Goal: Task Accomplishment & Management: Use online tool/utility

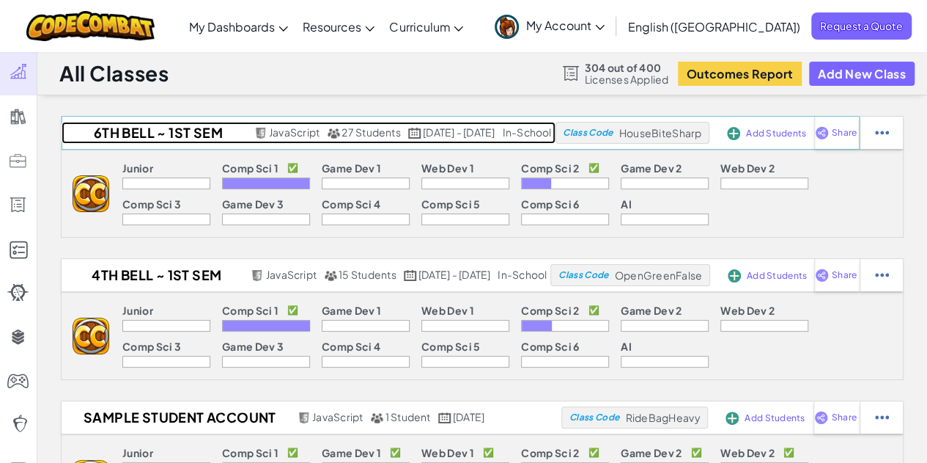
click at [135, 136] on h2 "6th Bell ~ 1st Sem 25-26" at bounding box center [156, 133] width 189 height 22
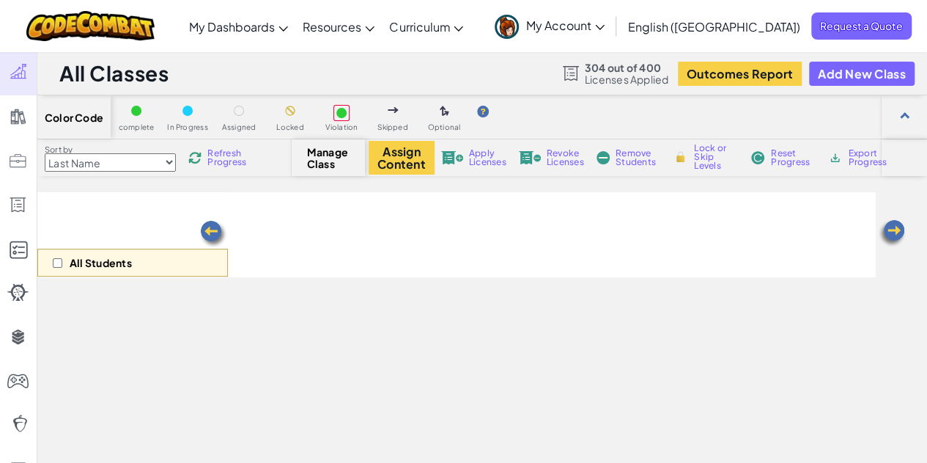
select select "560f1a9f22961295f9427742"
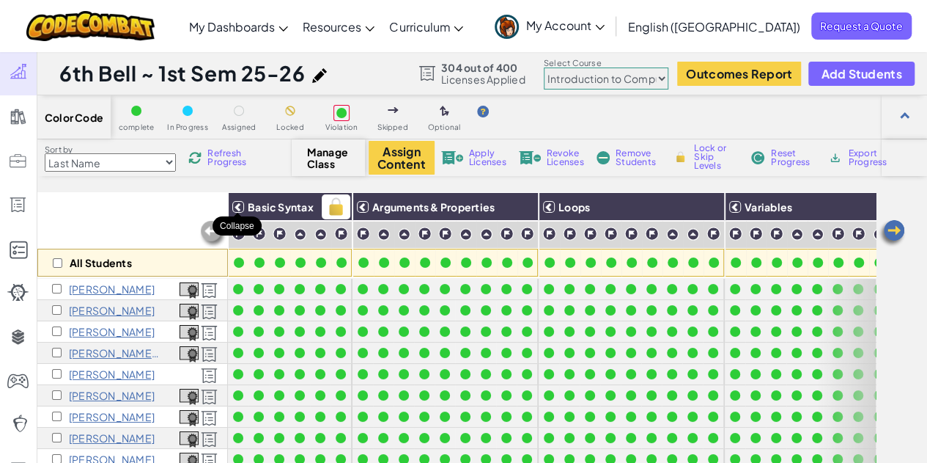
click at [238, 202] on icon at bounding box center [238, 207] width 10 height 10
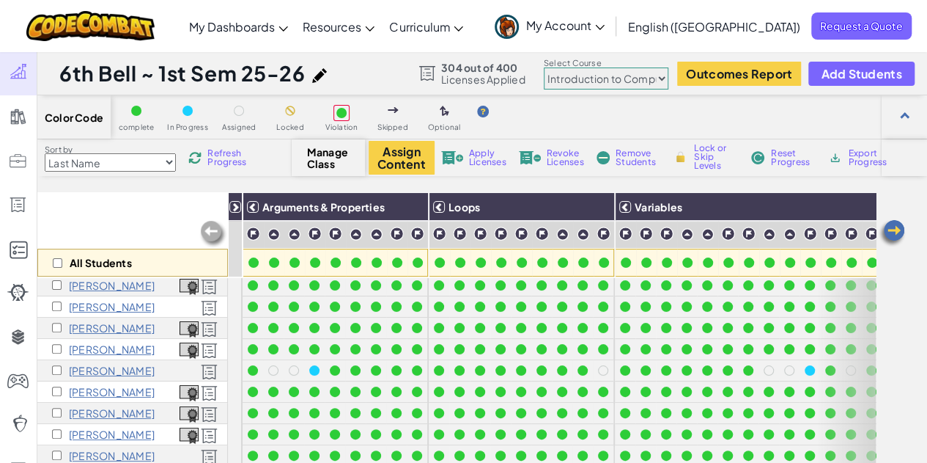
scroll to position [239, 0]
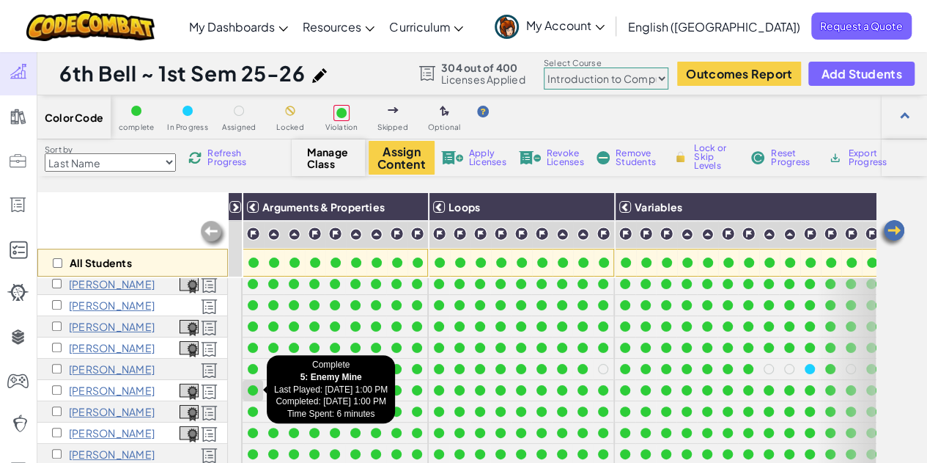
click at [250, 391] on div at bounding box center [253, 390] width 10 height 10
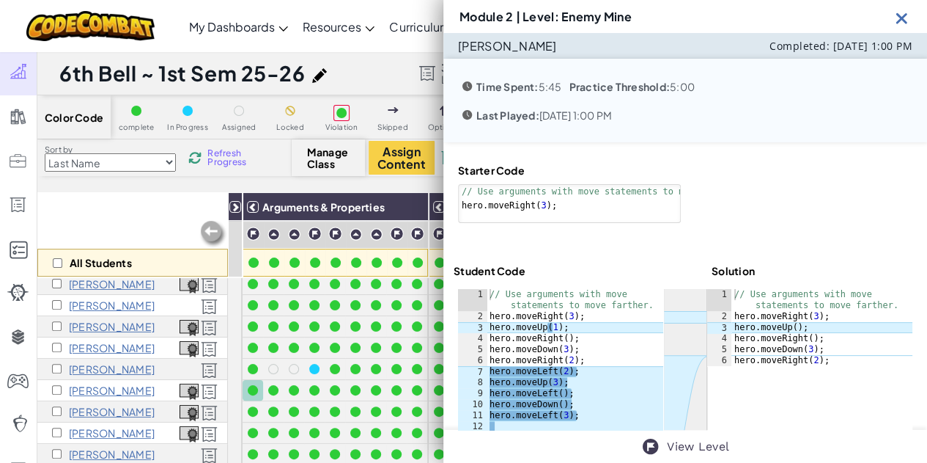
type textarea "hero.moveLeft(2);"
click at [548, 370] on div "// Use arguments with move statements to move farther. hero . moveRight ( 3 ) ;…" at bounding box center [575, 415] width 177 height 253
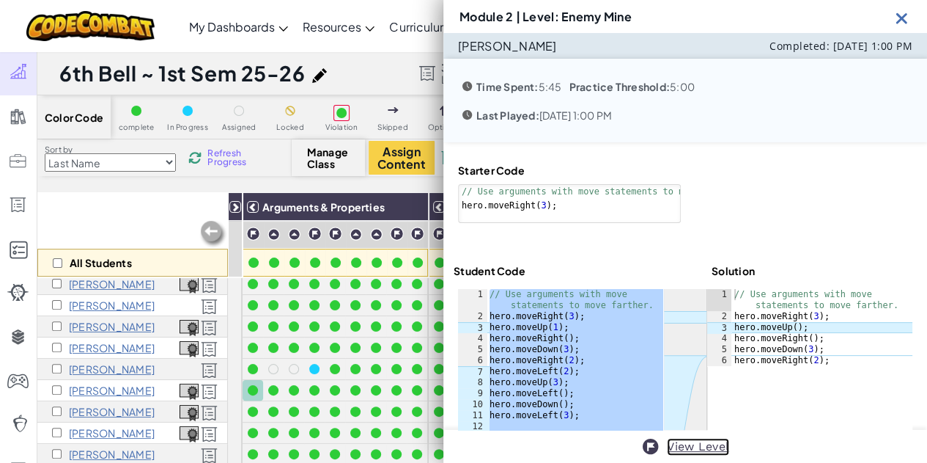
click at [695, 446] on link "View Level" at bounding box center [698, 447] width 62 height 18
click at [902, 18] on img at bounding box center [902, 18] width 18 height 18
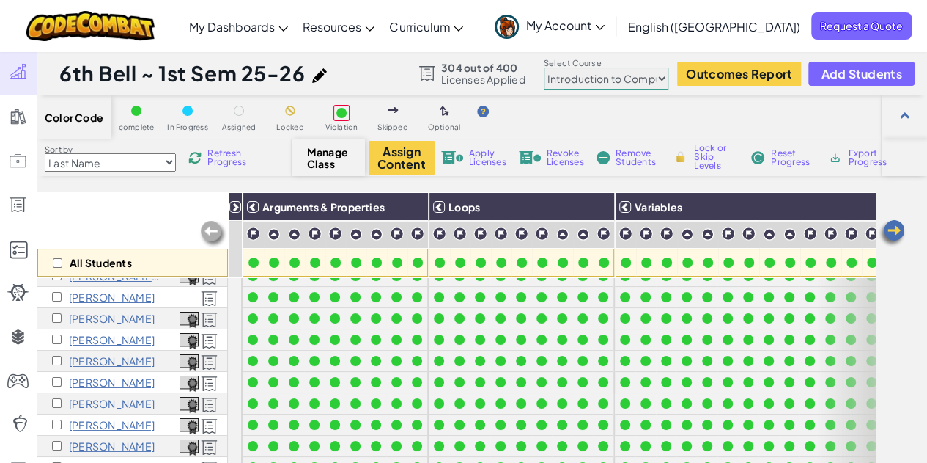
scroll to position [0, 0]
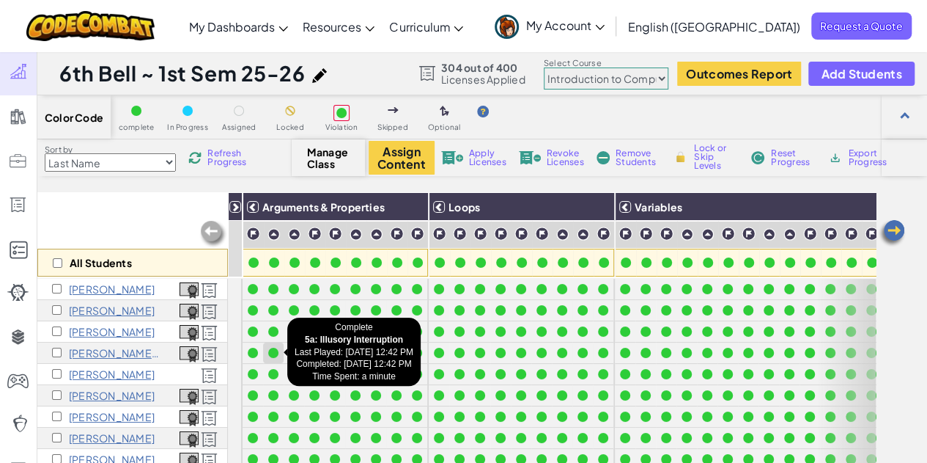
click at [272, 353] on div at bounding box center [273, 352] width 10 height 10
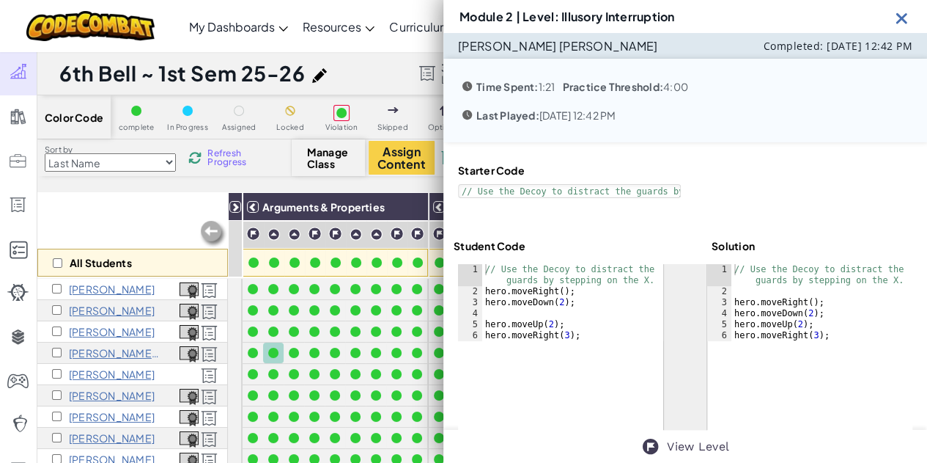
click at [520, 342] on div at bounding box center [685, 375] width 454 height 222
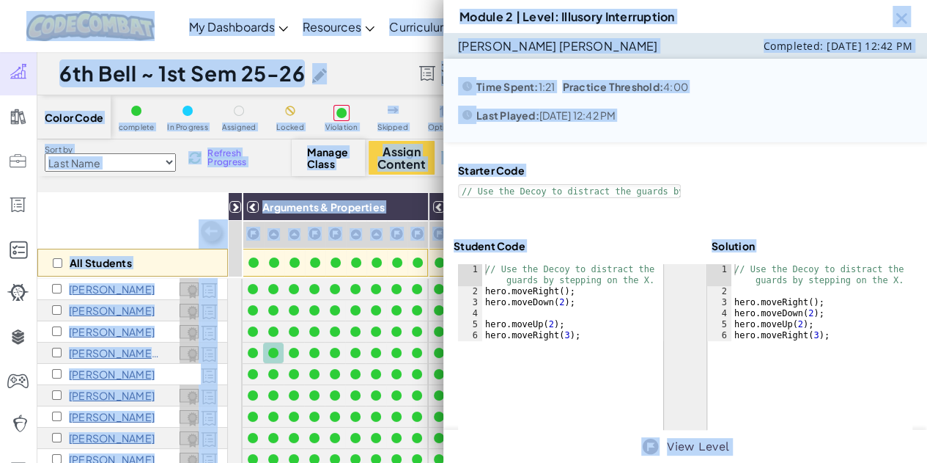
copy div "Lo Ipsumdolor SitaMetcon Adipisc Elitseddo Eiusmo Tempori Utlaboree Doloremag A…"
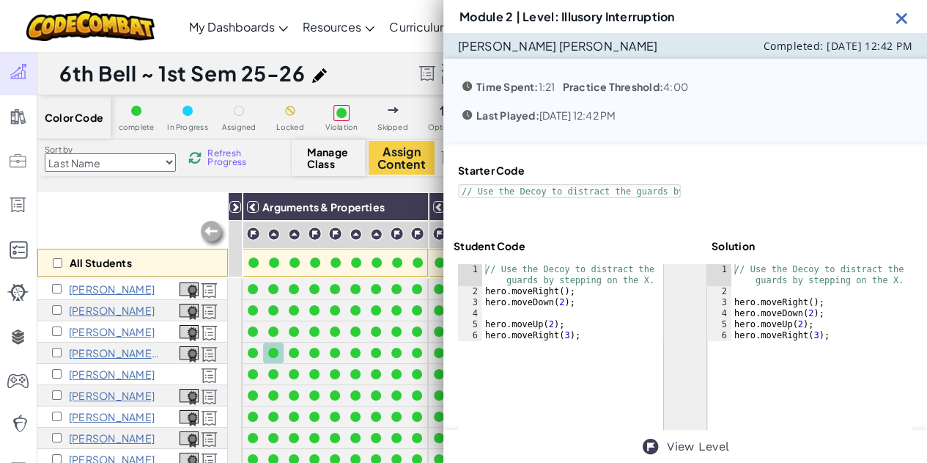
click at [564, 320] on div "// Use the Decoy to distract the guards by stepping on the X. hero . moveRight …" at bounding box center [572, 319] width 181 height 110
click at [518, 296] on div "// Use the Decoy to distract the guards by stepping on the X. hero . moveRight …" at bounding box center [572, 319] width 181 height 110
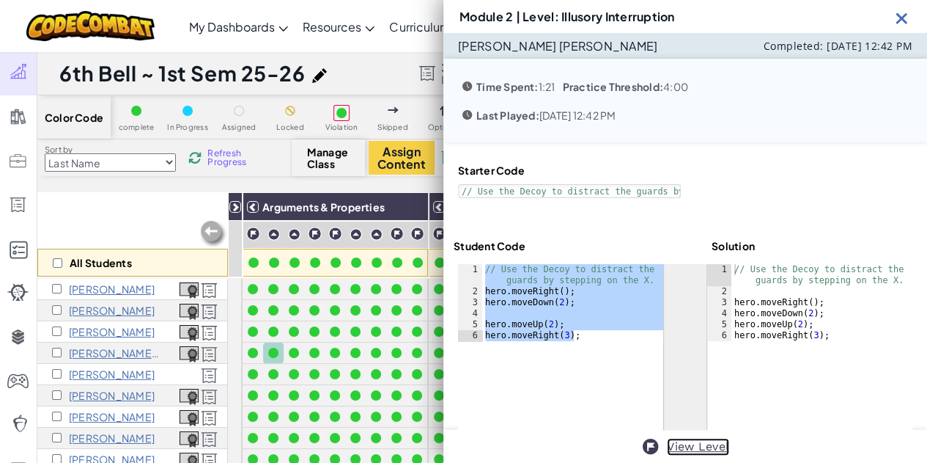
click at [693, 451] on link "View Level" at bounding box center [698, 447] width 62 height 18
click at [902, 16] on img at bounding box center [902, 18] width 18 height 18
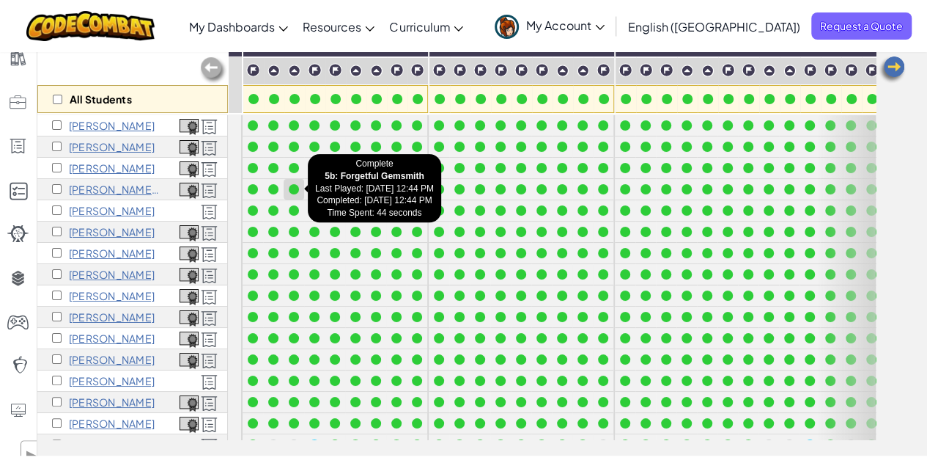
click at [296, 186] on div at bounding box center [294, 189] width 10 height 10
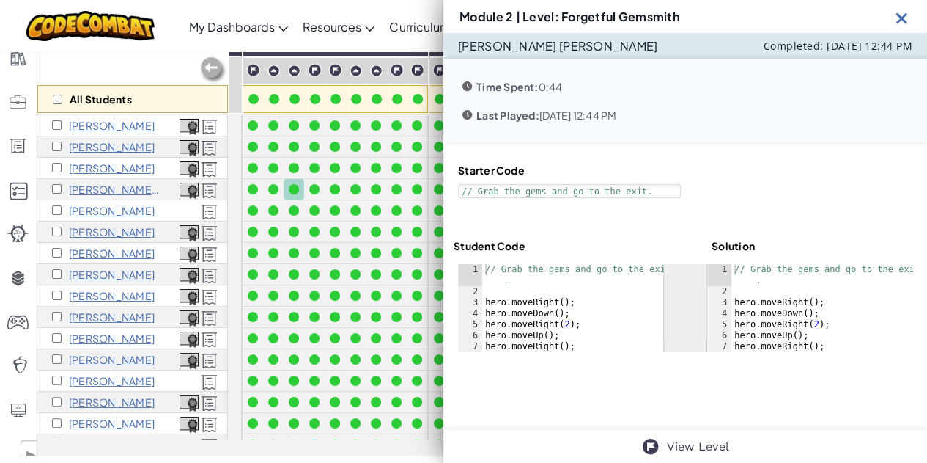
click at [556, 307] on div "// Grab the gems and go to the exit . hero . moveRight ( ) ; hero . moveDown ( …" at bounding box center [572, 324] width 181 height 121
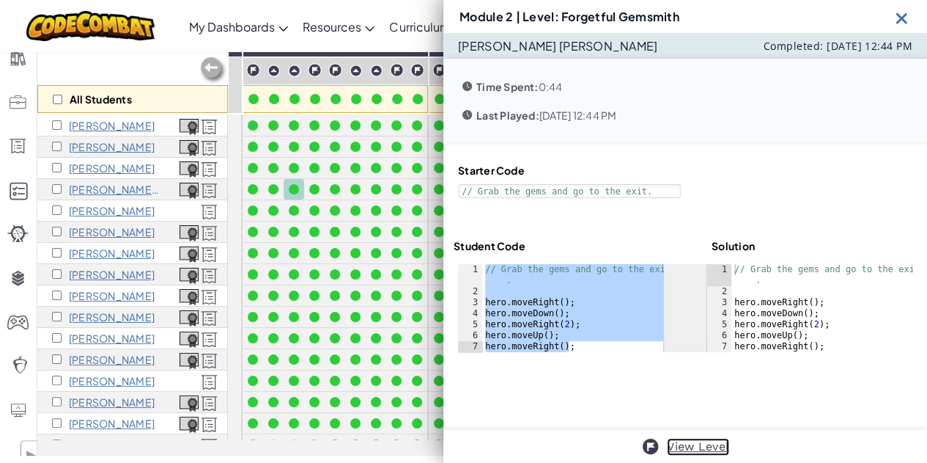
click at [686, 445] on link "View Level" at bounding box center [698, 447] width 62 height 18
click at [905, 15] on img at bounding box center [902, 18] width 18 height 18
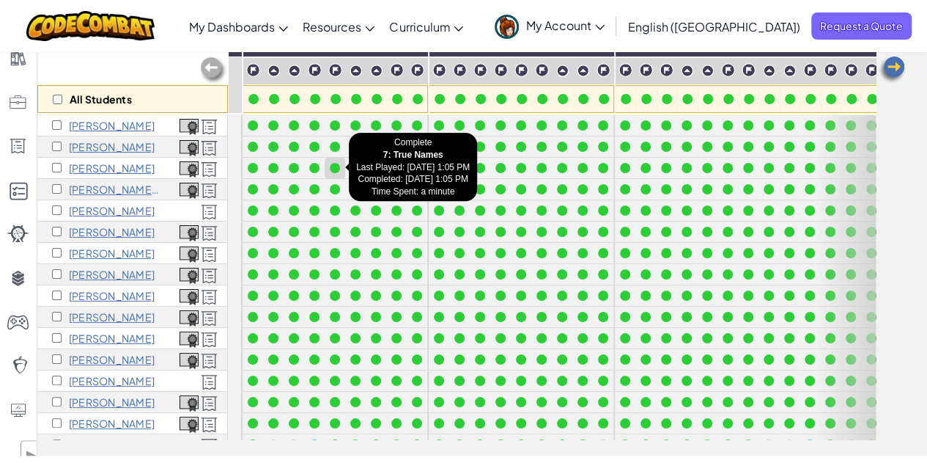
click at [334, 168] on div at bounding box center [335, 168] width 10 height 10
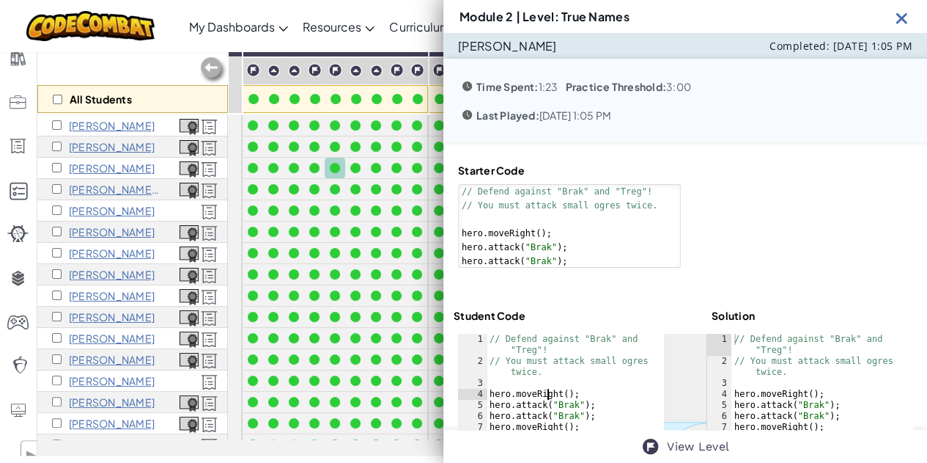
click at [545, 395] on div "// Defend against "Brak" and "Treg"! // You must attack small ogres twice. hero…" at bounding box center [575, 416] width 177 height 165
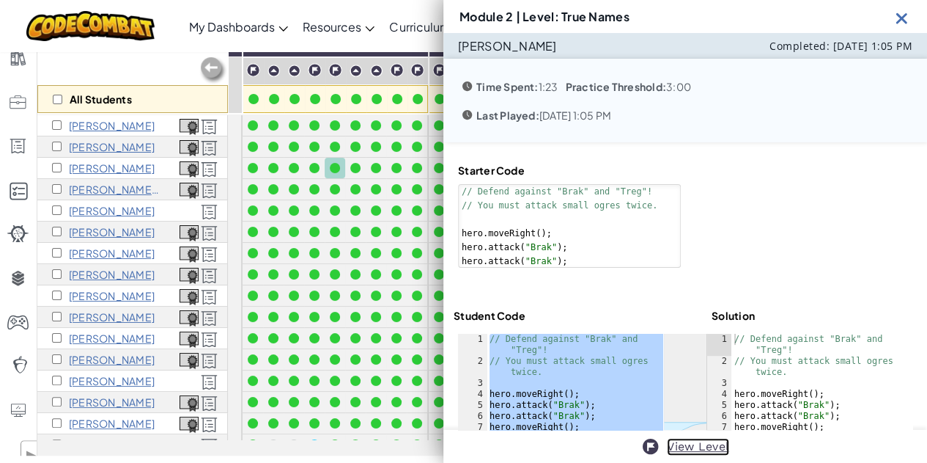
click at [696, 445] on link "View Level" at bounding box center [698, 447] width 62 height 18
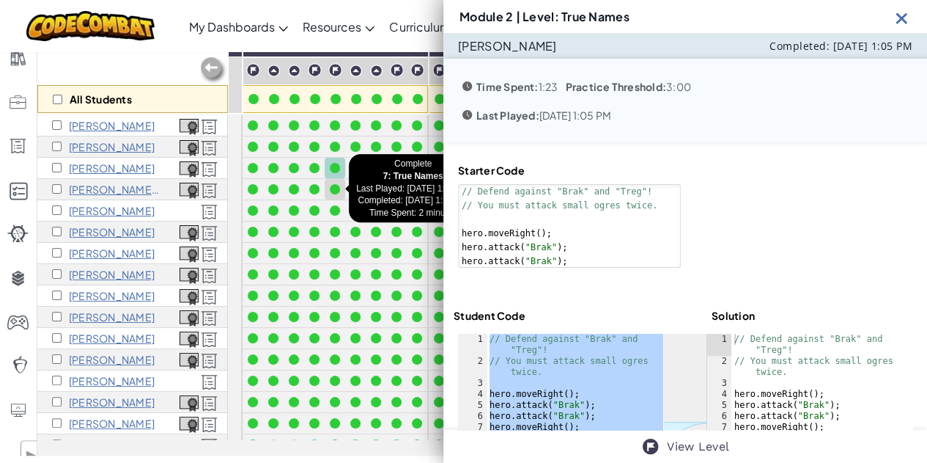
click at [331, 191] on div at bounding box center [335, 189] width 10 height 10
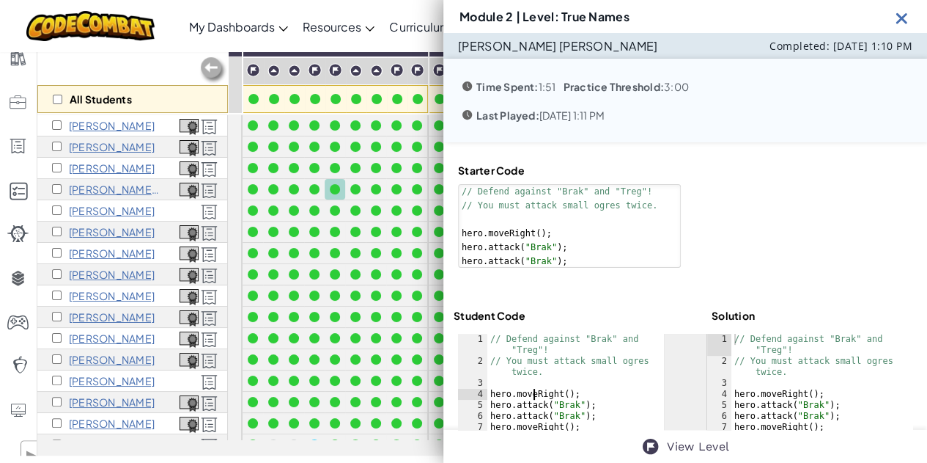
click at [535, 394] on div "// Defend against "Brak" and "Treg"! // You must attack small ogres twice. hero…" at bounding box center [575, 427] width 176 height 187
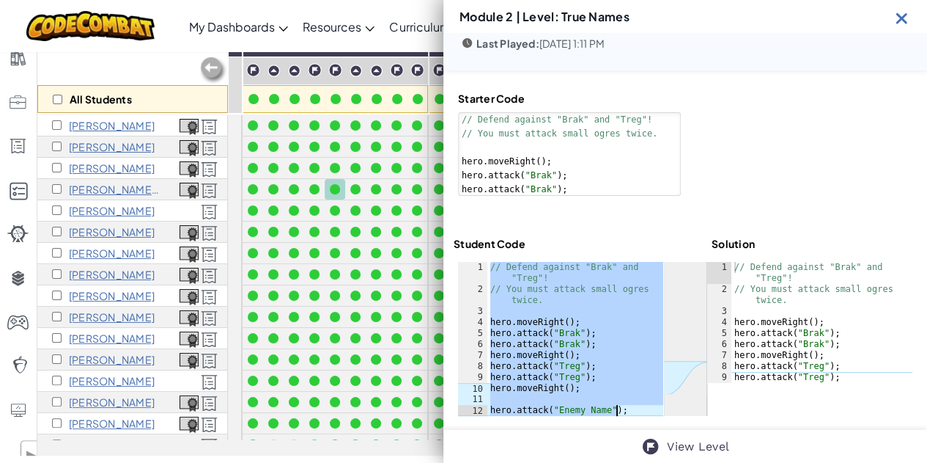
scroll to position [78, 0]
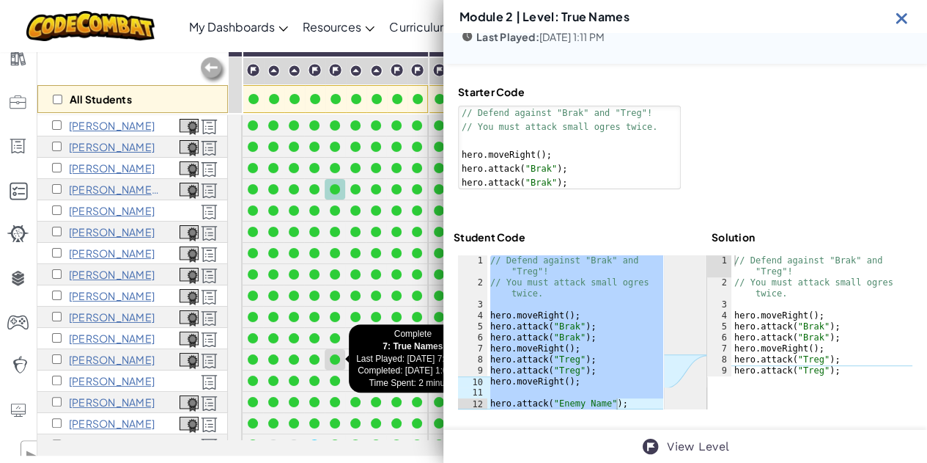
click at [334, 356] on div at bounding box center [335, 359] width 10 height 10
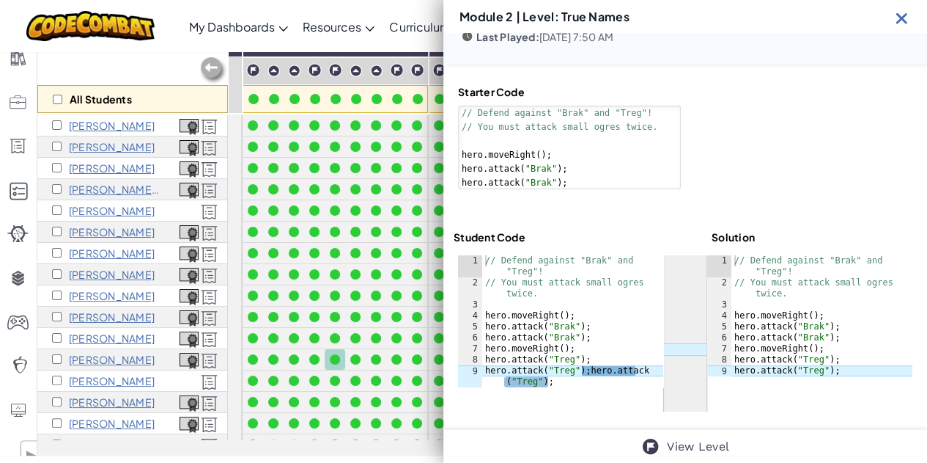
click at [902, 18] on img at bounding box center [902, 18] width 18 height 18
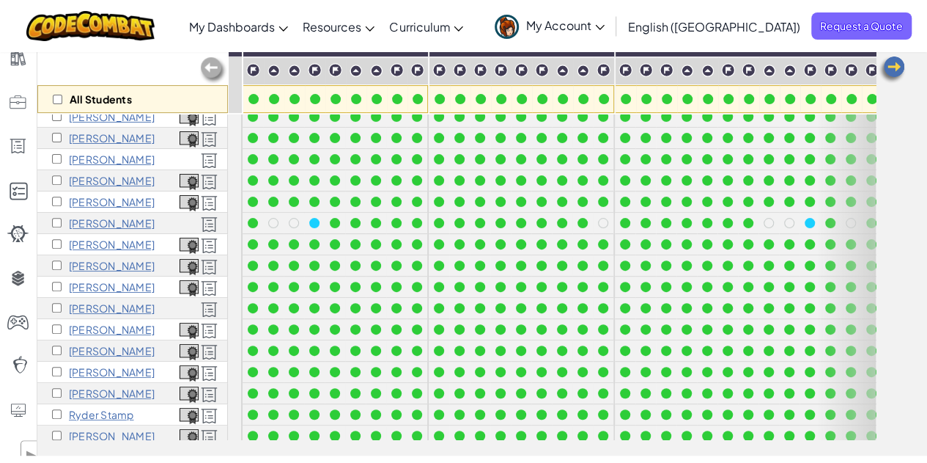
scroll to position [260, 0]
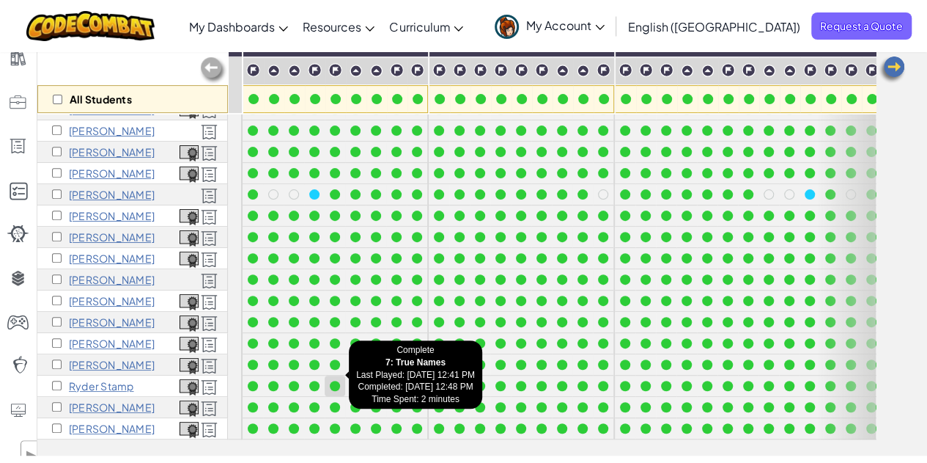
click at [333, 380] on div at bounding box center [335, 385] width 10 height 10
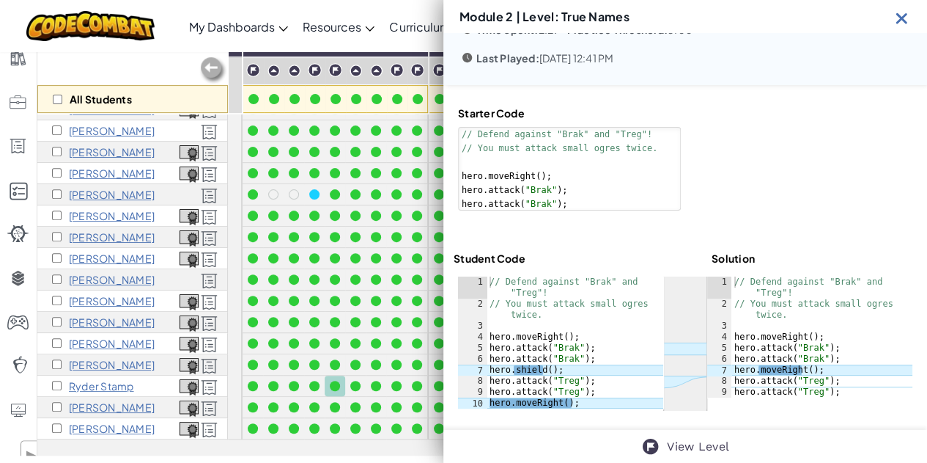
scroll to position [59, 0]
click at [906, 17] on img at bounding box center [902, 18] width 18 height 18
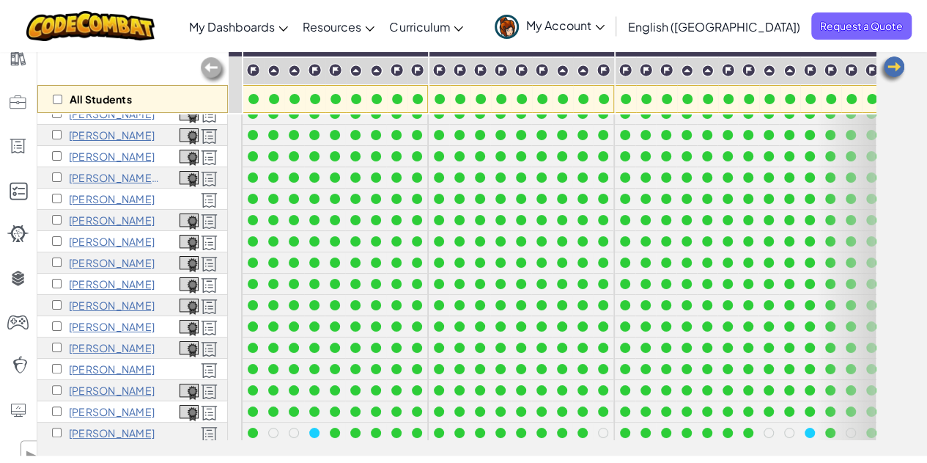
scroll to position [0, 0]
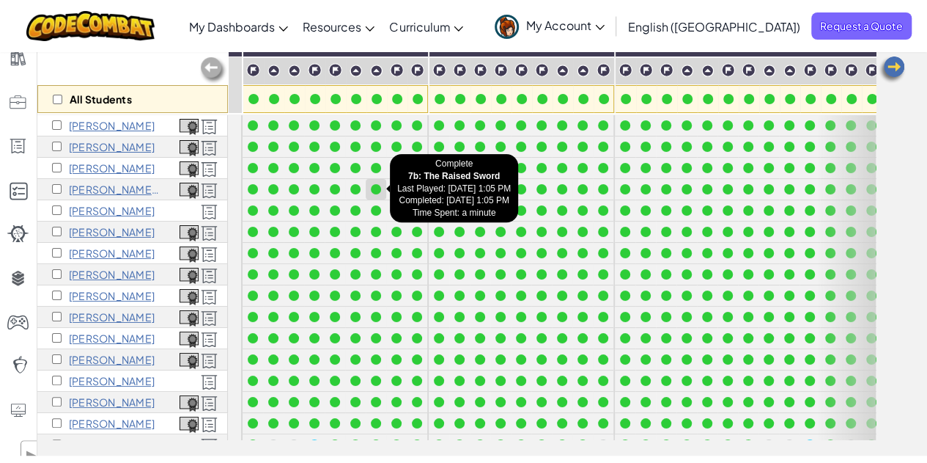
click at [375, 190] on div at bounding box center [376, 189] width 10 height 10
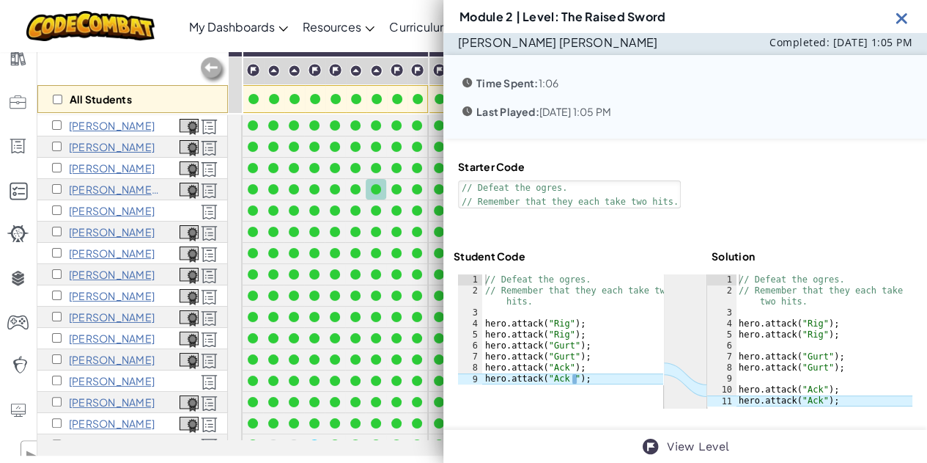
scroll to position [4, 0]
click at [904, 18] on img at bounding box center [902, 18] width 18 height 18
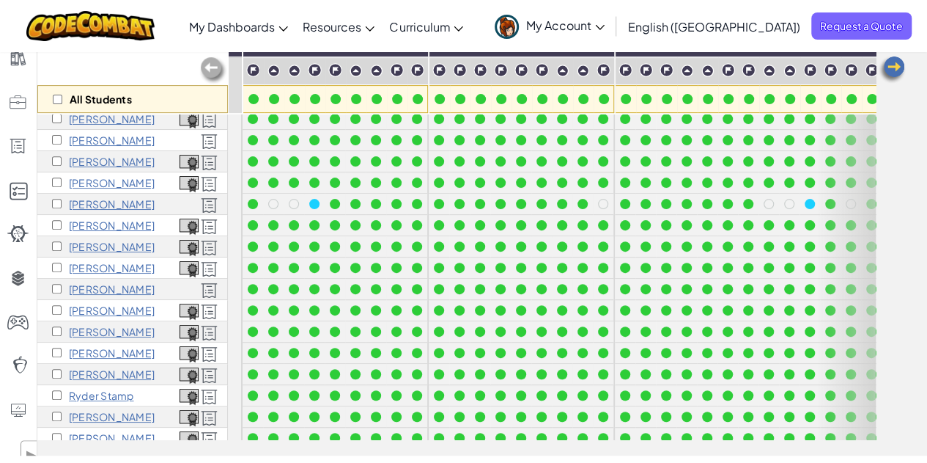
scroll to position [260, 0]
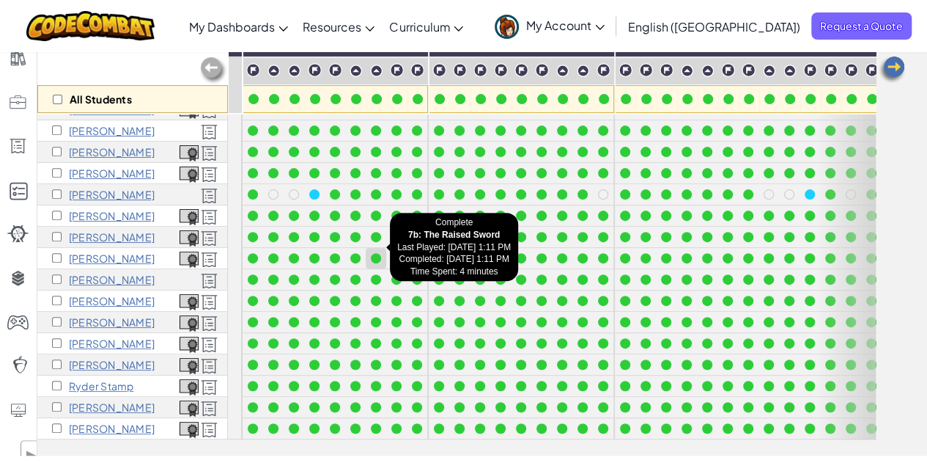
click at [377, 253] on div at bounding box center [376, 258] width 10 height 10
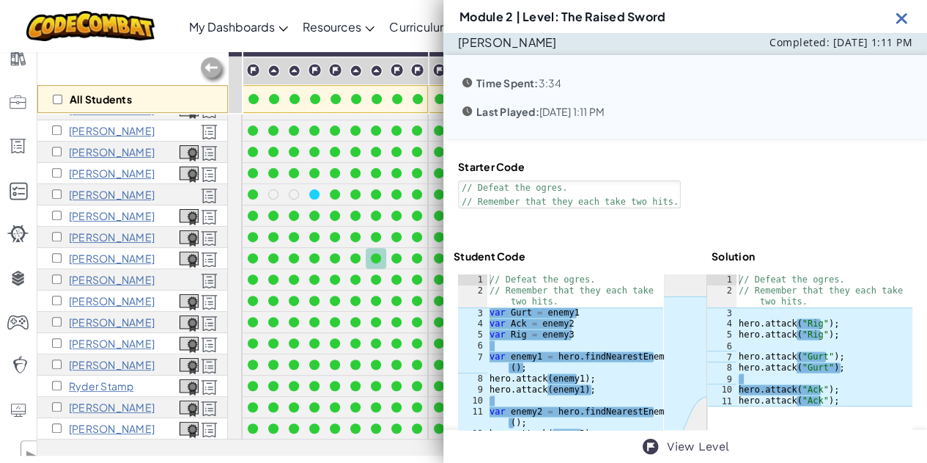
scroll to position [1, 0]
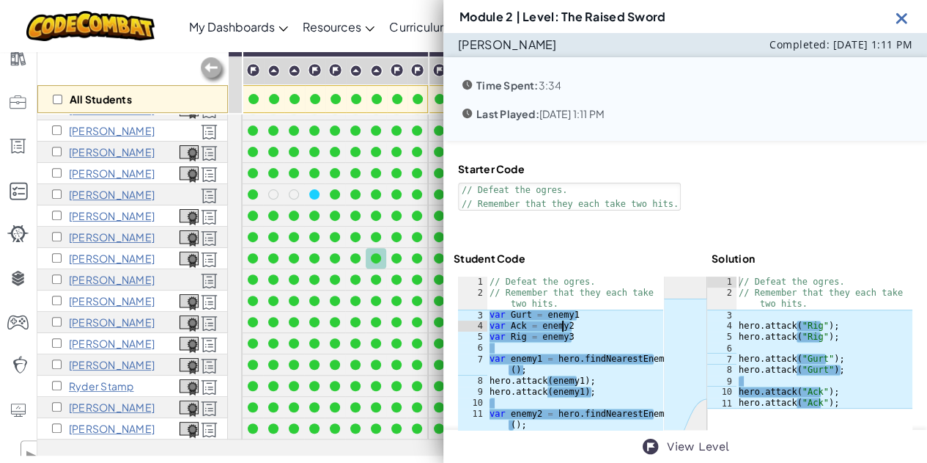
click at [562, 328] on div "// Defeat the ogres. // Remember that they each take two hits. var Gurt = enemy…" at bounding box center [575, 397] width 177 height 242
type textarea "var enemy3 = hero.findNearestEnemy(); hero.attack(enemy3);"
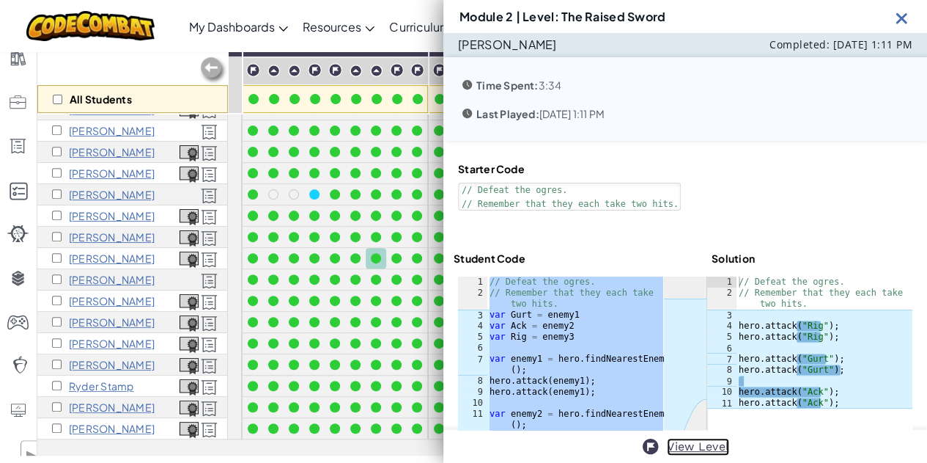
click at [689, 446] on link "View Level" at bounding box center [698, 447] width 62 height 18
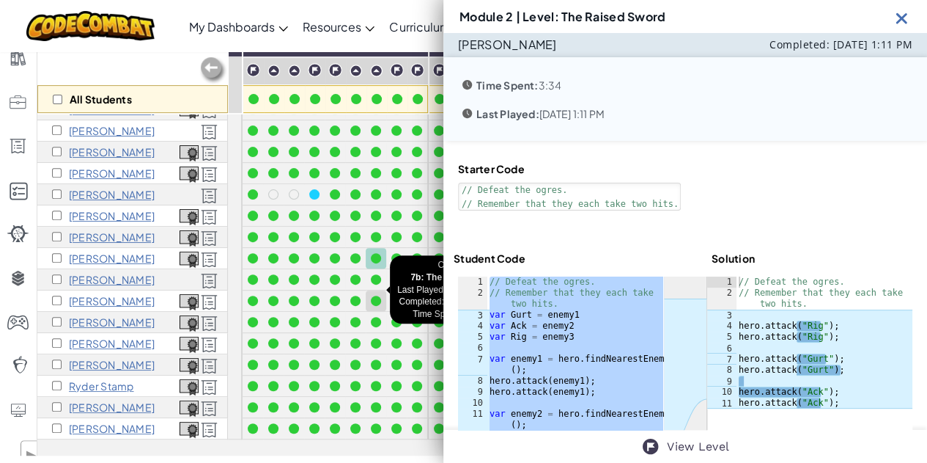
click at [378, 295] on div at bounding box center [376, 300] width 10 height 10
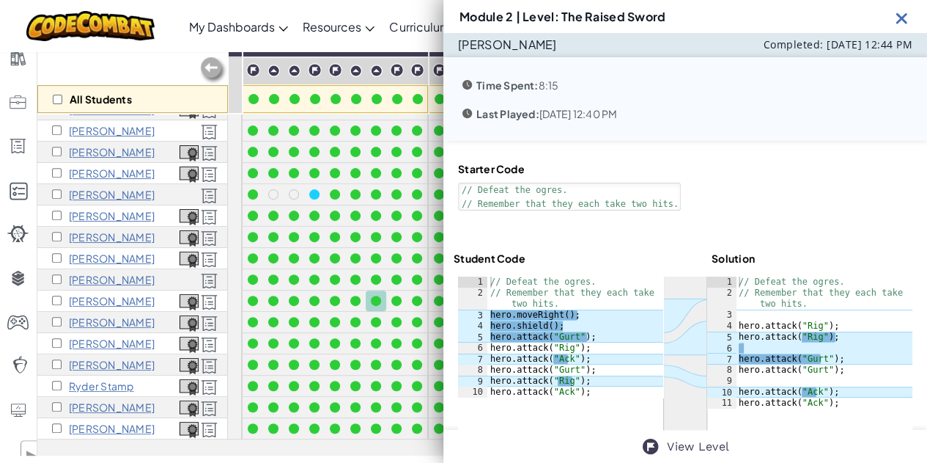
click at [905, 23] on img at bounding box center [902, 18] width 18 height 18
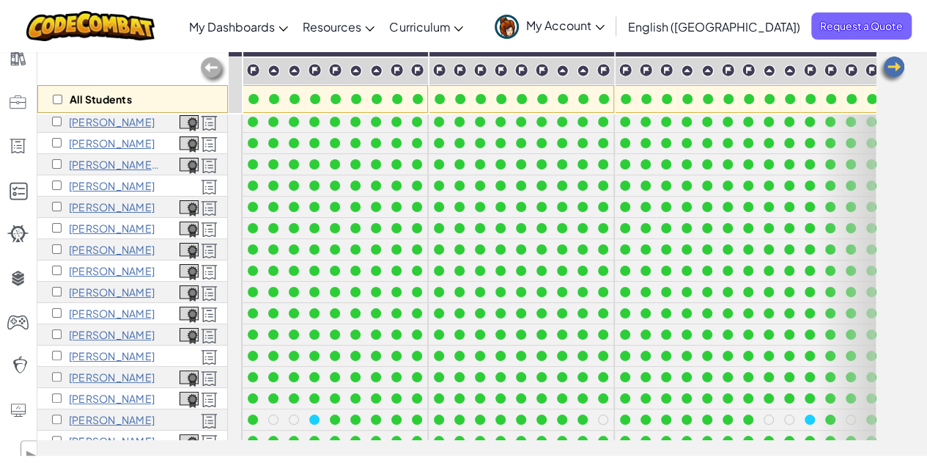
scroll to position [0, 0]
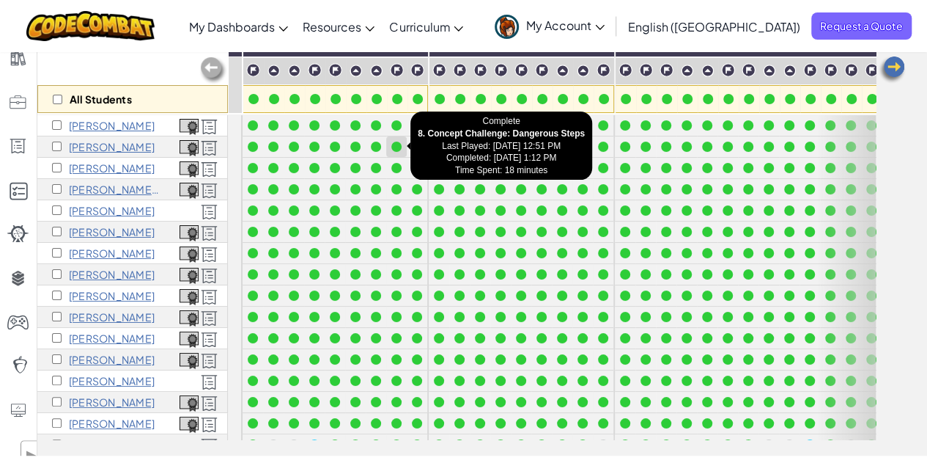
click at [397, 141] on div at bounding box center [396, 146] width 10 height 10
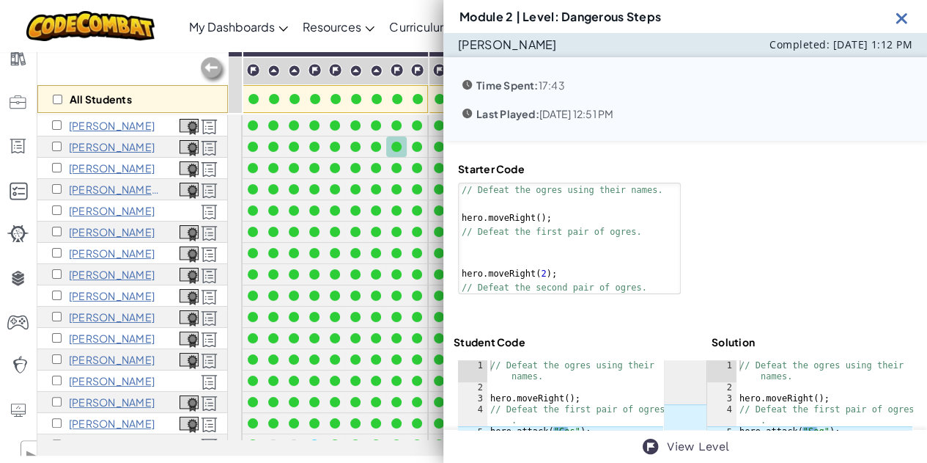
click at [560, 386] on div "// Defeat the ogres using their names. hero . moveRight ( ) ; // Defeat the fir…" at bounding box center [575, 470] width 176 height 220
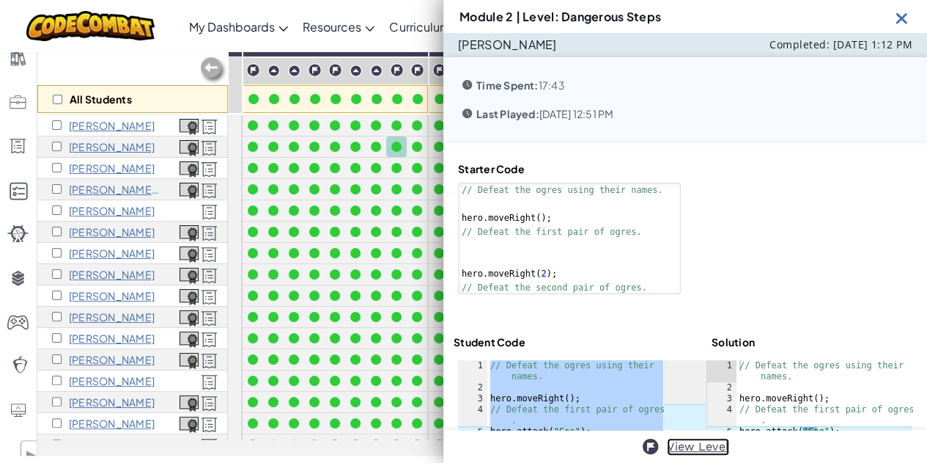
click at [692, 446] on link "View Level" at bounding box center [698, 447] width 62 height 18
click at [396, 229] on div at bounding box center [396, 232] width 10 height 10
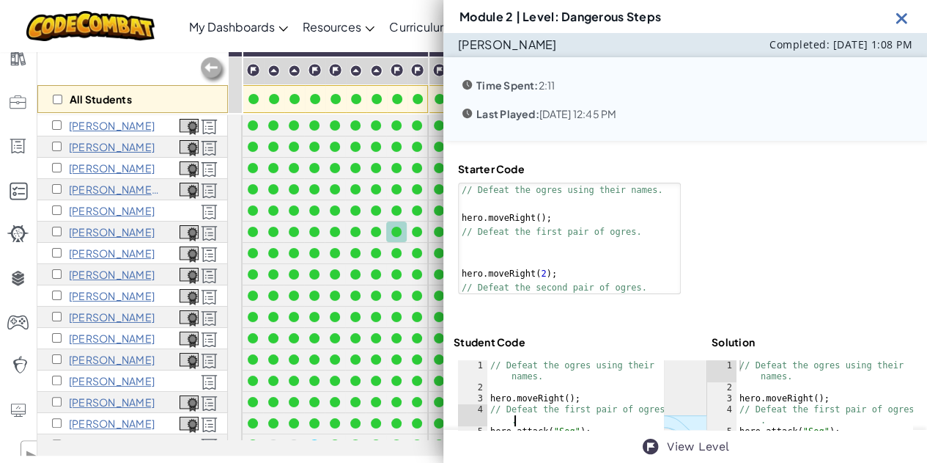
click at [540, 416] on div "// Defeat the ogres using their names. hero . moveRight ( ) ; // Defeat the fir…" at bounding box center [575, 470] width 176 height 220
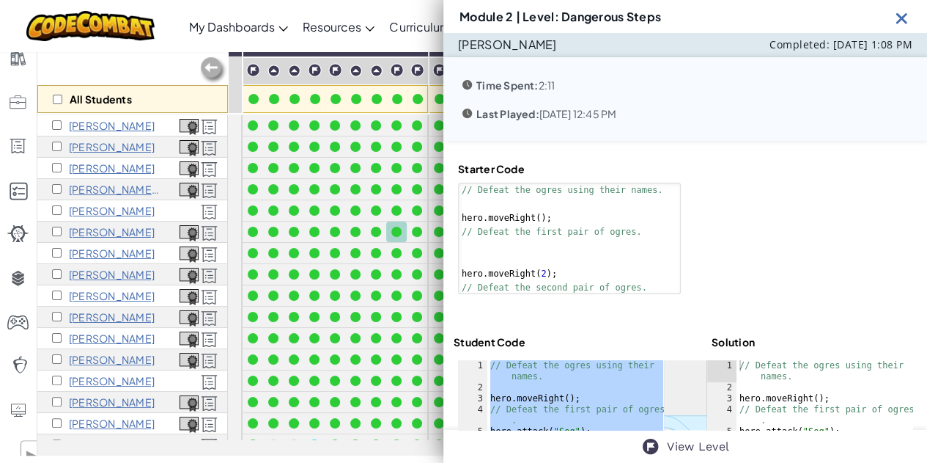
click at [908, 14] on img at bounding box center [902, 18] width 18 height 18
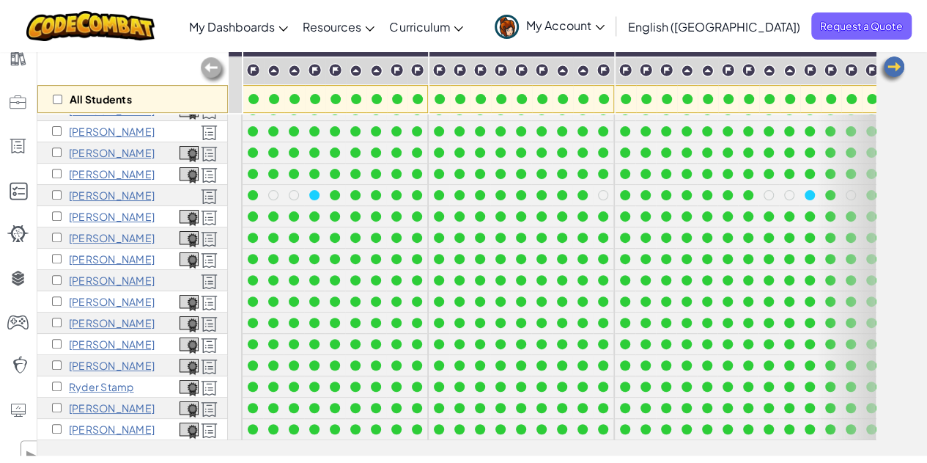
scroll to position [260, 0]
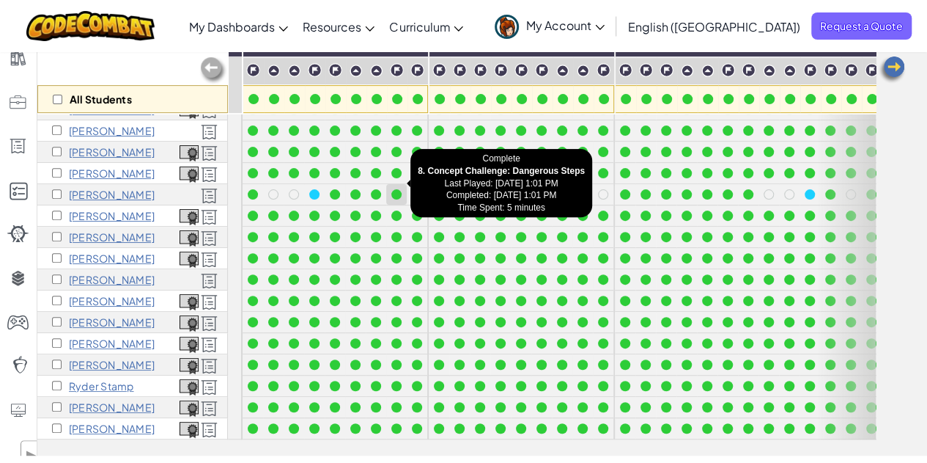
click at [399, 189] on div at bounding box center [396, 194] width 10 height 10
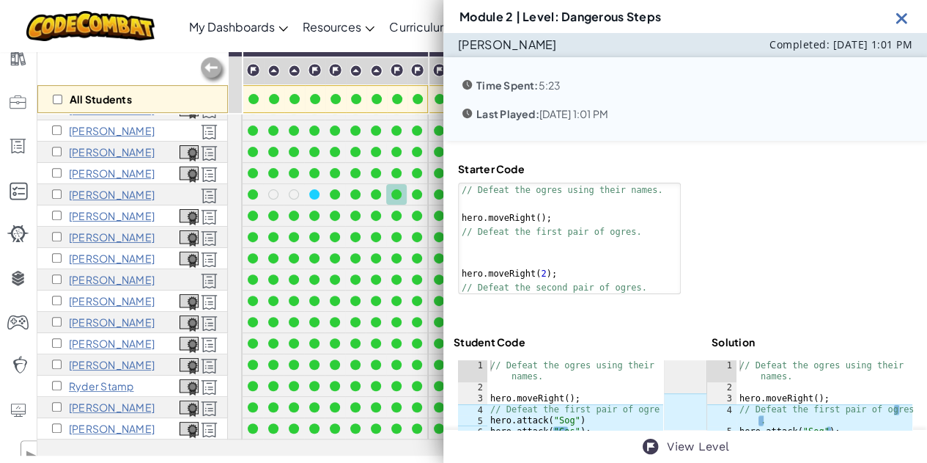
click at [510, 394] on div "// Defeat the ogres using their names. hero . moveRight ( ) ; // Defeat the fir…" at bounding box center [575, 470] width 176 height 220
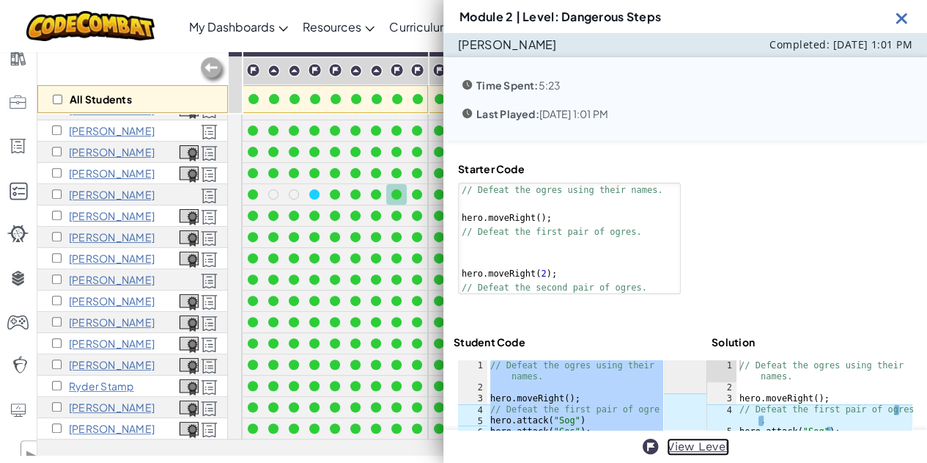
click at [685, 445] on link "View Level" at bounding box center [698, 447] width 62 height 18
click at [400, 253] on div at bounding box center [396, 258] width 10 height 10
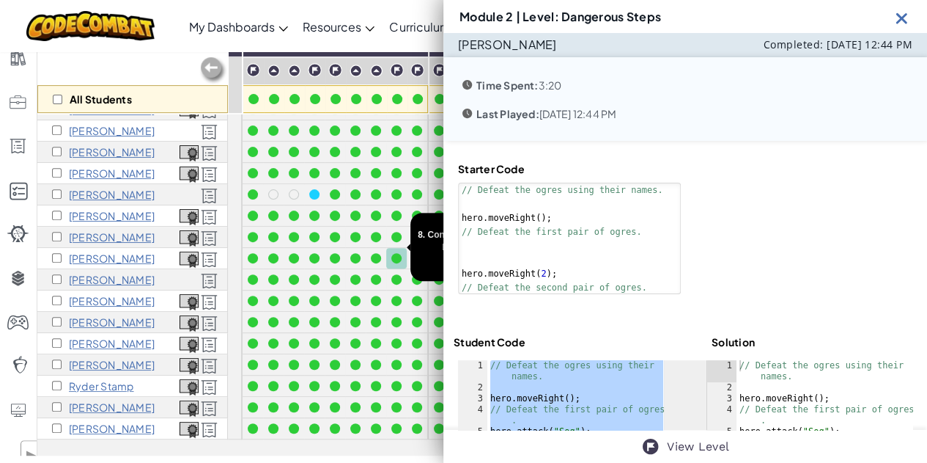
click at [397, 253] on div at bounding box center [396, 258] width 10 height 10
click at [397, 295] on div at bounding box center [396, 300] width 10 height 10
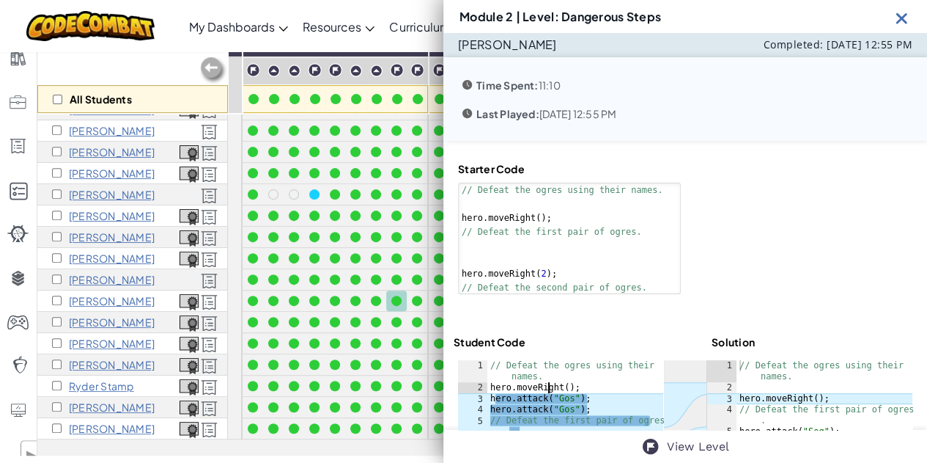
click at [548, 382] on div "// Defeat the ogres using their names. hero . moveRight ( ) ; hero . attack ( "…" at bounding box center [575, 470] width 176 height 220
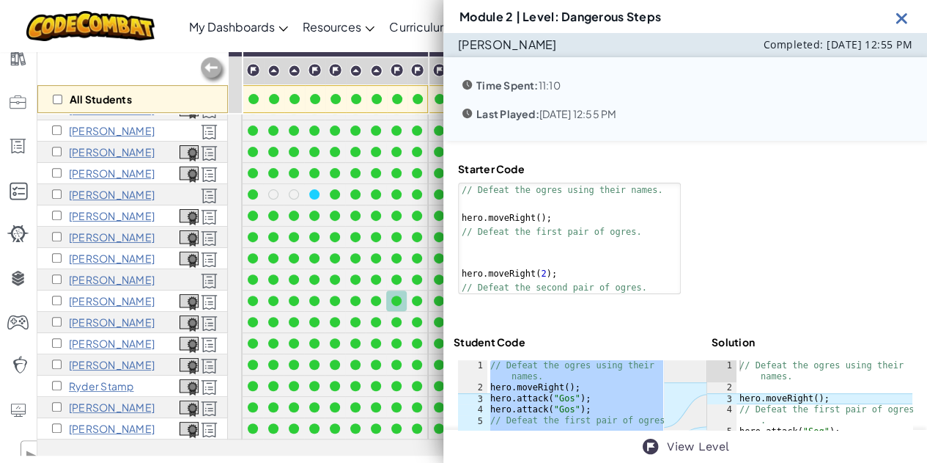
click at [899, 21] on img at bounding box center [902, 18] width 18 height 18
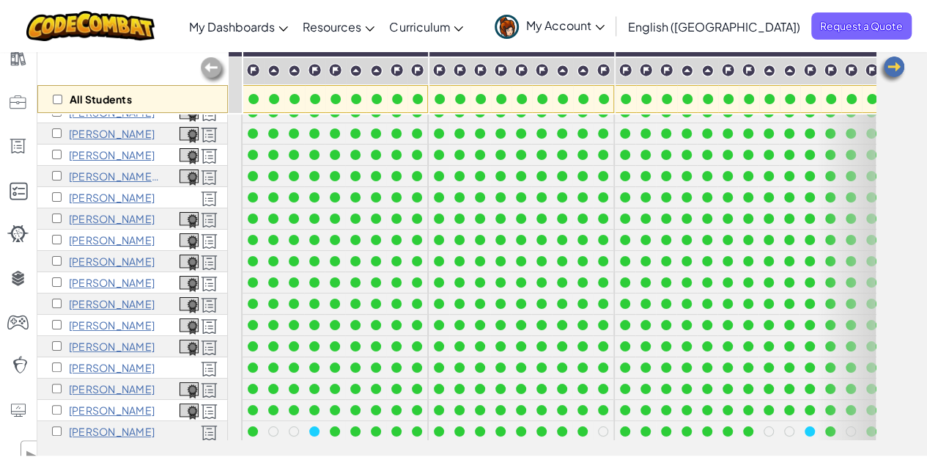
scroll to position [0, 0]
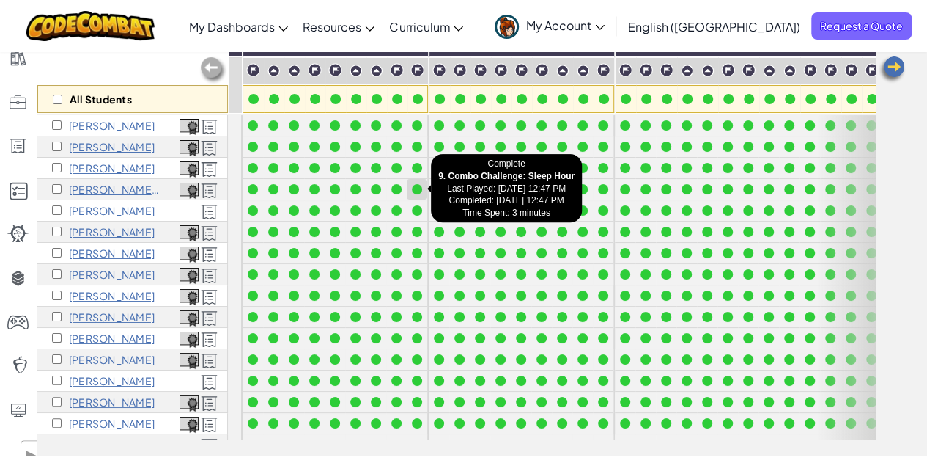
click at [418, 187] on div at bounding box center [417, 189] width 10 height 10
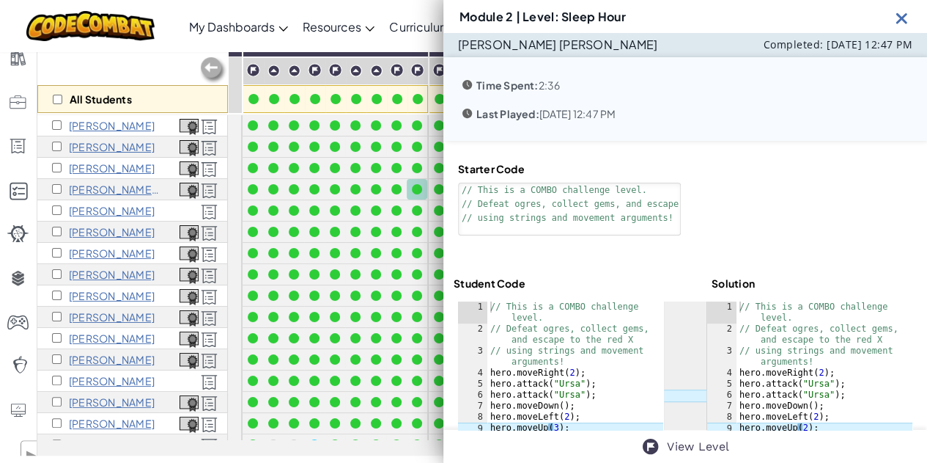
click at [557, 331] on div "// This is a COMBO challenge level. // Defeat ogres, collect gems, and escape t…" at bounding box center [575, 416] width 176 height 231
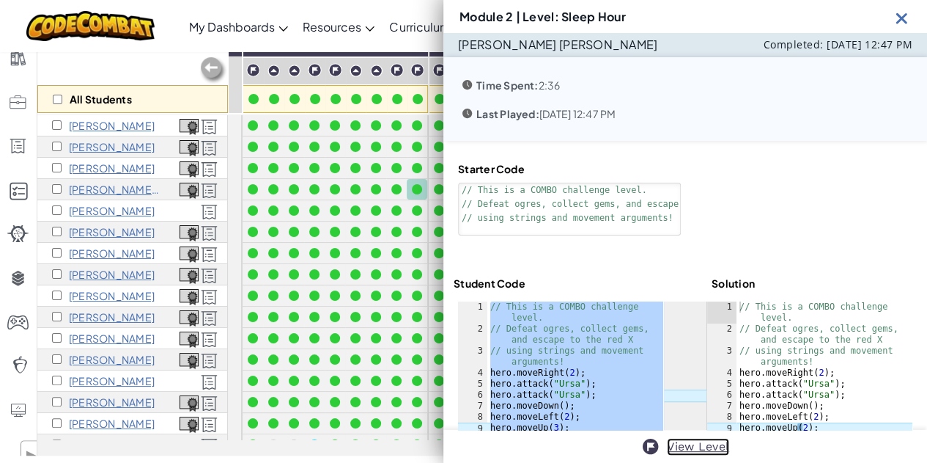
click at [699, 451] on link "View Level" at bounding box center [698, 447] width 62 height 18
click at [422, 210] on div at bounding box center [417, 210] width 16 height 16
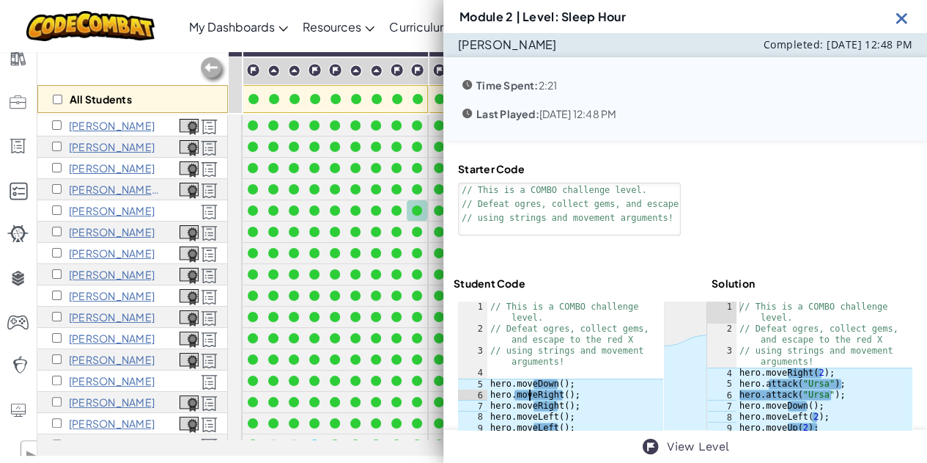
click at [529, 394] on div "// This is a COMBO challenge level. // Defeat ogres, collect gems, and escape t…" at bounding box center [575, 400] width 176 height 198
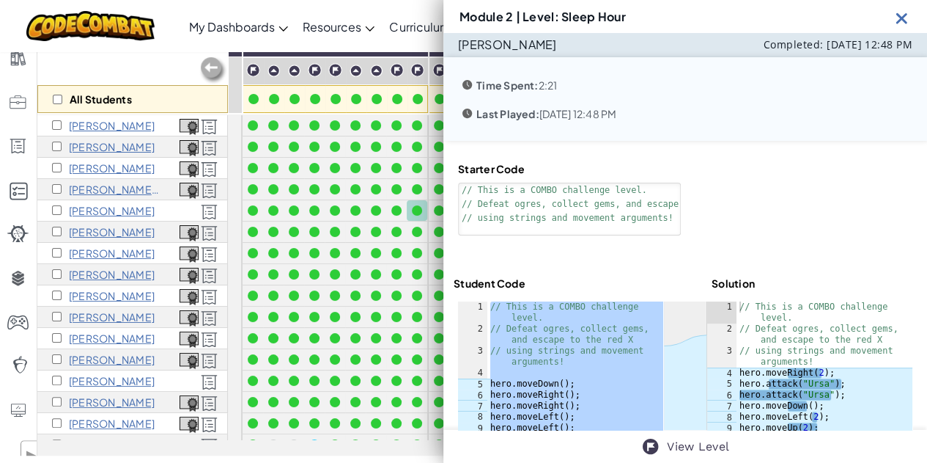
click at [903, 18] on img at bounding box center [902, 18] width 18 height 18
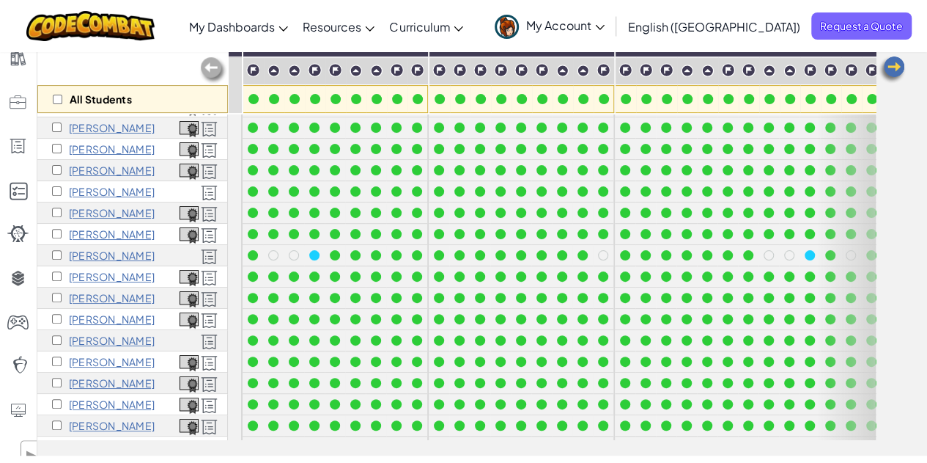
scroll to position [260, 0]
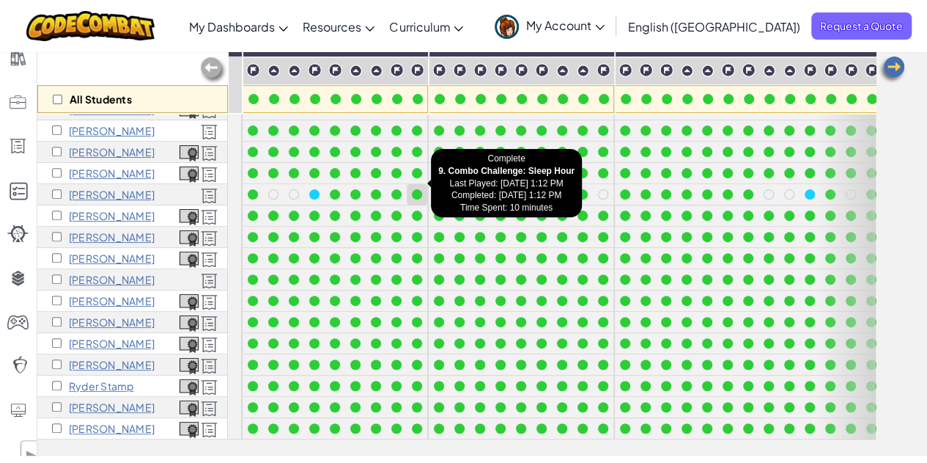
click at [415, 189] on div at bounding box center [417, 194] width 10 height 10
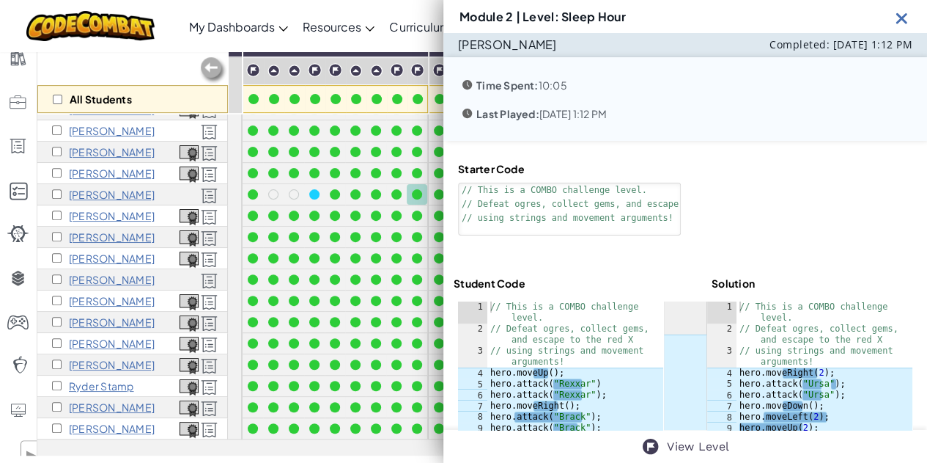
click at [531, 402] on div "// This is a COMBO challenge level. // Defeat ogres, collect gems, and escape t…" at bounding box center [575, 422] width 176 height 242
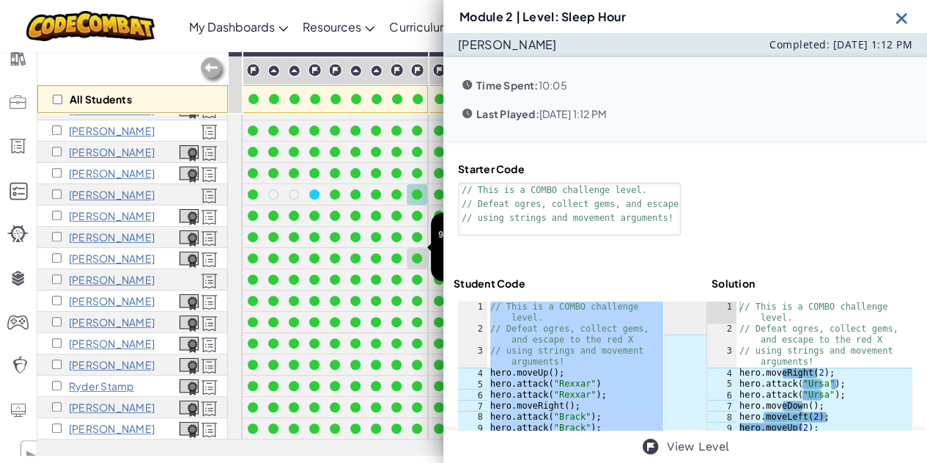
click at [416, 253] on div at bounding box center [417, 258] width 10 height 10
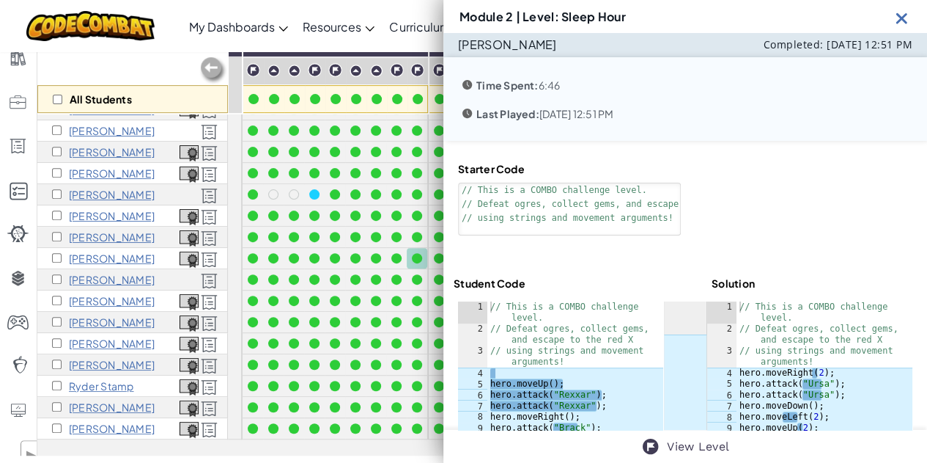
click at [535, 391] on div "// This is a COMBO challenge level. // Defeat ogres, collect gems, and escape t…" at bounding box center [575, 438] width 176 height 275
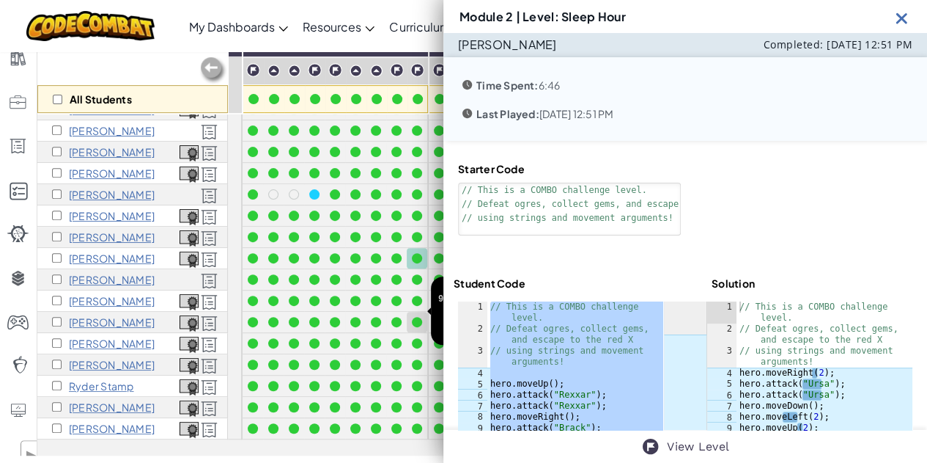
click at [415, 317] on div at bounding box center [417, 322] width 10 height 10
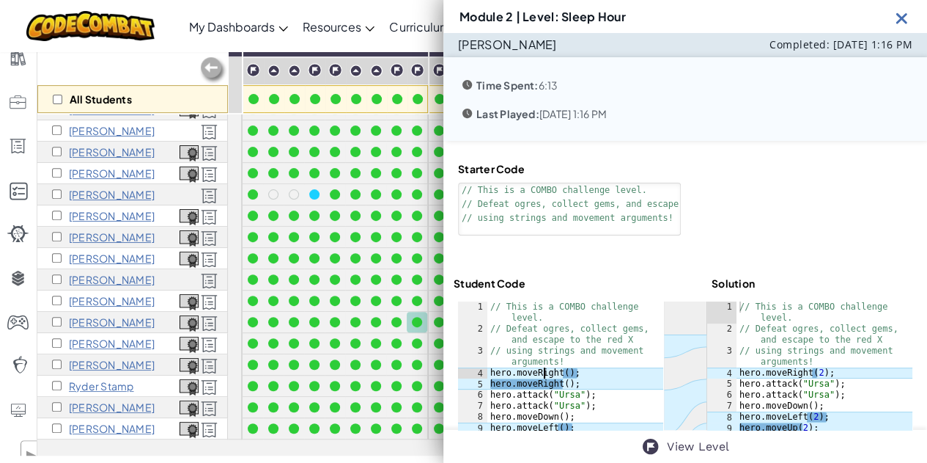
click at [545, 373] on div "// This is a COMBO challenge level. // Defeat ogres, collect gems, and escape t…" at bounding box center [575, 438] width 176 height 275
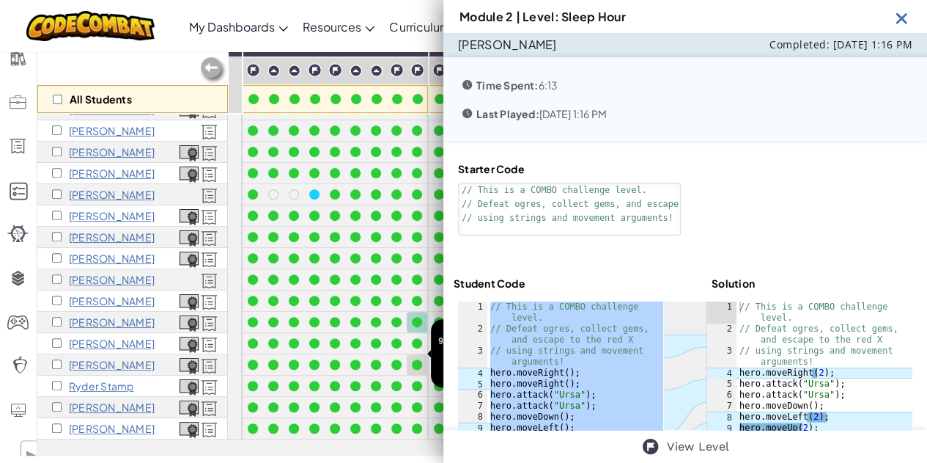
click at [416, 359] on div at bounding box center [417, 364] width 10 height 10
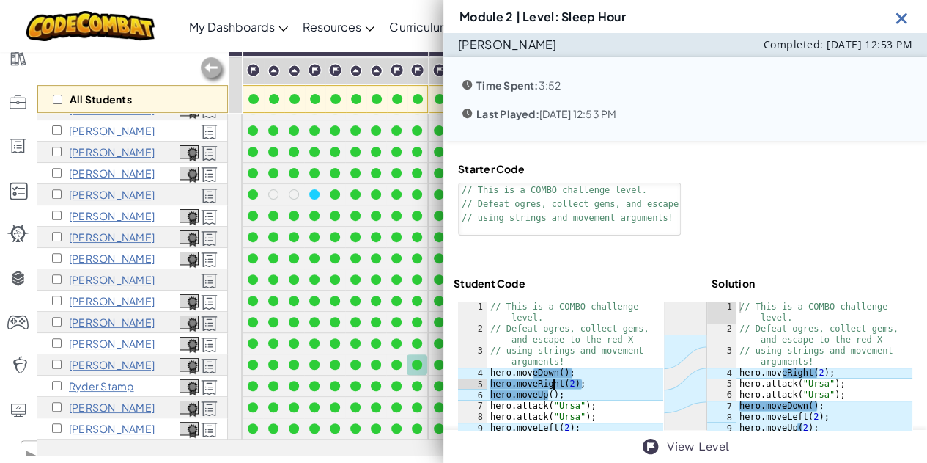
click at [552, 383] on div "// This is a COMBO challenge level. // Defeat ogres, collect gems, and escape t…" at bounding box center [575, 427] width 176 height 253
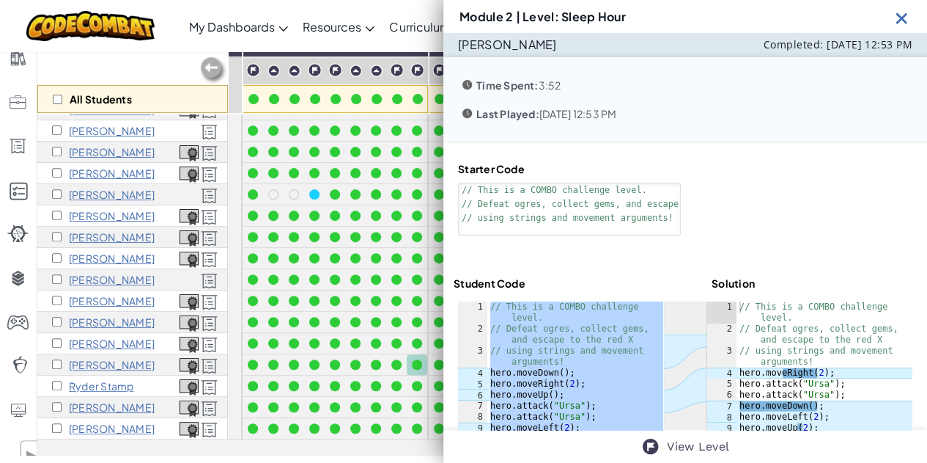
click at [552, 383] on div "// This is a COMBO challenge level. // Defeat ogres, collect gems, and escape t…" at bounding box center [575, 411] width 176 height 220
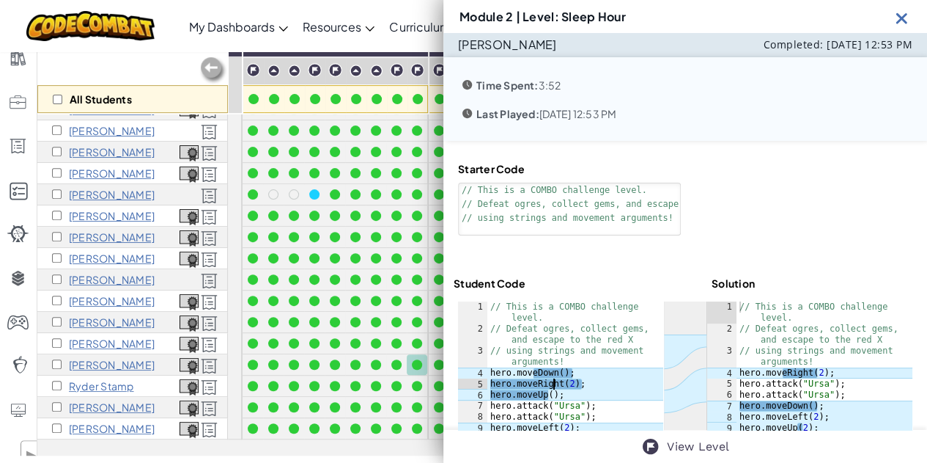
click at [900, 21] on img at bounding box center [902, 18] width 18 height 18
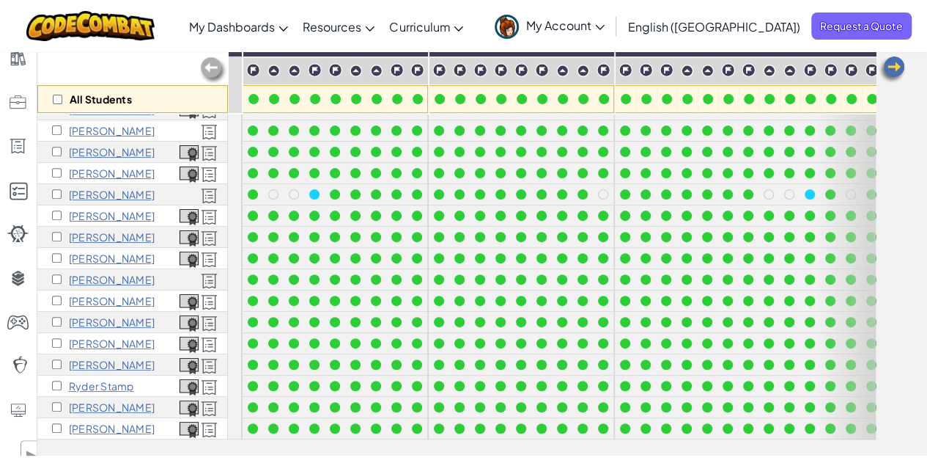
click at [905, 123] on div "All Students Basic Syntax Arguments & Properties Loops Variables [PERSON_NAME] …" at bounding box center [482, 242] width 890 height 427
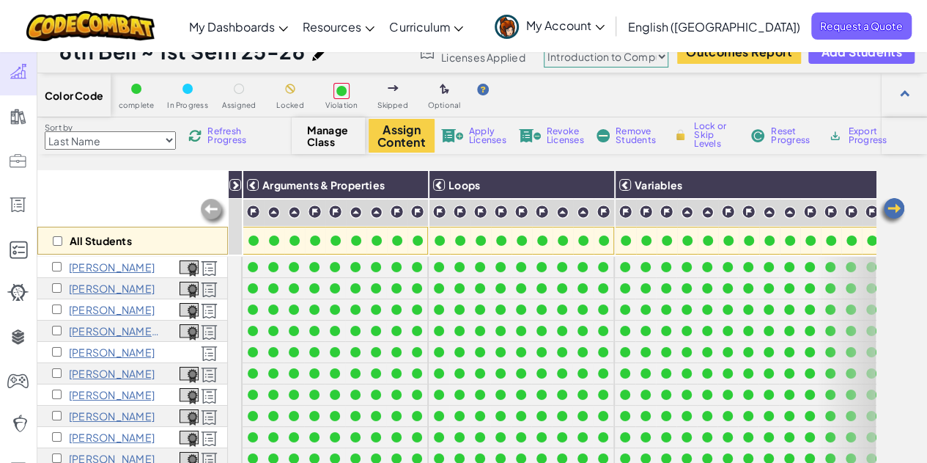
scroll to position [0, 0]
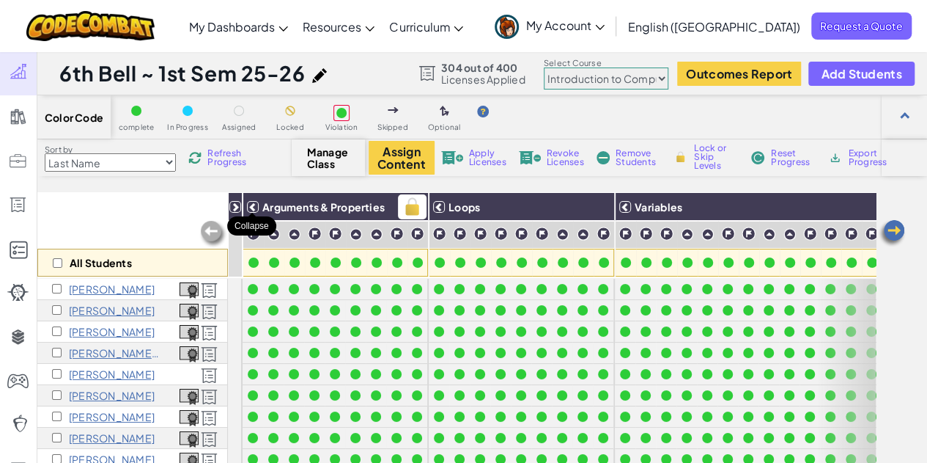
click at [252, 207] on icon at bounding box center [253, 207] width 10 height 10
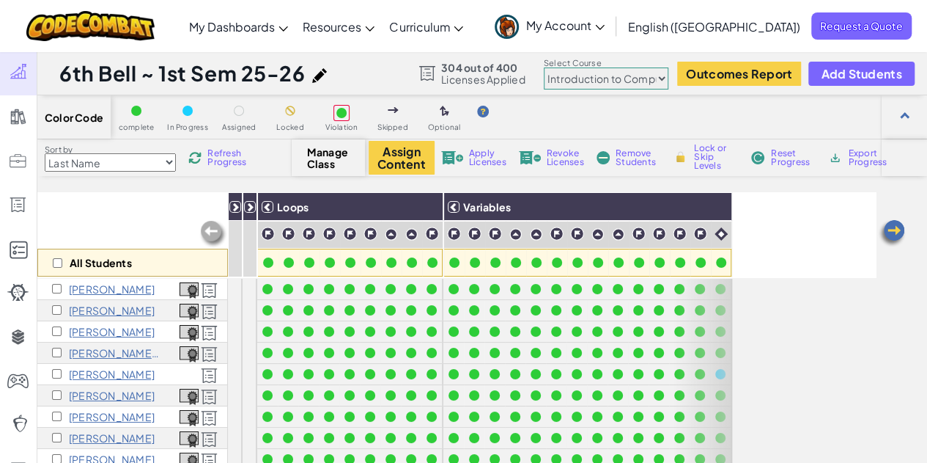
click at [382, 266] on div at bounding box center [391, 262] width 21 height 21
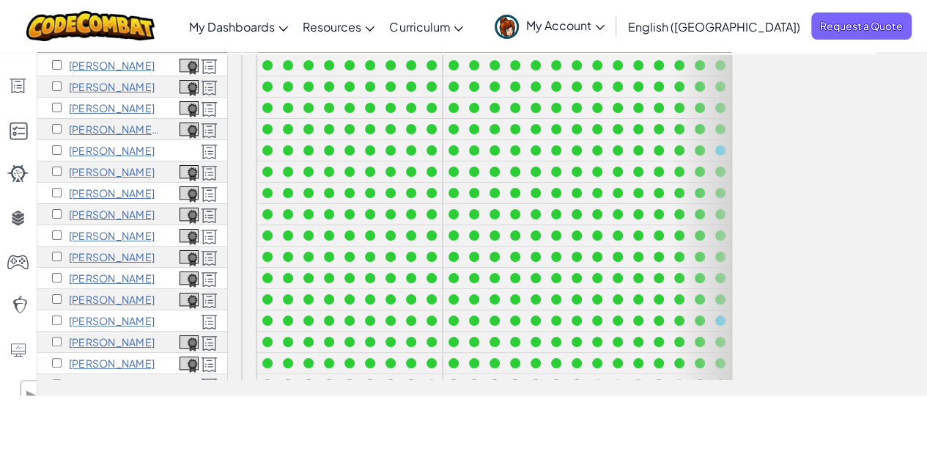
scroll to position [232, 0]
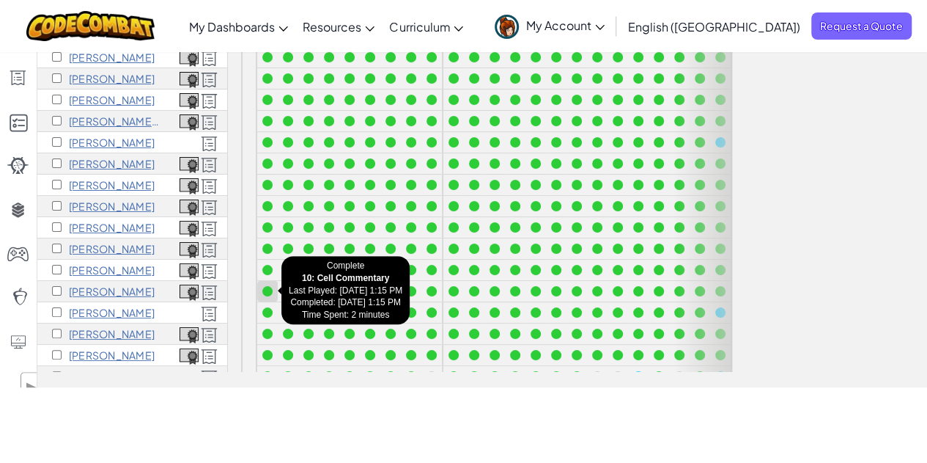
click at [273, 287] on div at bounding box center [268, 291] width 16 height 16
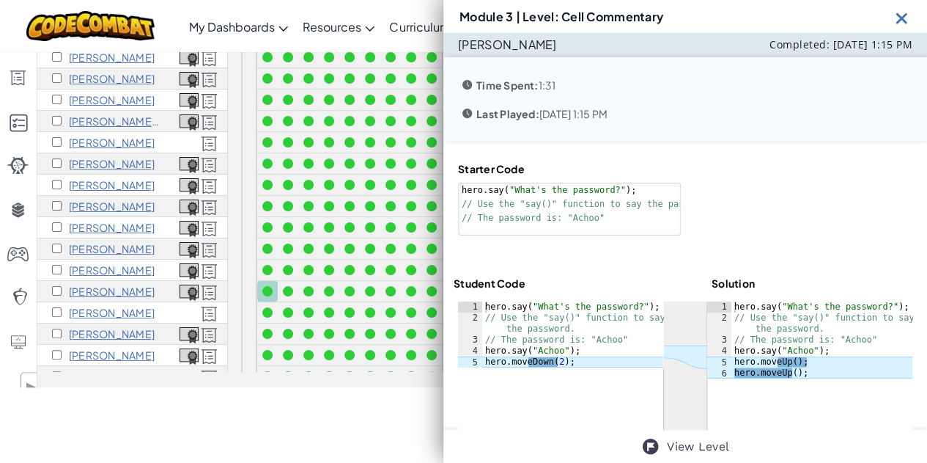
click at [900, 20] on img at bounding box center [902, 18] width 18 height 18
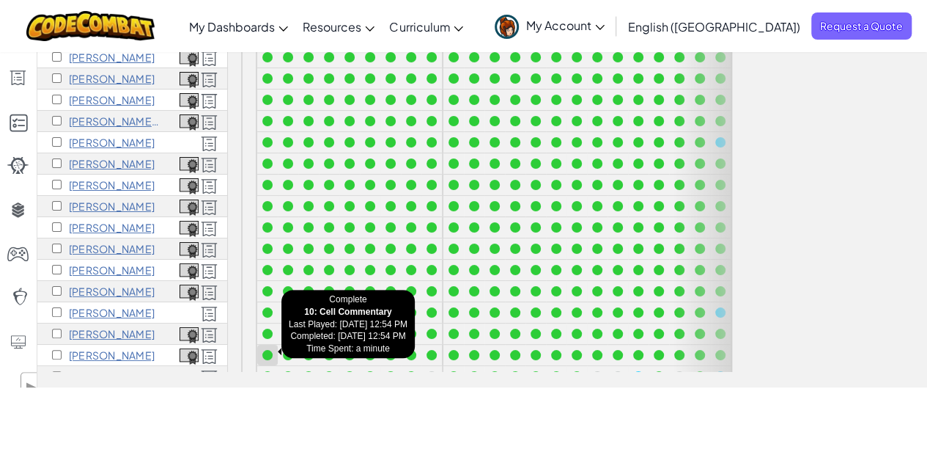
click at [268, 353] on div at bounding box center [267, 355] width 10 height 10
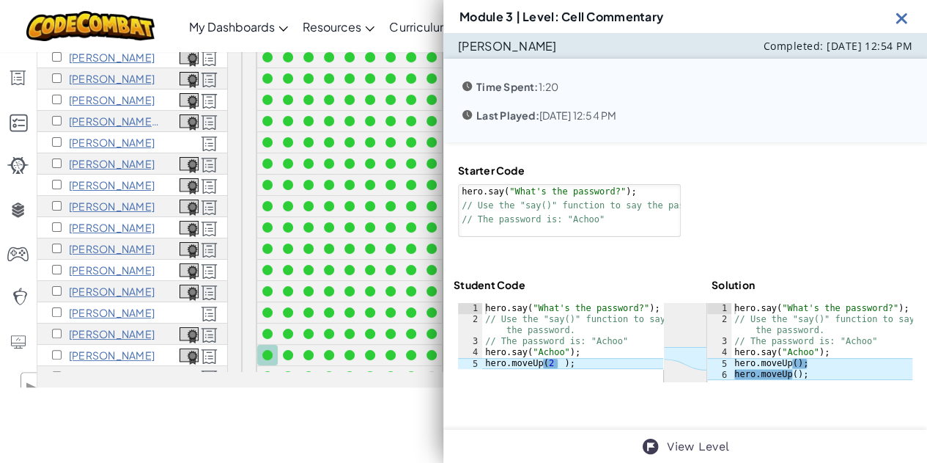
click at [906, 18] on img at bounding box center [902, 18] width 18 height 18
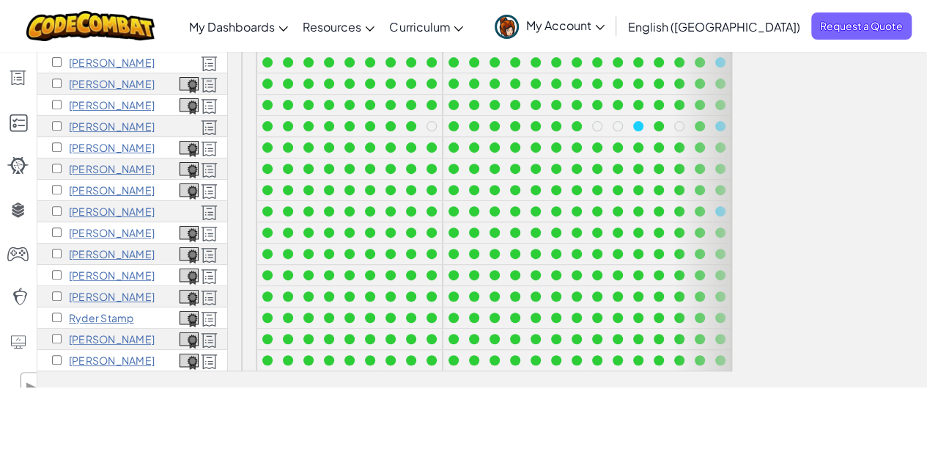
scroll to position [260, 0]
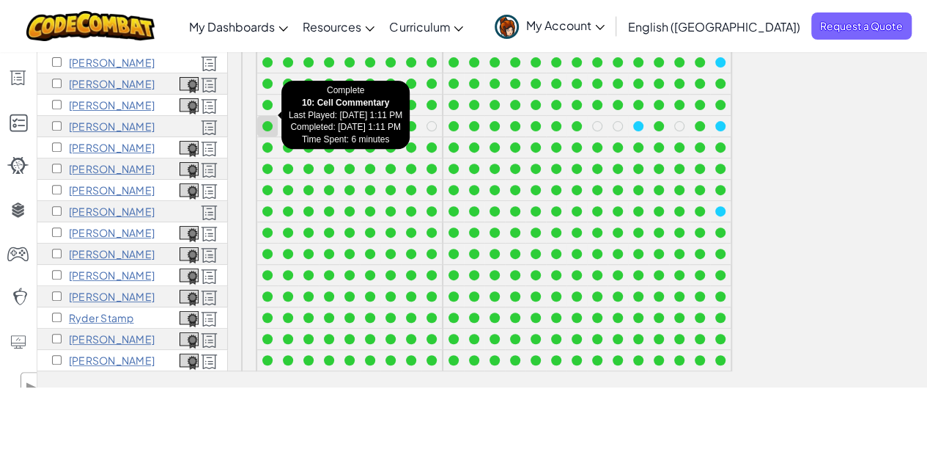
click at [265, 121] on div at bounding box center [267, 126] width 10 height 10
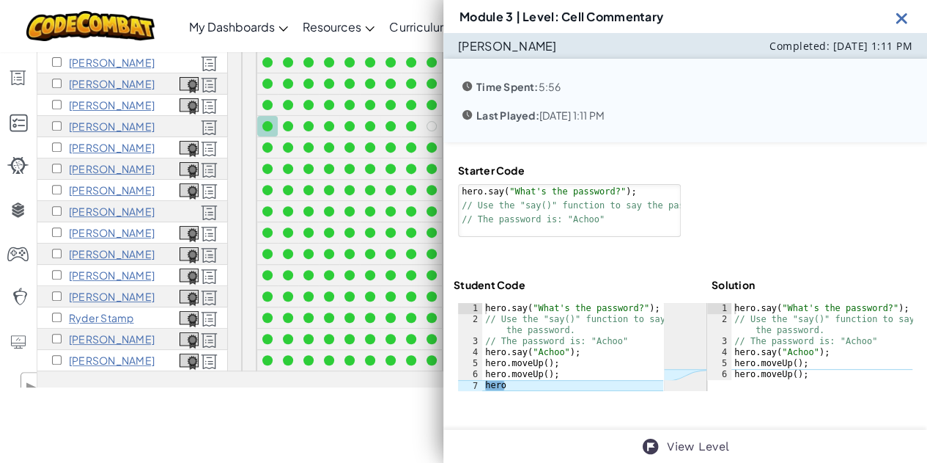
click at [900, 24] on img at bounding box center [902, 18] width 18 height 18
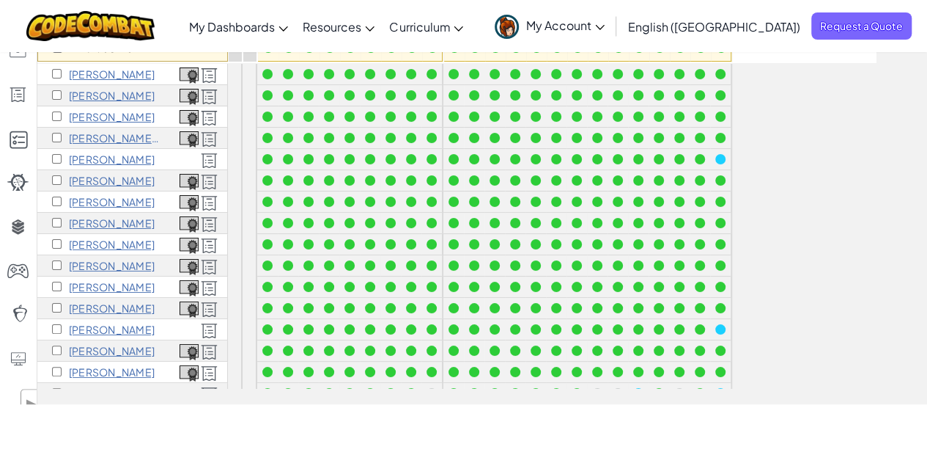
scroll to position [221, 0]
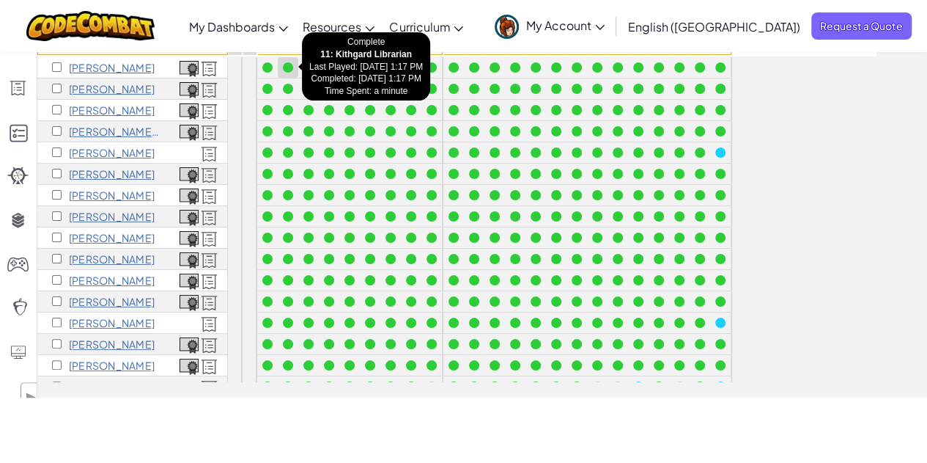
click at [287, 66] on div at bounding box center [288, 67] width 10 height 10
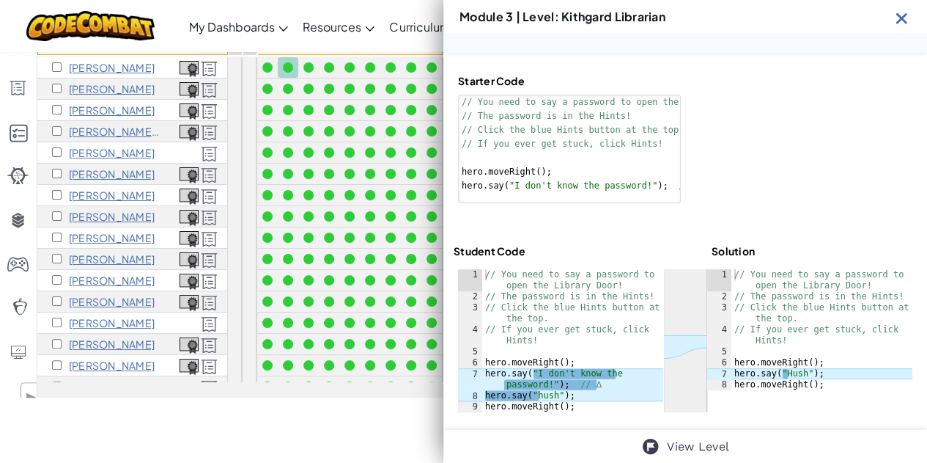
scroll to position [92, 0]
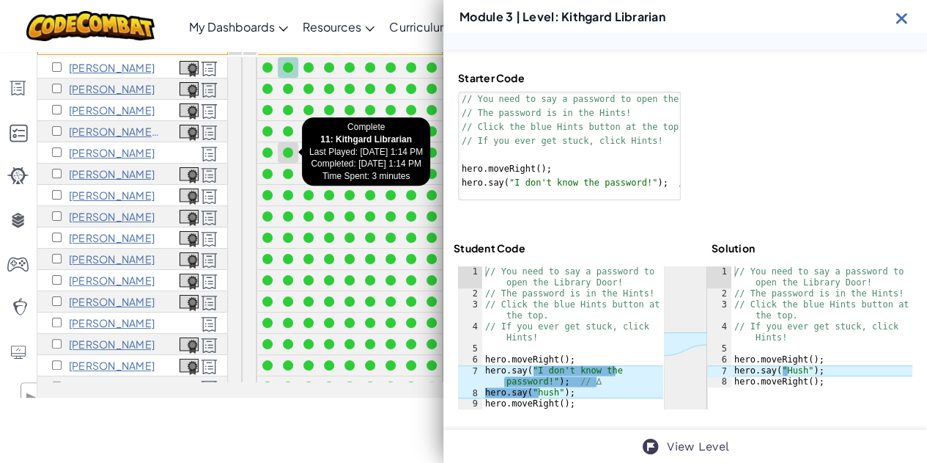
click at [287, 150] on div at bounding box center [288, 152] width 10 height 10
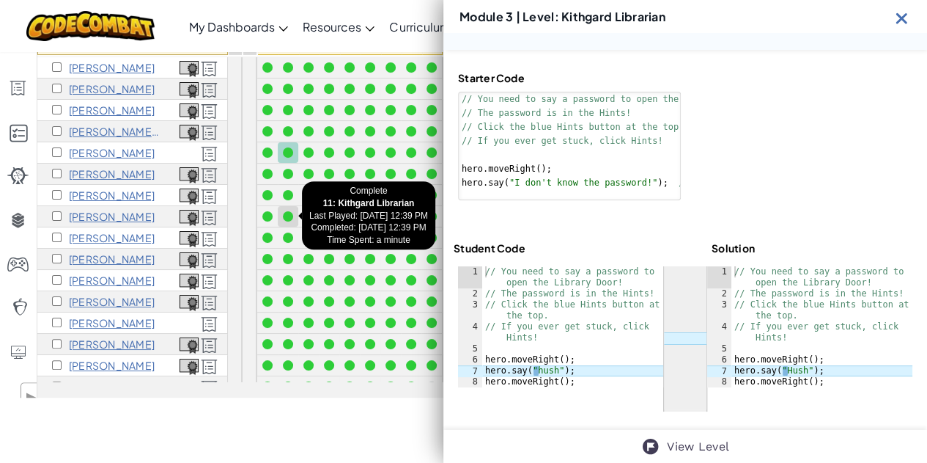
click at [292, 215] on div at bounding box center [288, 216] width 10 height 10
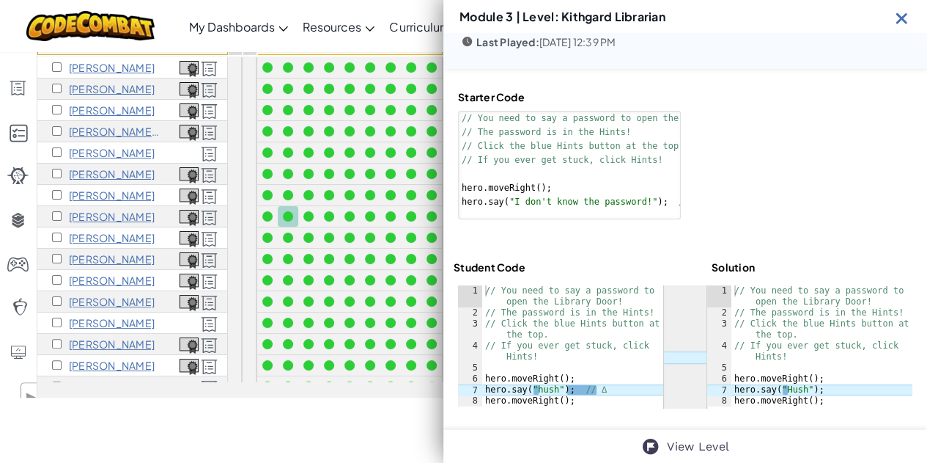
scroll to position [73, 0]
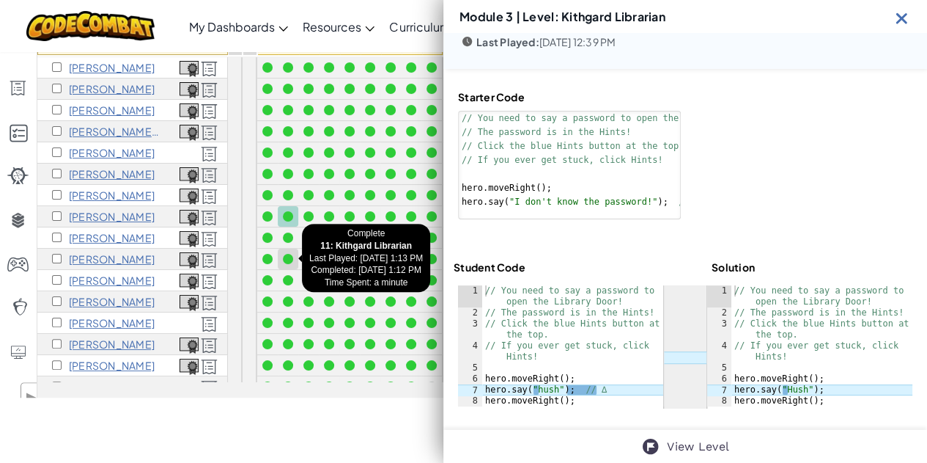
click at [287, 256] on div at bounding box center [288, 259] width 10 height 10
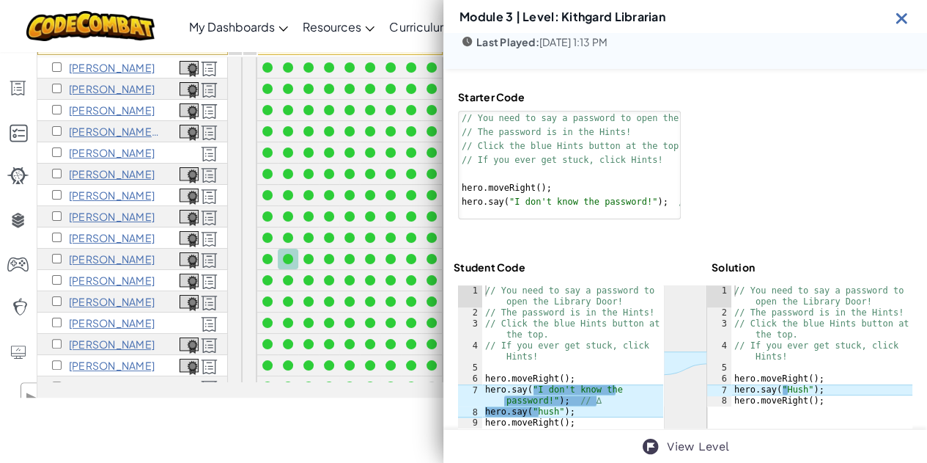
scroll to position [92, 0]
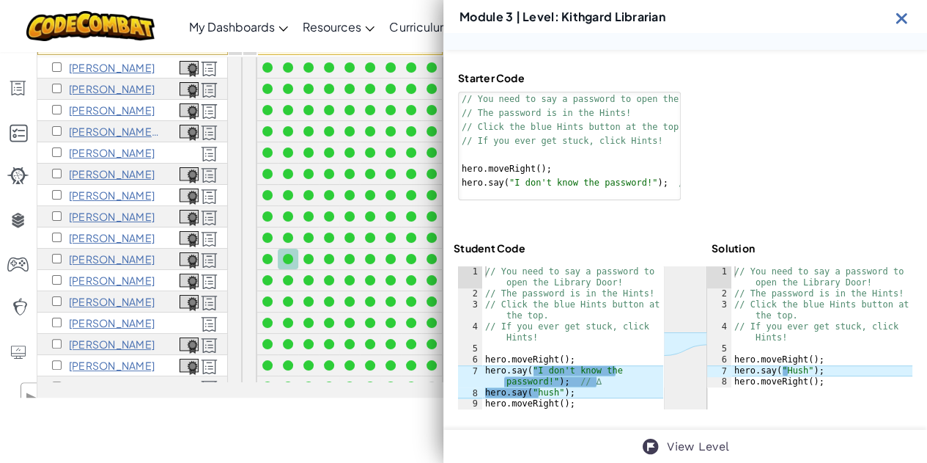
click at [903, 21] on img at bounding box center [902, 18] width 18 height 18
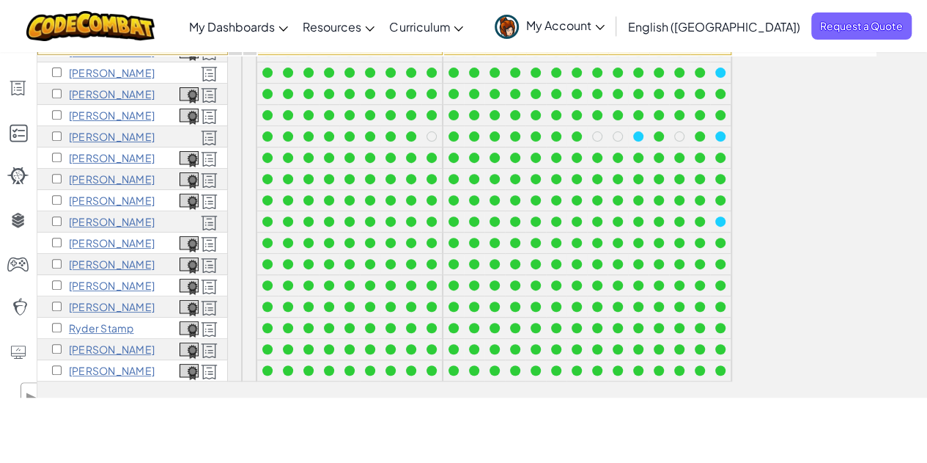
scroll to position [260, 0]
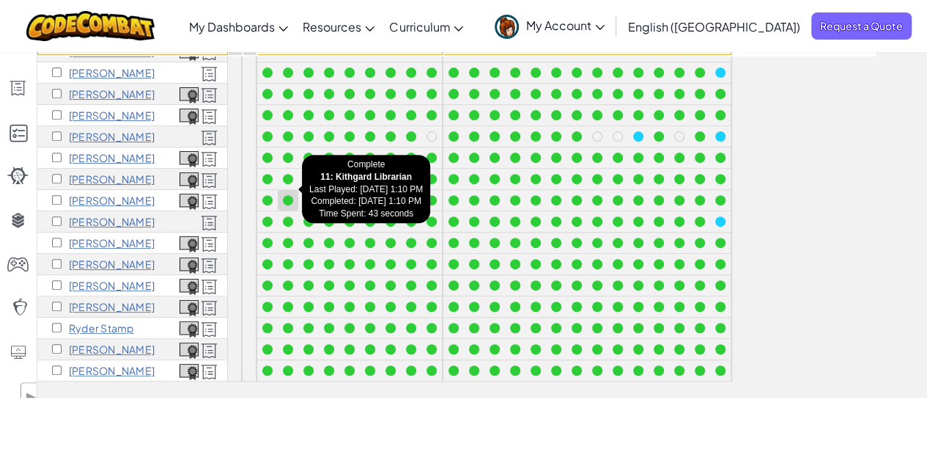
click at [290, 195] on div at bounding box center [288, 200] width 10 height 10
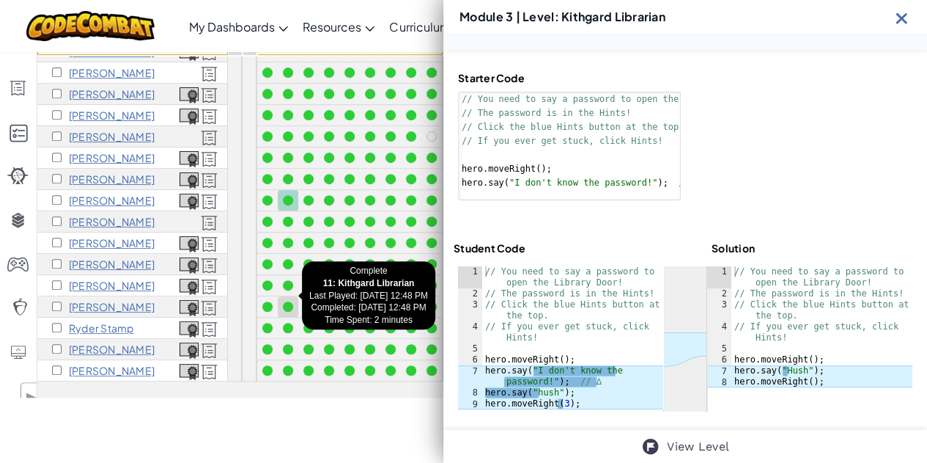
click at [293, 298] on div at bounding box center [288, 306] width 16 height 16
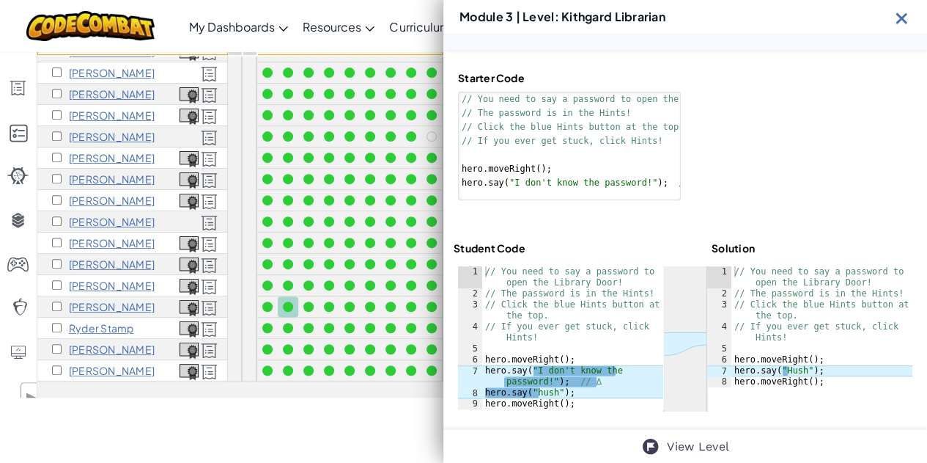
click at [903, 17] on img at bounding box center [902, 18] width 18 height 18
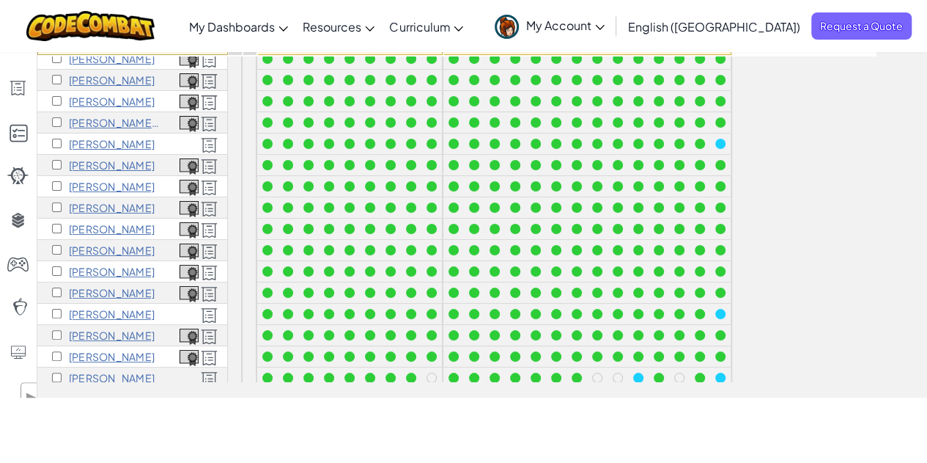
scroll to position [0, 0]
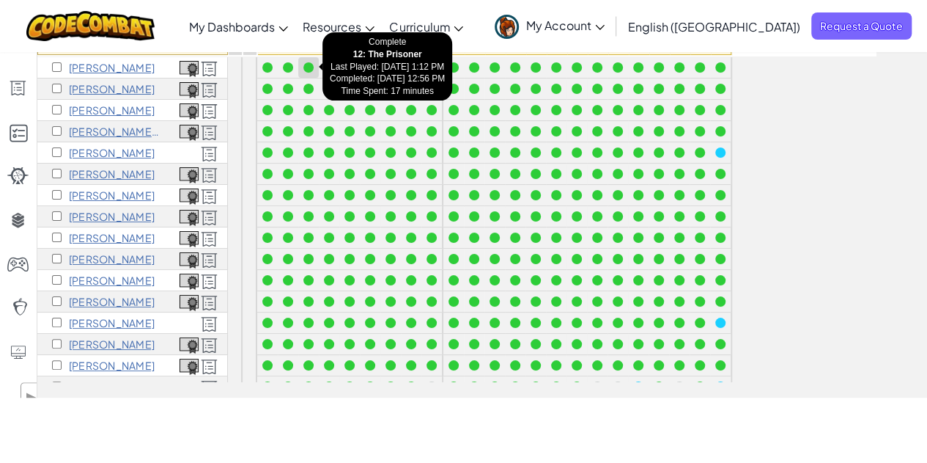
click at [309, 71] on div at bounding box center [309, 67] width 16 height 16
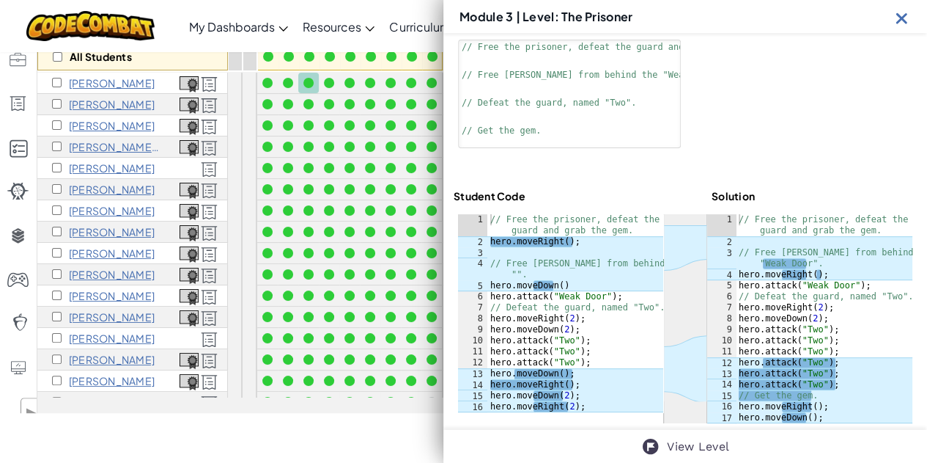
scroll to position [158, 0]
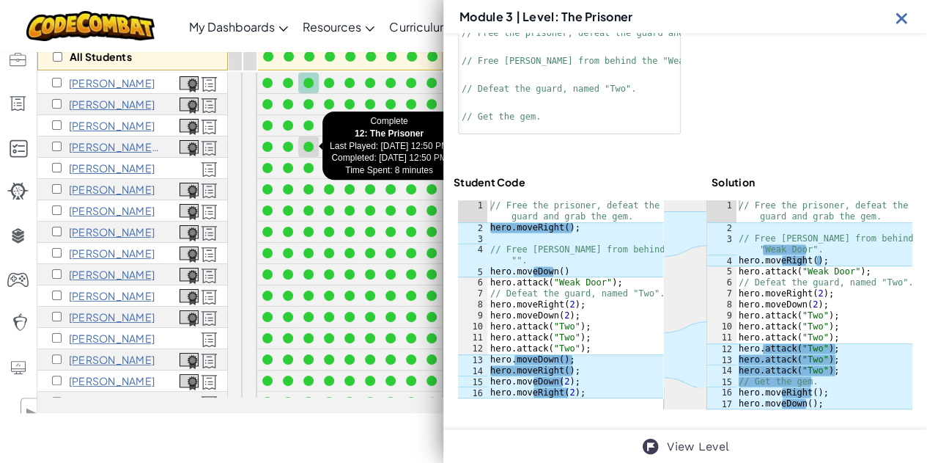
click at [308, 142] on div at bounding box center [308, 146] width 10 height 10
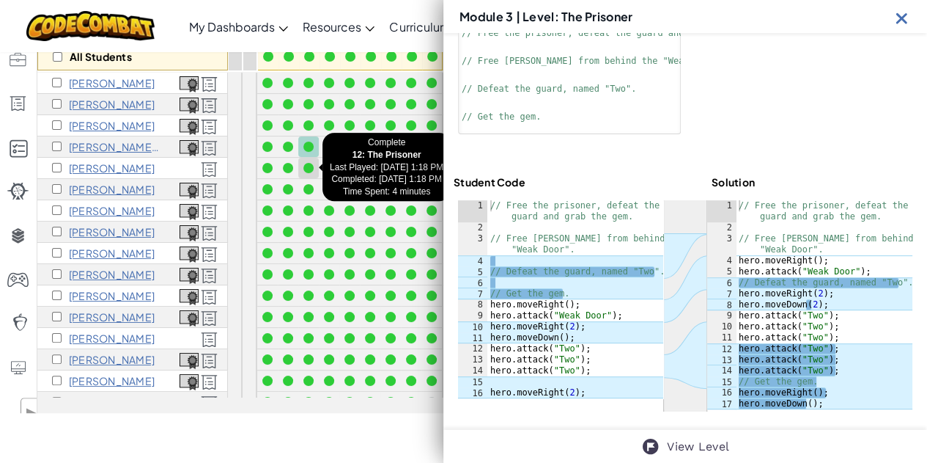
click at [311, 166] on div at bounding box center [308, 168] width 10 height 10
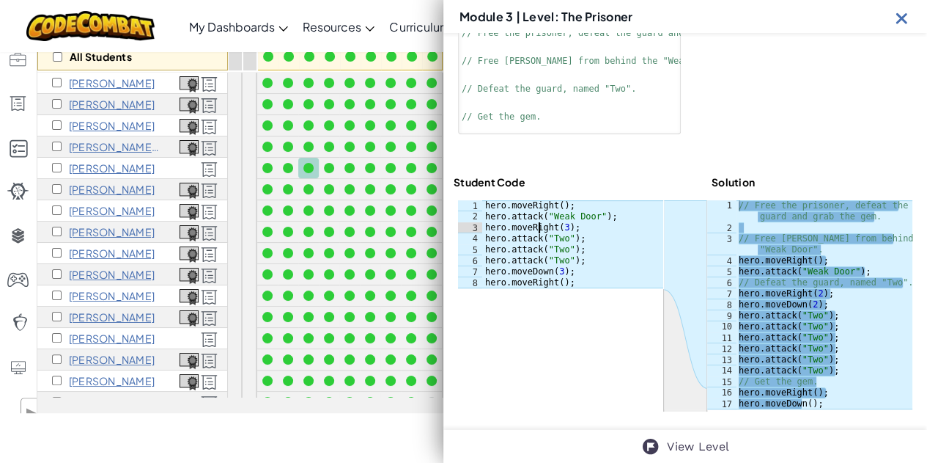
click at [538, 232] on div "hero . moveRight ( ) ; hero . attack ( "Weak Door" ) ; hero . moveRight ( 3 ) ;…" at bounding box center [572, 255] width 181 height 110
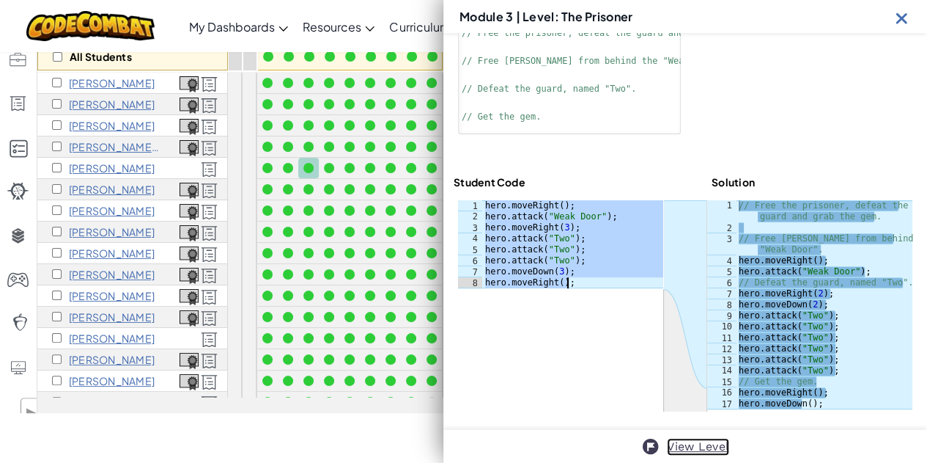
click at [700, 447] on link "View Level" at bounding box center [698, 447] width 62 height 18
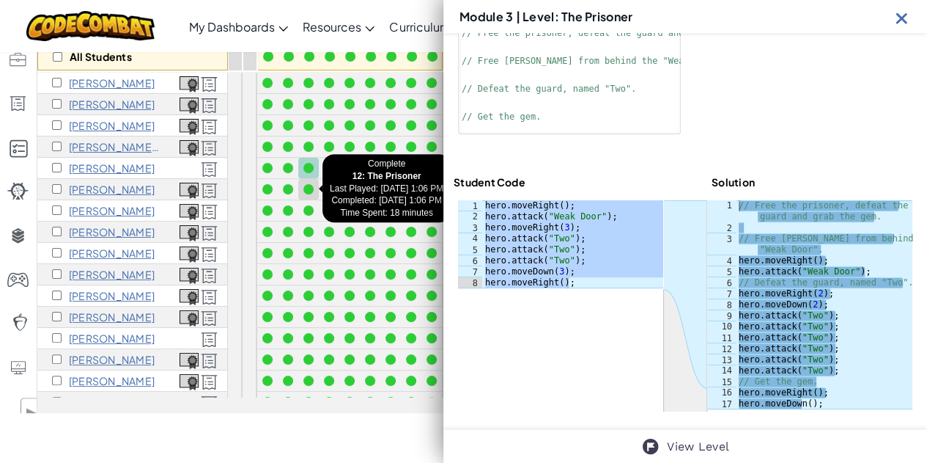
click at [312, 188] on div at bounding box center [308, 189] width 10 height 10
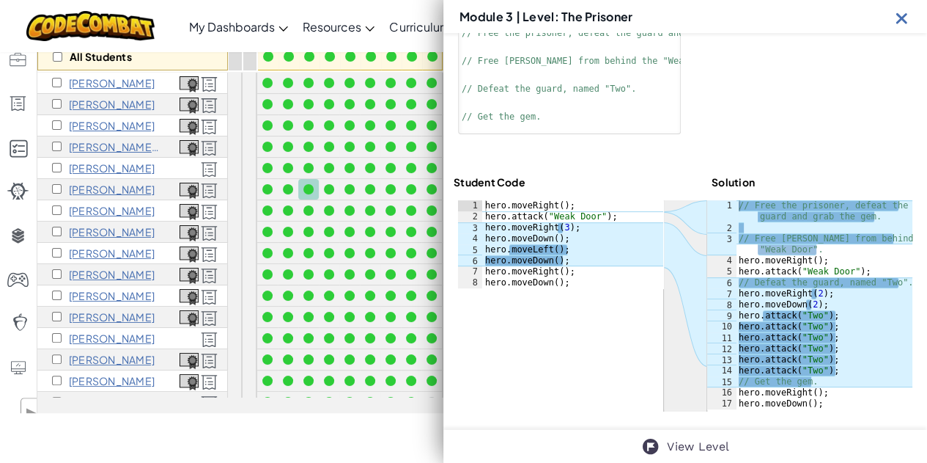
click at [510, 228] on div "hero . moveRight ( ) ; hero . attack ( "Weak Door" ) ; hero . moveRight ( 3 ) ;…" at bounding box center [572, 255] width 181 height 110
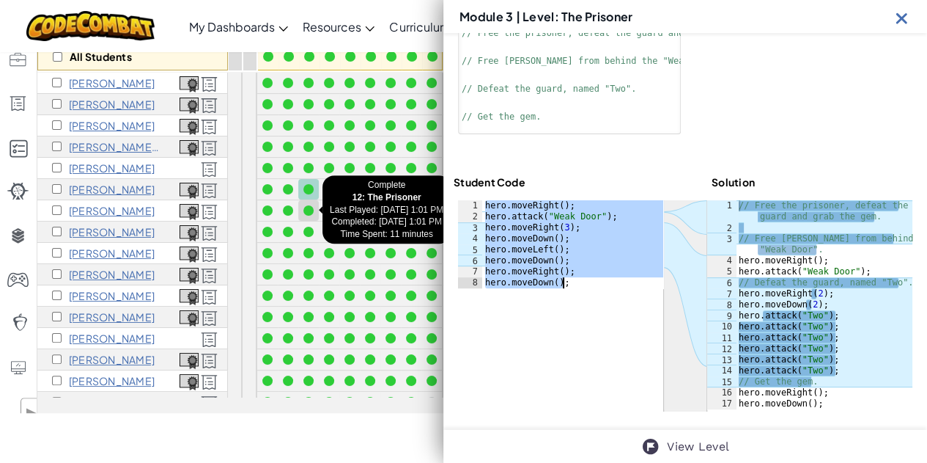
click at [306, 209] on div at bounding box center [308, 210] width 10 height 10
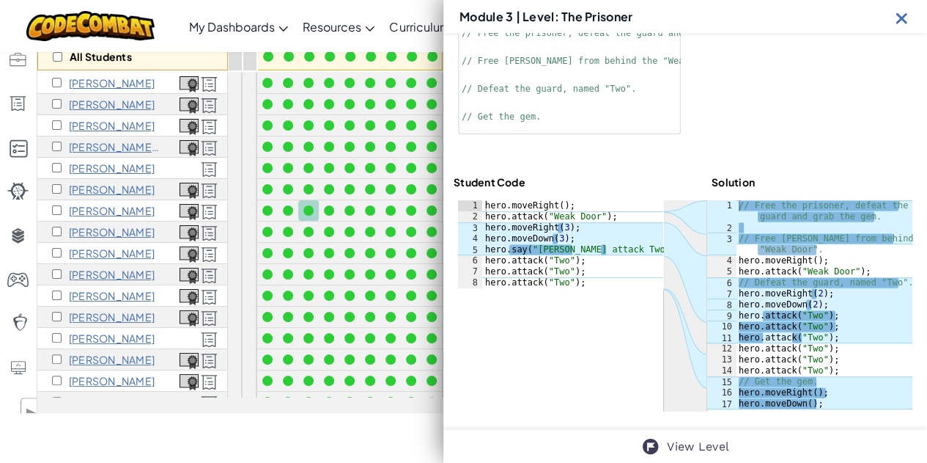
click at [496, 257] on div "hero . moveRight ( ) ; hero . attack ( "Weak Door" ) ; hero . moveRight ( 3 ) ;…" at bounding box center [572, 255] width 181 height 110
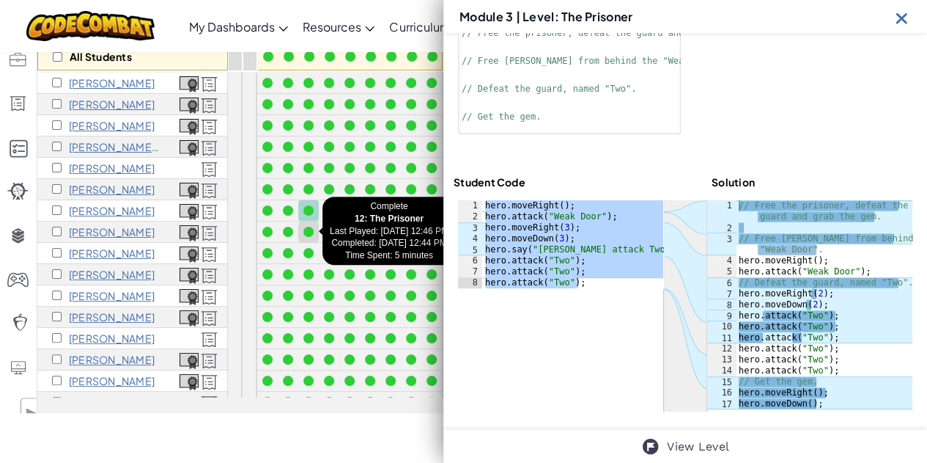
click at [309, 229] on div at bounding box center [308, 232] width 10 height 10
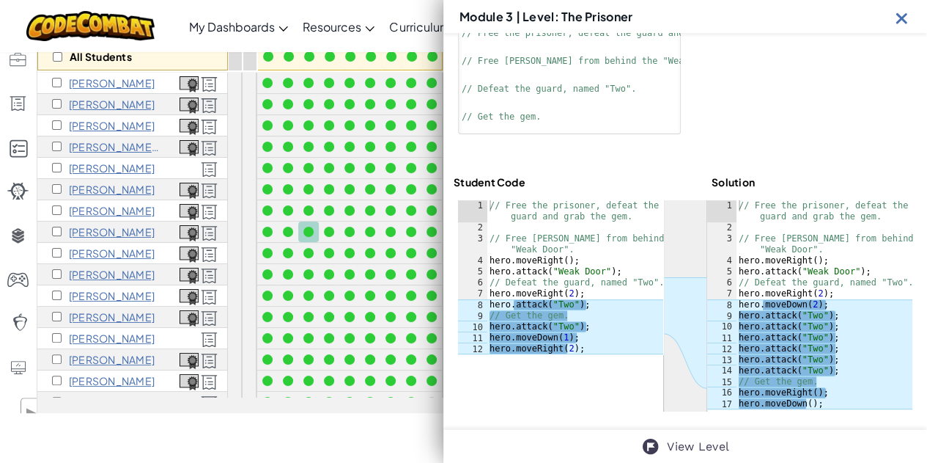
click at [573, 297] on div "// Free the prisoner, defeat the guard and grab the gem. // Free [PERSON_NAME] …" at bounding box center [575, 293] width 177 height 187
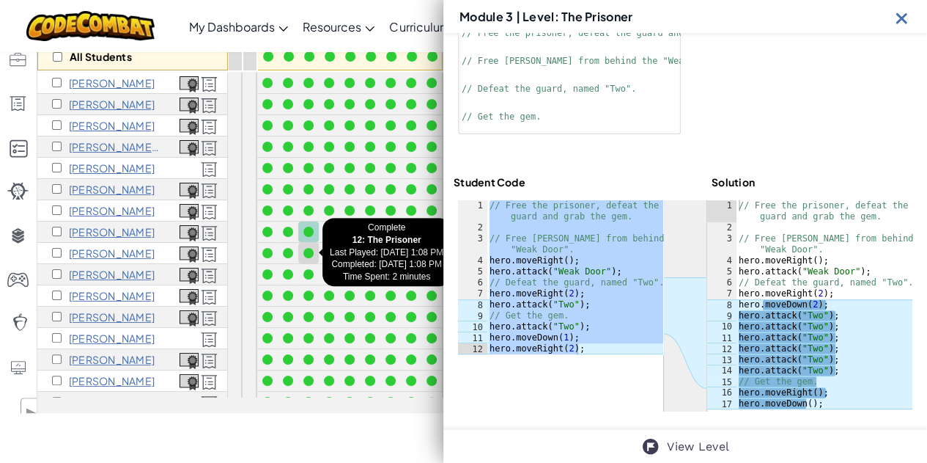
click at [309, 251] on div at bounding box center [308, 253] width 10 height 10
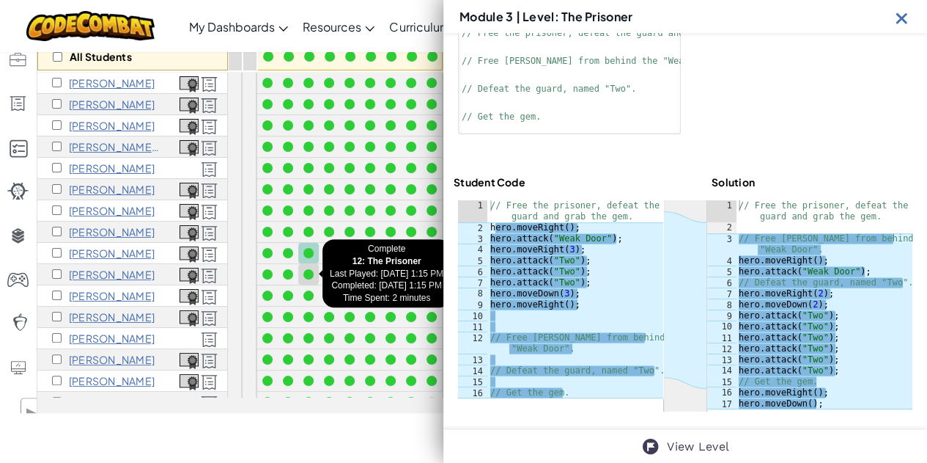
click at [310, 271] on div at bounding box center [308, 274] width 10 height 10
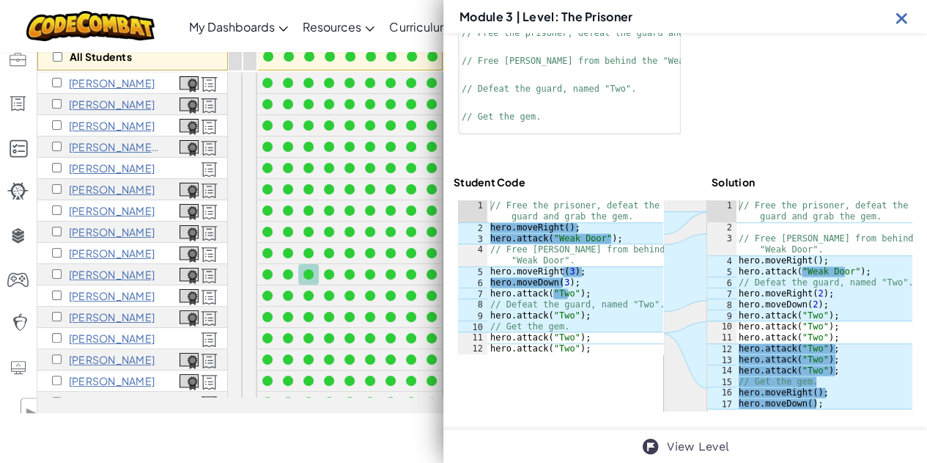
click at [525, 246] on div "// Free the prisoner, defeat the guard and grab the gem. hero . moveRight ( ) ;…" at bounding box center [575, 293] width 176 height 187
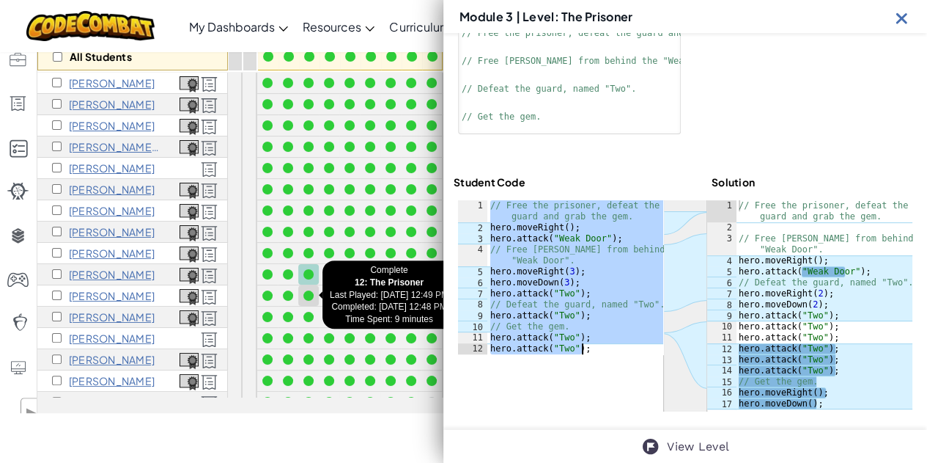
click at [309, 294] on div at bounding box center [308, 295] width 10 height 10
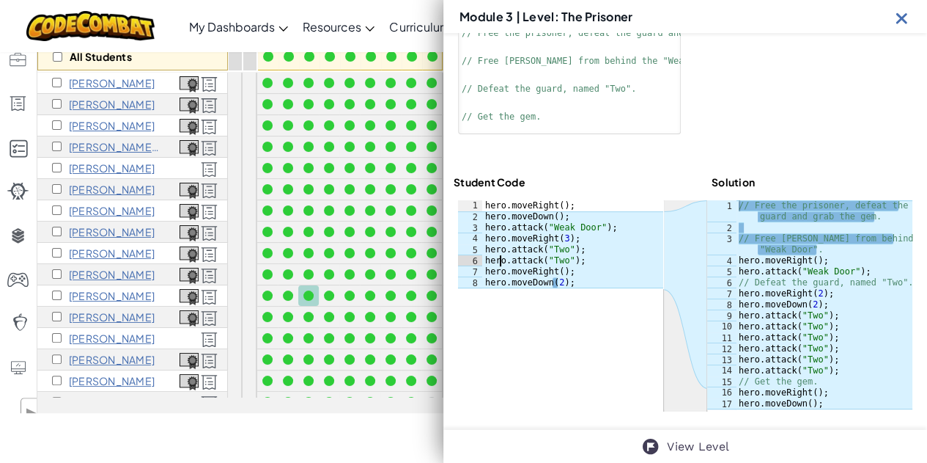
click at [500, 261] on div "hero . moveRight ( ) ; hero . moveDown ( ) ; hero . attack ( "Weak Door" ) ; he…" at bounding box center [572, 255] width 181 height 110
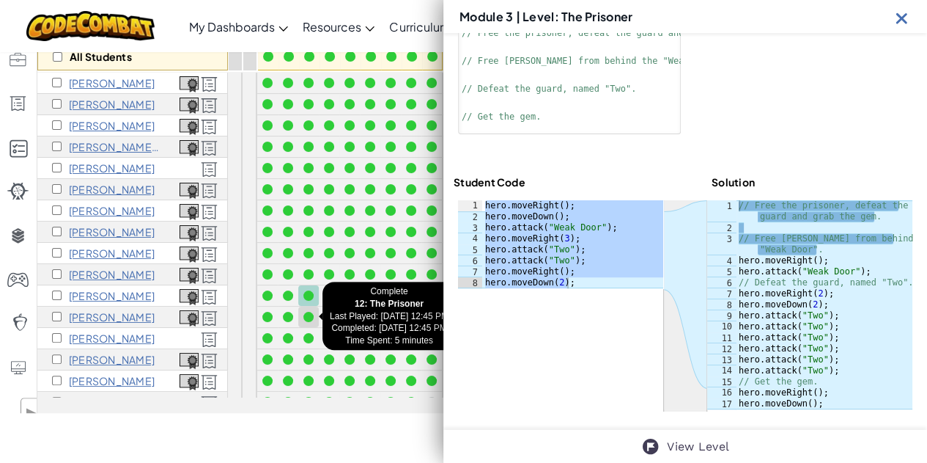
click at [309, 314] on div at bounding box center [308, 317] width 10 height 10
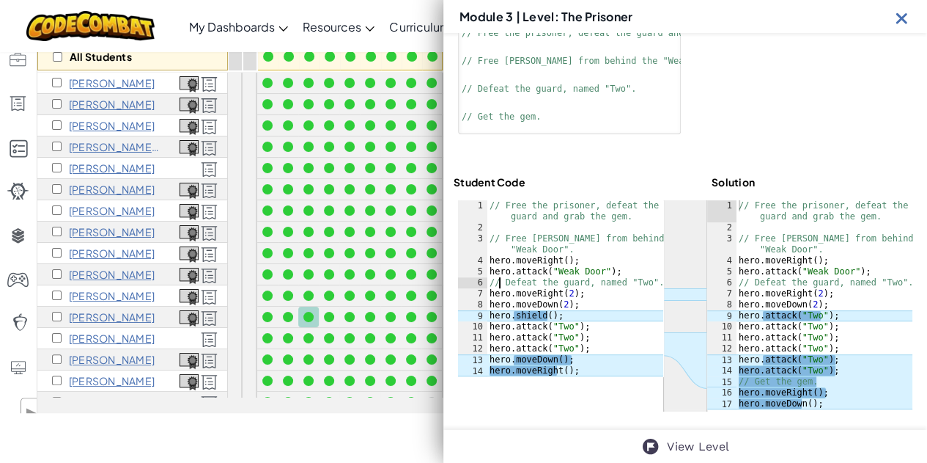
click at [499, 278] on div "// Free the prisoner, defeat the guard and grab the gem. // Free [PERSON_NAME] …" at bounding box center [575, 304] width 177 height 209
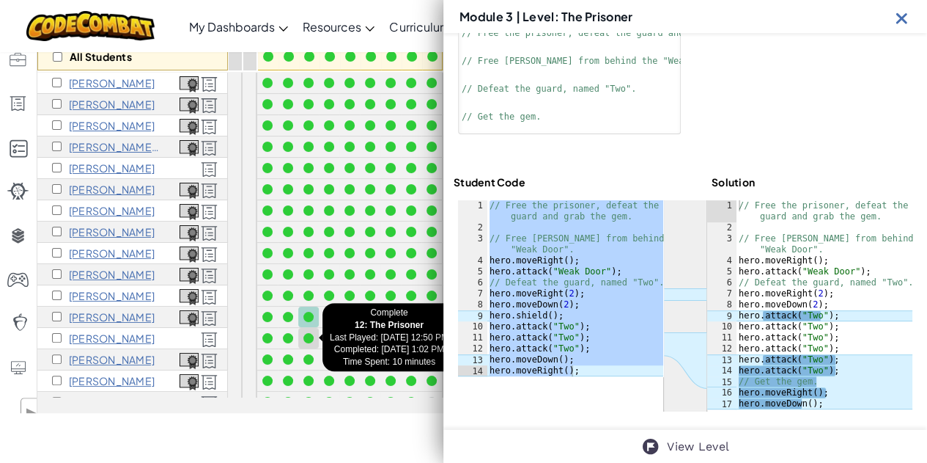
click at [307, 336] on div at bounding box center [308, 338] width 10 height 10
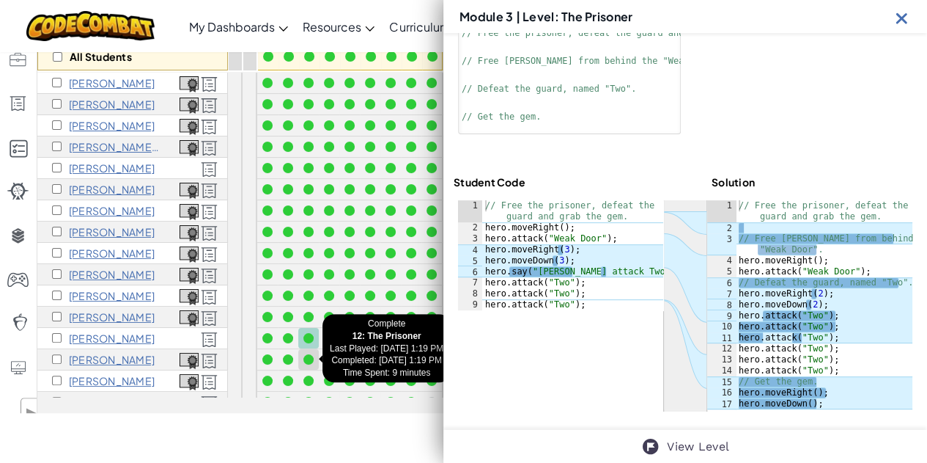
click at [310, 356] on div at bounding box center [308, 359] width 10 height 10
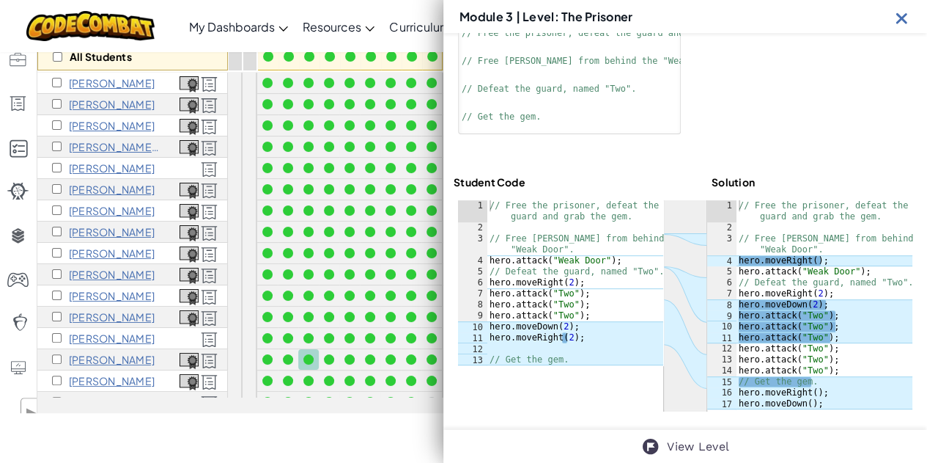
click at [311, 356] on div at bounding box center [308, 359] width 10 height 10
click at [528, 288] on div "// Free the prisoner, defeat the guard and grab the gem. // Free [PERSON_NAME] …" at bounding box center [575, 299] width 177 height 198
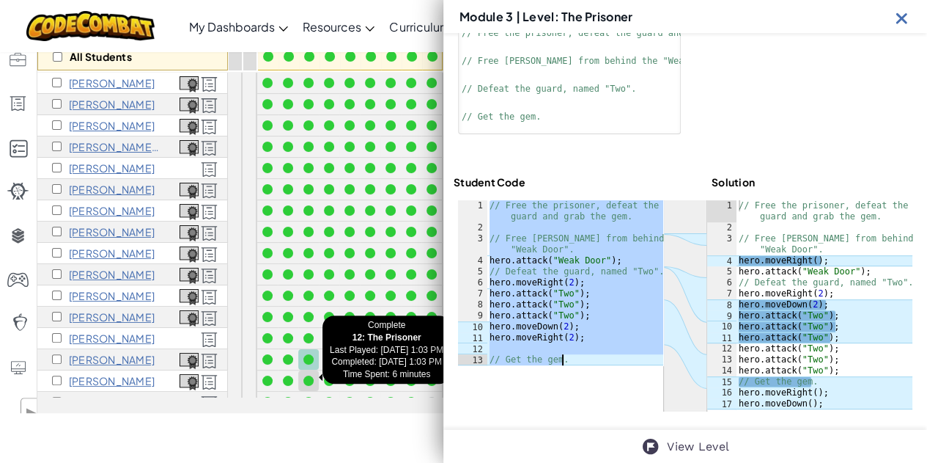
click at [311, 379] on div at bounding box center [308, 380] width 10 height 10
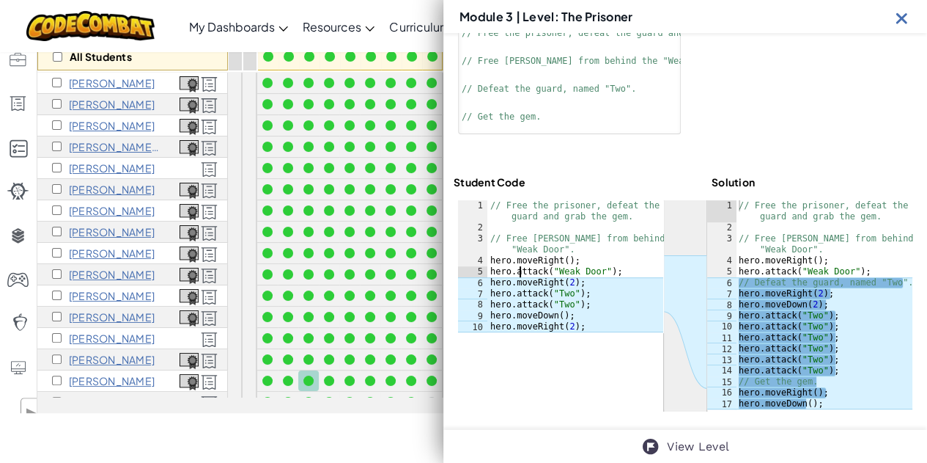
click at [519, 272] on div "// Free the prisoner, defeat the guard and grab the gem. // Free [PERSON_NAME] …" at bounding box center [575, 282] width 176 height 165
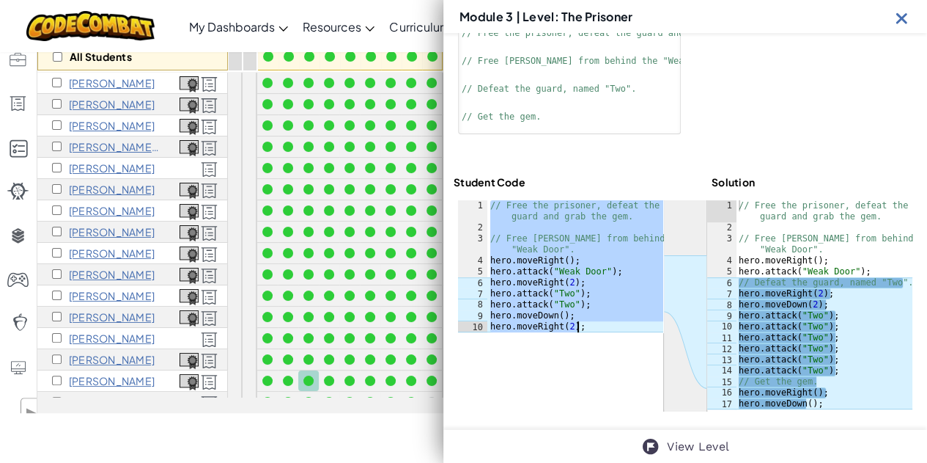
click at [898, 18] on img at bounding box center [902, 18] width 18 height 18
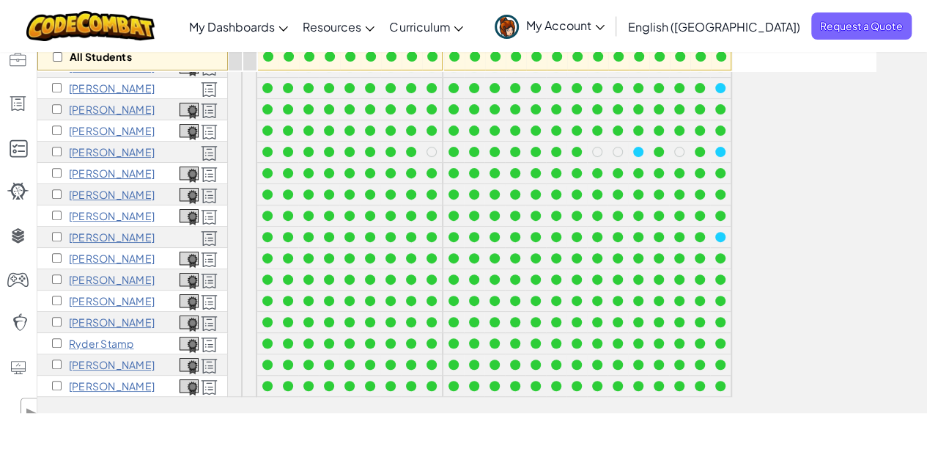
scroll to position [260, 0]
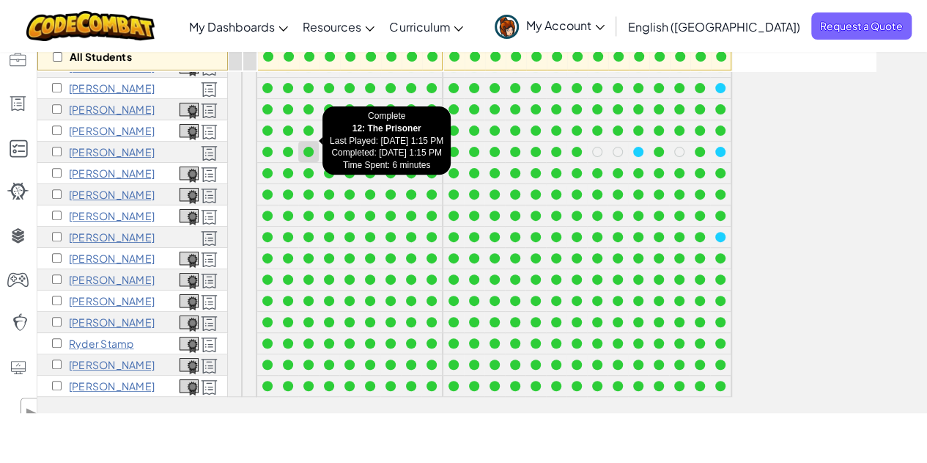
click at [309, 147] on div at bounding box center [308, 152] width 10 height 10
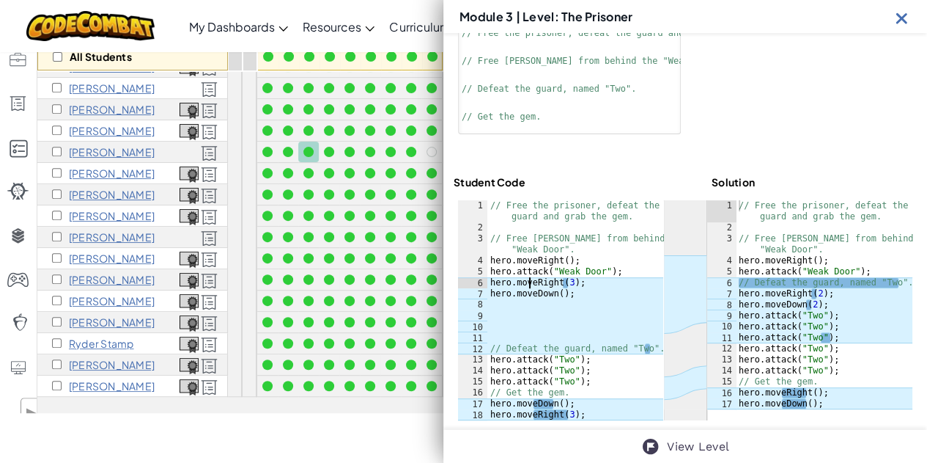
click at [529, 281] on div "// Free the prisoner, defeat the guard and grab the gem. // Free [PERSON_NAME] …" at bounding box center [575, 326] width 176 height 253
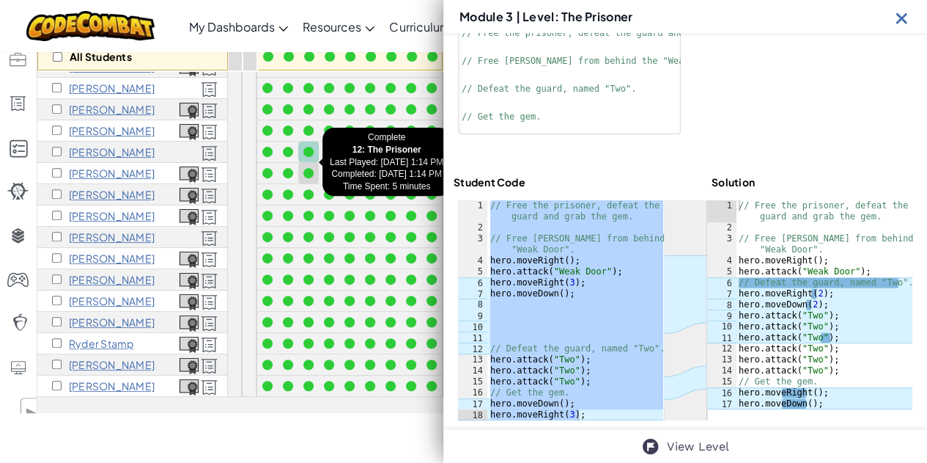
click at [308, 168] on div at bounding box center [308, 173] width 10 height 10
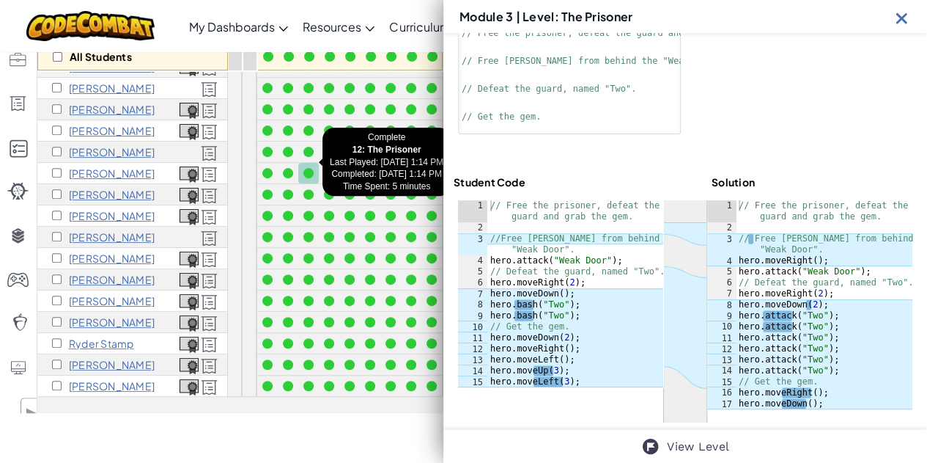
click at [312, 168] on div at bounding box center [308, 173] width 10 height 10
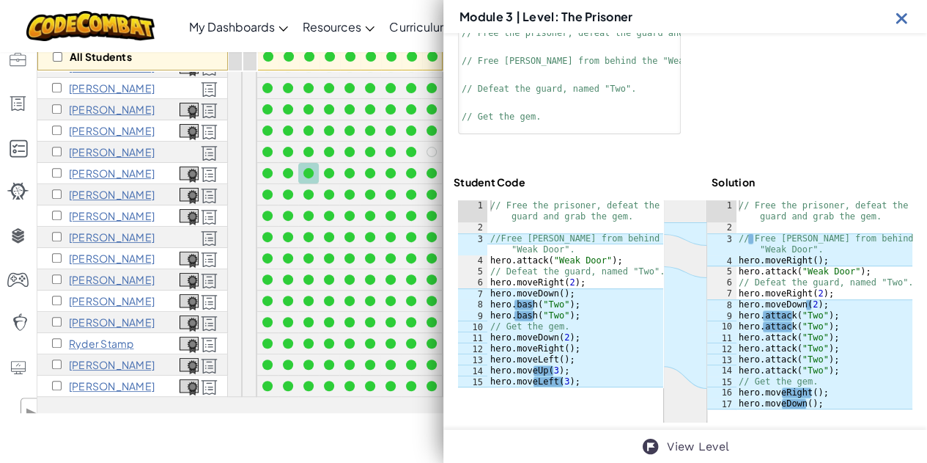
click at [497, 325] on div "// Free the prisoner, defeat the guard and grab the gem. //Free [PERSON_NAME] f…" at bounding box center [575, 310] width 176 height 220
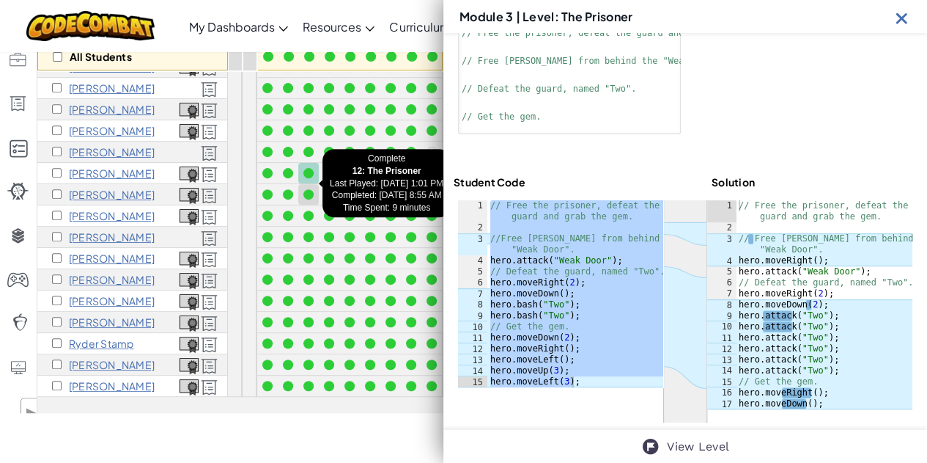
click at [305, 189] on div at bounding box center [308, 194] width 10 height 10
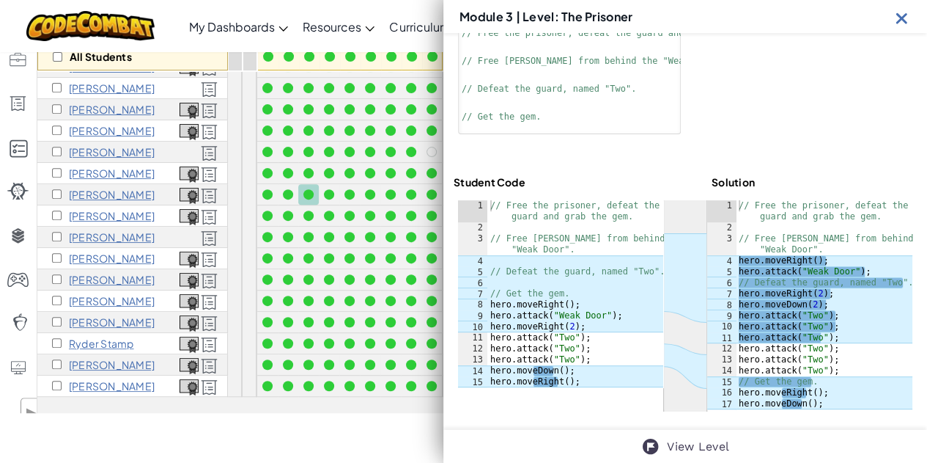
click at [510, 342] on div "// Free the prisoner, defeat the guard and grab the gem. // Free [PERSON_NAME] …" at bounding box center [575, 310] width 176 height 220
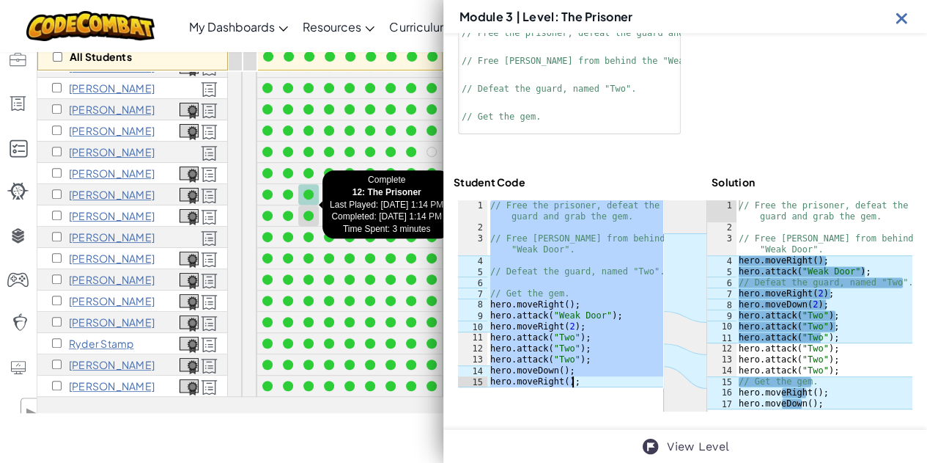
click at [314, 207] on div at bounding box center [309, 215] width 16 height 16
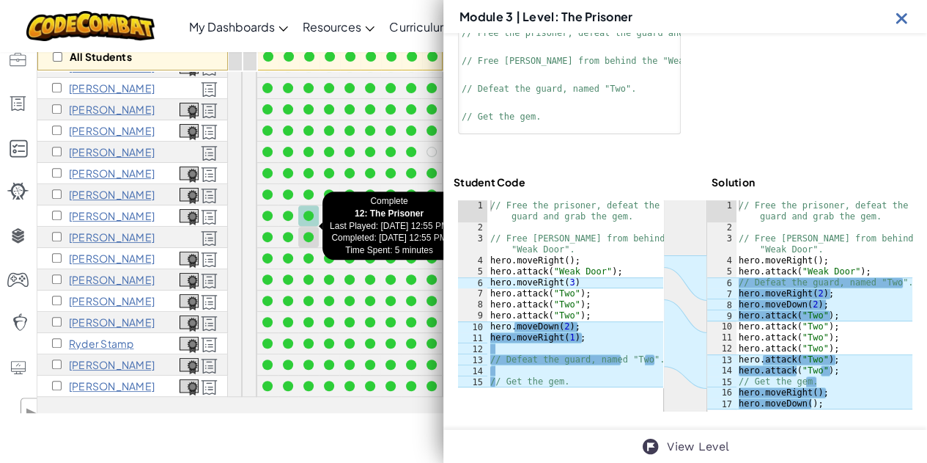
click at [307, 232] on div at bounding box center [308, 237] width 10 height 10
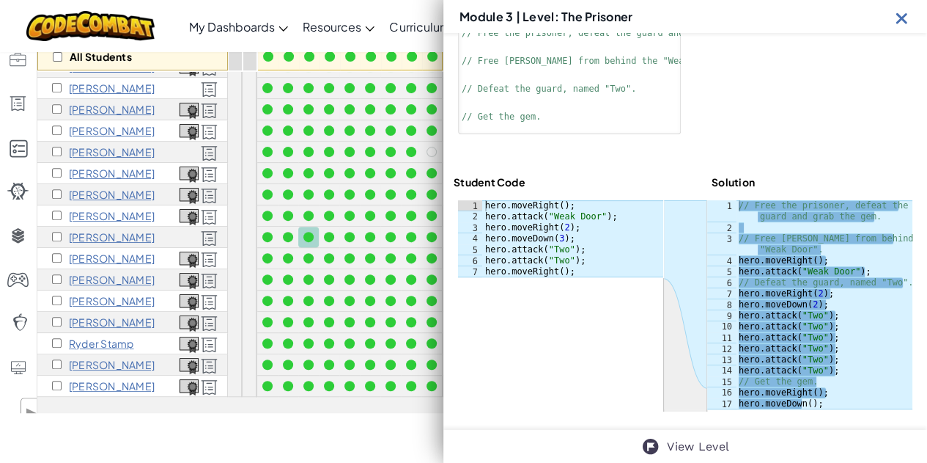
click at [538, 246] on div "hero . moveRight ( ) ; hero . attack ( "Weak Door" ) ; hero . moveRight ( 2 ) ;…" at bounding box center [572, 249] width 181 height 99
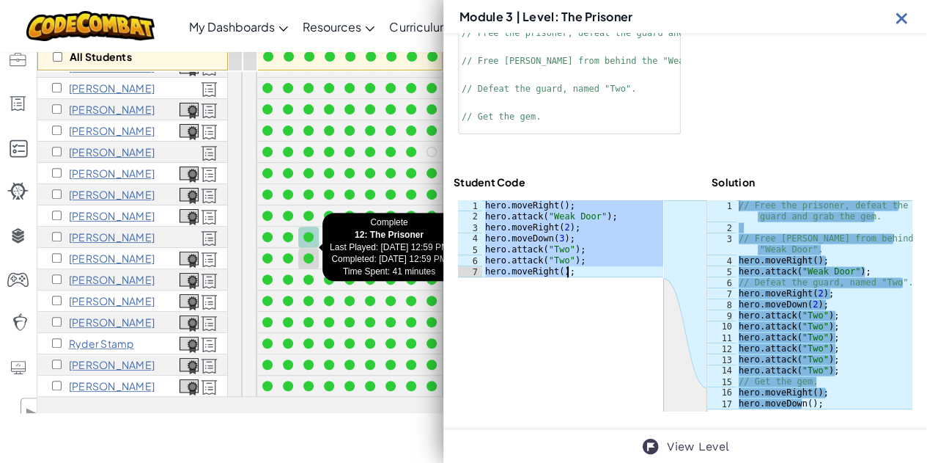
click at [313, 253] on div at bounding box center [308, 258] width 10 height 10
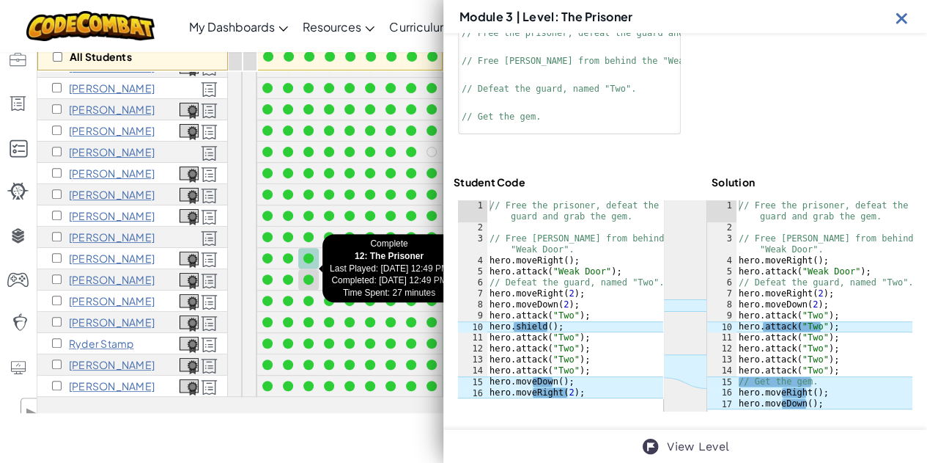
click at [311, 274] on div at bounding box center [308, 279] width 10 height 10
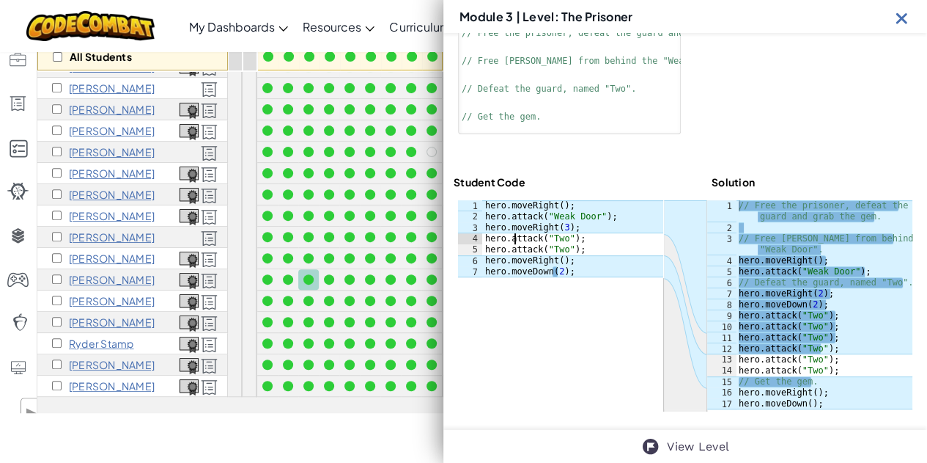
click at [515, 241] on div "hero . moveRight ( ) ; hero . attack ( "Weak Door" ) ; hero . moveRight ( 3 ) ;…" at bounding box center [572, 249] width 181 height 99
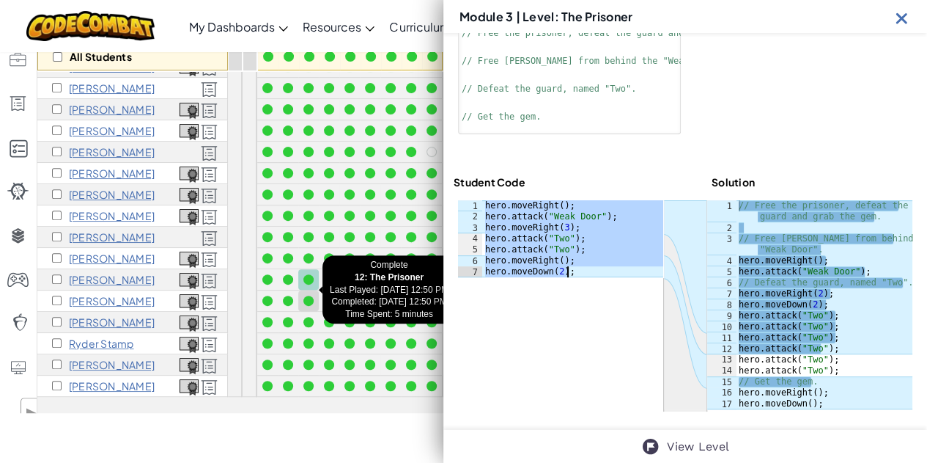
click at [308, 295] on div at bounding box center [308, 300] width 10 height 10
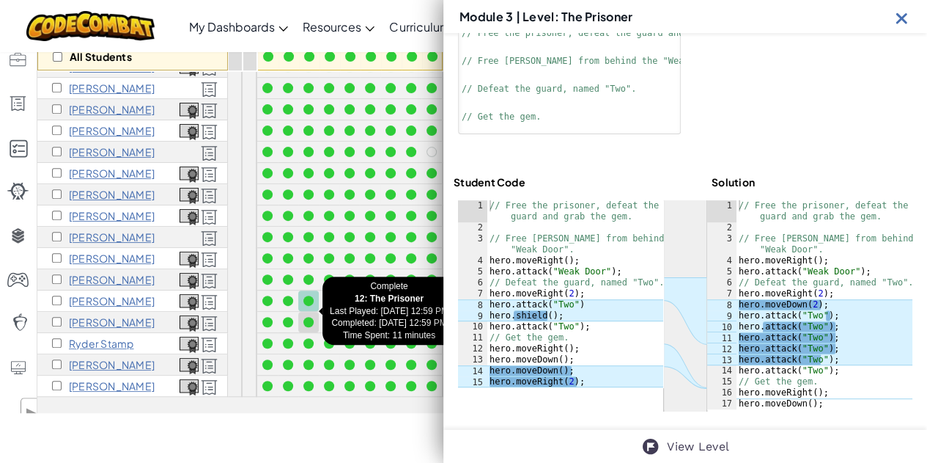
click at [309, 317] on div at bounding box center [308, 322] width 10 height 10
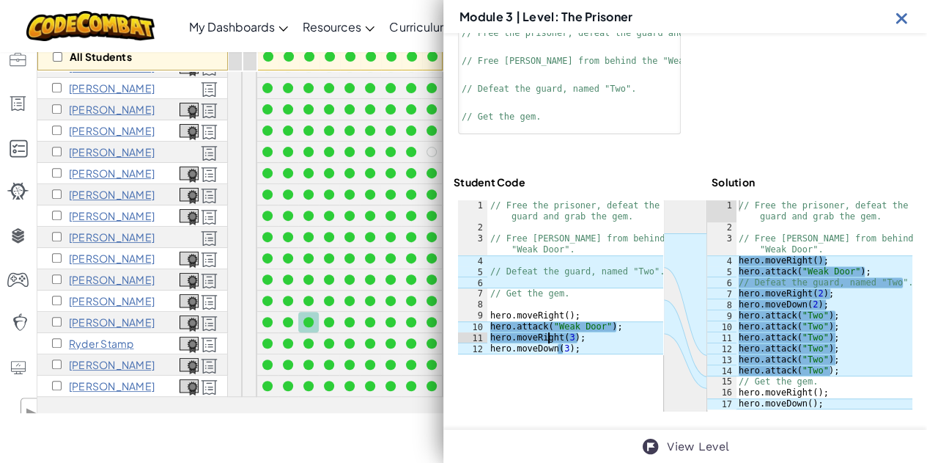
click at [550, 332] on div "// Free the prisoner, defeat the guard and grab the gem. // Free [PERSON_NAME] …" at bounding box center [575, 293] width 176 height 187
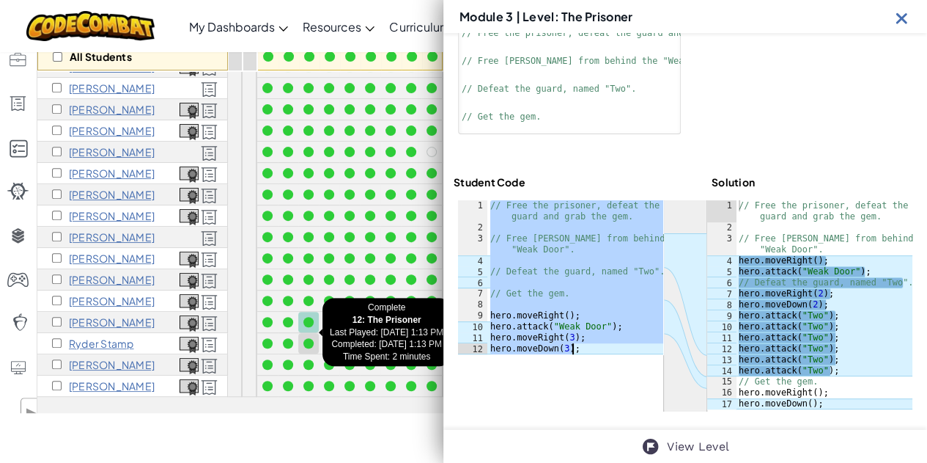
click at [311, 338] on div at bounding box center [308, 343] width 10 height 10
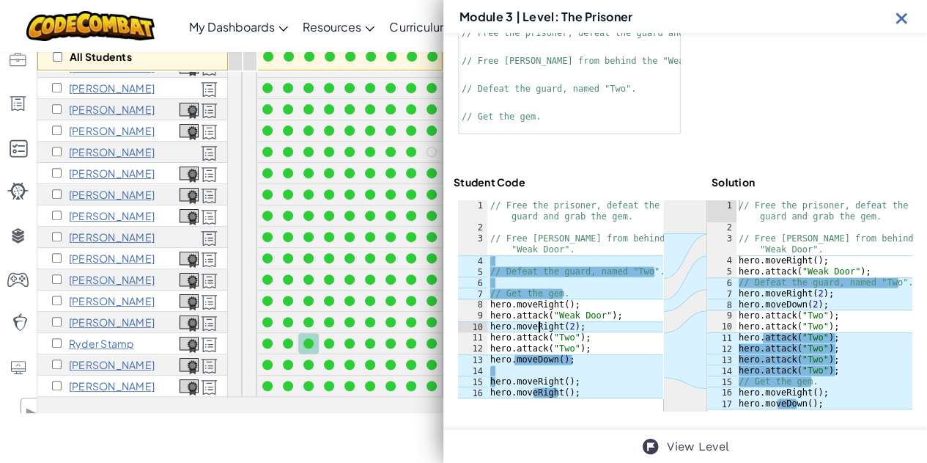
click at [539, 322] on div "// Free the prisoner, defeat the guard and grab the gem. // Free [PERSON_NAME] …" at bounding box center [575, 315] width 176 height 231
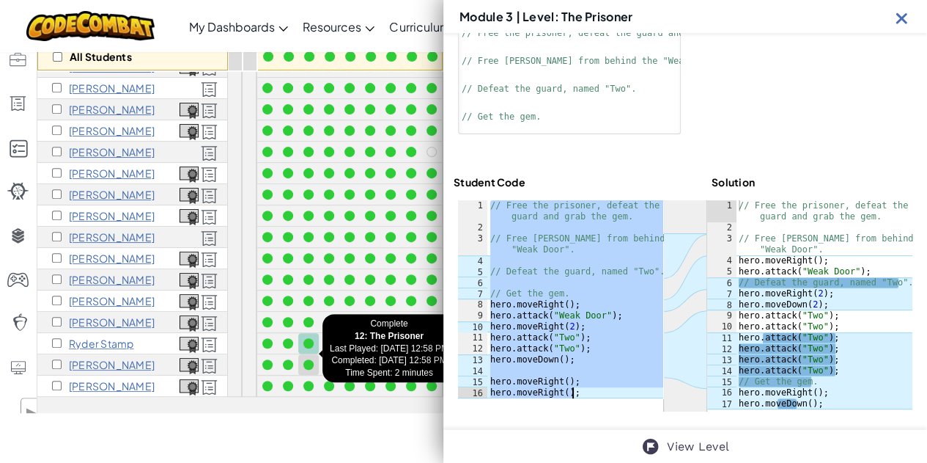
click at [305, 359] on div at bounding box center [308, 364] width 10 height 10
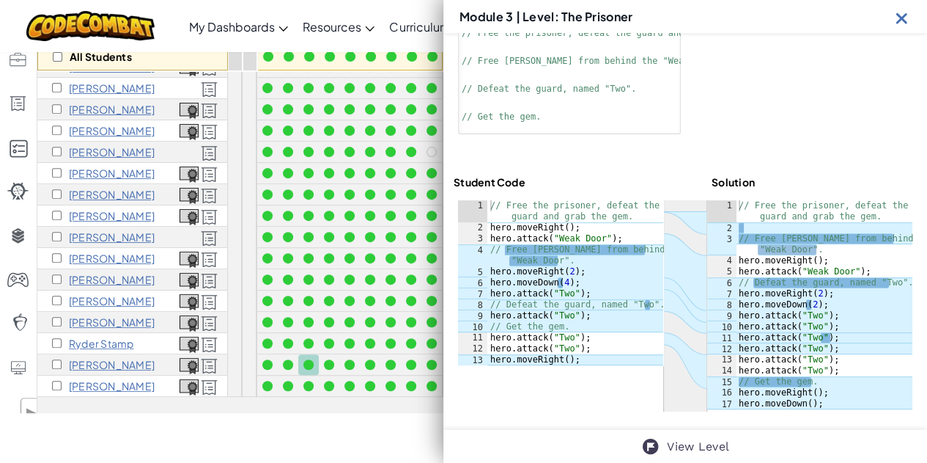
click at [551, 285] on div "// Free the prisoner, defeat the guard and grab the gem. hero . moveRight ( ) ;…" at bounding box center [575, 299] width 176 height 198
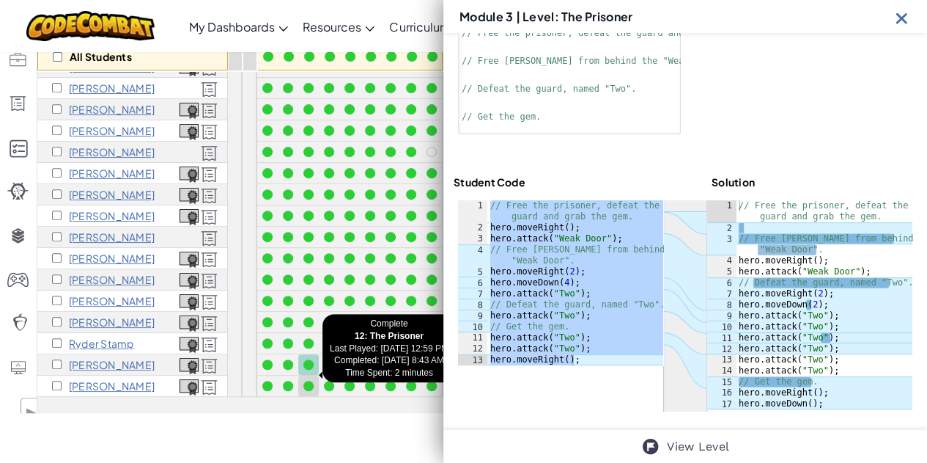
click at [311, 380] on div at bounding box center [308, 385] width 10 height 10
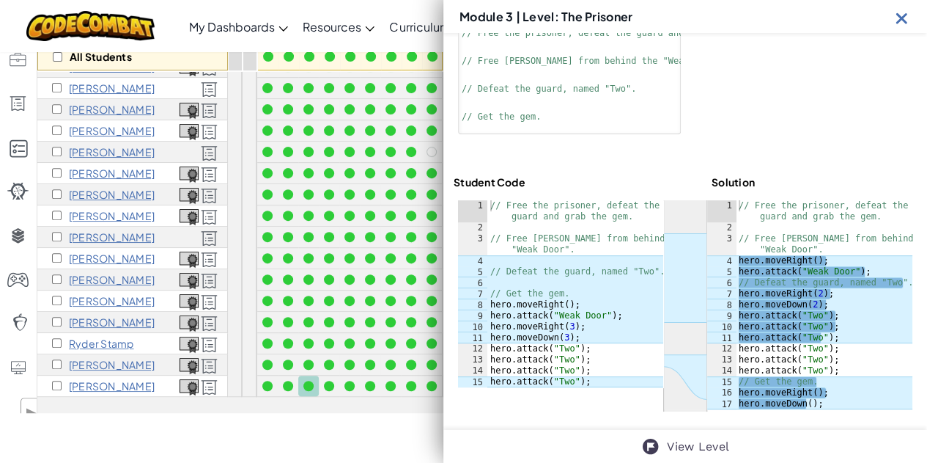
click at [514, 332] on div "// Free the prisoner, defeat the guard and grab the gem. // Free [PERSON_NAME] …" at bounding box center [575, 310] width 176 height 220
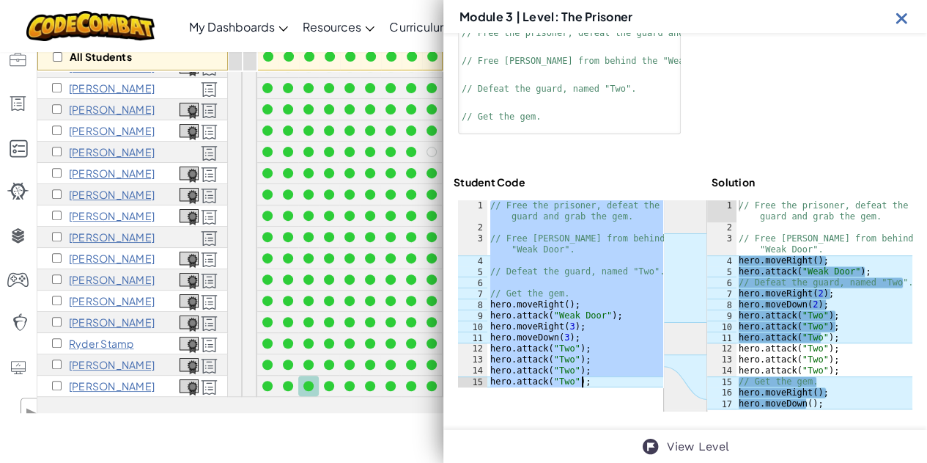
click at [898, 21] on img at bounding box center [902, 18] width 18 height 18
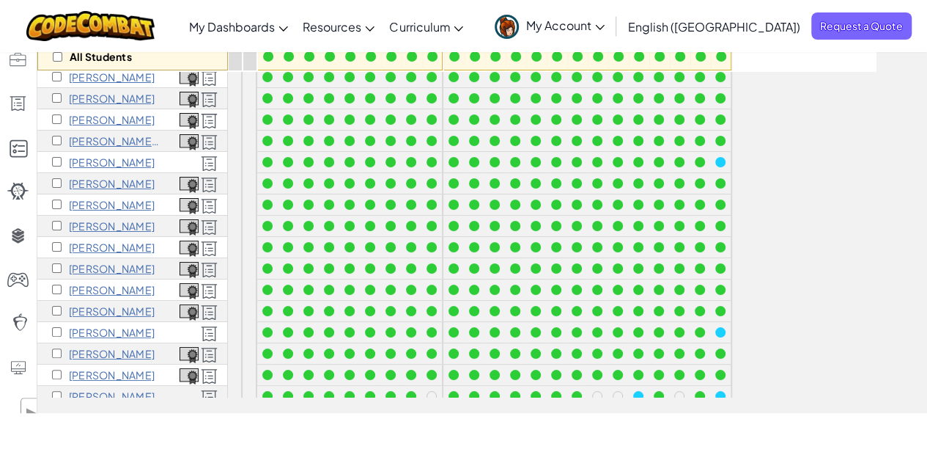
scroll to position [0, 0]
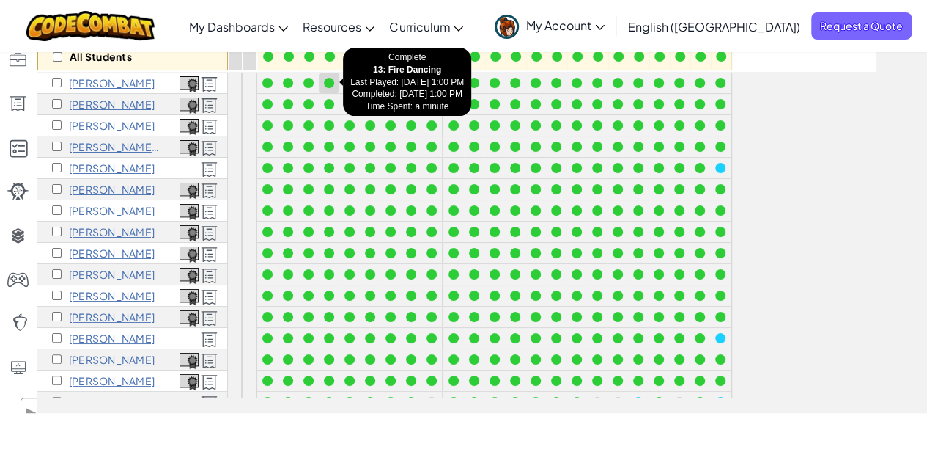
click at [329, 84] on div at bounding box center [329, 83] width 10 height 10
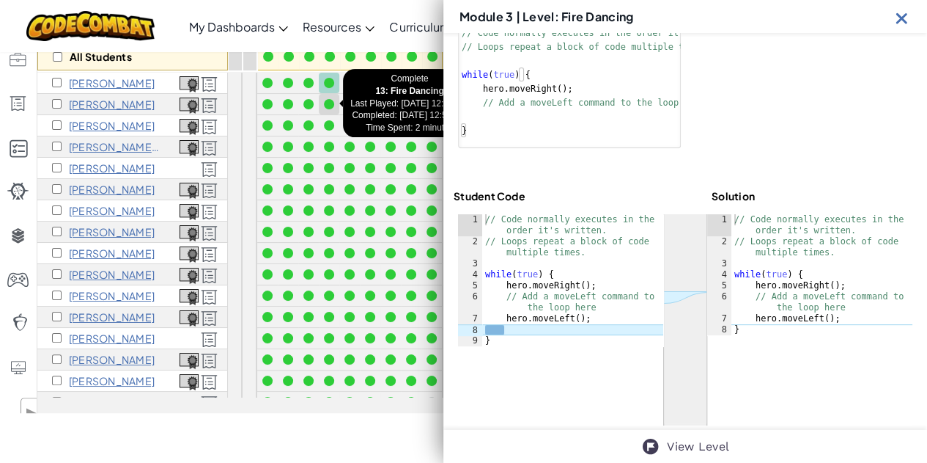
click at [329, 99] on div at bounding box center [329, 104] width 10 height 10
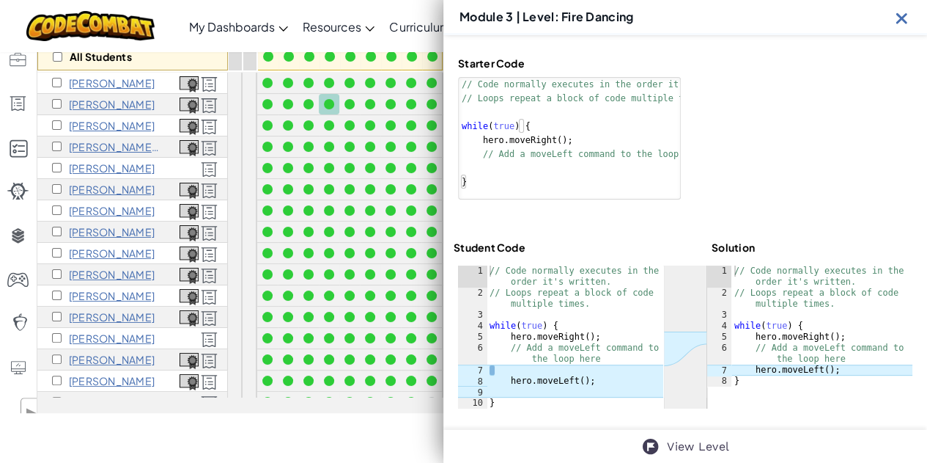
scroll to position [95, 0]
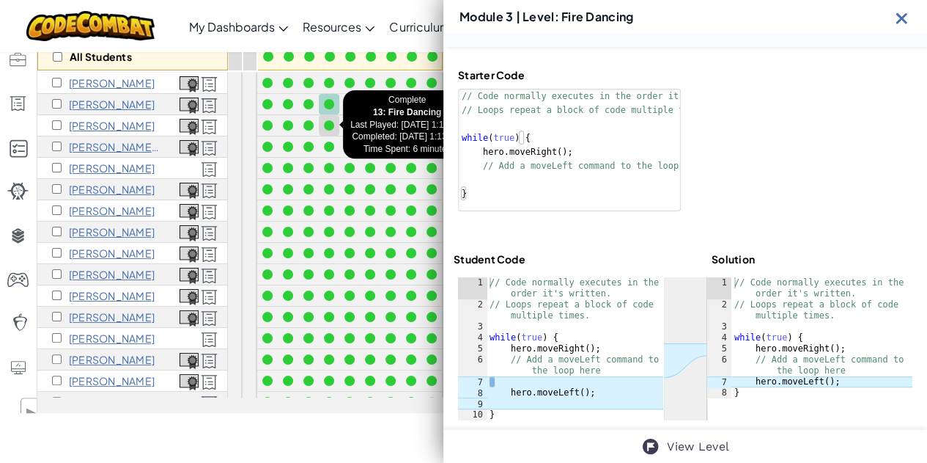
click at [331, 122] on div at bounding box center [329, 125] width 10 height 10
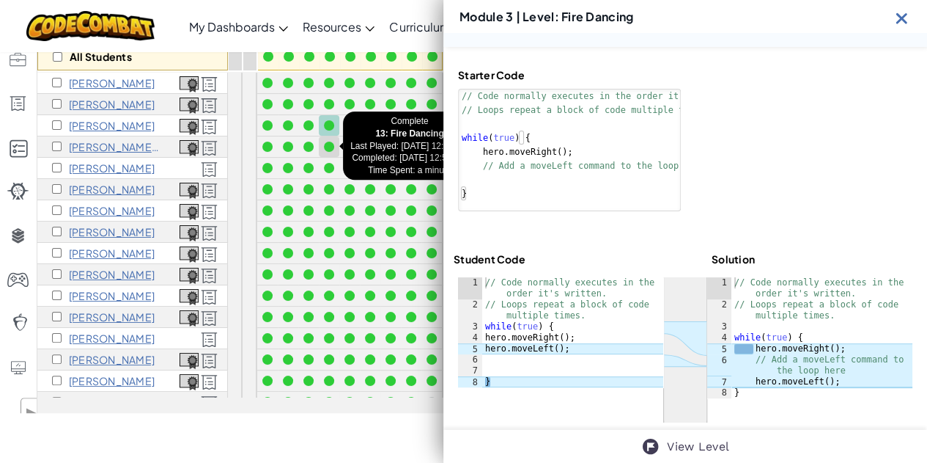
click at [330, 143] on div at bounding box center [329, 146] width 10 height 10
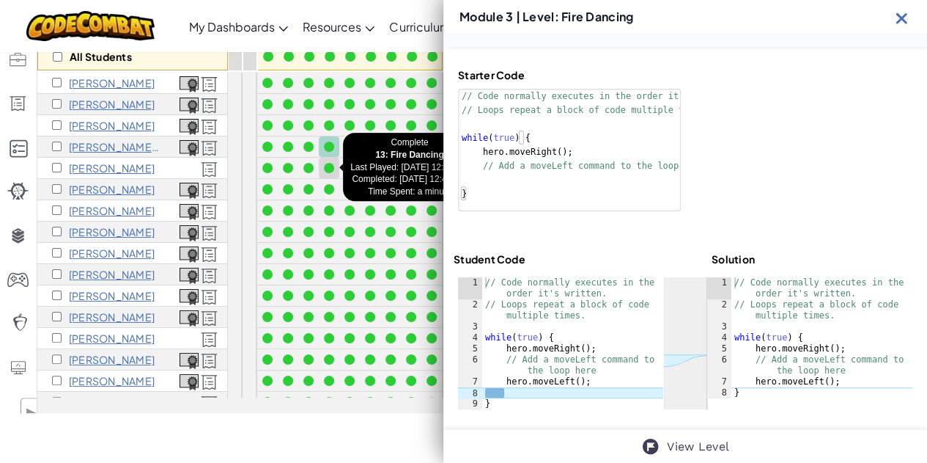
click at [330, 163] on div at bounding box center [329, 168] width 10 height 10
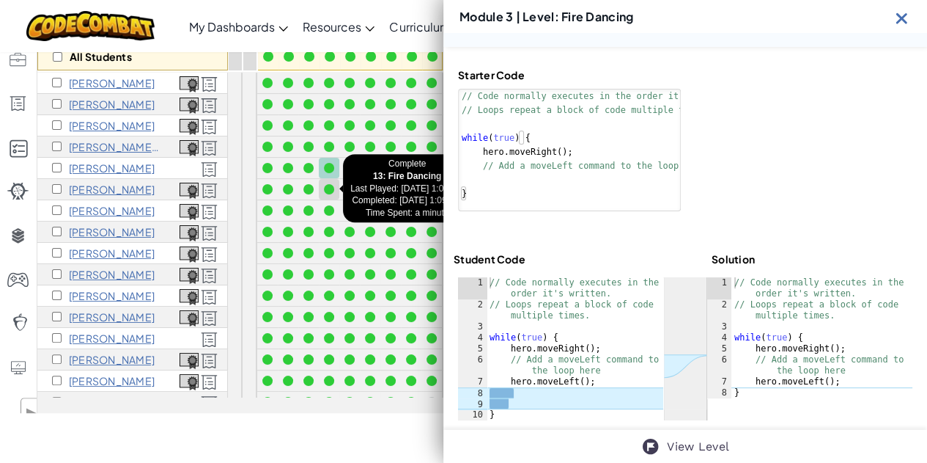
click at [330, 184] on div at bounding box center [329, 189] width 10 height 10
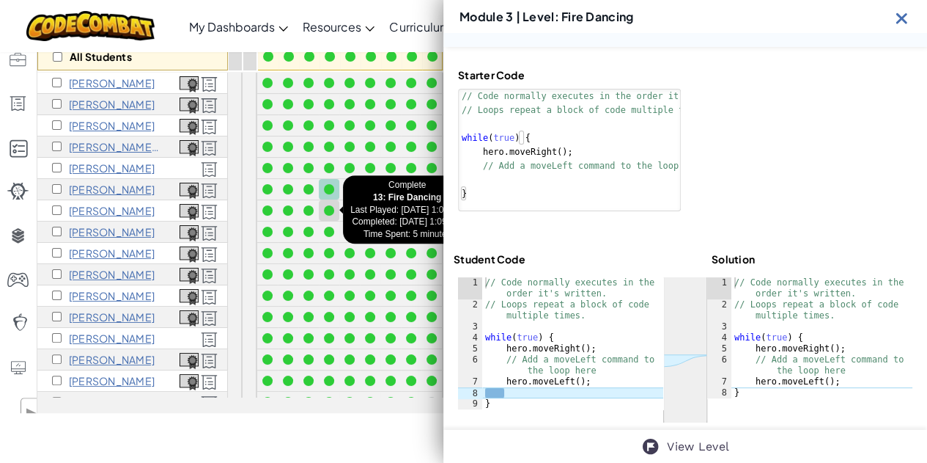
click at [330, 205] on div at bounding box center [329, 210] width 10 height 10
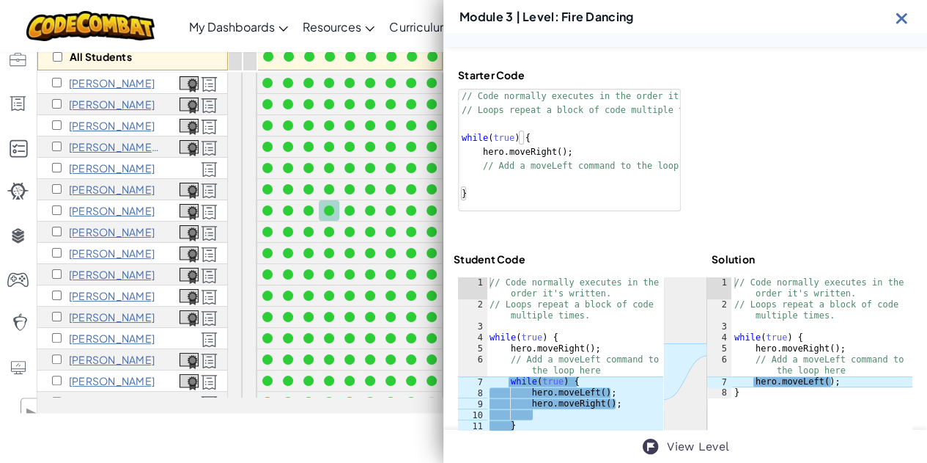
click at [330, 205] on div at bounding box center [329, 210] width 10 height 10
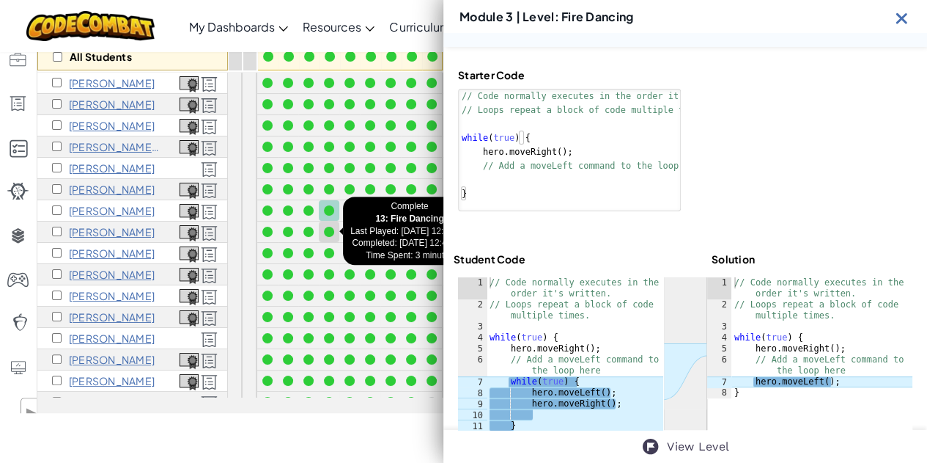
click at [331, 227] on div at bounding box center [329, 232] width 10 height 10
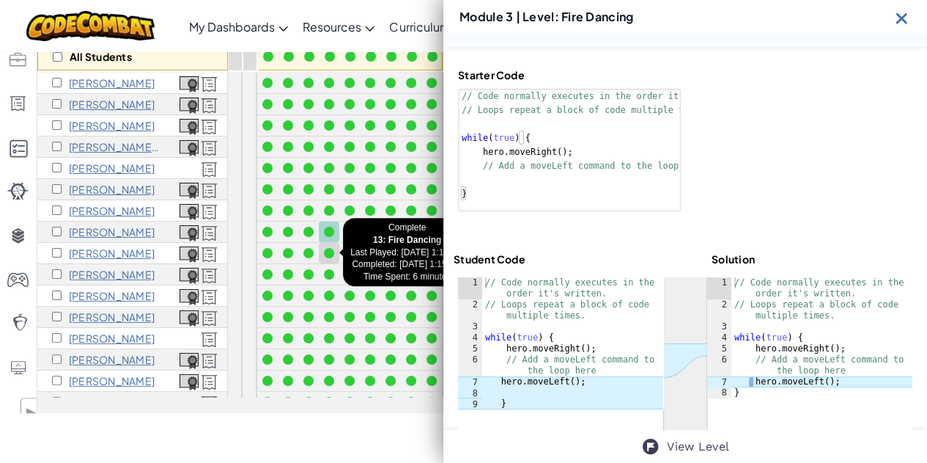
click at [331, 250] on div at bounding box center [329, 253] width 10 height 10
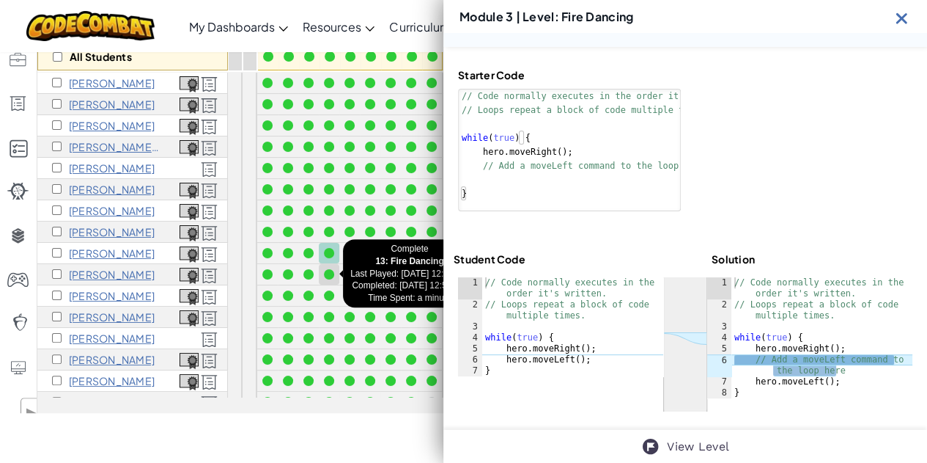
click at [331, 268] on div at bounding box center [329, 274] width 16 height 16
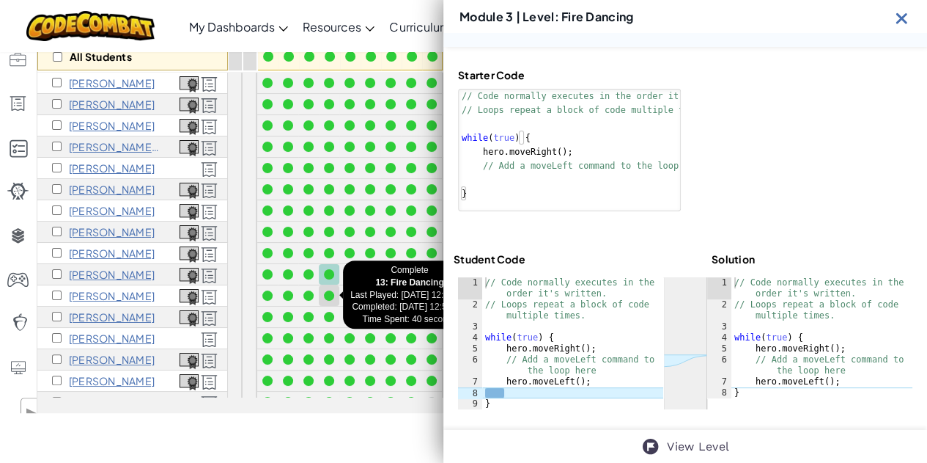
click at [330, 291] on div at bounding box center [329, 295] width 10 height 10
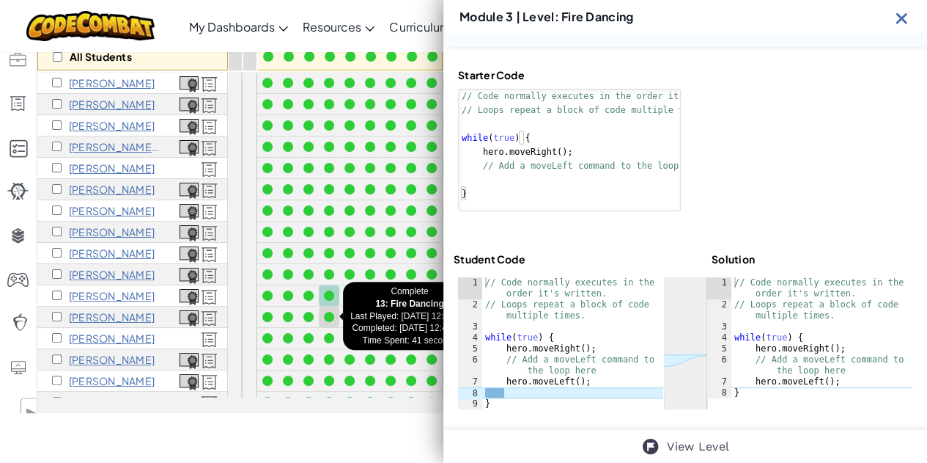
click at [330, 309] on div at bounding box center [329, 317] width 16 height 16
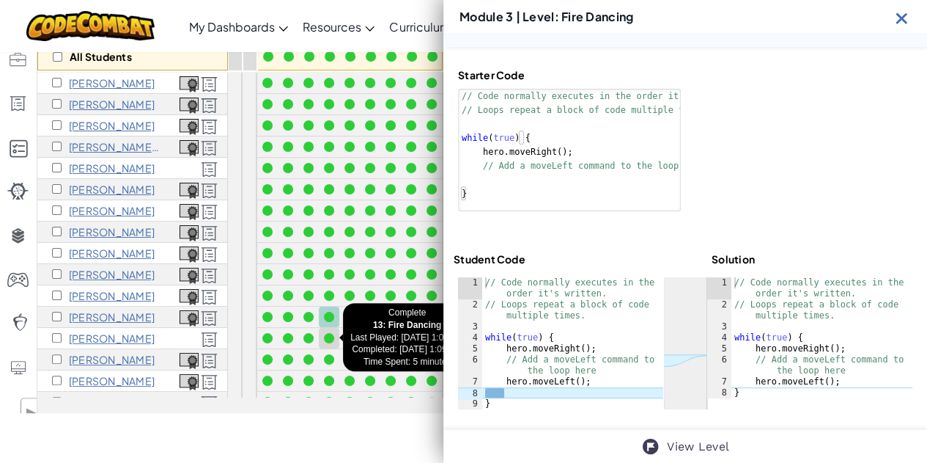
click at [331, 334] on div at bounding box center [329, 338] width 10 height 10
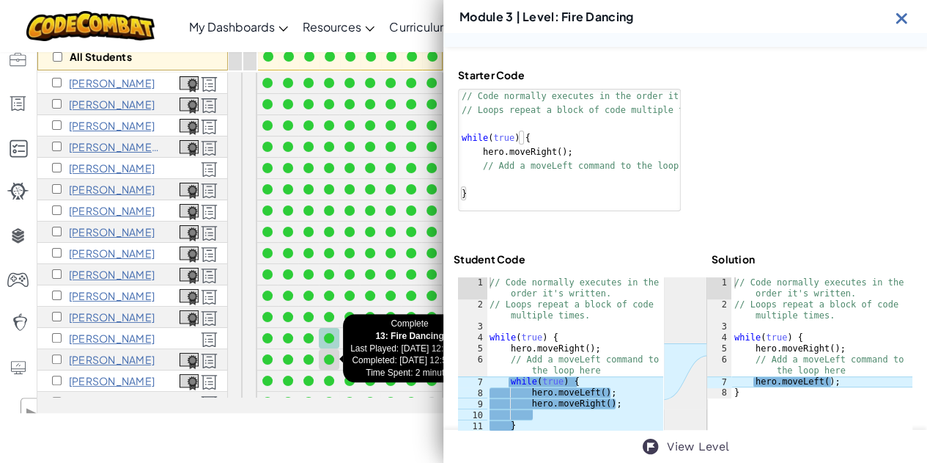
click at [328, 356] on div at bounding box center [329, 359] width 10 height 10
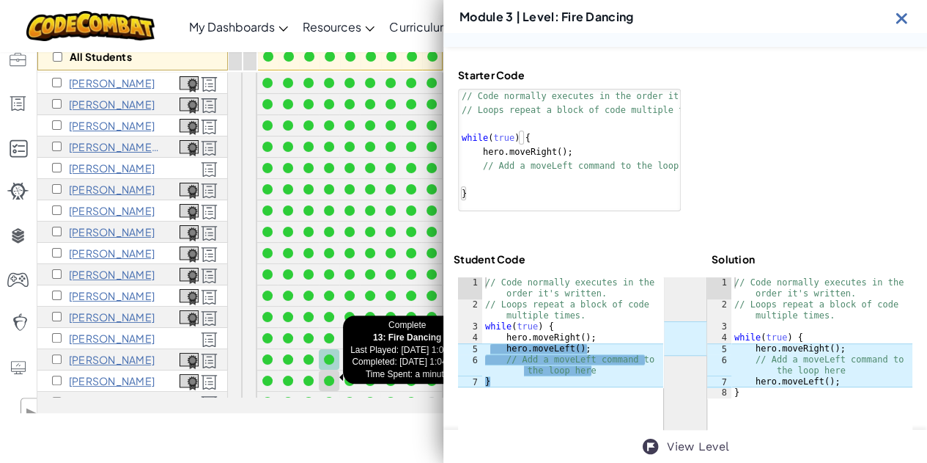
click at [330, 377] on div at bounding box center [329, 380] width 10 height 10
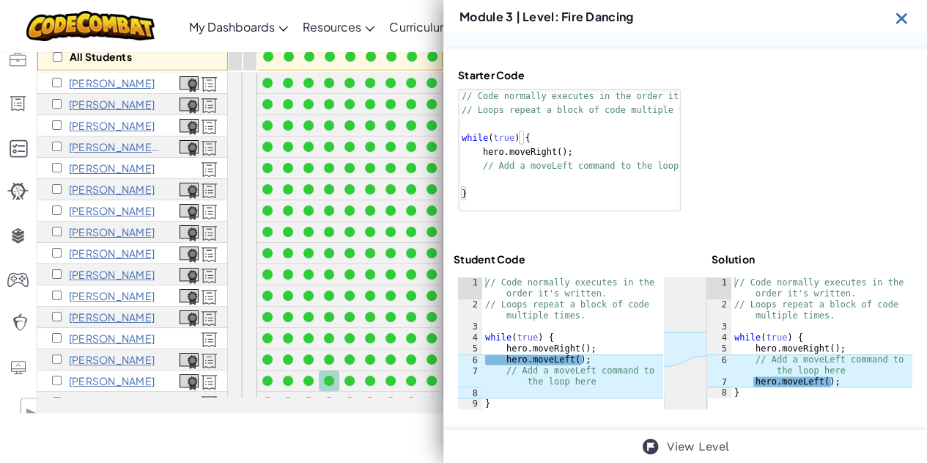
click at [903, 21] on img at bounding box center [902, 18] width 18 height 18
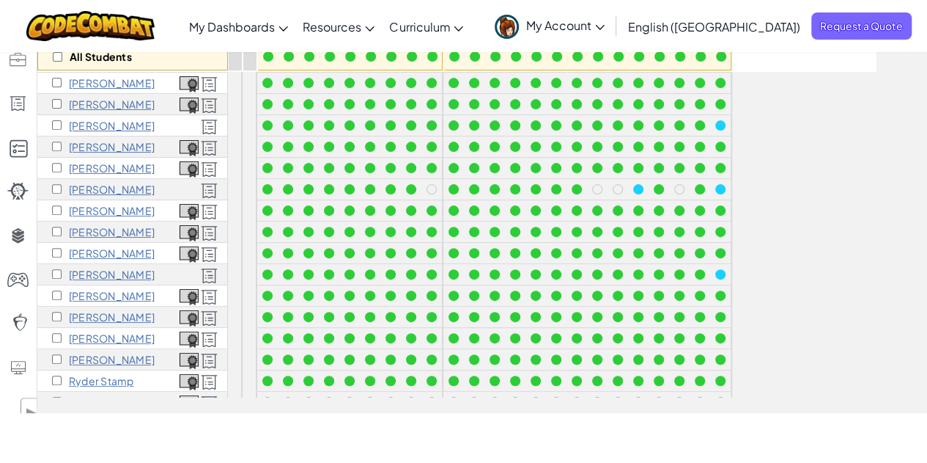
scroll to position [260, 0]
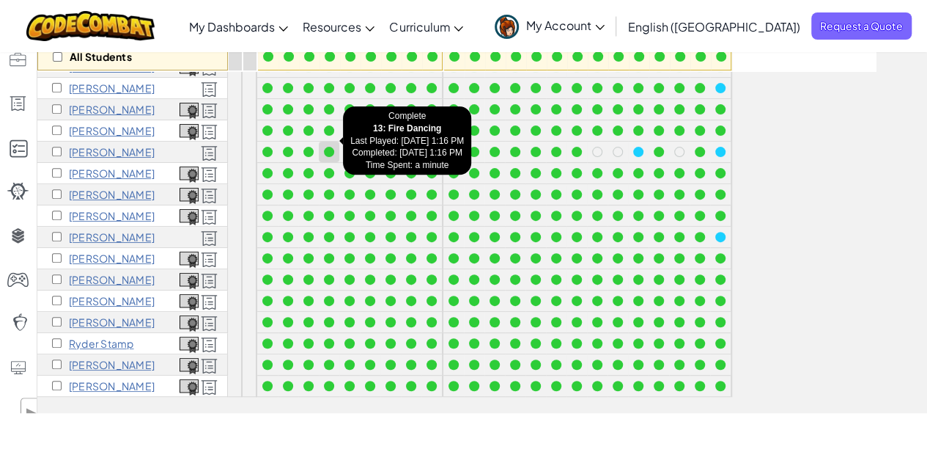
click at [333, 147] on div at bounding box center [329, 152] width 10 height 10
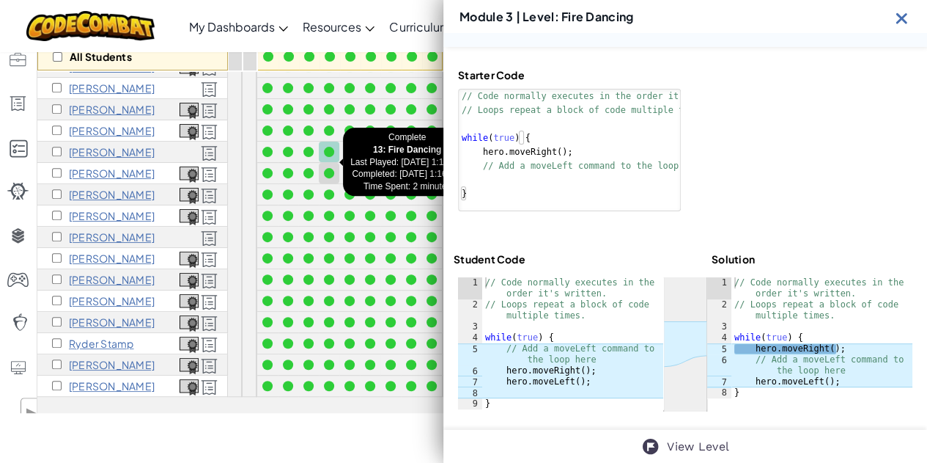
click at [333, 168] on div at bounding box center [329, 173] width 10 height 10
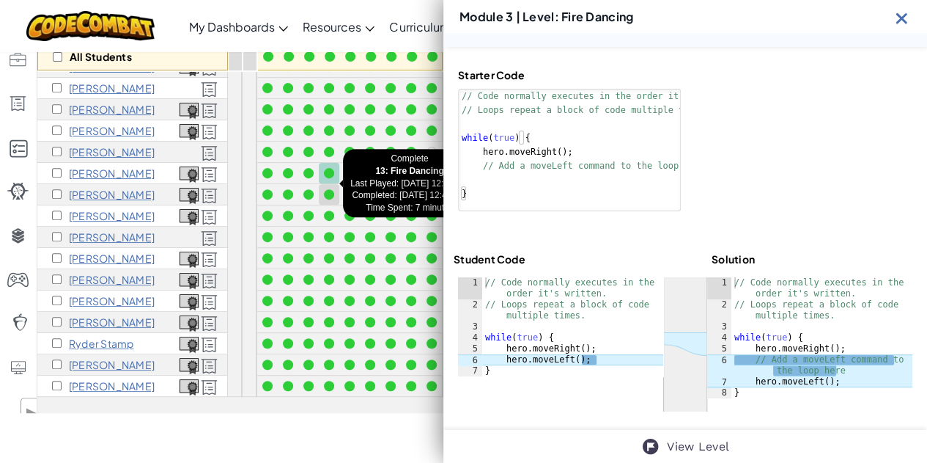
click at [333, 189] on div at bounding box center [329, 194] width 10 height 10
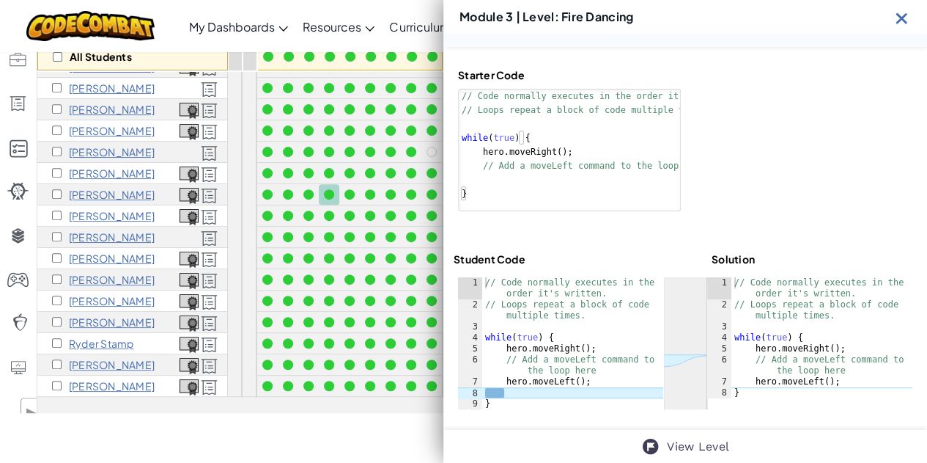
scroll to position [95, 0]
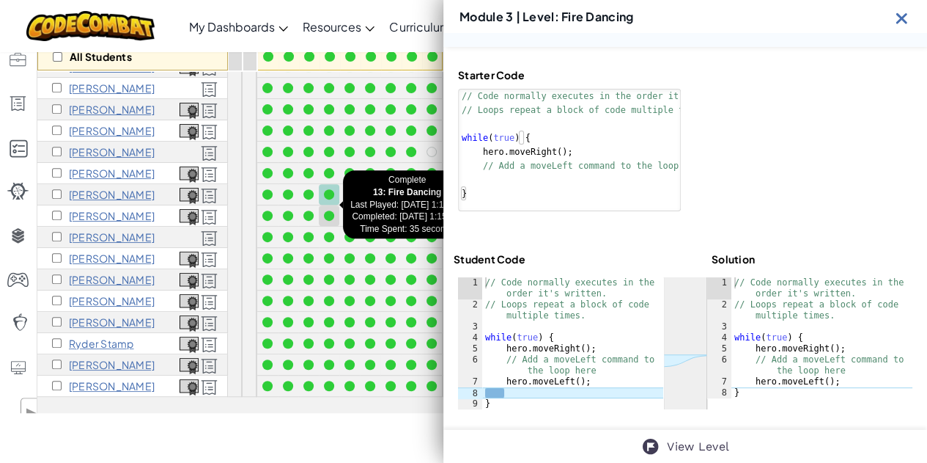
click at [334, 207] on div at bounding box center [329, 215] width 16 height 16
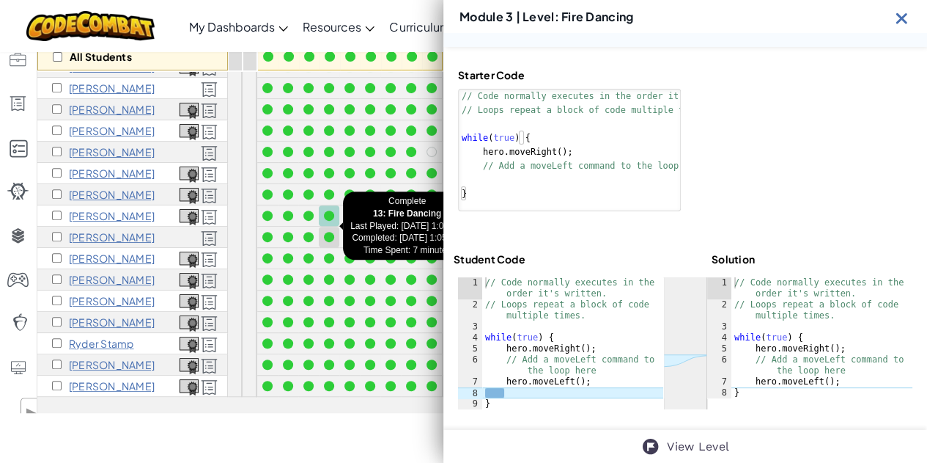
click at [334, 229] on div at bounding box center [329, 237] width 16 height 16
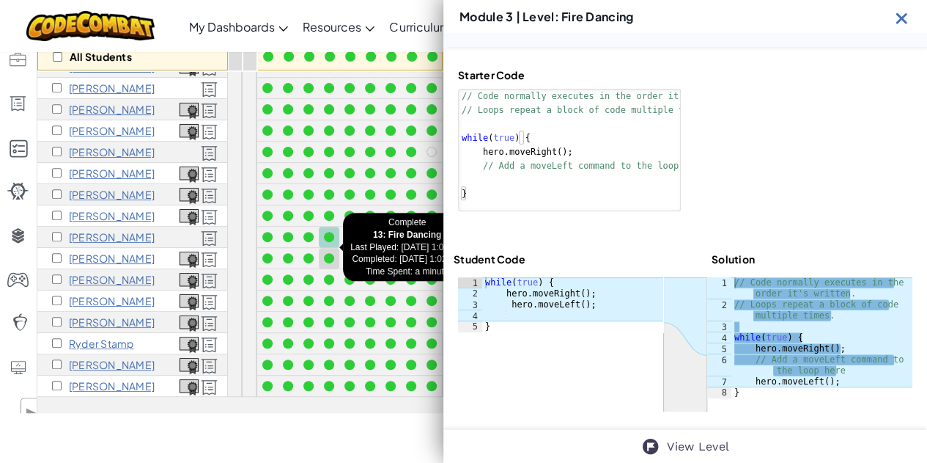
click at [332, 253] on div at bounding box center [329, 258] width 10 height 10
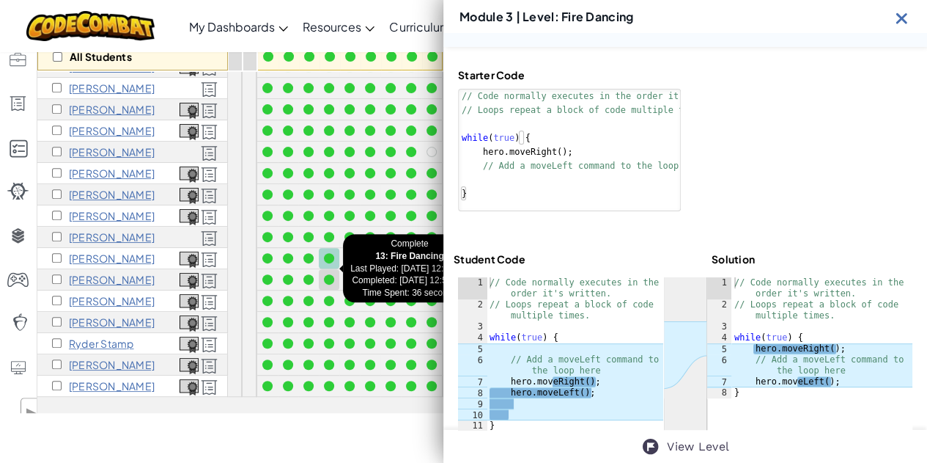
click at [331, 274] on div at bounding box center [329, 279] width 10 height 10
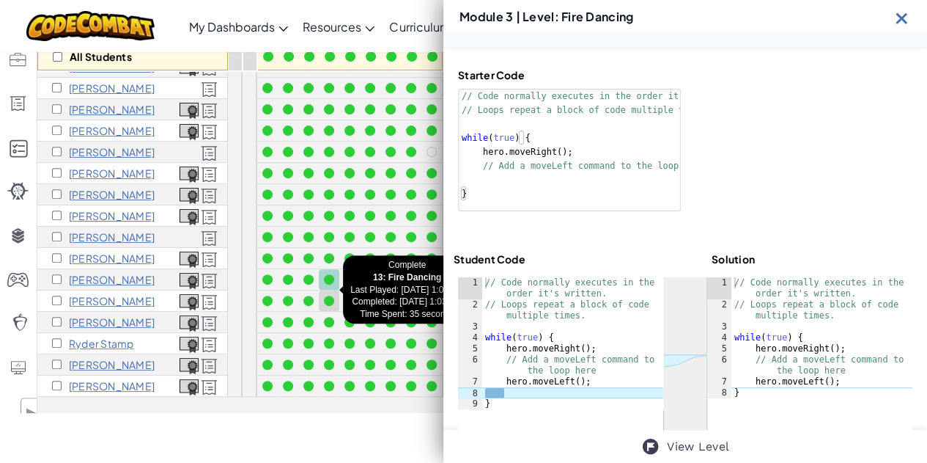
click at [331, 295] on div at bounding box center [329, 300] width 10 height 10
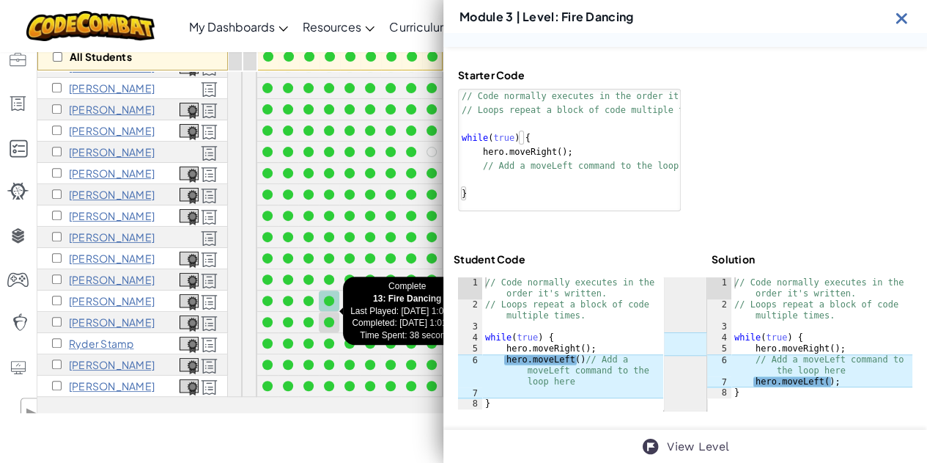
click at [331, 317] on div at bounding box center [329, 322] width 10 height 10
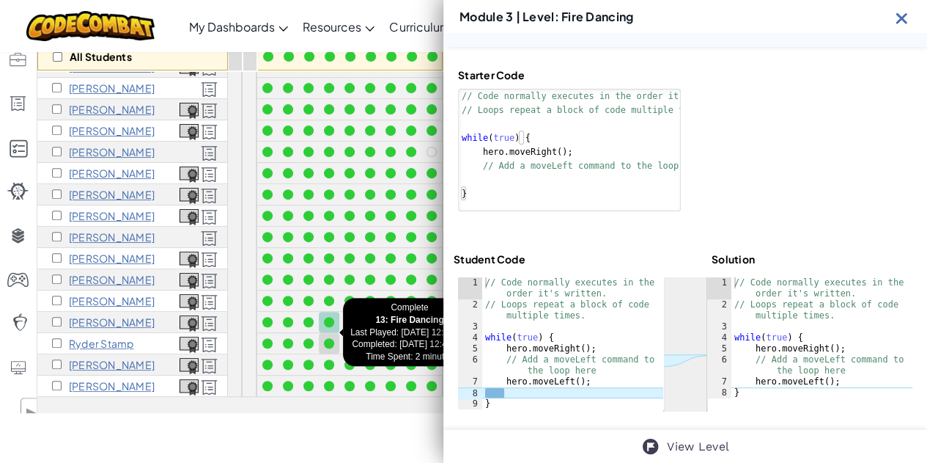
click at [331, 335] on div at bounding box center [329, 343] width 16 height 16
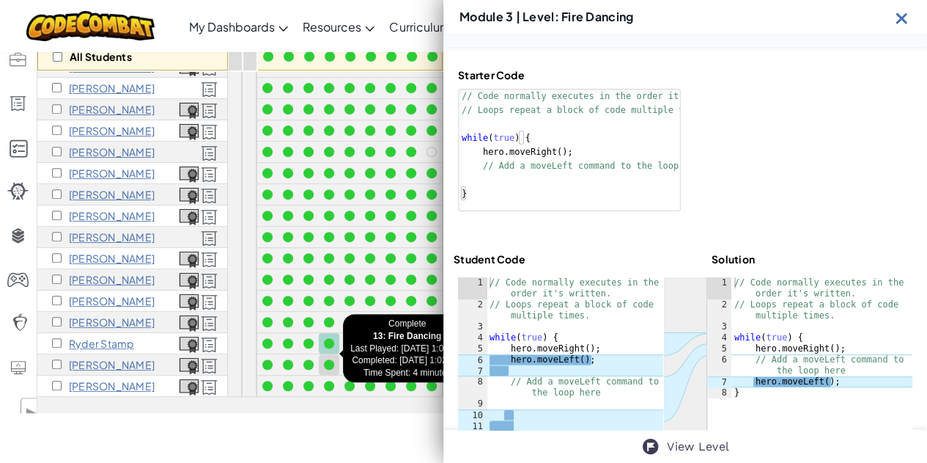
click at [331, 359] on div at bounding box center [329, 364] width 10 height 10
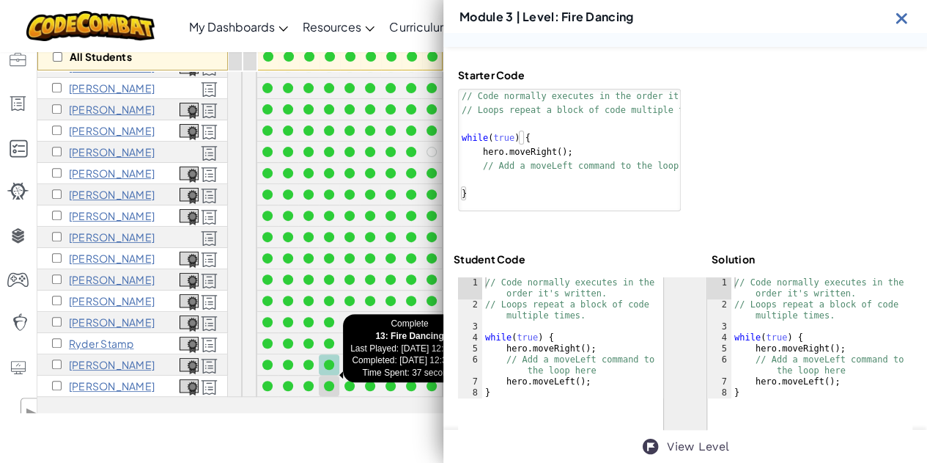
click at [329, 378] on div at bounding box center [329, 386] width 16 height 16
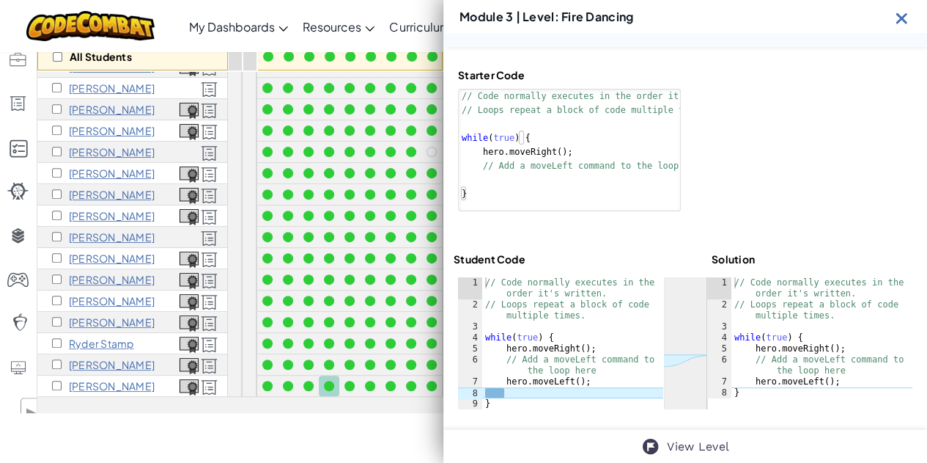
click at [900, 13] on img at bounding box center [902, 18] width 18 height 18
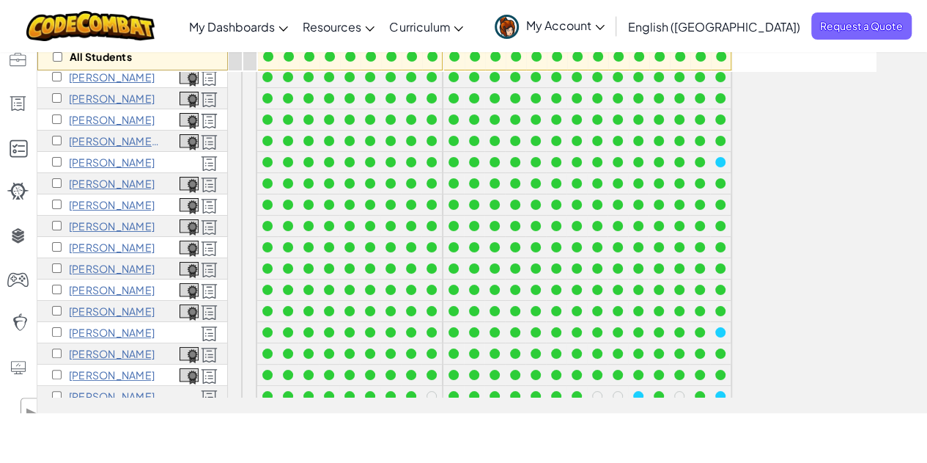
scroll to position [0, 0]
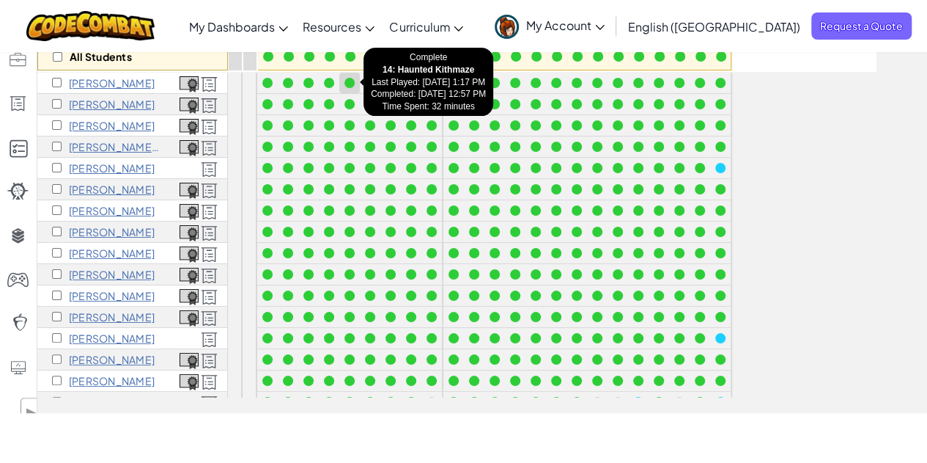
click at [356, 81] on div at bounding box center [350, 83] width 16 height 16
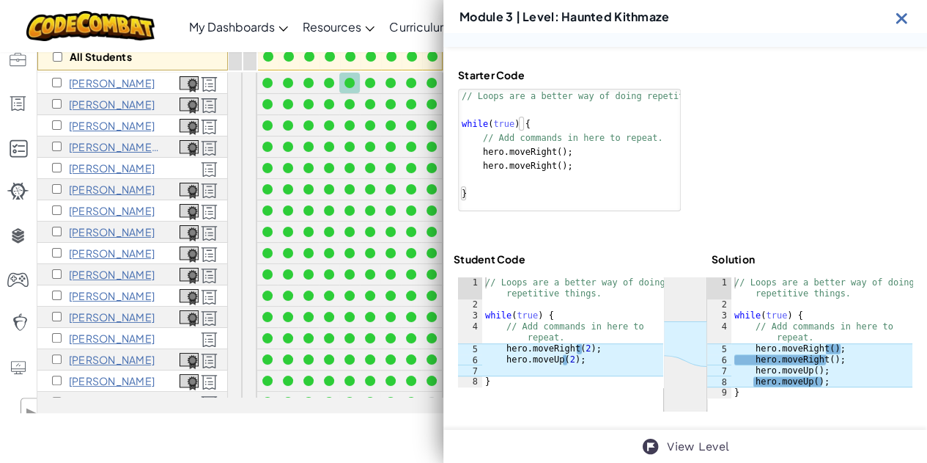
click at [356, 81] on div at bounding box center [350, 83] width 16 height 16
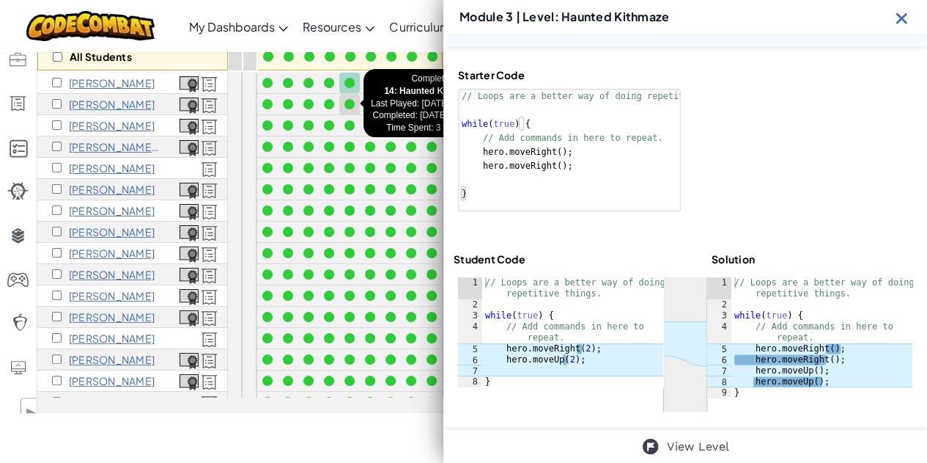
click at [353, 104] on div at bounding box center [350, 104] width 10 height 10
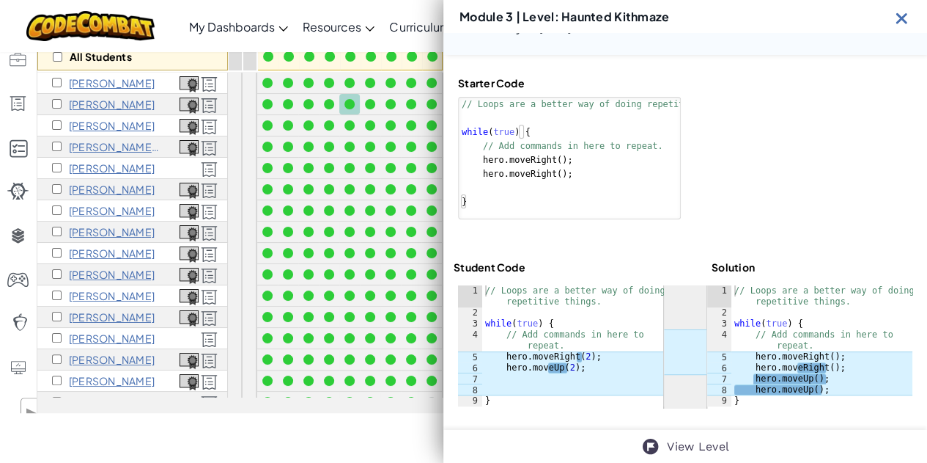
scroll to position [87, 0]
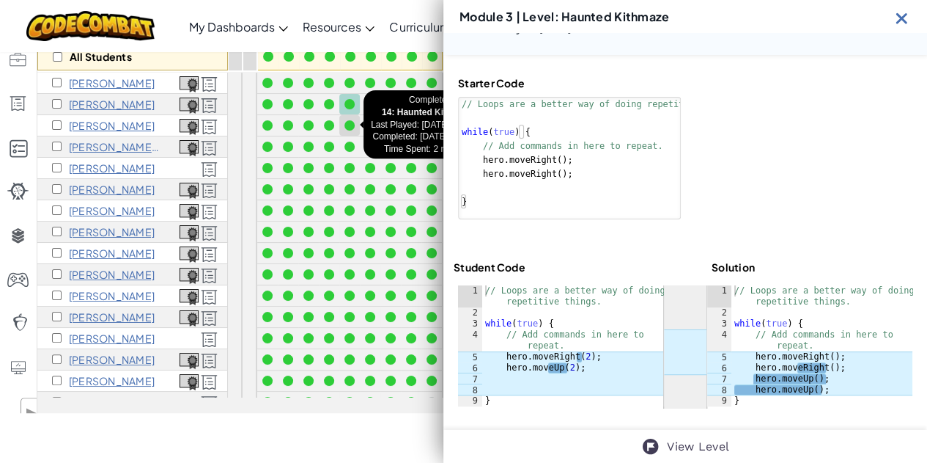
click at [353, 122] on div at bounding box center [350, 125] width 10 height 10
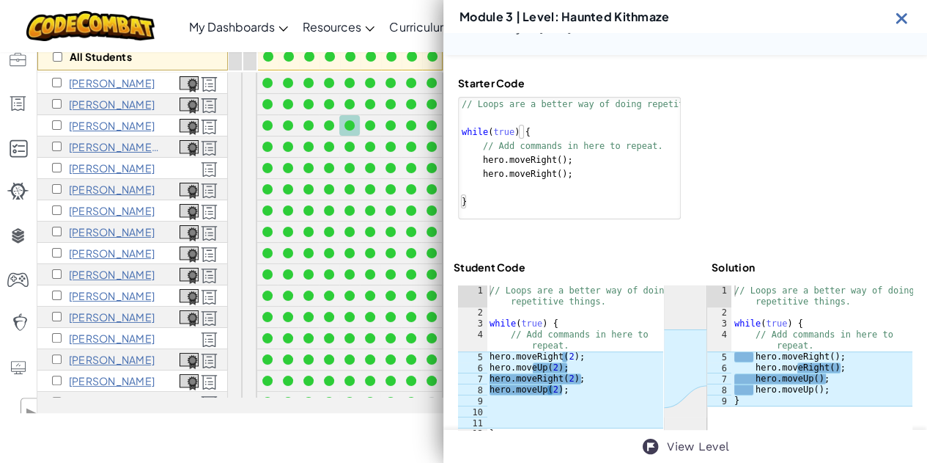
scroll to position [95, 0]
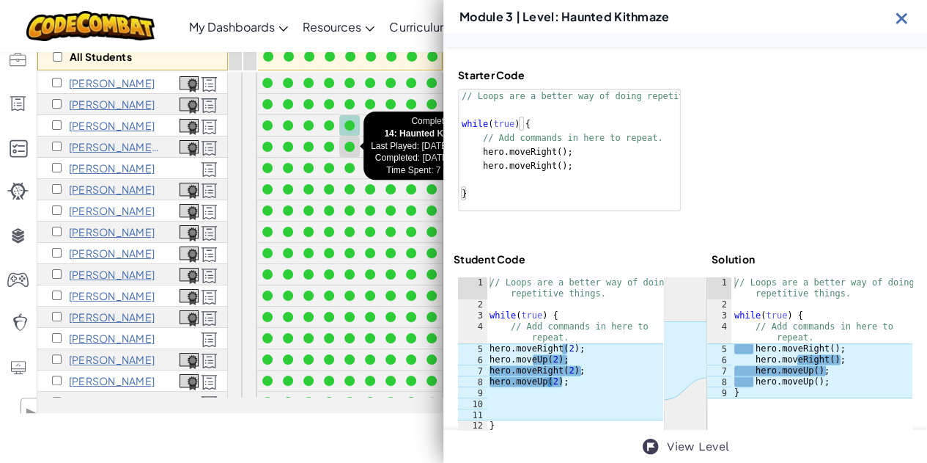
click at [352, 143] on div at bounding box center [350, 146] width 10 height 10
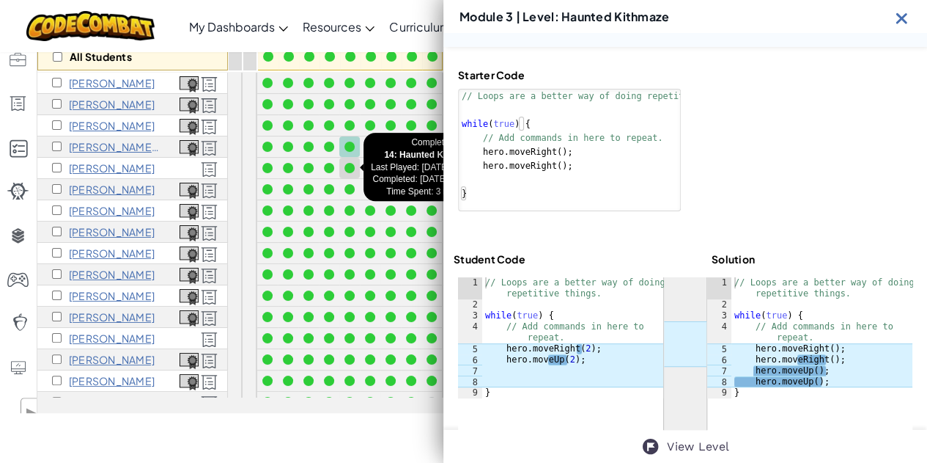
click at [349, 166] on div at bounding box center [350, 168] width 10 height 10
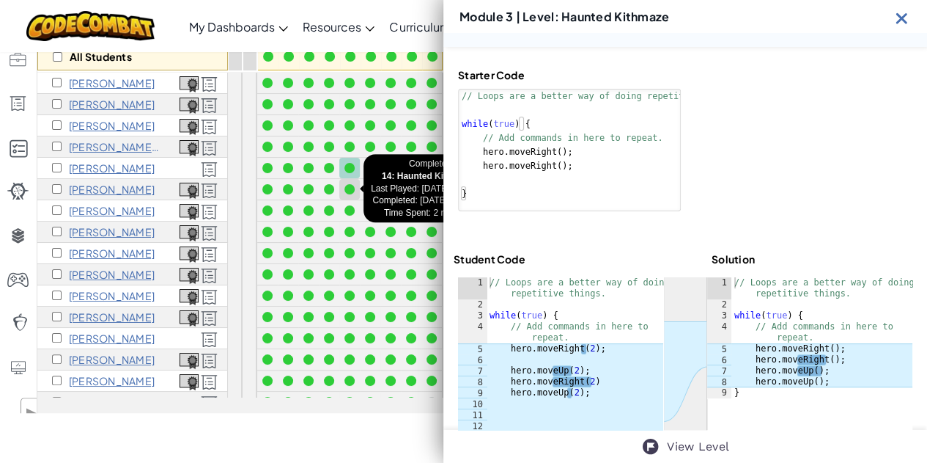
click at [349, 187] on div at bounding box center [350, 189] width 10 height 10
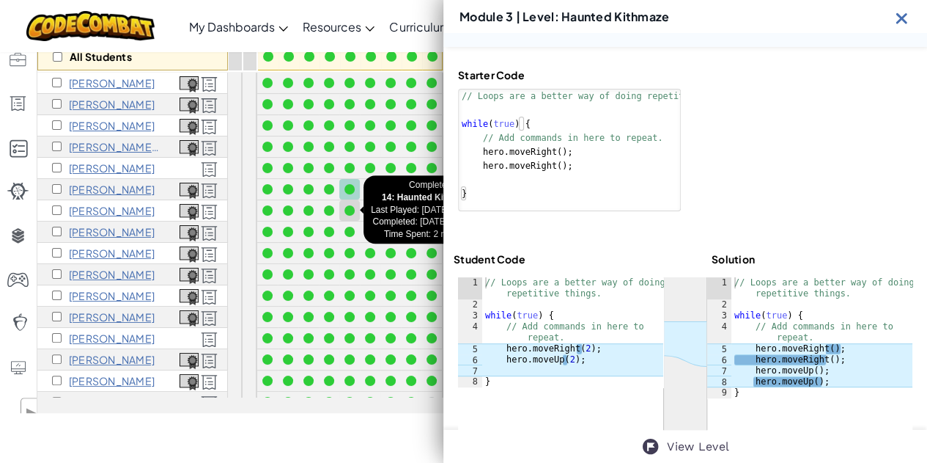
click at [349, 203] on div at bounding box center [350, 210] width 16 height 16
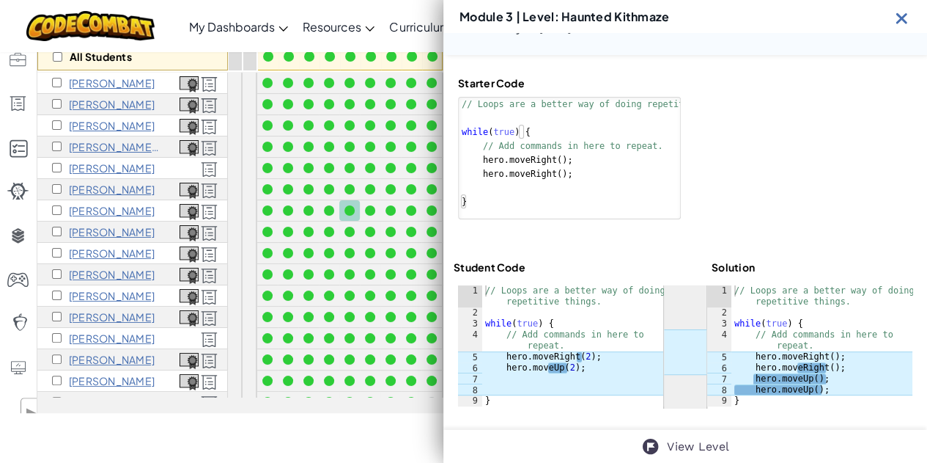
scroll to position [87, 0]
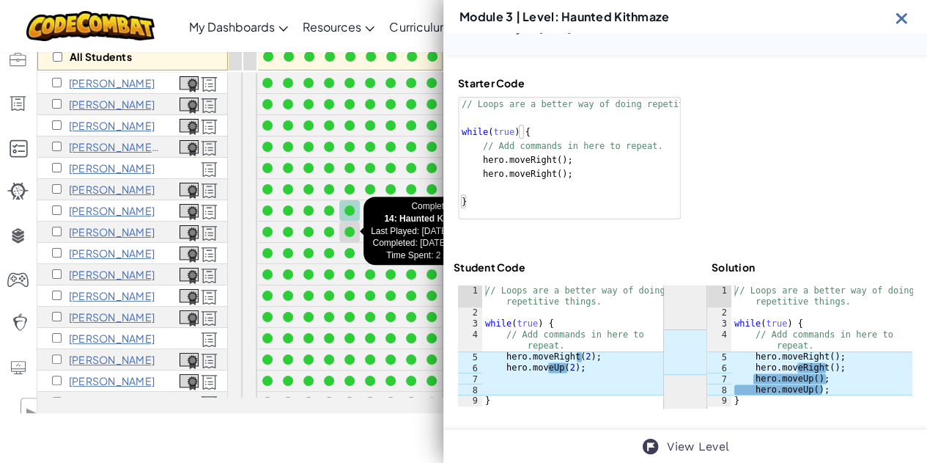
click at [350, 228] on div at bounding box center [350, 232] width 10 height 10
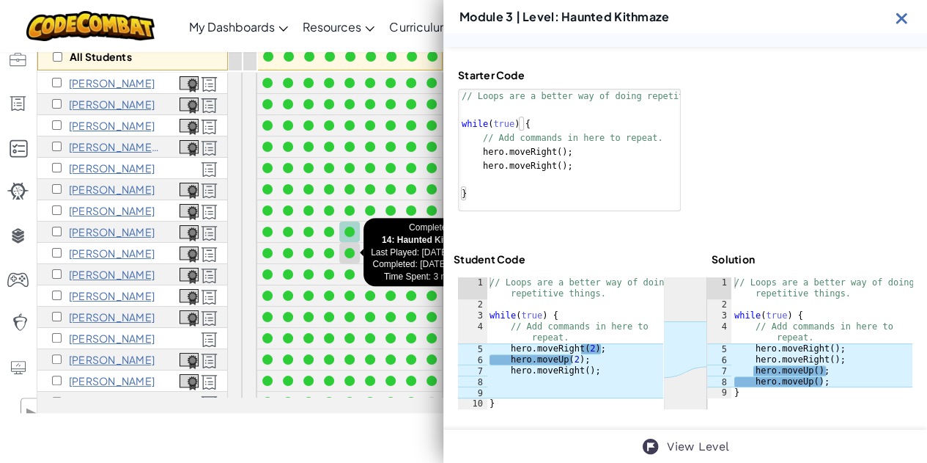
click at [350, 251] on div at bounding box center [350, 253] width 10 height 10
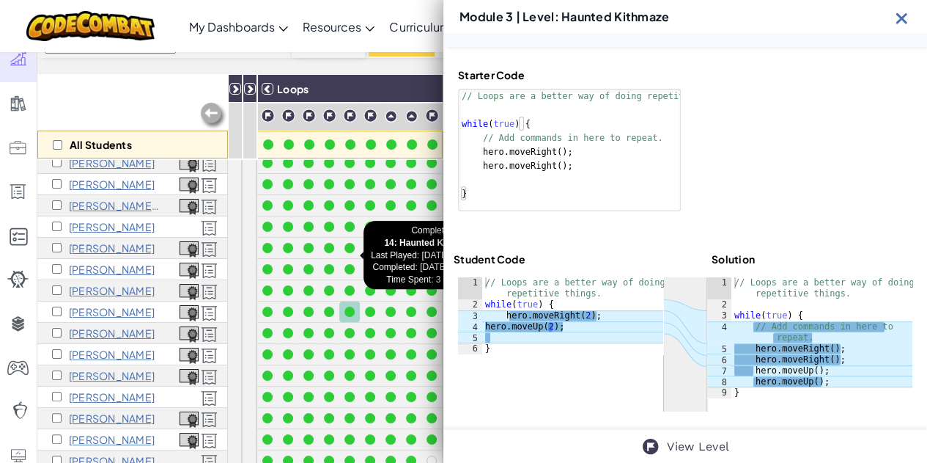
scroll to position [0, 0]
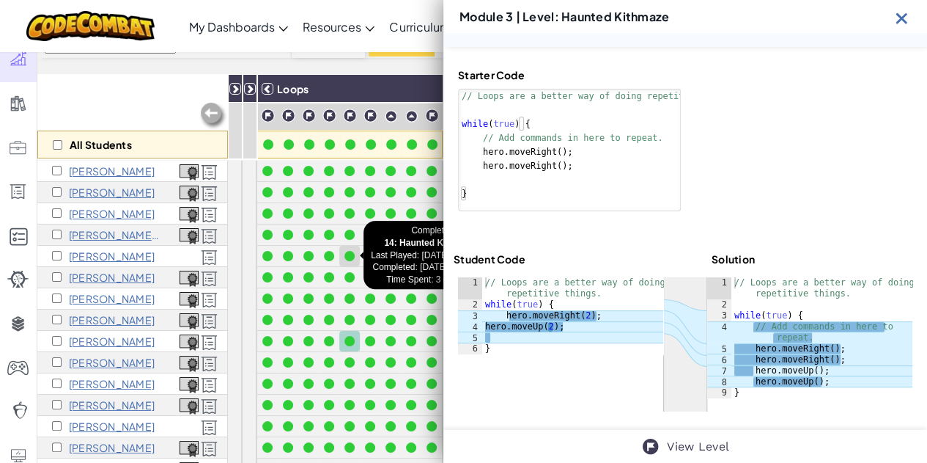
click at [350, 251] on div at bounding box center [350, 256] width 10 height 10
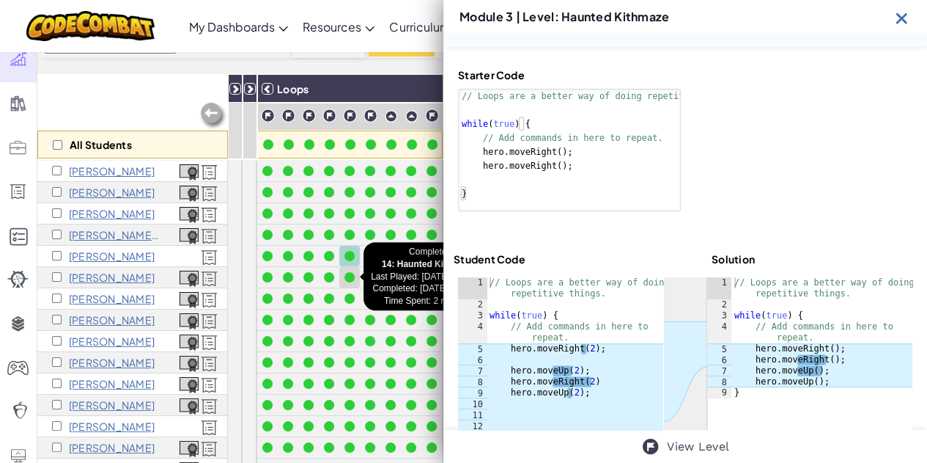
click at [350, 272] on div at bounding box center [350, 277] width 10 height 10
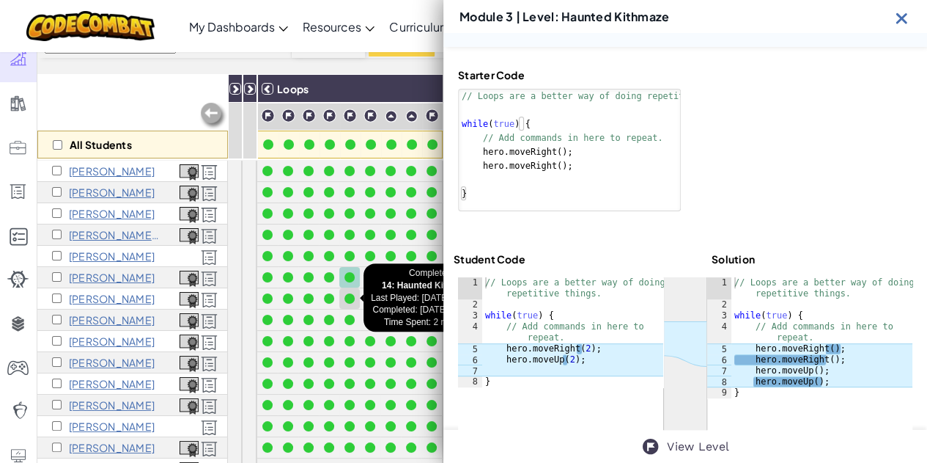
click at [350, 296] on div at bounding box center [350, 298] width 10 height 10
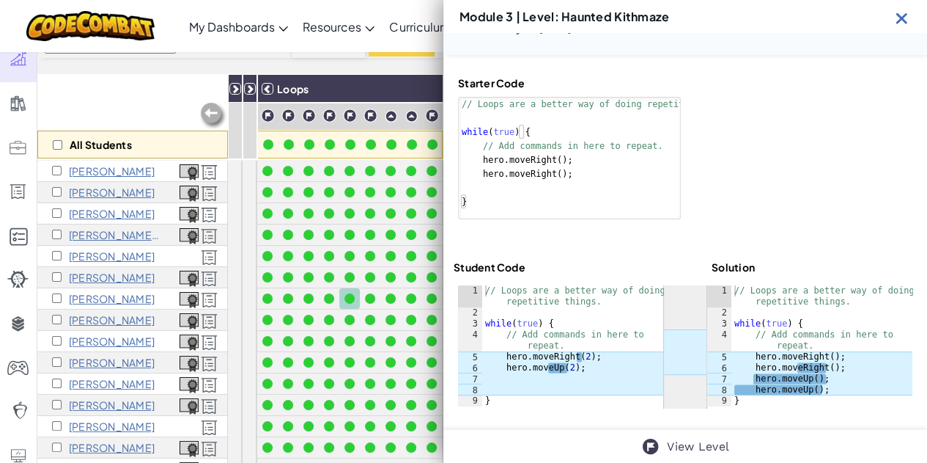
scroll to position [87, 0]
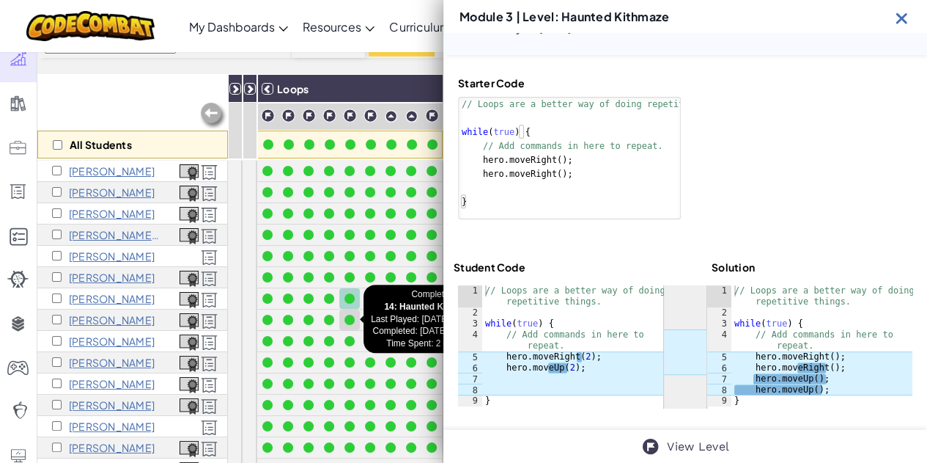
click at [347, 317] on div at bounding box center [350, 319] width 10 height 10
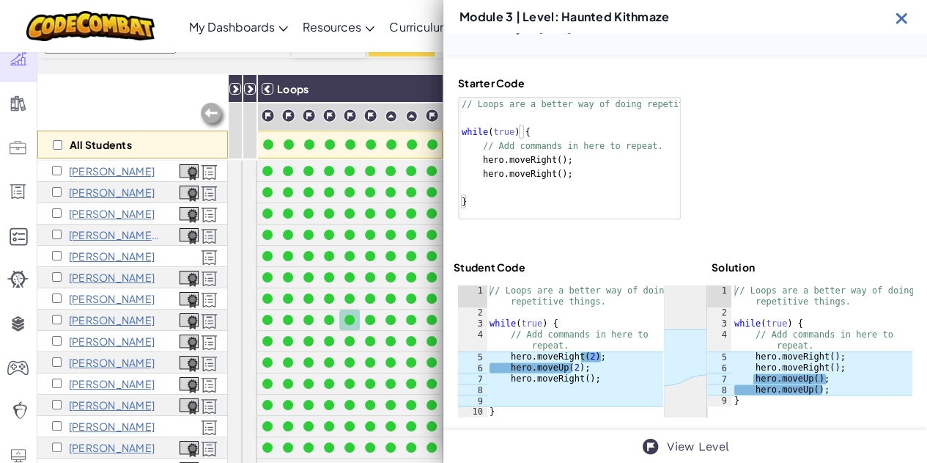
scroll to position [95, 0]
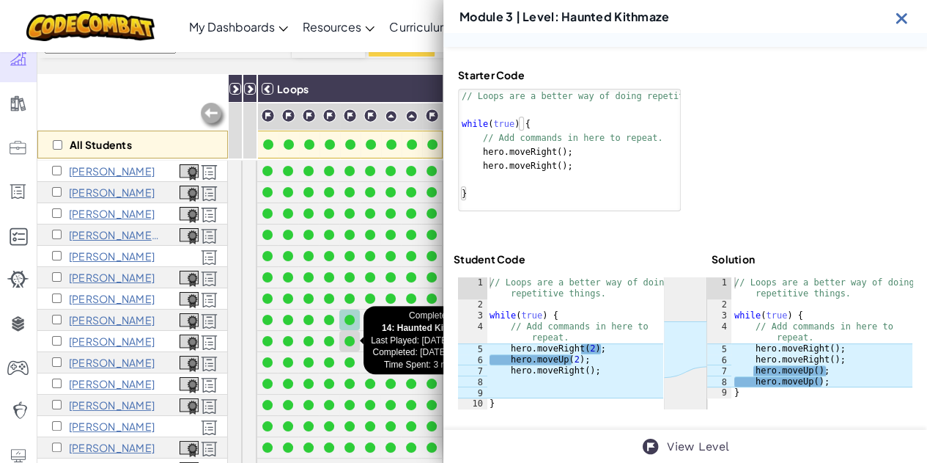
click at [352, 337] on div at bounding box center [350, 341] width 10 height 10
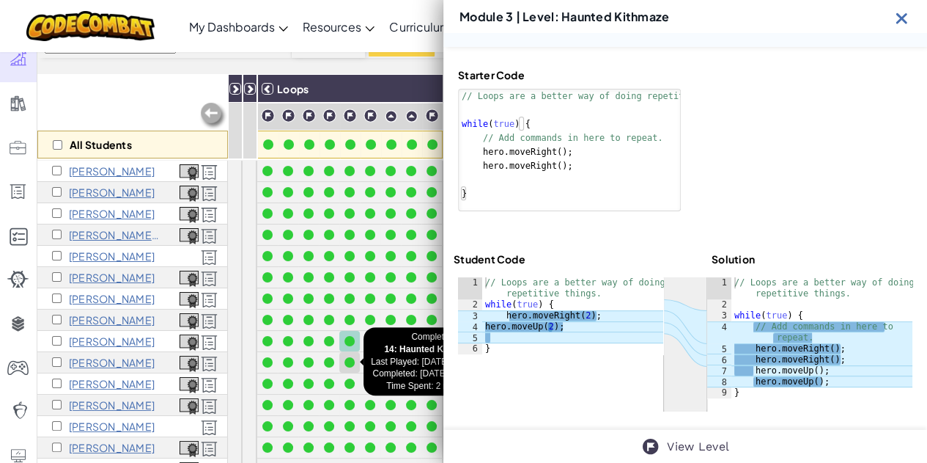
click at [347, 357] on div at bounding box center [350, 362] width 10 height 10
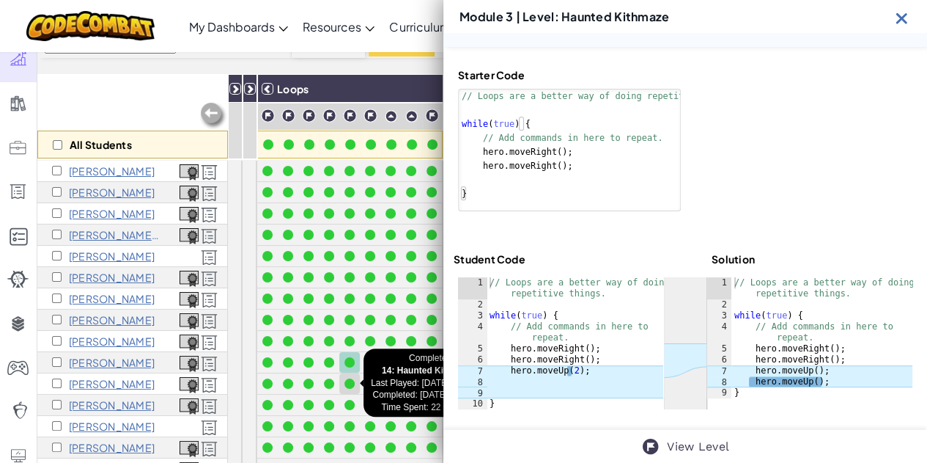
click at [349, 380] on div at bounding box center [350, 383] width 10 height 10
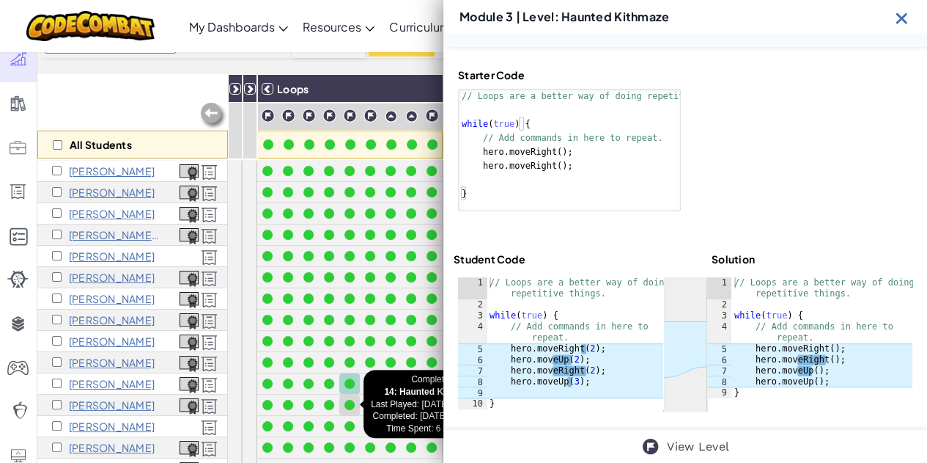
click at [350, 404] on div at bounding box center [350, 405] width 10 height 10
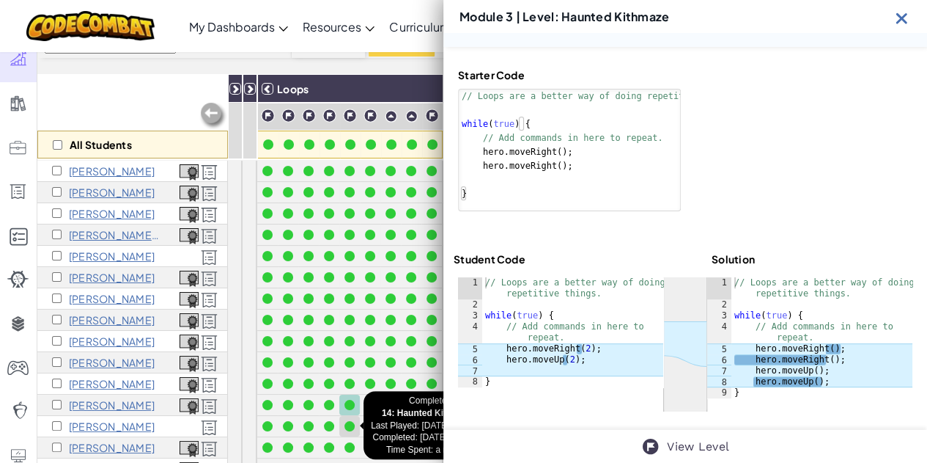
click at [350, 423] on div at bounding box center [350, 426] width 10 height 10
click at [350, 451] on div at bounding box center [350, 447] width 16 height 16
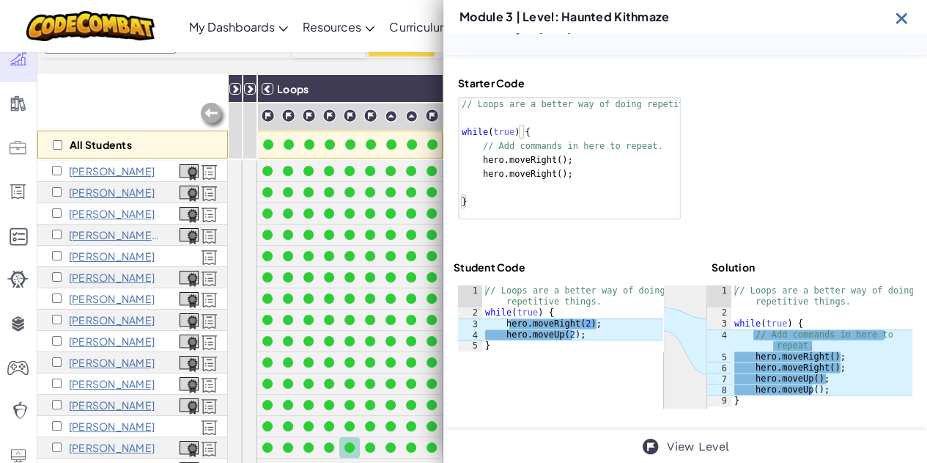
scroll to position [87, 0]
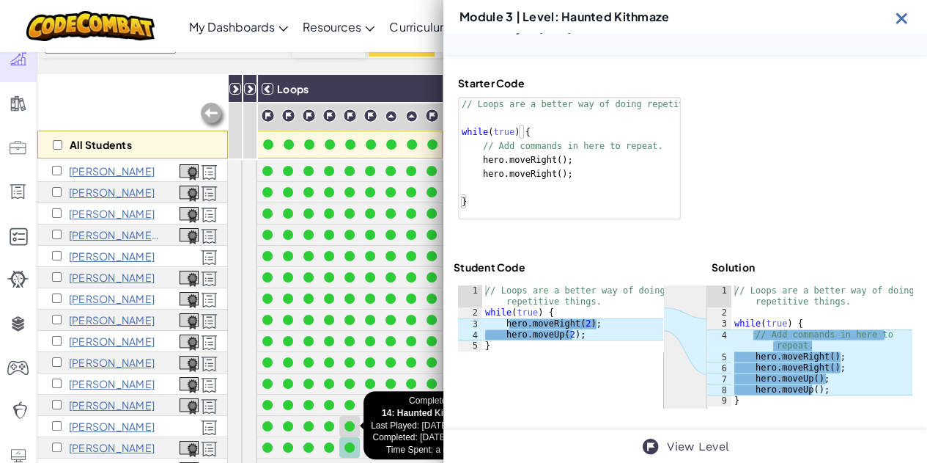
click at [347, 427] on div at bounding box center [350, 426] width 10 height 10
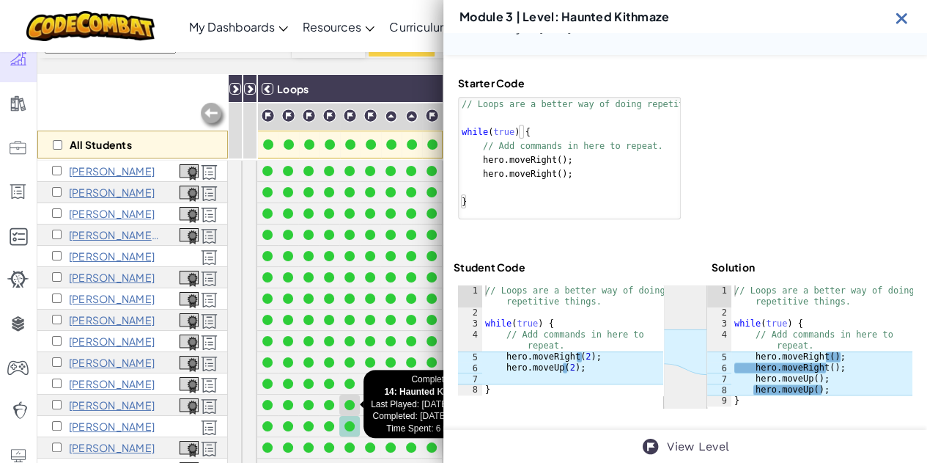
click at [347, 405] on div at bounding box center [350, 405] width 10 height 10
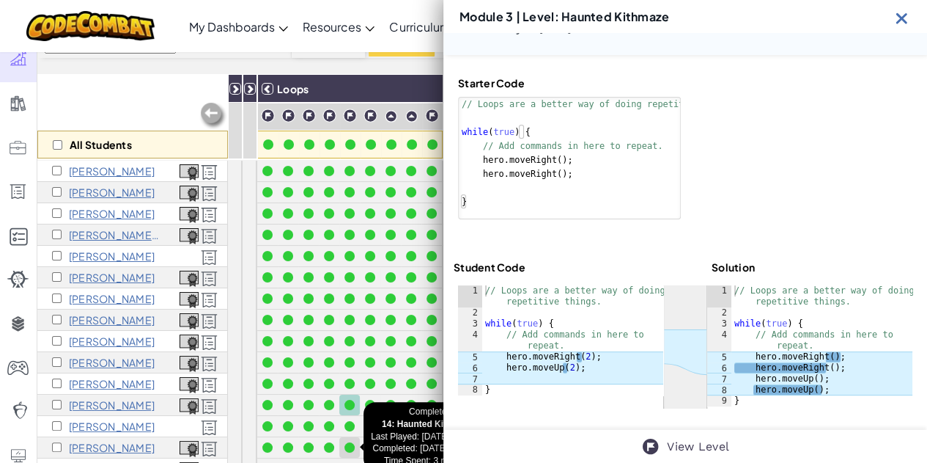
click at [347, 442] on div at bounding box center [350, 447] width 10 height 10
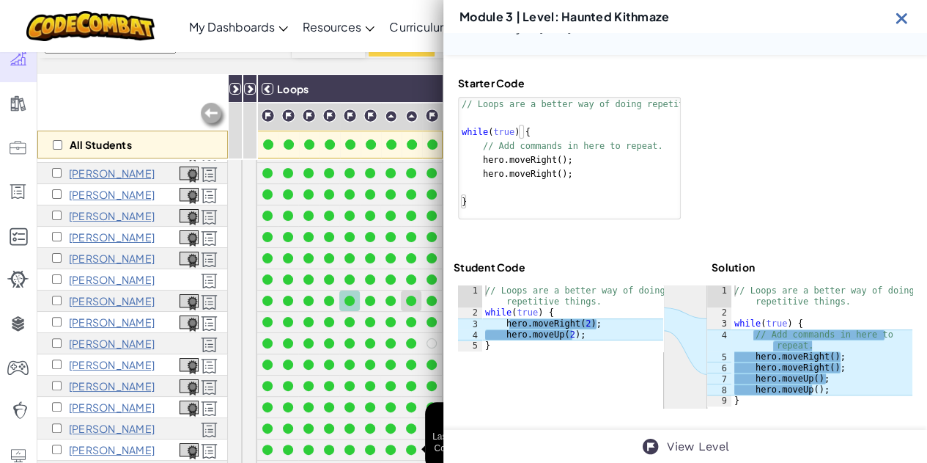
scroll to position [176, 0]
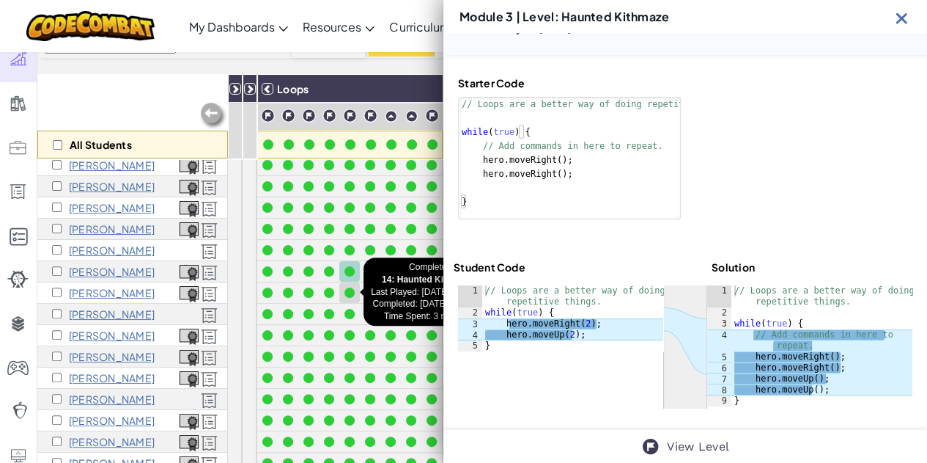
click at [349, 295] on div at bounding box center [350, 292] width 10 height 10
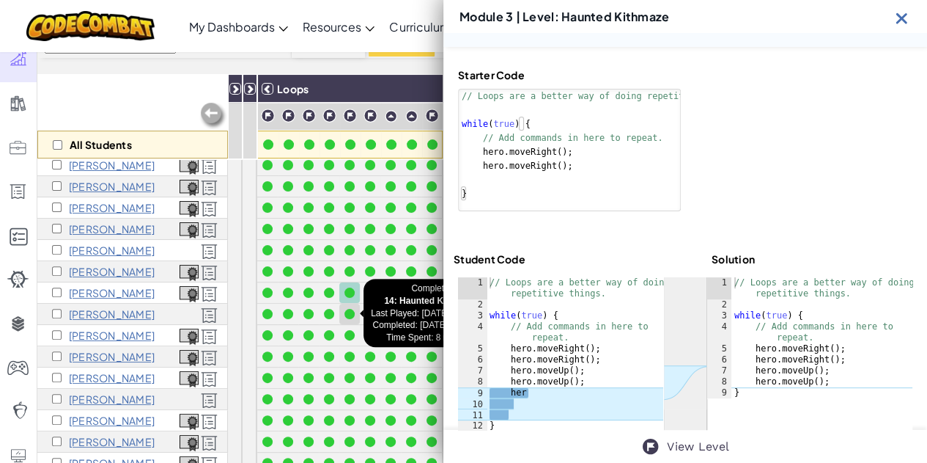
click at [352, 314] on div at bounding box center [350, 314] width 10 height 10
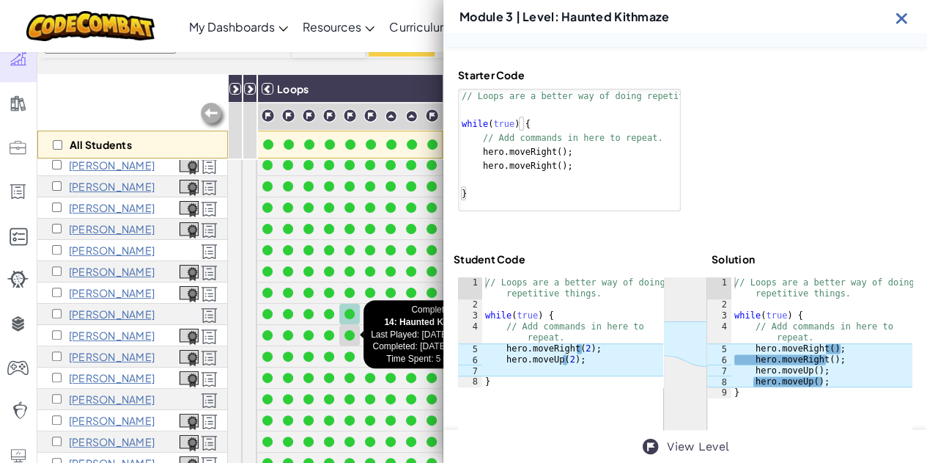
click at [352, 336] on div at bounding box center [350, 335] width 10 height 10
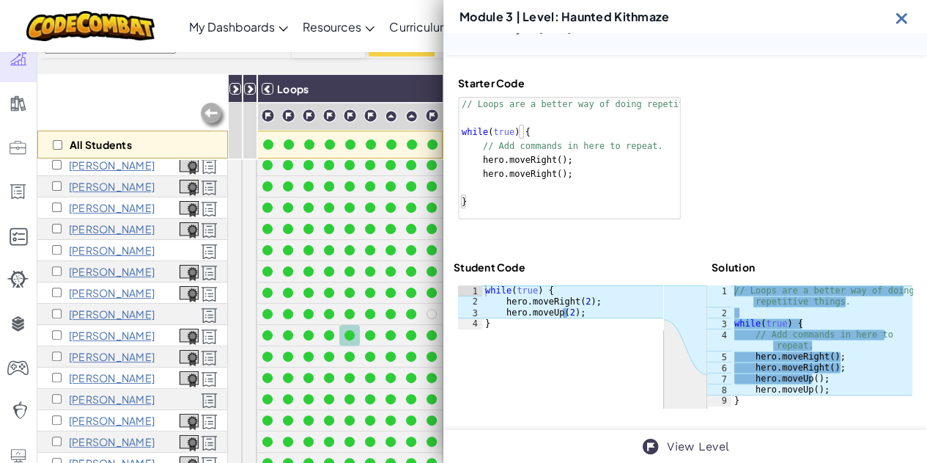
scroll to position [87, 0]
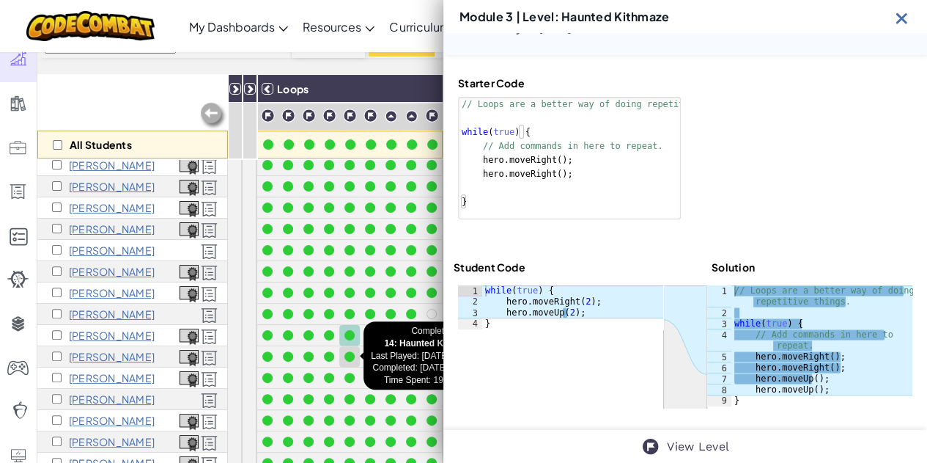
click at [353, 356] on div at bounding box center [350, 356] width 10 height 10
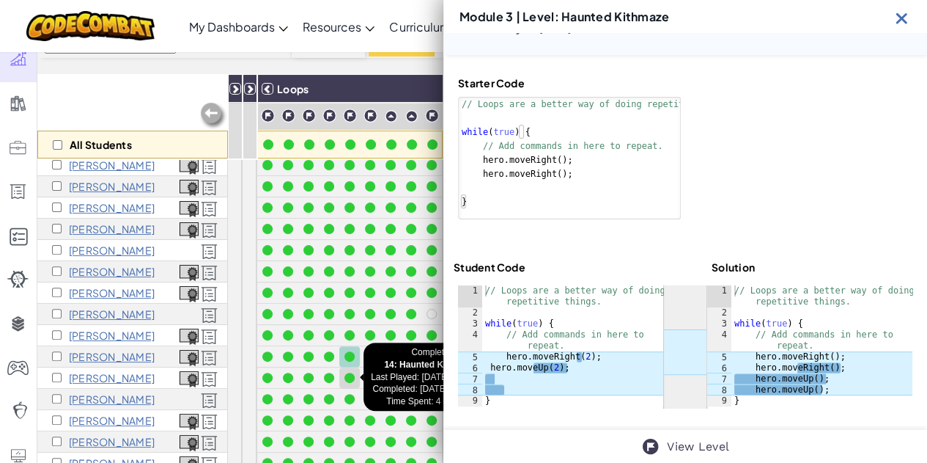
click at [353, 372] on div at bounding box center [350, 377] width 16 height 16
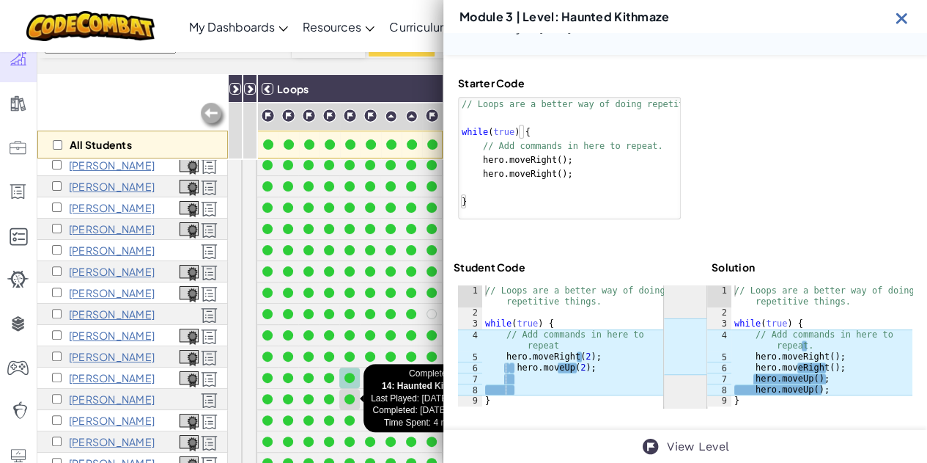
click at [353, 391] on div at bounding box center [350, 399] width 16 height 16
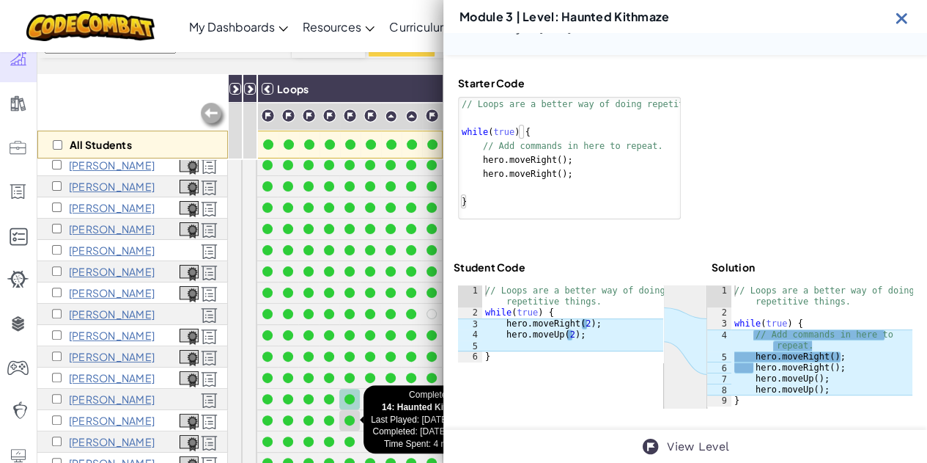
click at [353, 414] on div at bounding box center [350, 420] width 16 height 16
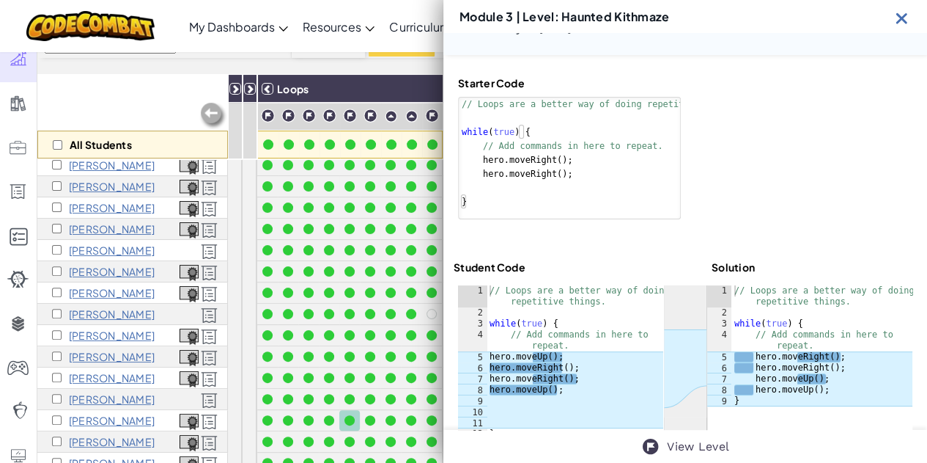
scroll to position [95, 0]
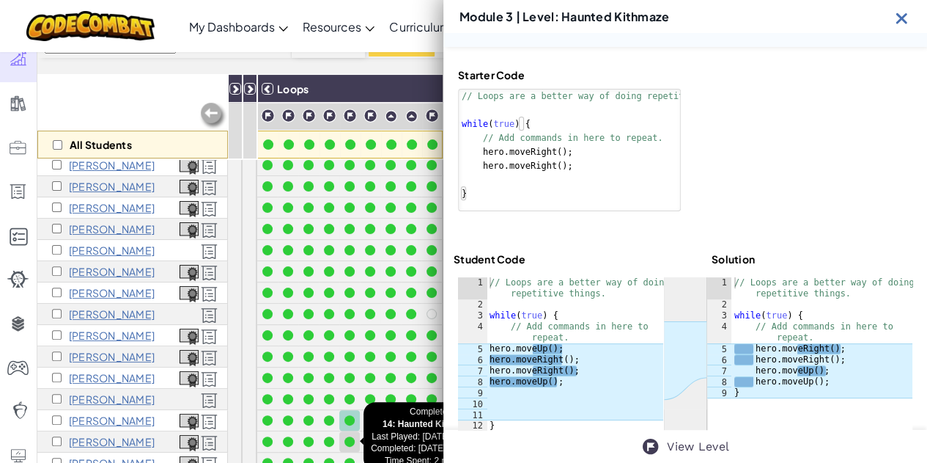
click at [353, 439] on div at bounding box center [350, 441] width 10 height 10
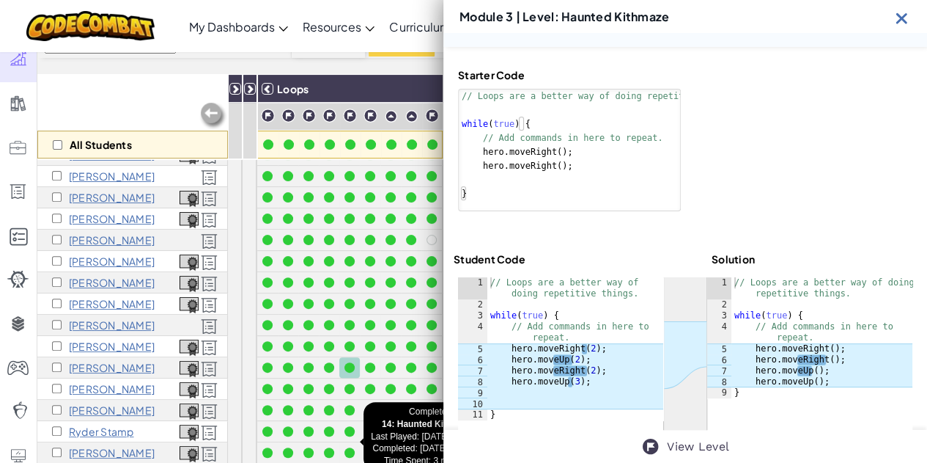
scroll to position [147, 0]
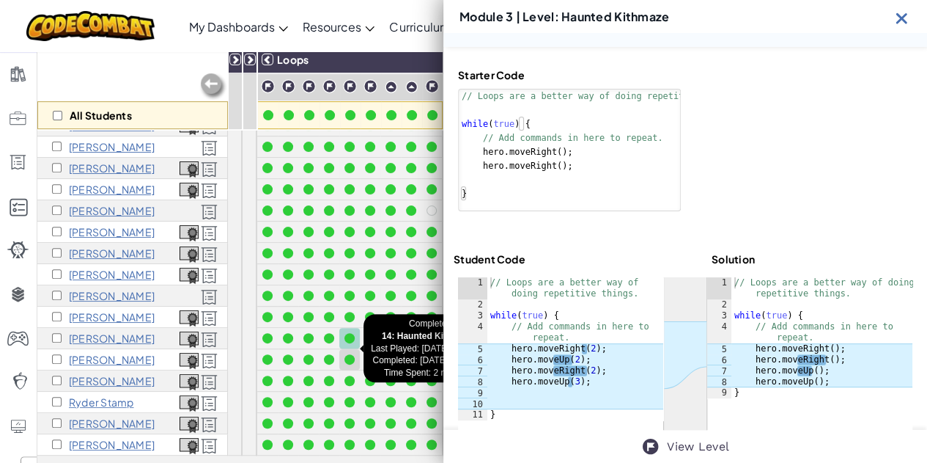
click at [353, 354] on div at bounding box center [350, 359] width 10 height 10
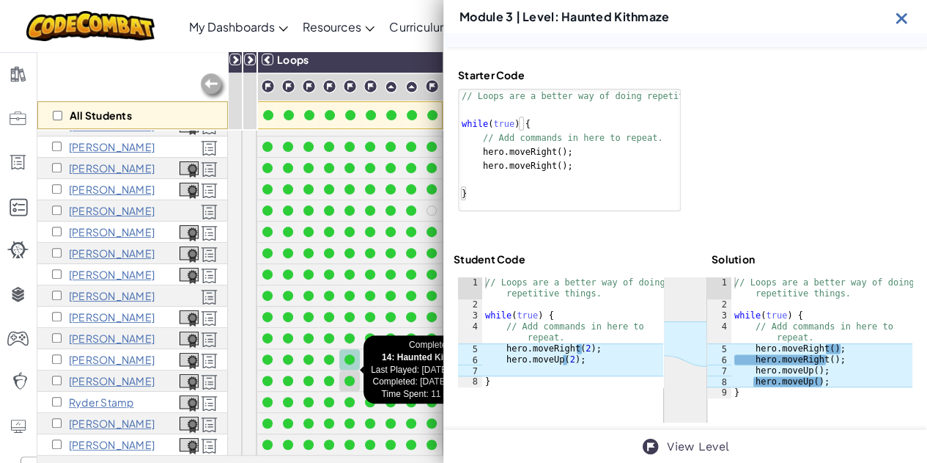
click at [349, 375] on div at bounding box center [350, 380] width 10 height 10
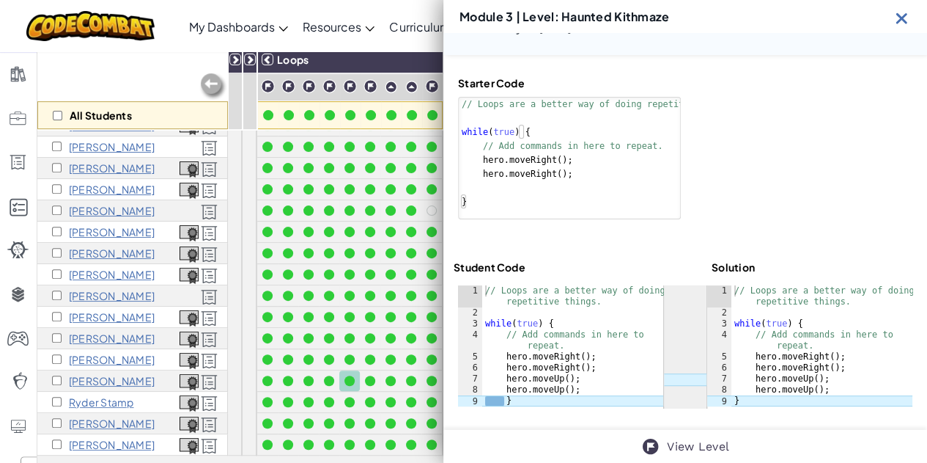
scroll to position [87, 0]
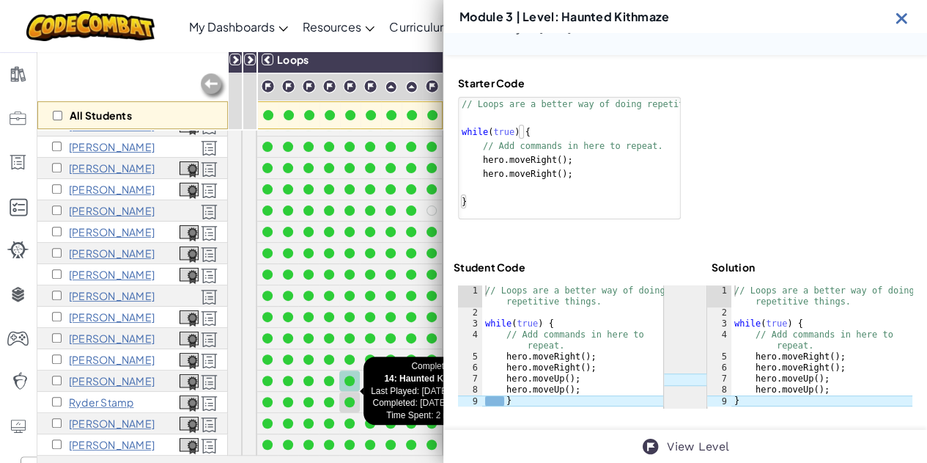
click at [349, 397] on div at bounding box center [350, 402] width 10 height 10
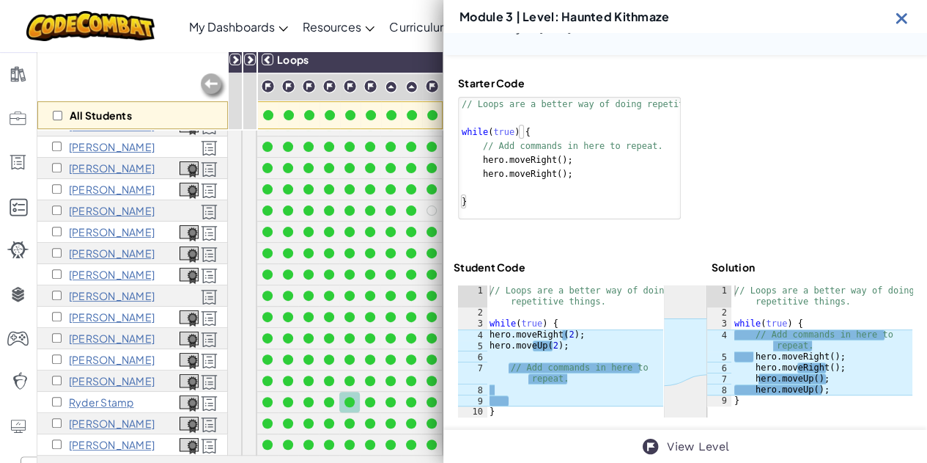
scroll to position [95, 0]
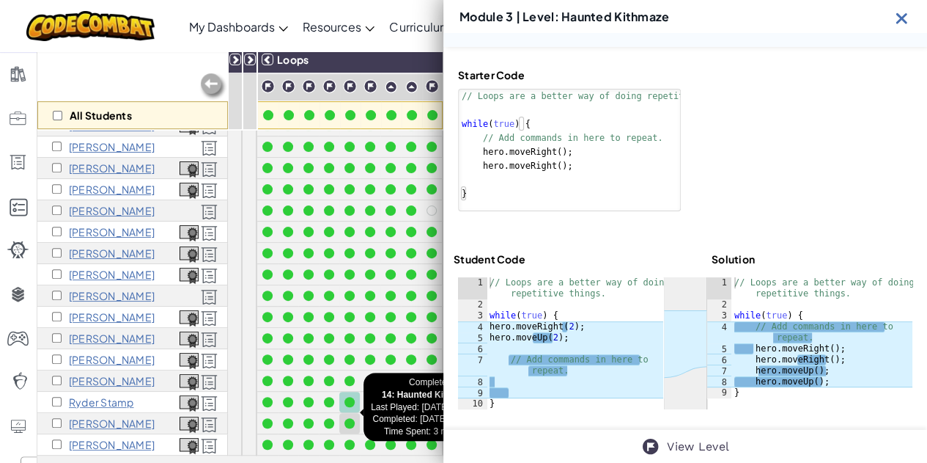
click at [349, 415] on div at bounding box center [350, 423] width 16 height 16
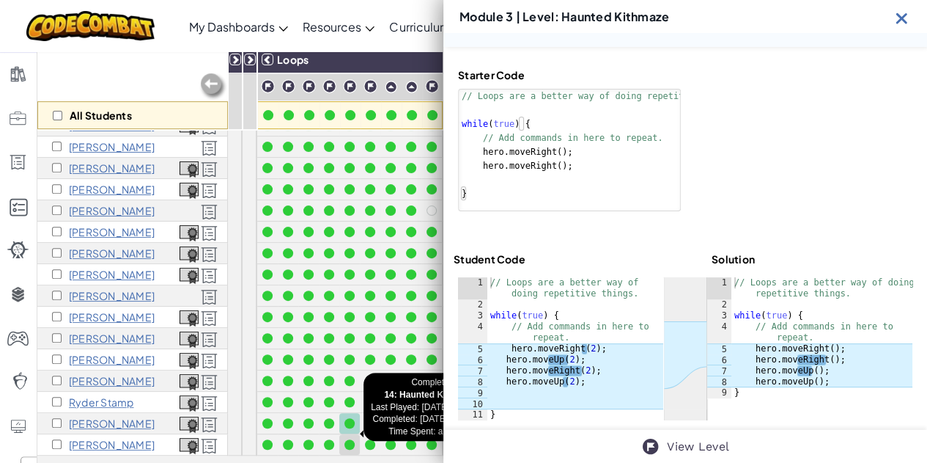
click at [351, 439] on div at bounding box center [350, 444] width 10 height 10
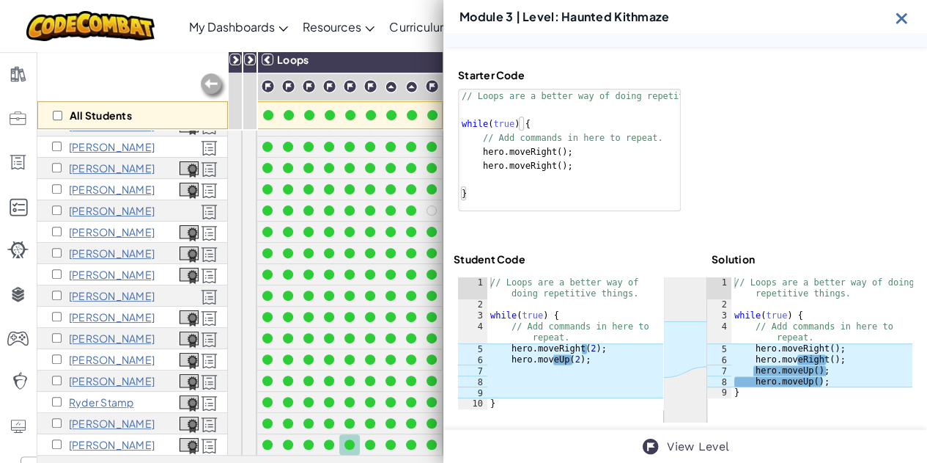
click at [902, 15] on img at bounding box center [902, 18] width 18 height 18
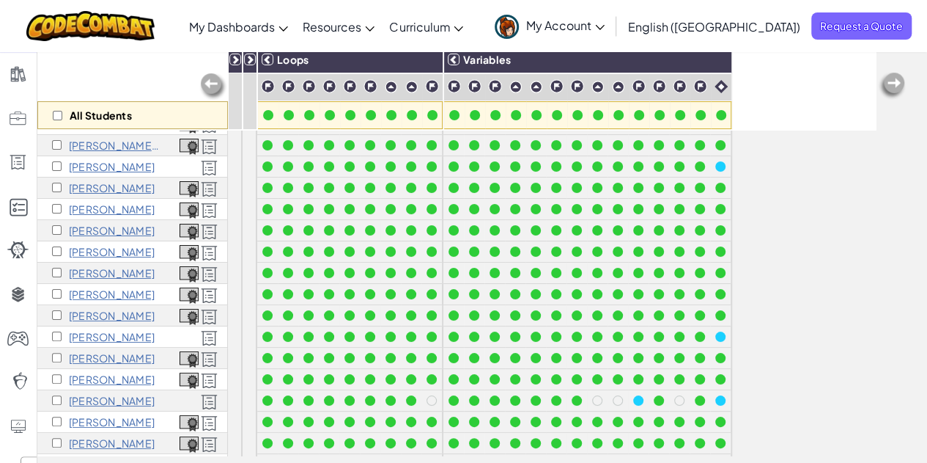
scroll to position [0, 0]
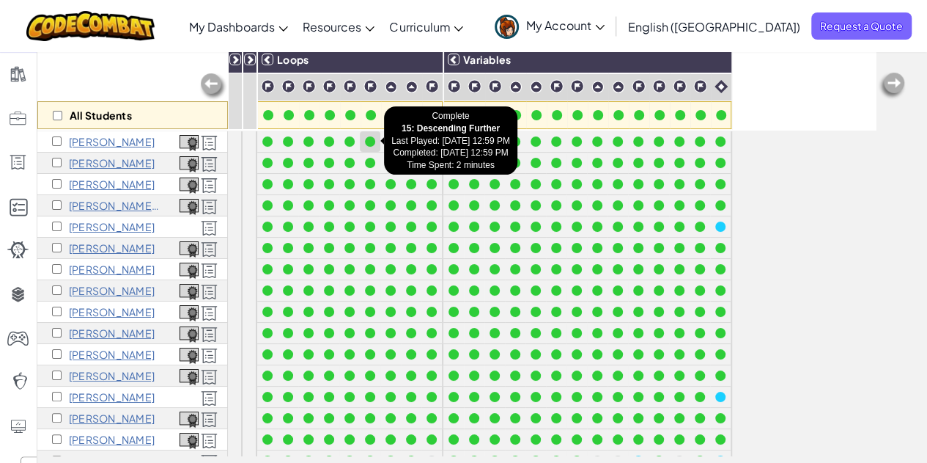
click at [371, 140] on div at bounding box center [370, 141] width 10 height 10
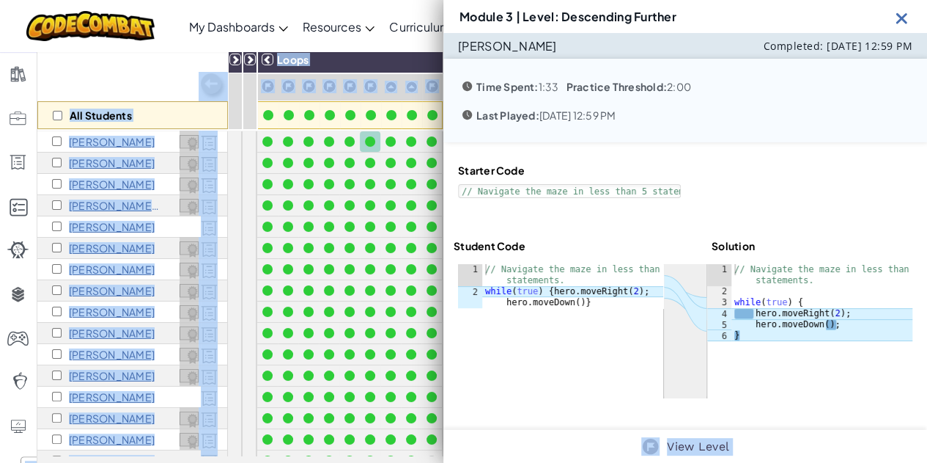
drag, startPoint x: 371, startPoint y: 140, endPoint x: 567, endPoint y: 386, distance: 315.1
click at [567, 386] on div "Module 3 | Level: Descending Further [PERSON_NAME] Completed: [DATE] 12:59 PM T…" at bounding box center [463, 187] width 927 height 567
click at [586, 341] on div at bounding box center [685, 331] width 454 height 134
type textarea "// Navigate the maze in less than 5 statements."
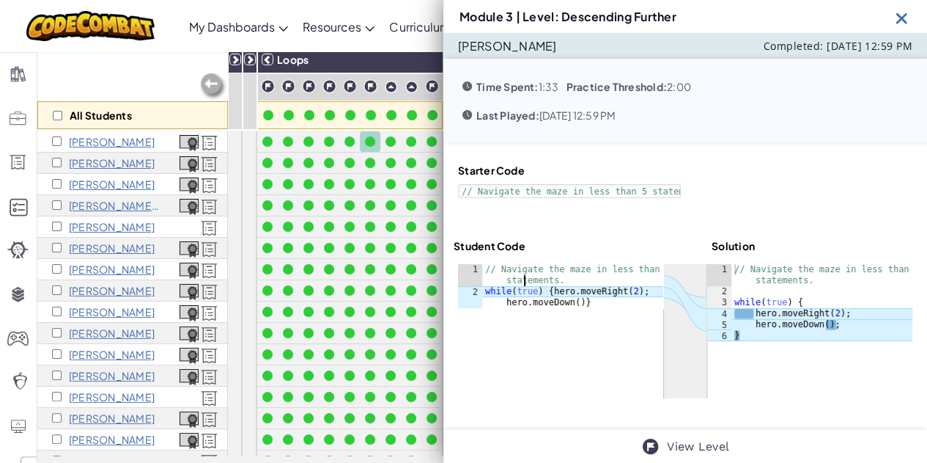
click at [525, 275] on div "// Navigate the maze in less than 5 statements. while ( true ) { hero . moveRig…" at bounding box center [572, 308] width 181 height 88
click at [368, 158] on div at bounding box center [370, 163] width 10 height 10
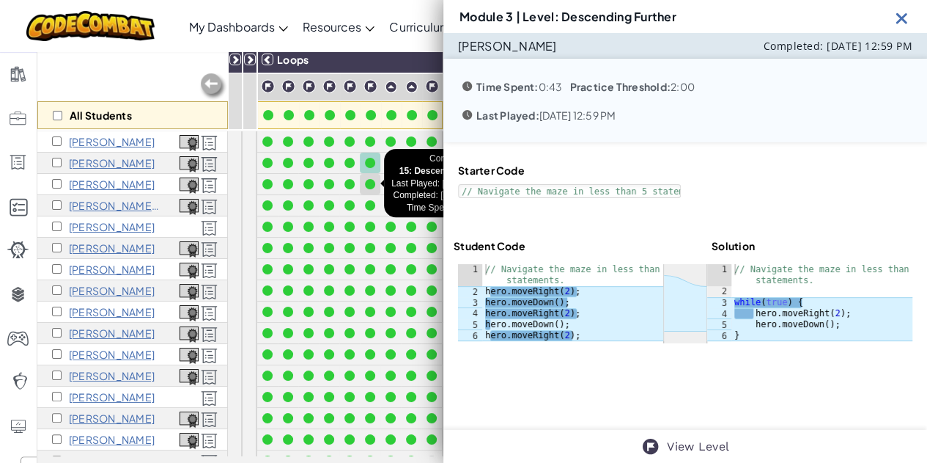
click at [372, 179] on div at bounding box center [370, 184] width 10 height 10
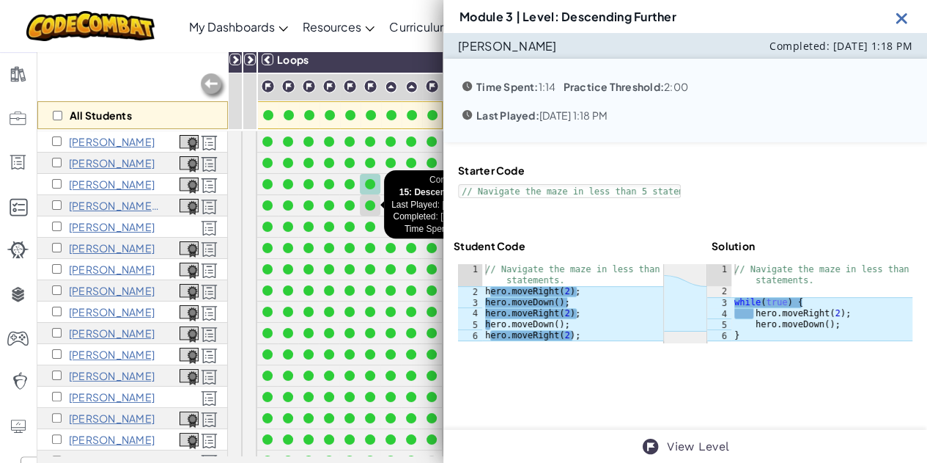
click at [371, 200] on div at bounding box center [370, 205] width 10 height 10
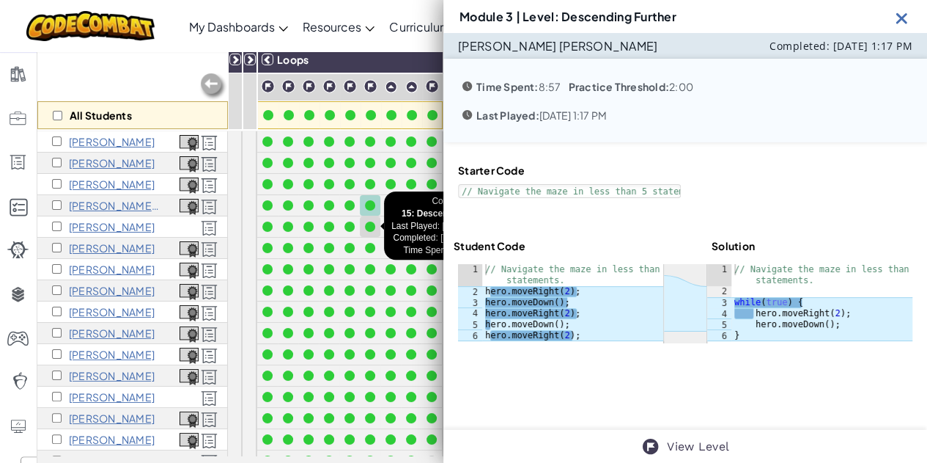
click at [369, 222] on div at bounding box center [370, 226] width 10 height 10
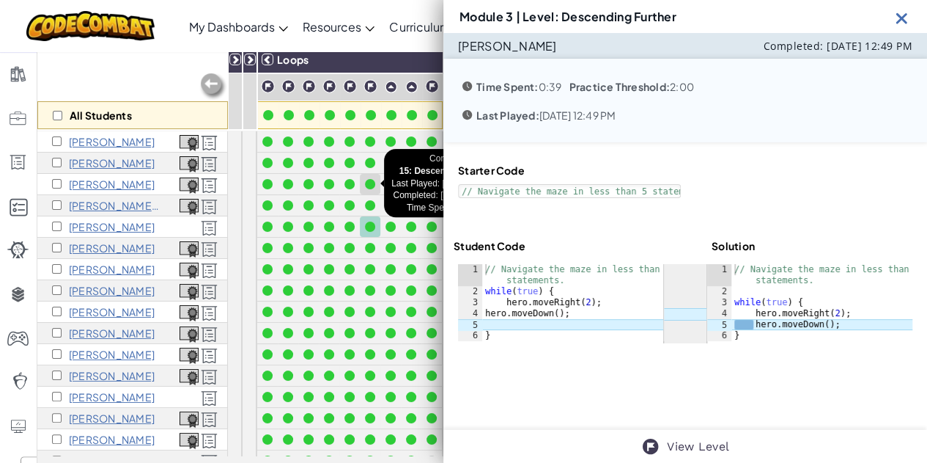
click at [373, 184] on div at bounding box center [370, 184] width 10 height 10
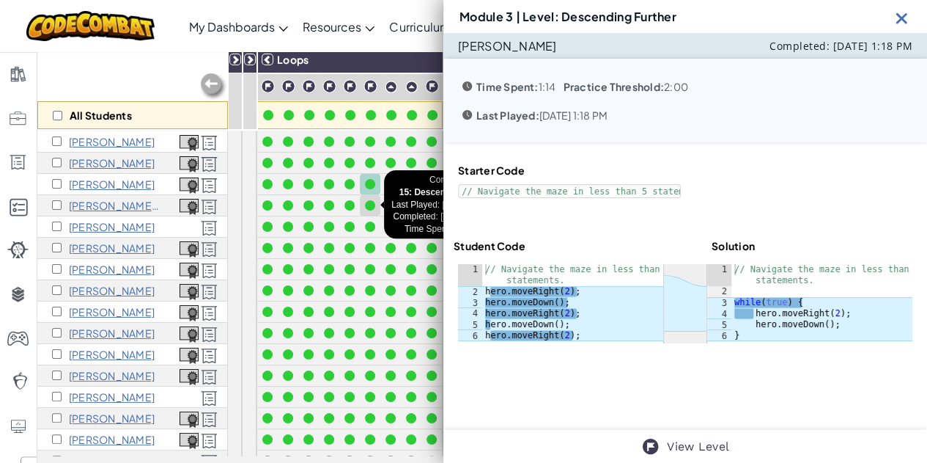
click at [369, 200] on div at bounding box center [370, 205] width 10 height 10
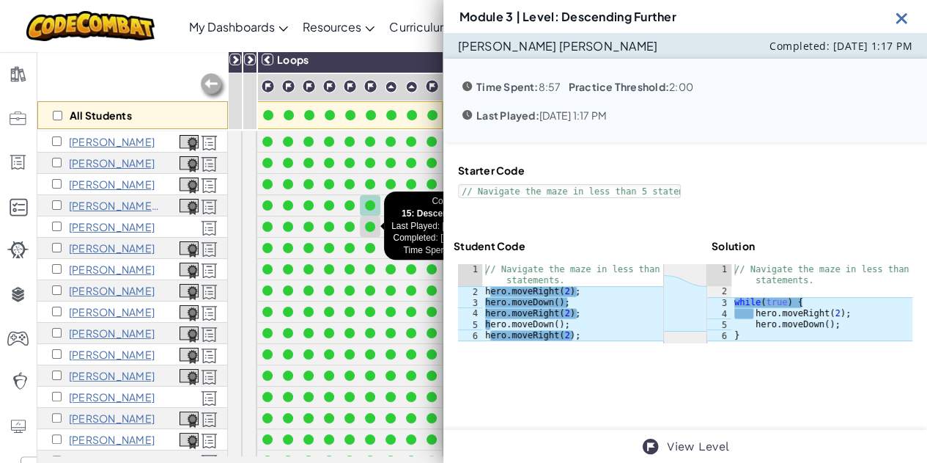
click at [369, 221] on div at bounding box center [370, 226] width 10 height 10
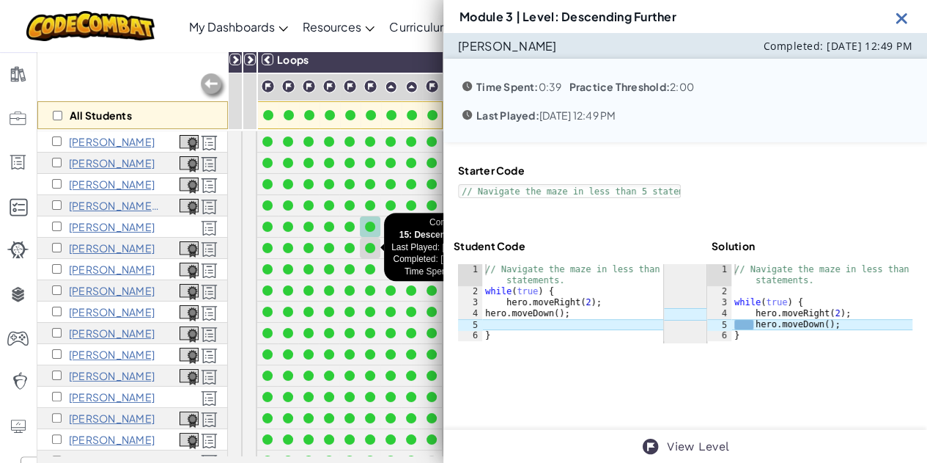
click at [372, 243] on div at bounding box center [370, 248] width 10 height 10
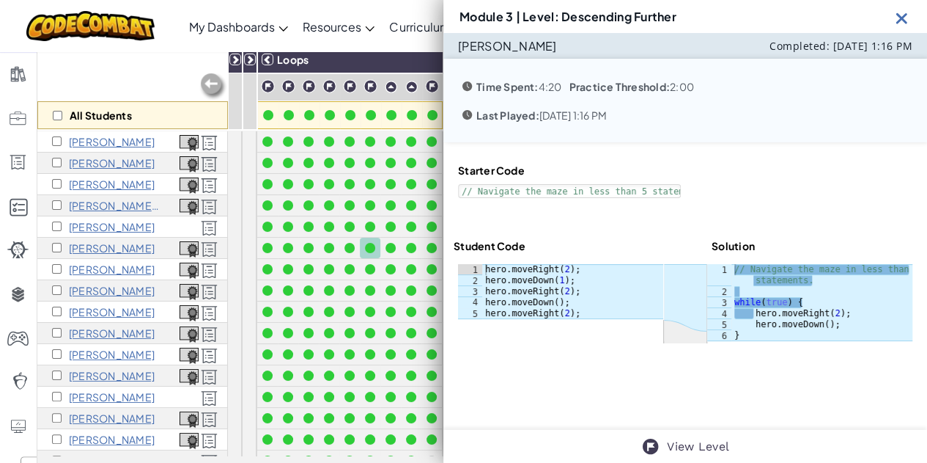
click at [372, 243] on div at bounding box center [370, 248] width 10 height 10
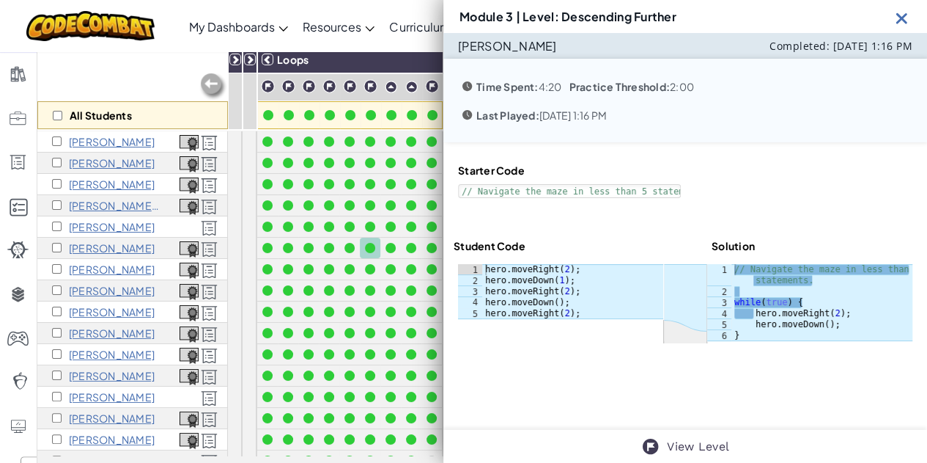
click at [372, 243] on div at bounding box center [370, 248] width 10 height 10
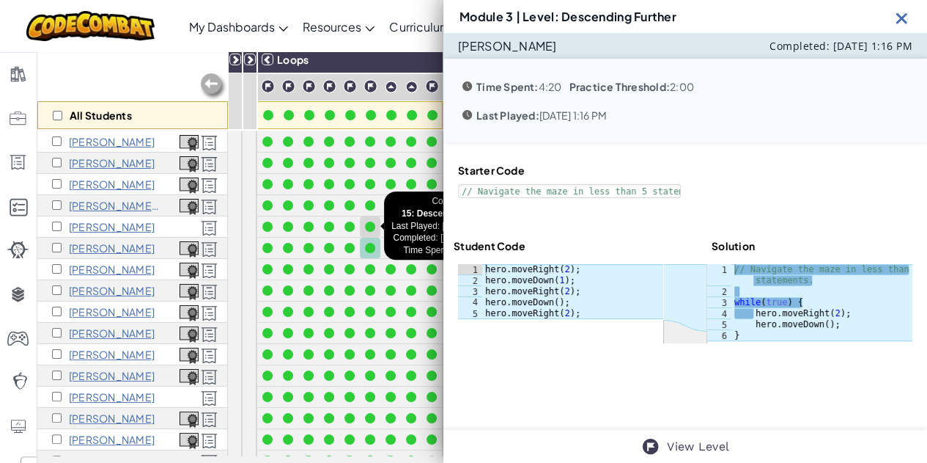
click at [372, 227] on div at bounding box center [370, 226] width 10 height 10
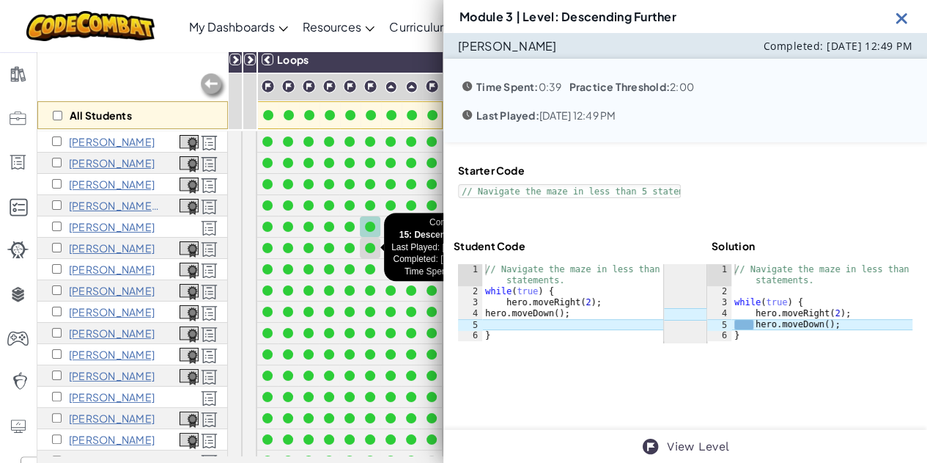
click at [371, 248] on div at bounding box center [370, 248] width 10 height 10
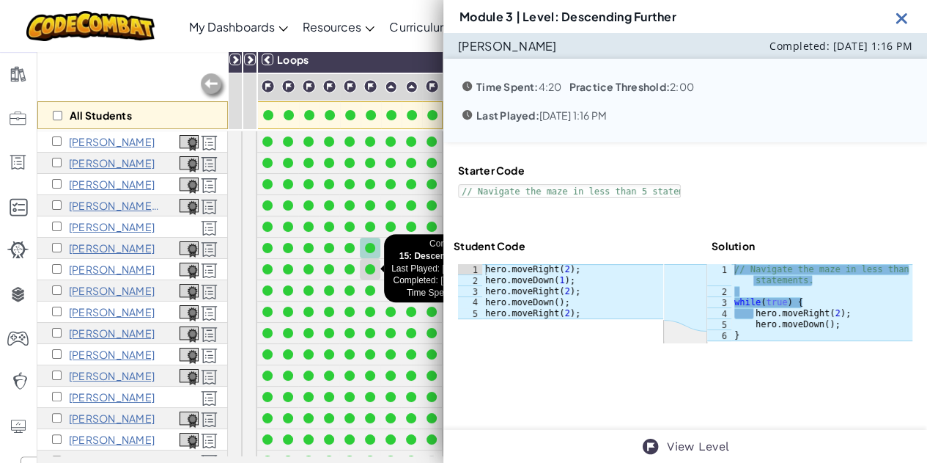
click at [371, 265] on div at bounding box center [370, 269] width 10 height 10
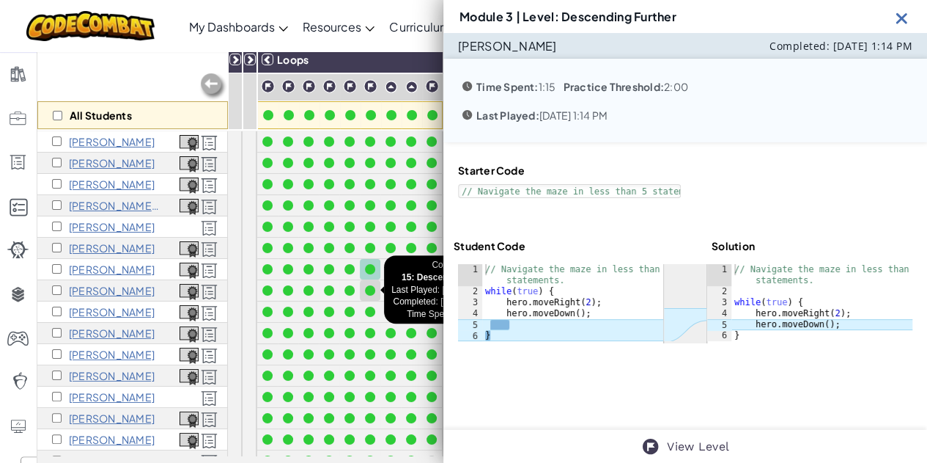
click at [369, 282] on div at bounding box center [370, 290] width 16 height 16
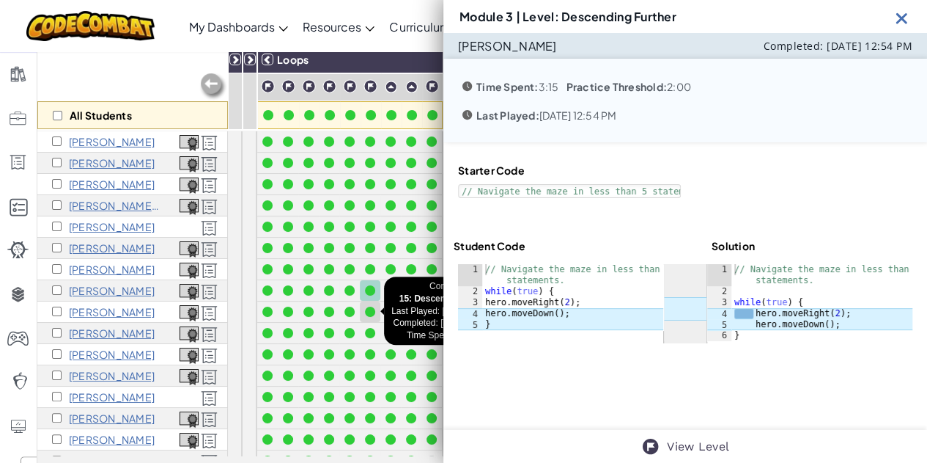
click at [369, 307] on div at bounding box center [370, 311] width 10 height 10
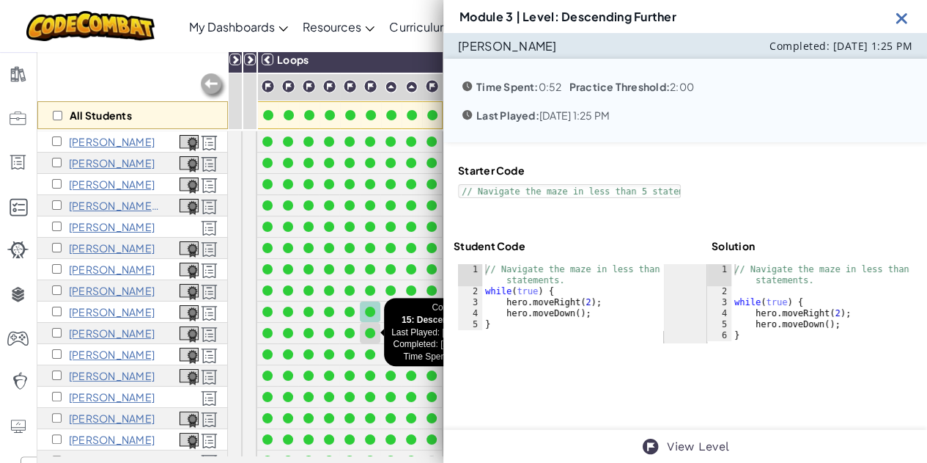
click at [369, 328] on div at bounding box center [370, 333] width 10 height 10
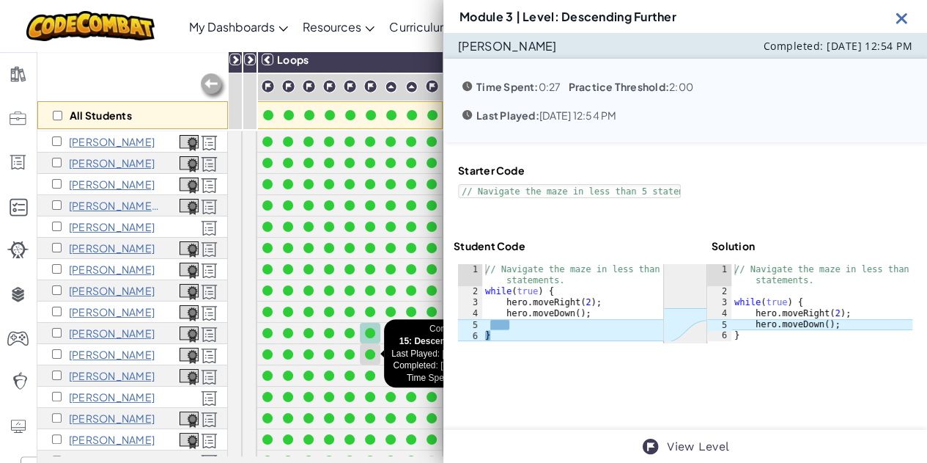
click at [369, 347] on div at bounding box center [370, 354] width 16 height 16
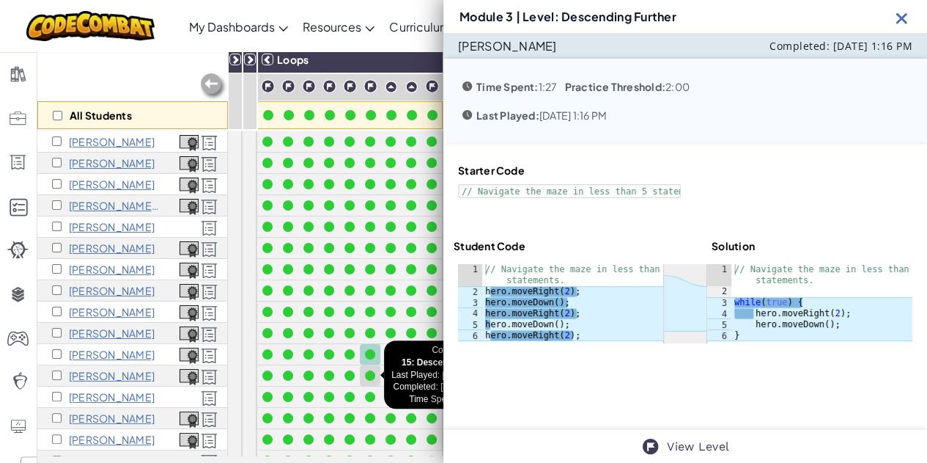
click at [372, 370] on div at bounding box center [370, 375] width 10 height 10
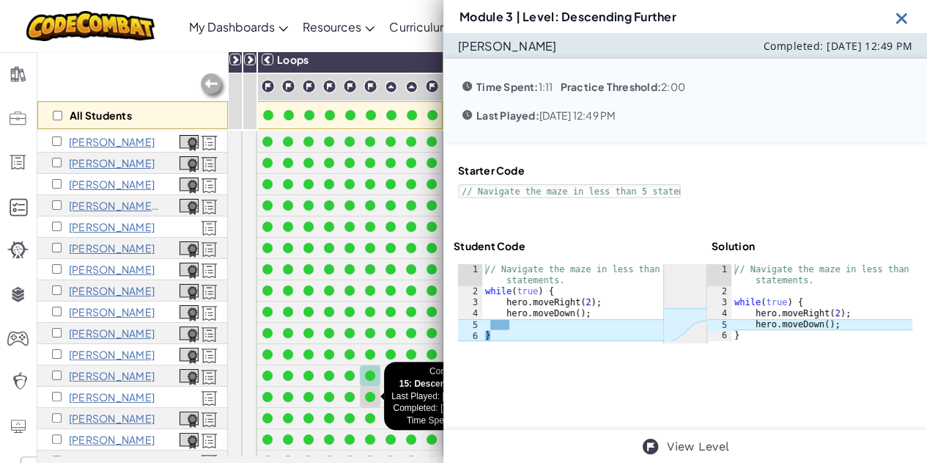
click at [370, 391] on div at bounding box center [370, 396] width 10 height 10
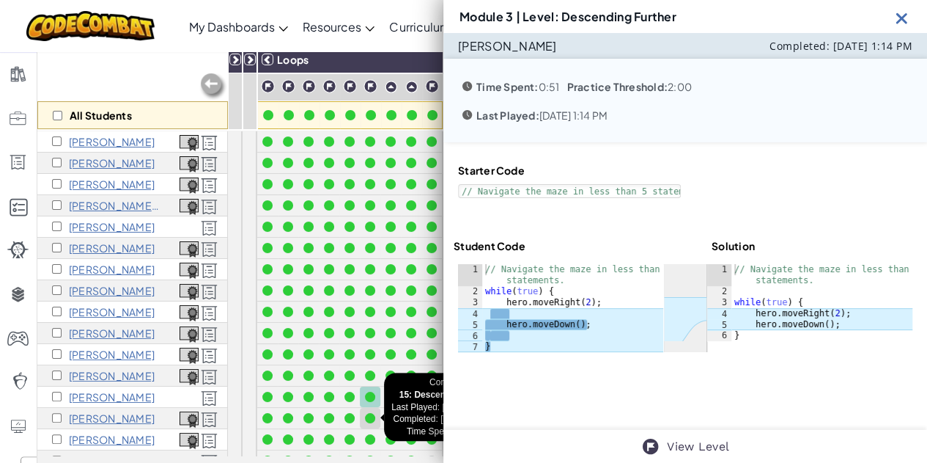
click at [370, 416] on div at bounding box center [370, 418] width 10 height 10
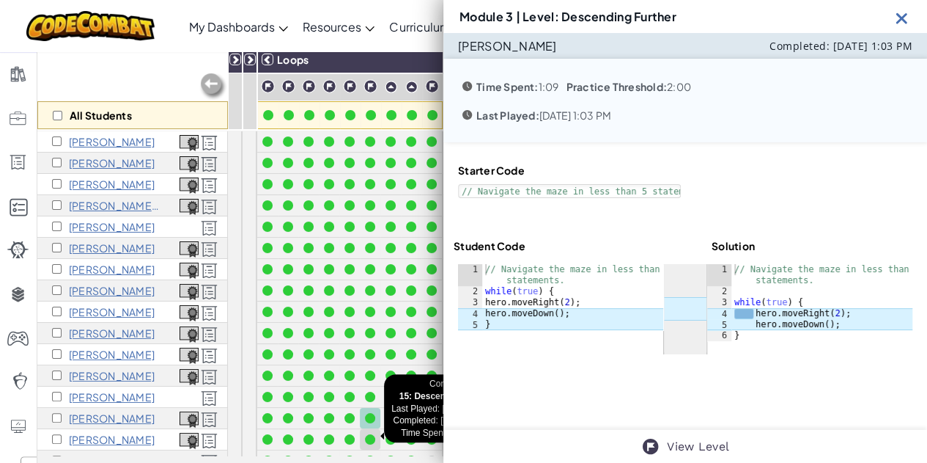
click at [370, 440] on div at bounding box center [370, 439] width 10 height 10
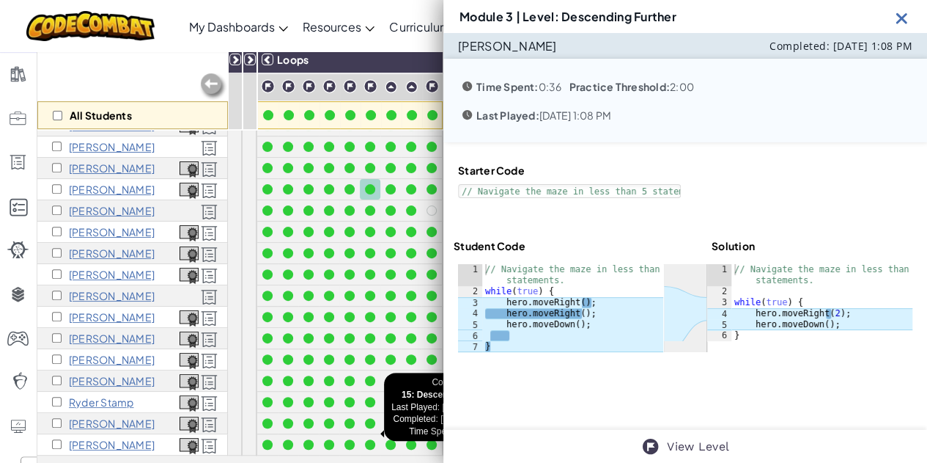
scroll to position [177, 0]
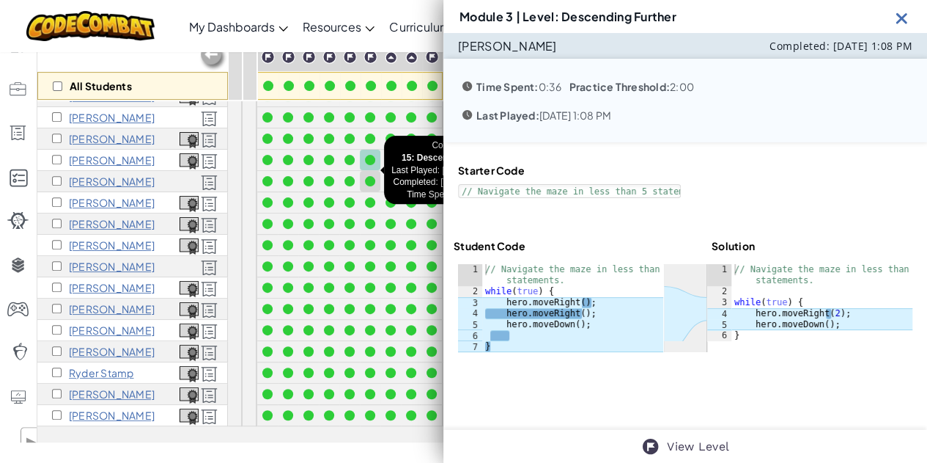
click at [372, 176] on div at bounding box center [370, 181] width 10 height 10
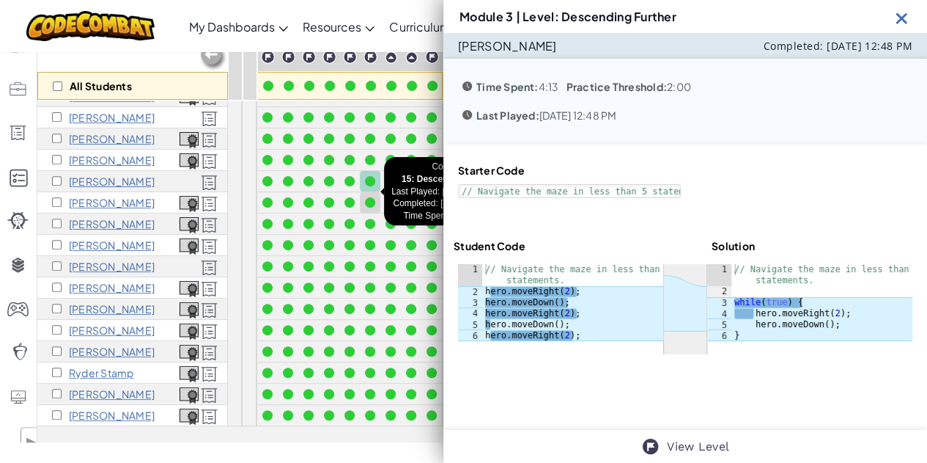
click at [372, 197] on div at bounding box center [370, 202] width 10 height 10
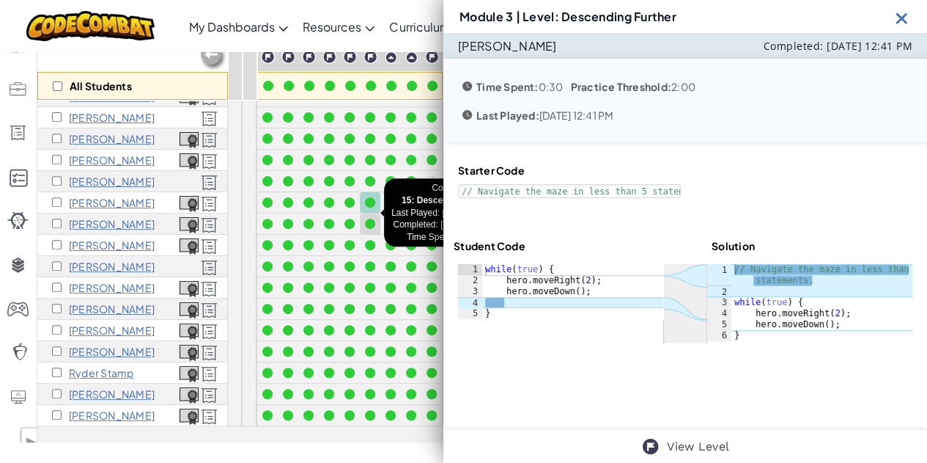
click at [369, 218] on div at bounding box center [370, 223] width 10 height 10
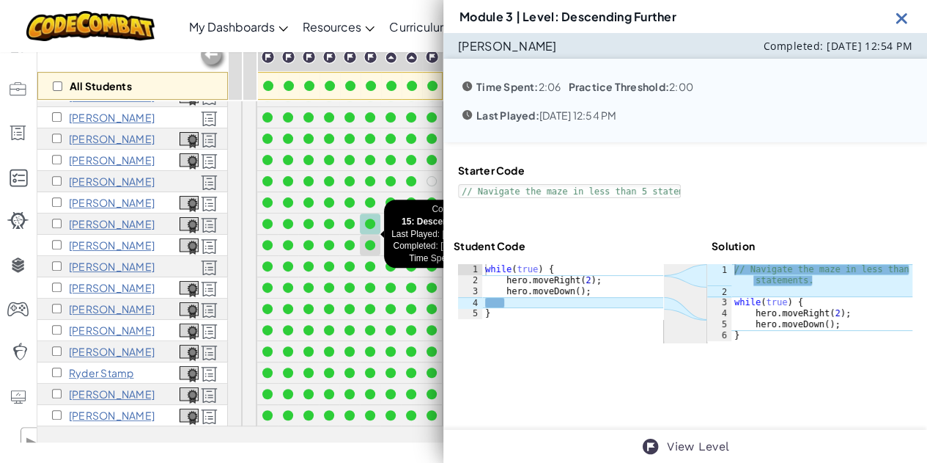
click at [369, 237] on div at bounding box center [370, 245] width 16 height 16
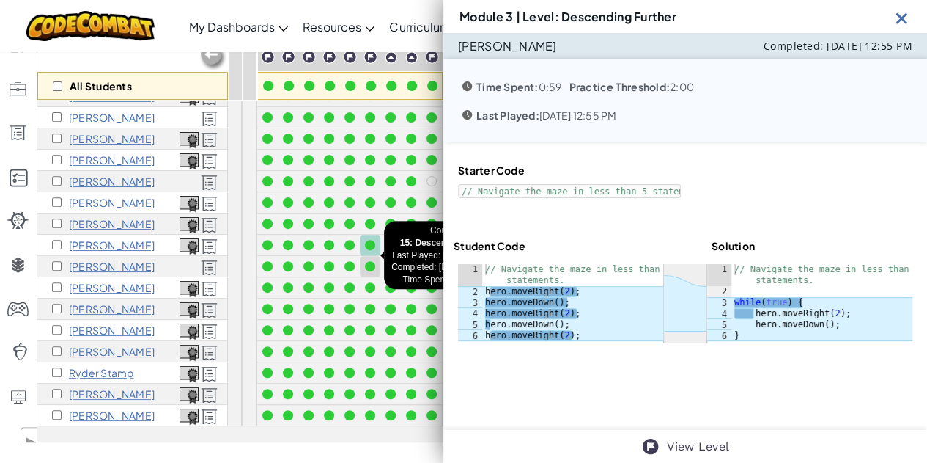
click at [372, 258] on div at bounding box center [370, 266] width 16 height 16
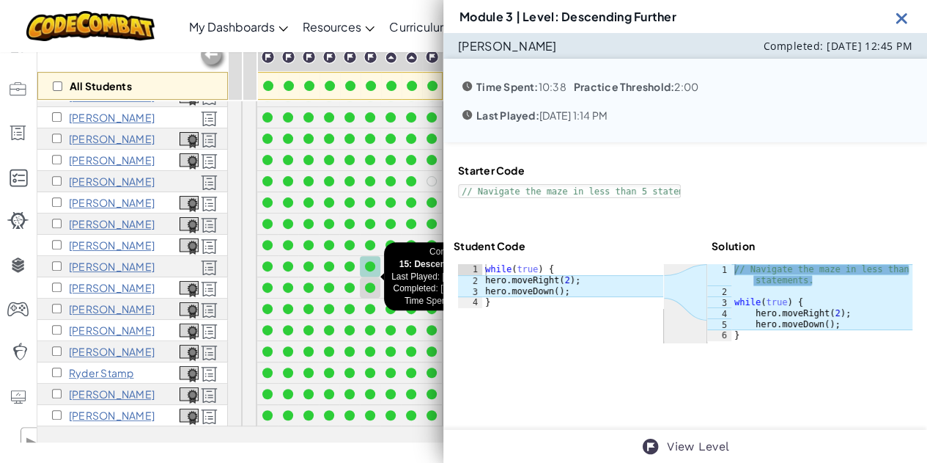
click at [372, 282] on div at bounding box center [370, 287] width 10 height 10
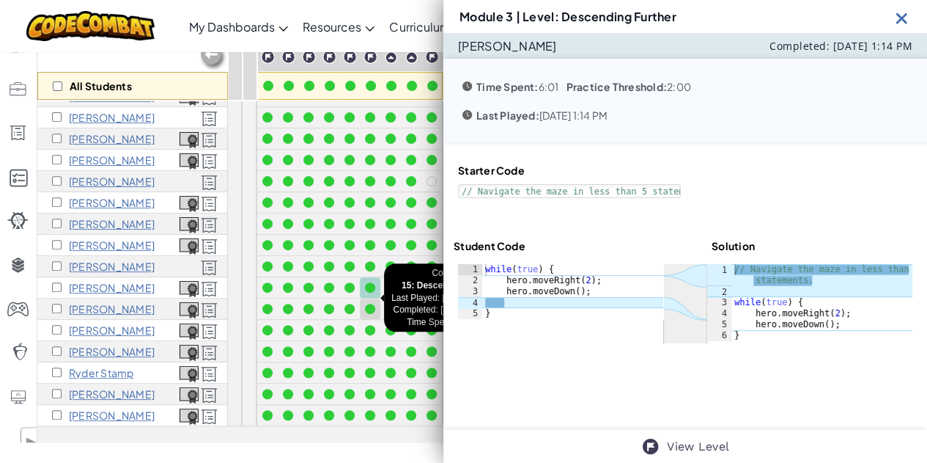
click at [372, 303] on div at bounding box center [370, 308] width 10 height 10
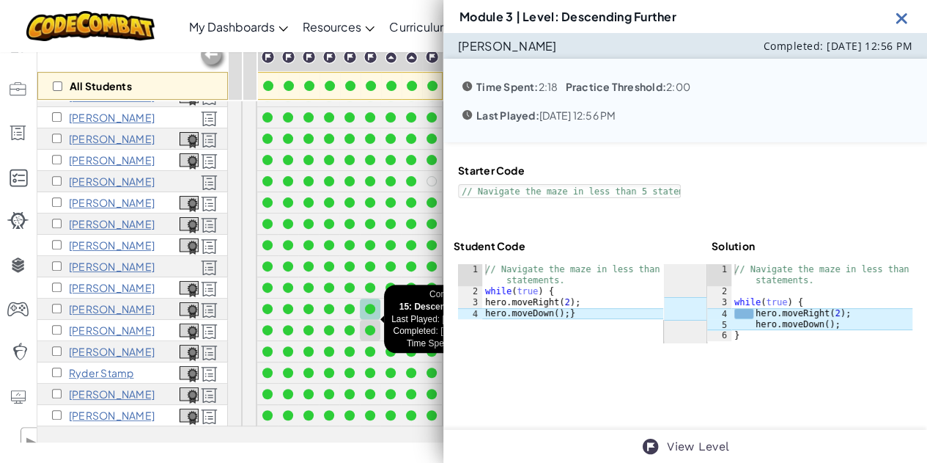
click at [373, 325] on div at bounding box center [370, 330] width 10 height 10
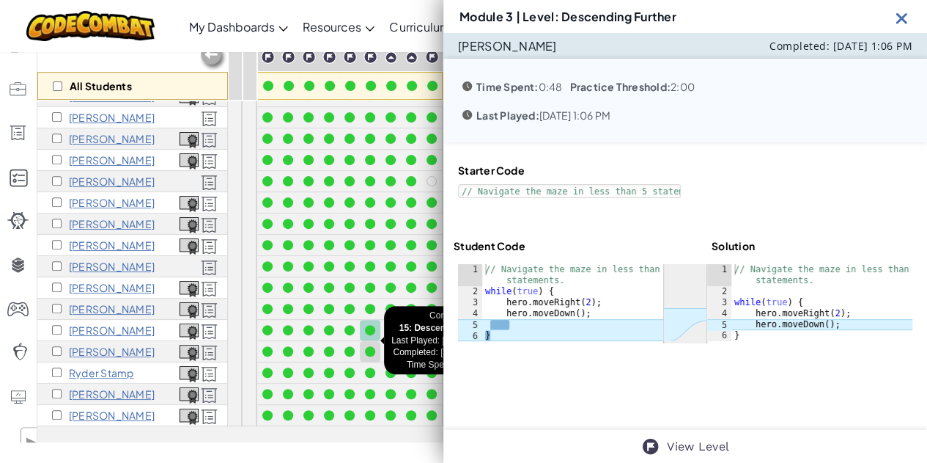
click at [373, 346] on div at bounding box center [370, 351] width 10 height 10
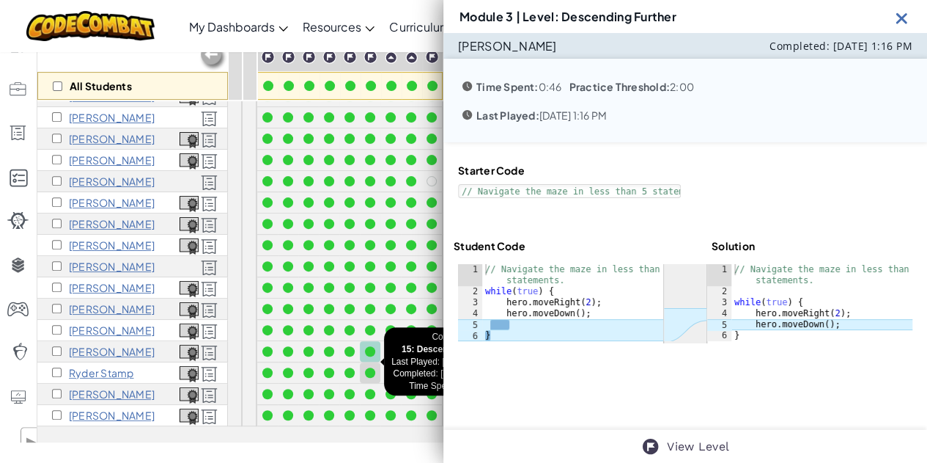
click at [372, 367] on div at bounding box center [370, 372] width 10 height 10
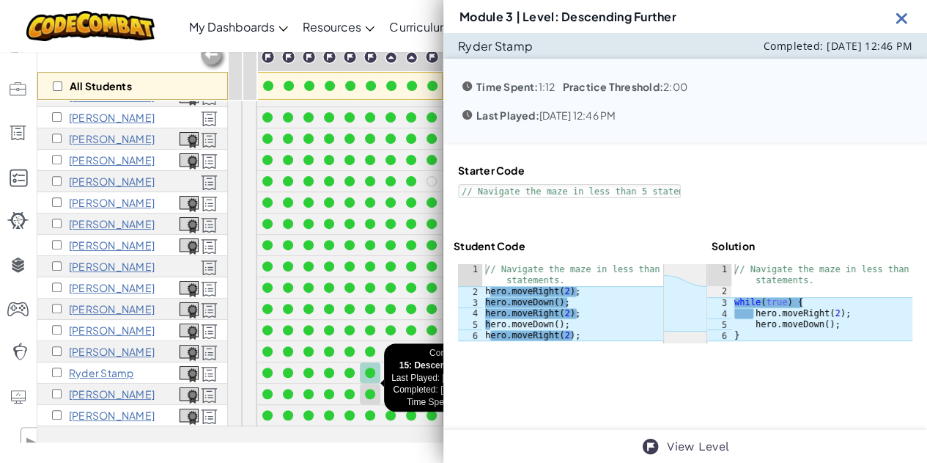
click at [371, 389] on div at bounding box center [370, 394] width 10 height 10
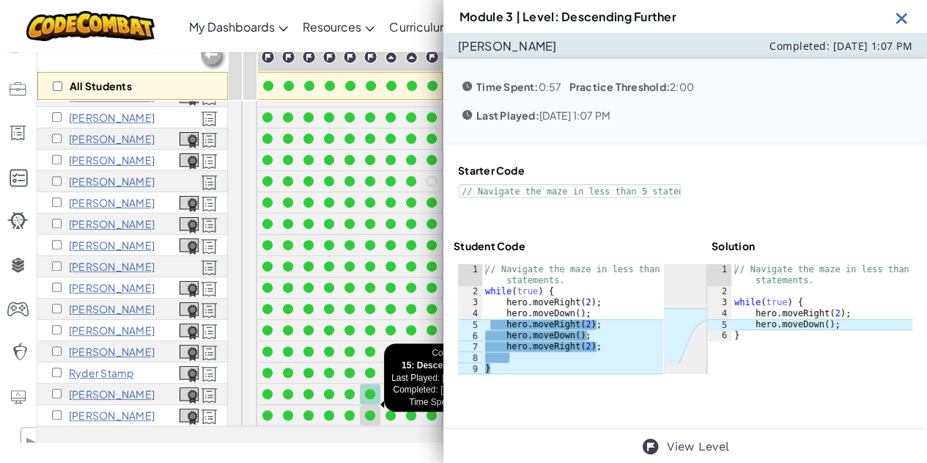
click at [372, 410] on div at bounding box center [370, 415] width 10 height 10
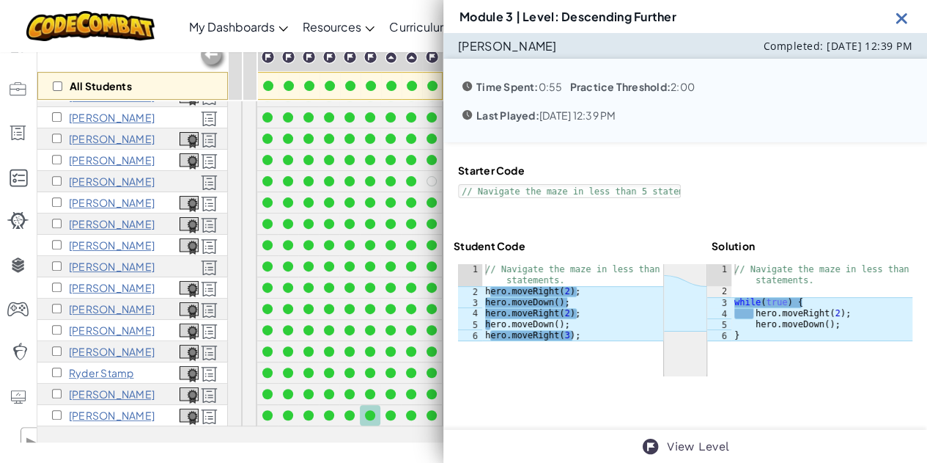
click at [902, 15] on img at bounding box center [902, 18] width 18 height 18
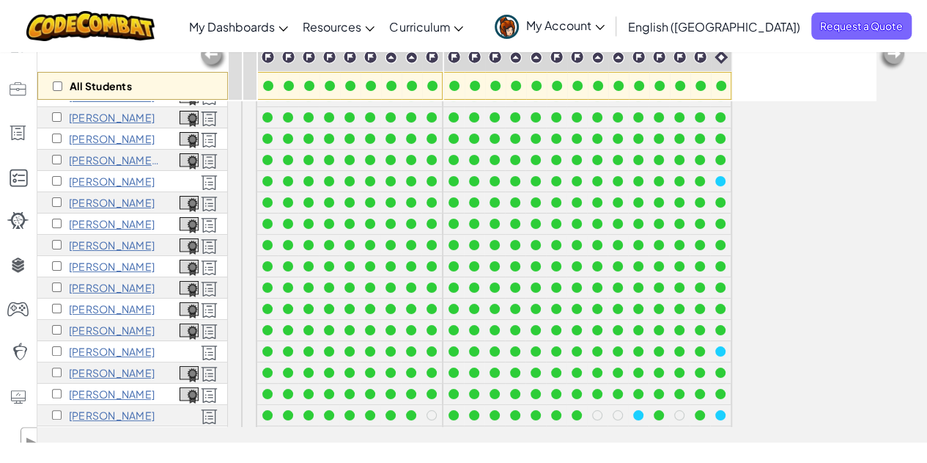
scroll to position [0, 0]
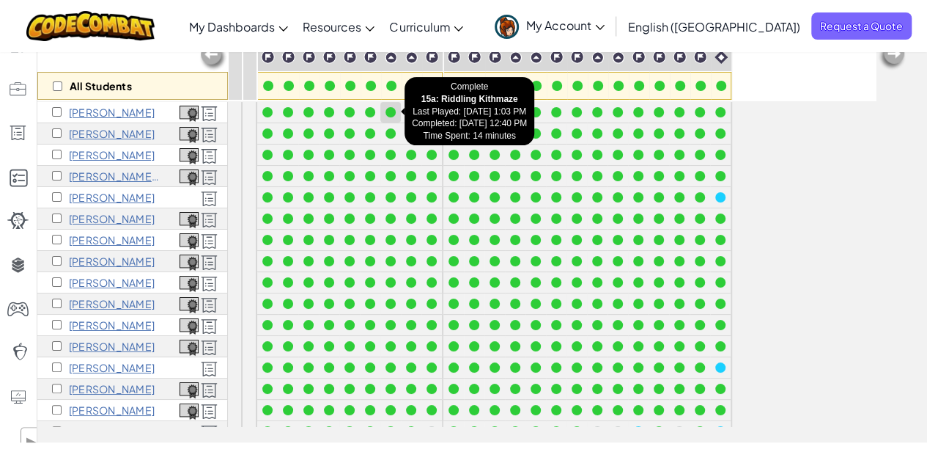
click at [389, 109] on div at bounding box center [391, 112] width 10 height 10
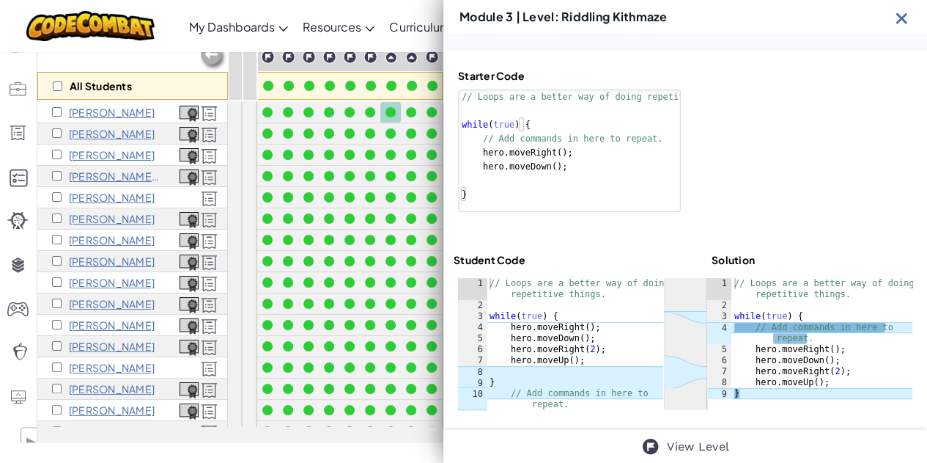
scroll to position [95, 0]
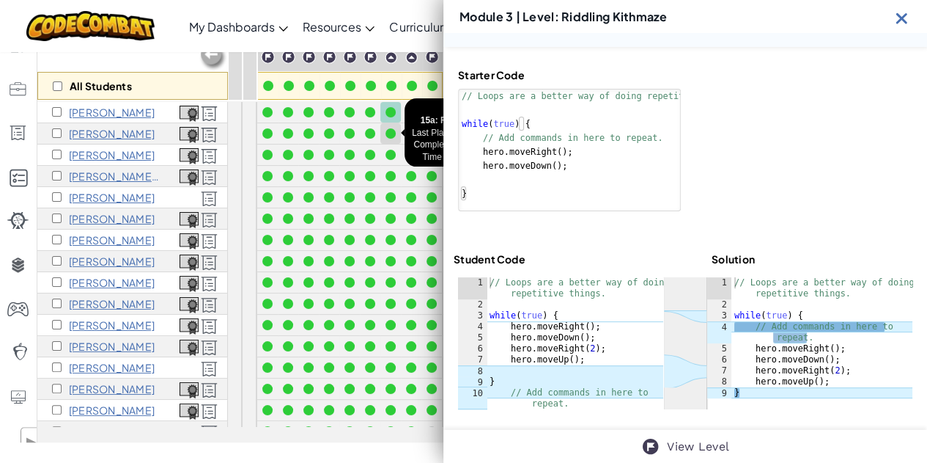
click at [387, 136] on div at bounding box center [391, 133] width 10 height 10
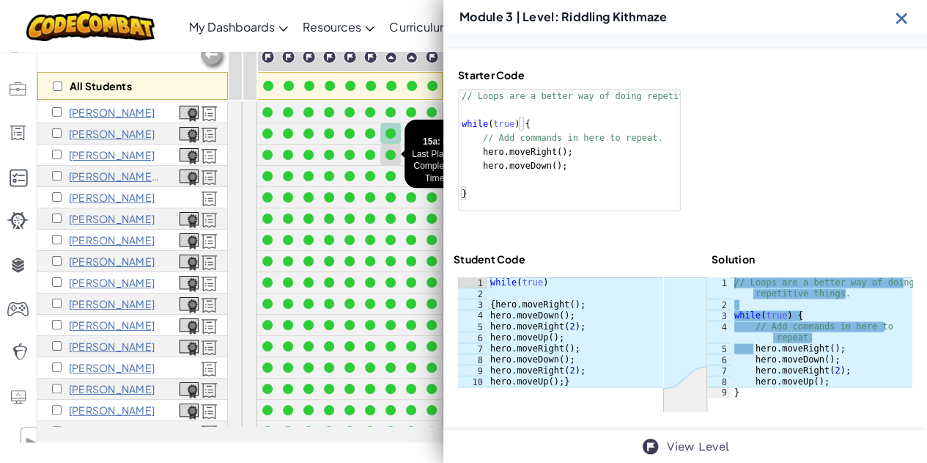
click at [389, 154] on div at bounding box center [391, 155] width 10 height 10
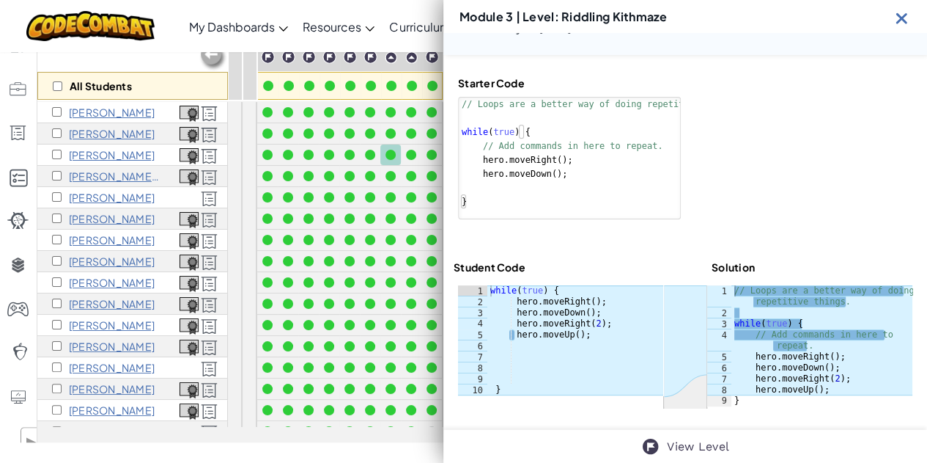
scroll to position [87, 0]
click at [390, 175] on div at bounding box center [391, 176] width 10 height 10
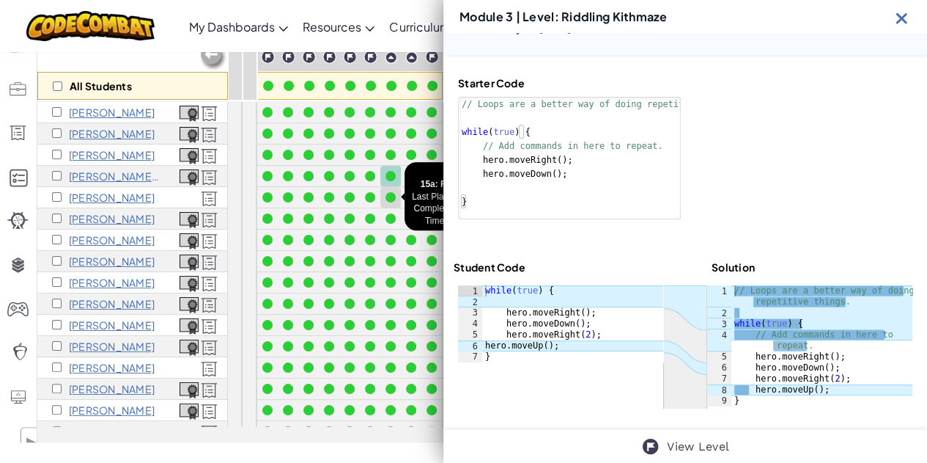
click at [392, 194] on div at bounding box center [391, 197] width 10 height 10
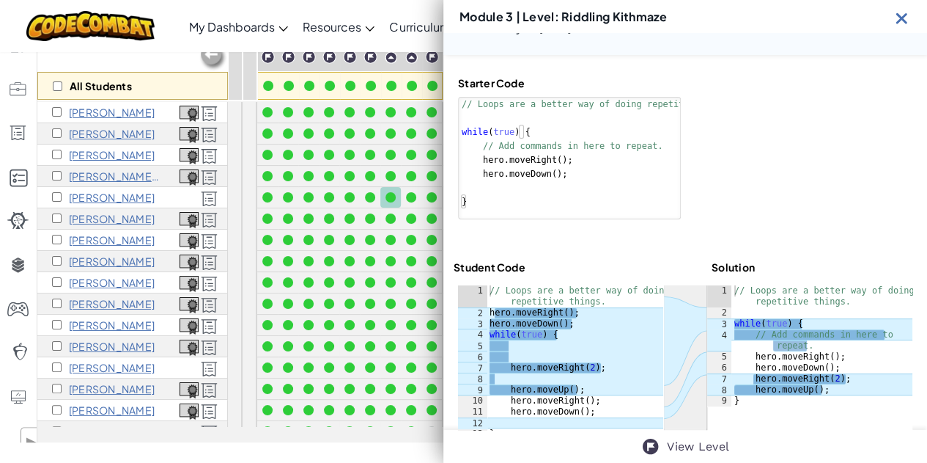
scroll to position [95, 0]
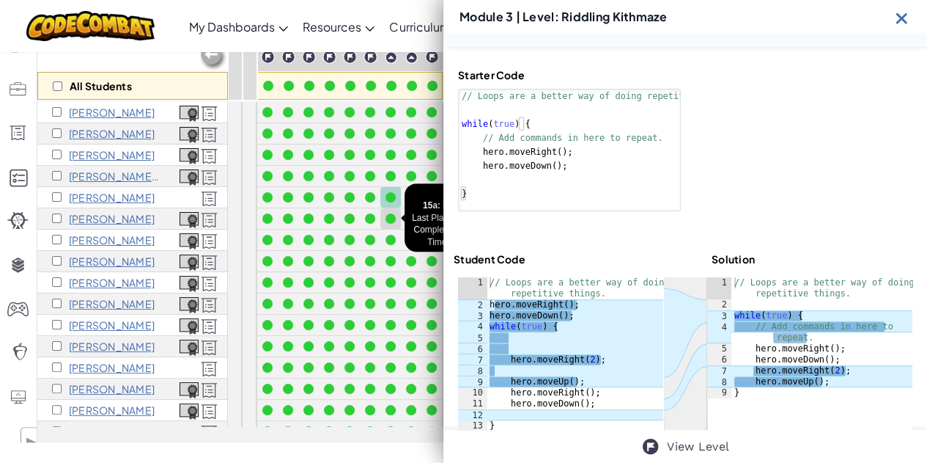
click at [390, 213] on div at bounding box center [391, 218] width 10 height 10
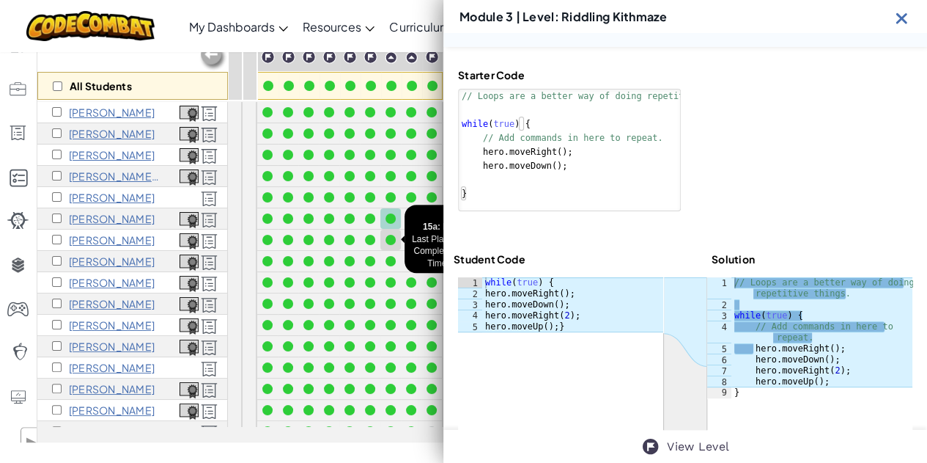
click at [390, 237] on div at bounding box center [391, 240] width 10 height 10
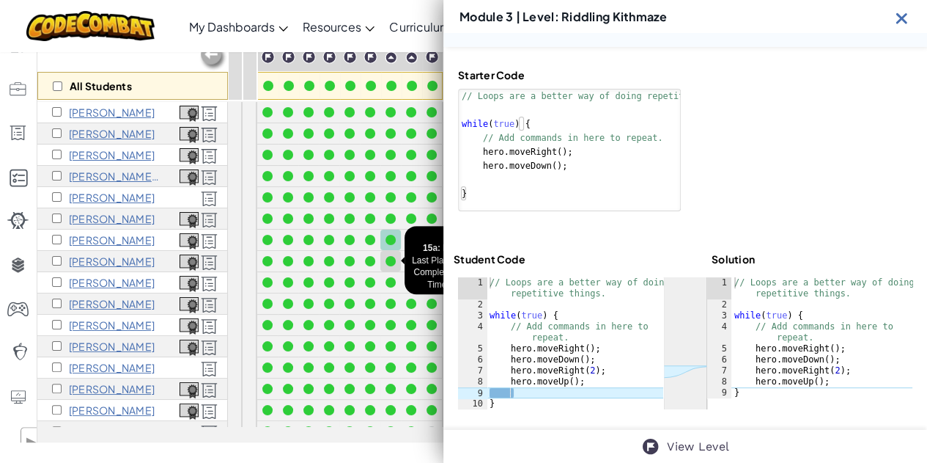
click at [390, 256] on div at bounding box center [391, 261] width 10 height 10
click at [389, 278] on div at bounding box center [391, 282] width 10 height 10
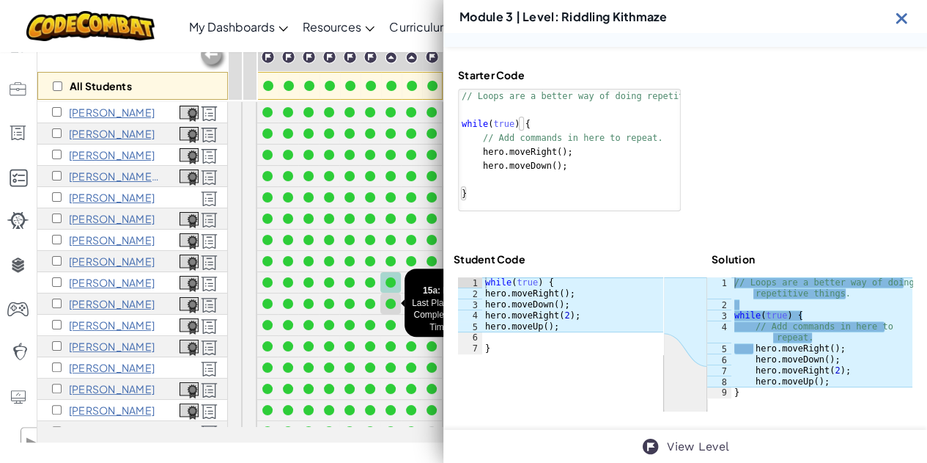
click at [389, 298] on div at bounding box center [391, 303] width 10 height 10
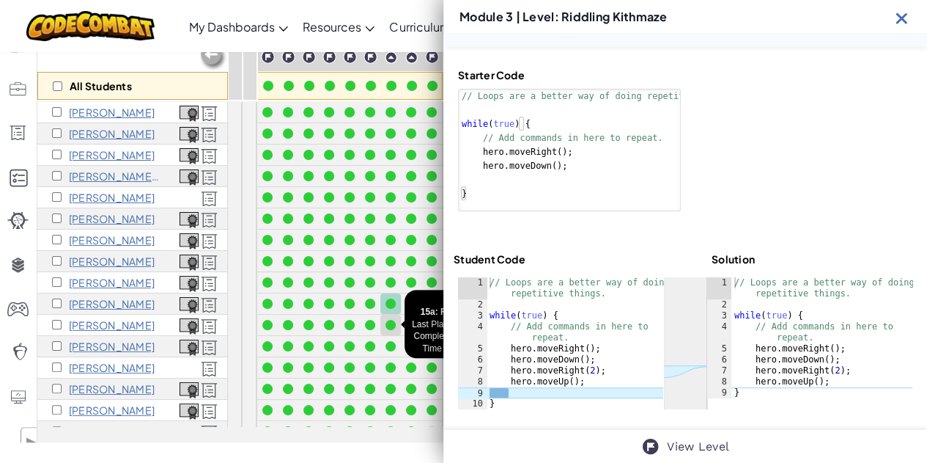
click at [390, 320] on div at bounding box center [391, 325] width 10 height 10
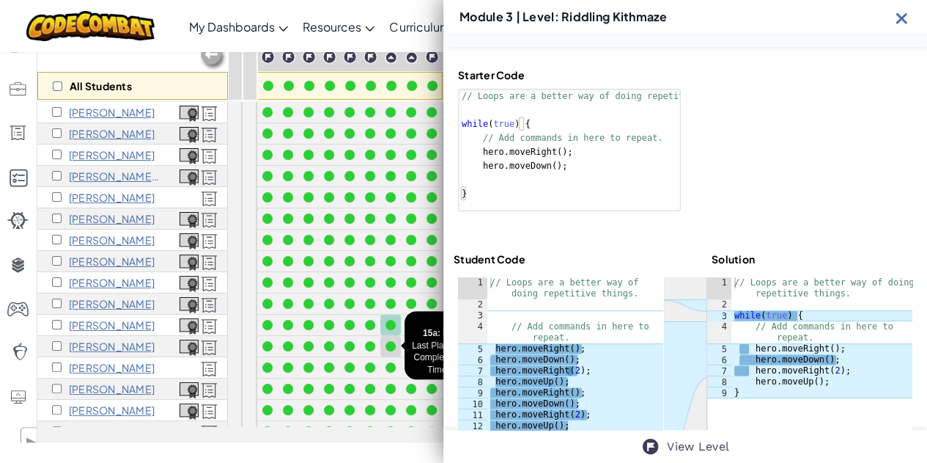
click at [389, 342] on div at bounding box center [391, 346] width 10 height 10
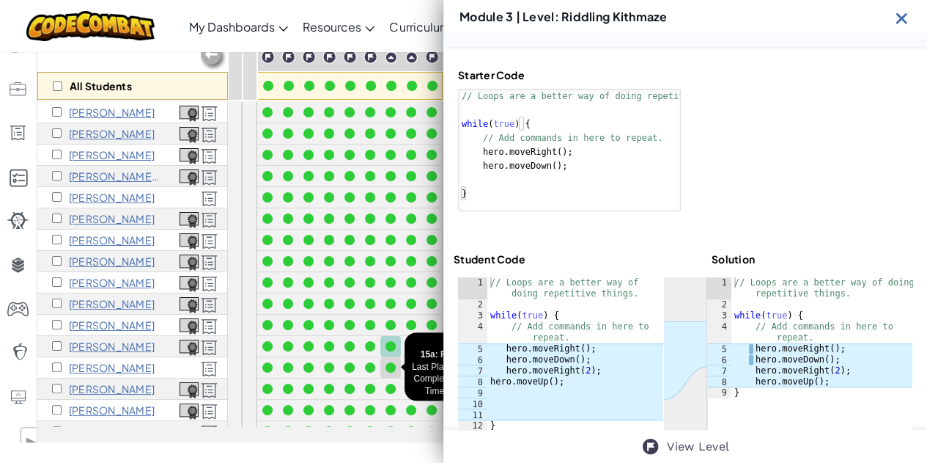
click at [389, 364] on div at bounding box center [391, 367] width 10 height 10
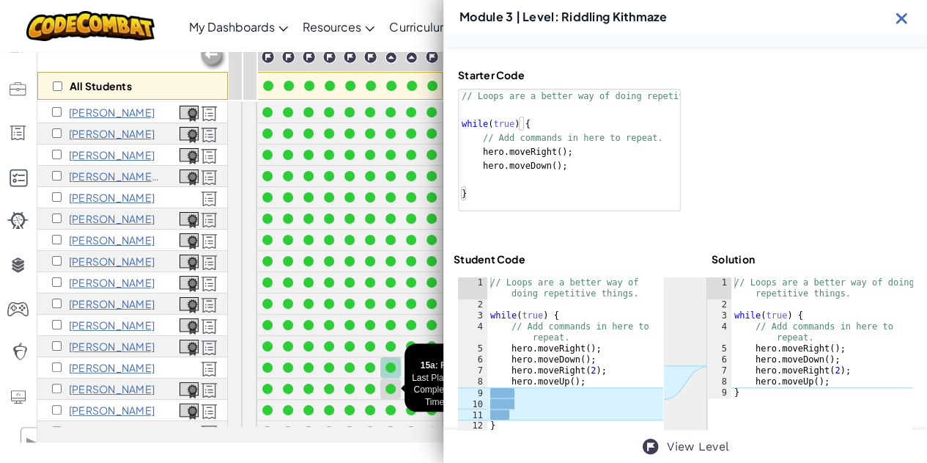
click at [391, 388] on div at bounding box center [391, 388] width 10 height 10
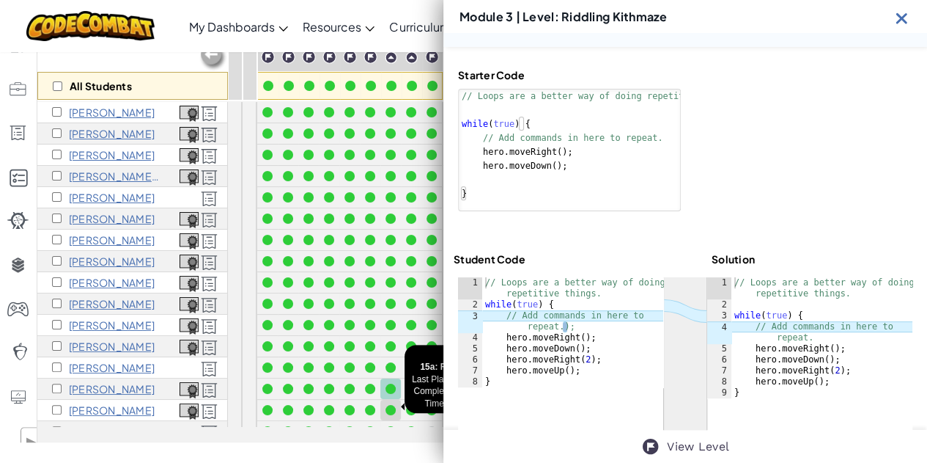
click at [391, 408] on div at bounding box center [391, 410] width 10 height 10
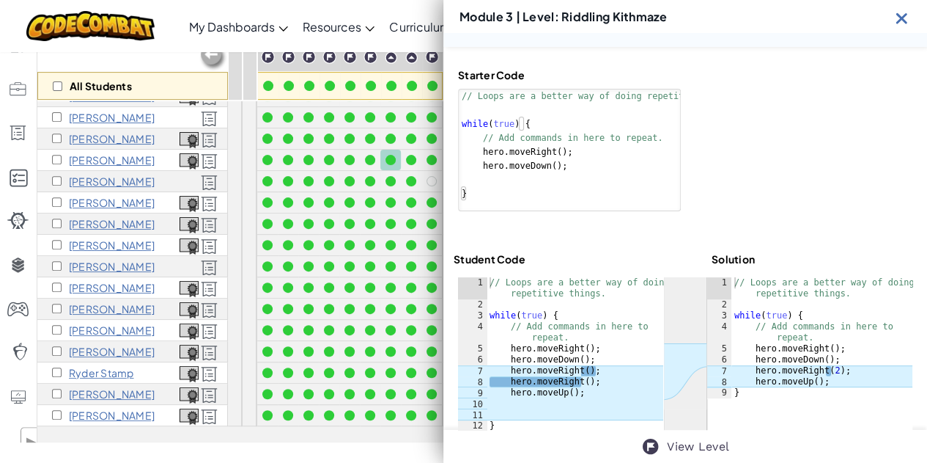
scroll to position [206, 0]
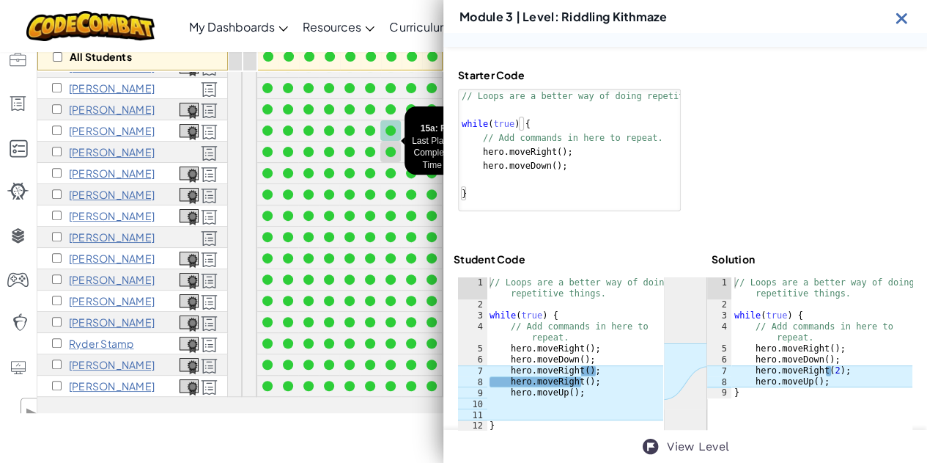
click at [394, 147] on div at bounding box center [391, 152] width 10 height 10
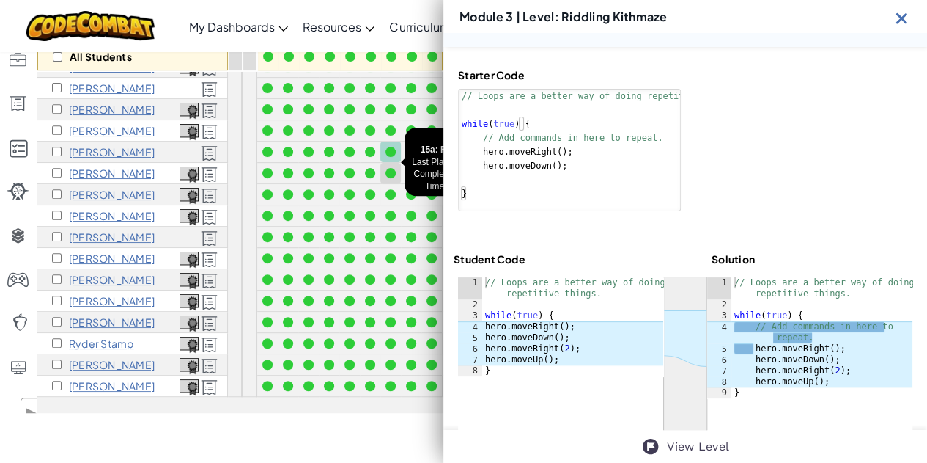
click at [394, 168] on div at bounding box center [391, 173] width 10 height 10
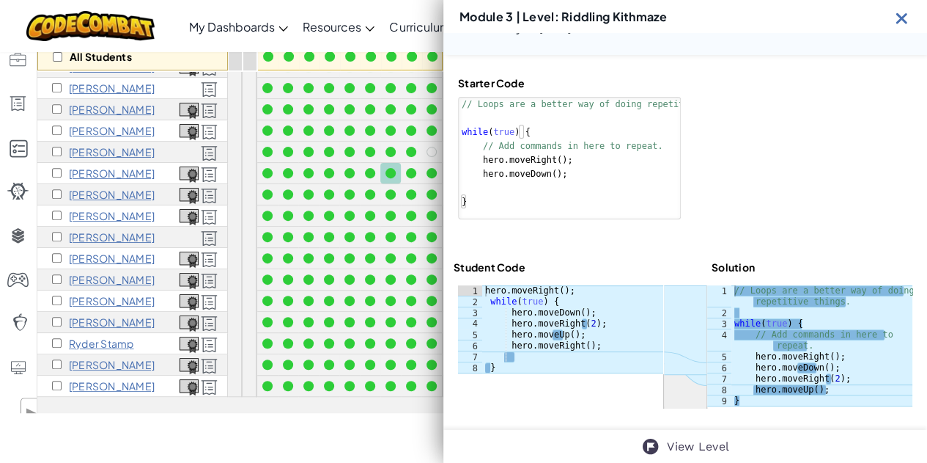
scroll to position [87, 0]
click at [391, 189] on div at bounding box center [391, 194] width 10 height 10
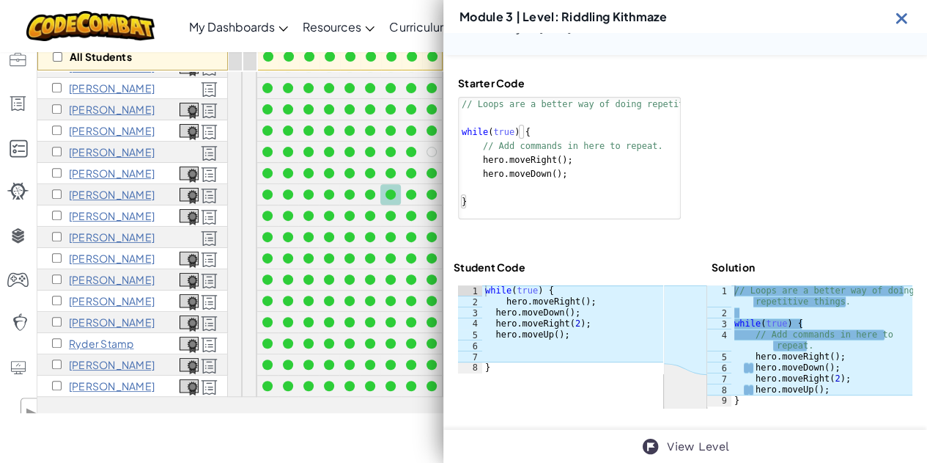
click at [391, 189] on div at bounding box center [391, 194] width 10 height 10
click at [391, 207] on div at bounding box center [391, 215] width 16 height 16
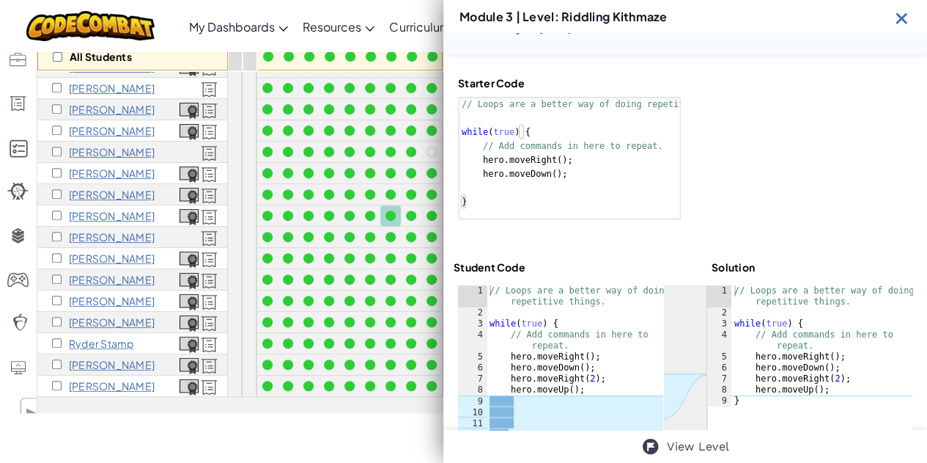
scroll to position [95, 0]
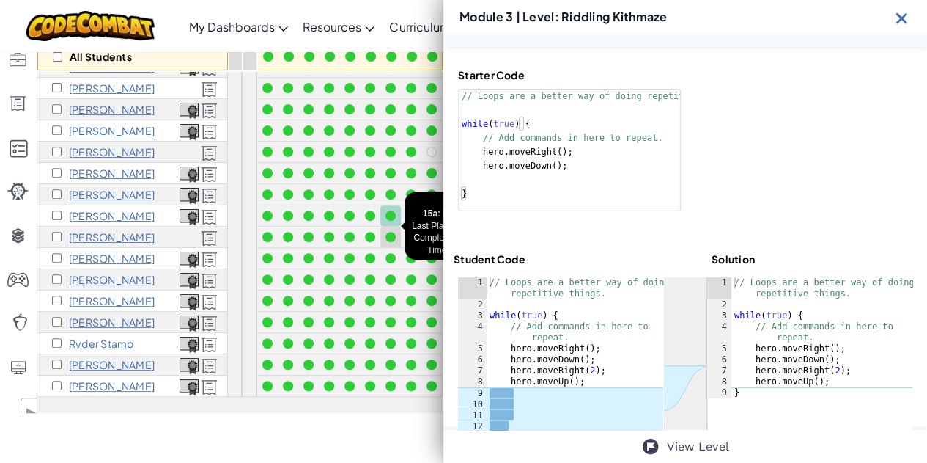
click at [391, 232] on div at bounding box center [391, 237] width 10 height 10
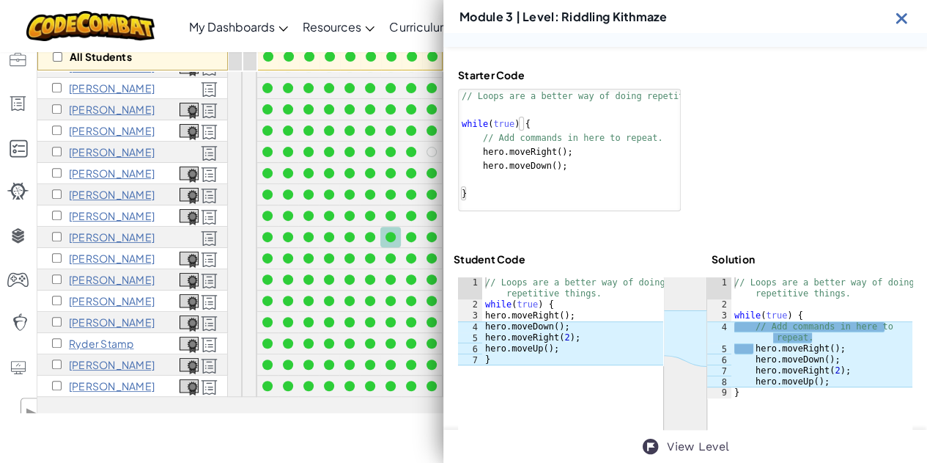
click at [391, 232] on div at bounding box center [391, 237] width 10 height 10
click at [392, 253] on div at bounding box center [391, 258] width 10 height 10
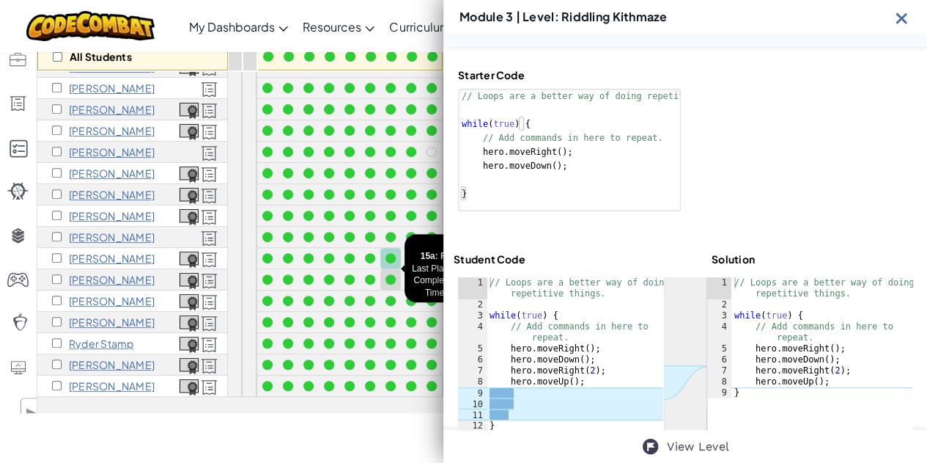
click at [393, 274] on div at bounding box center [391, 279] width 10 height 10
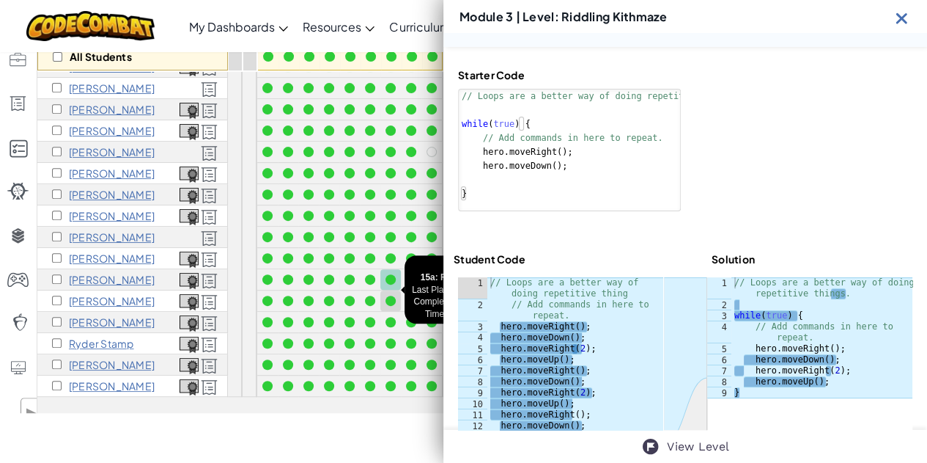
click at [394, 295] on div at bounding box center [391, 300] width 10 height 10
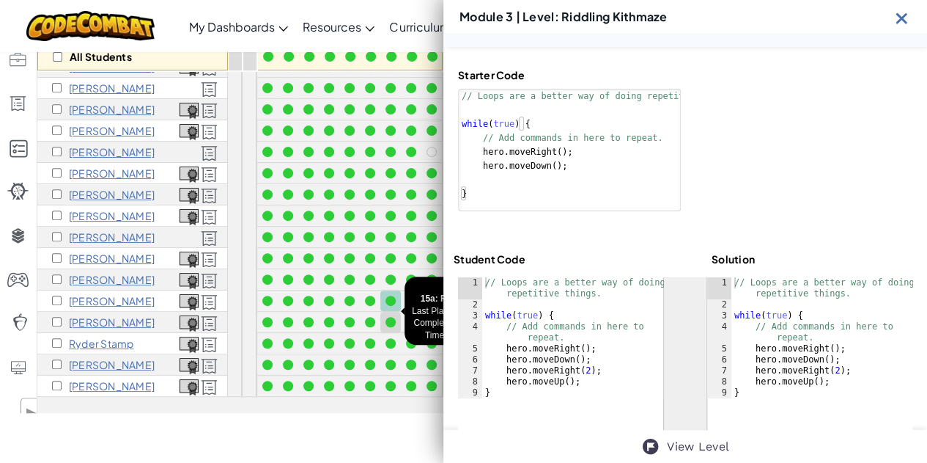
click at [391, 317] on div at bounding box center [391, 322] width 10 height 10
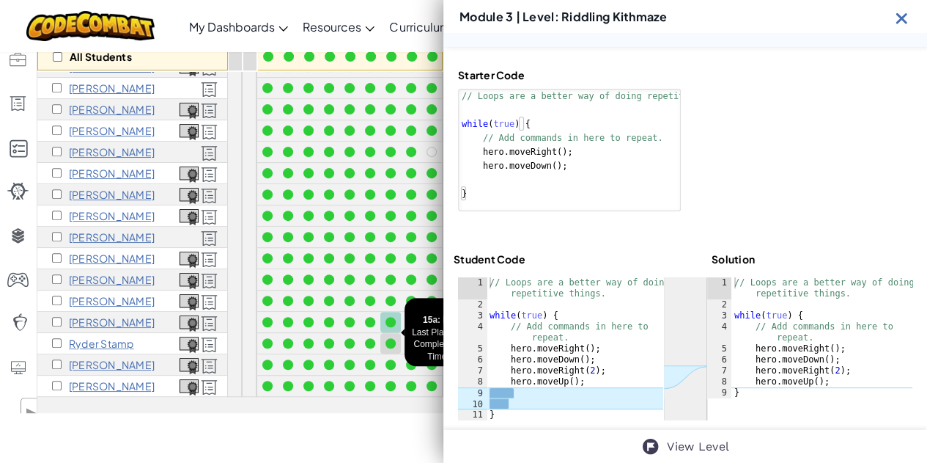
click at [391, 338] on div at bounding box center [391, 343] width 10 height 10
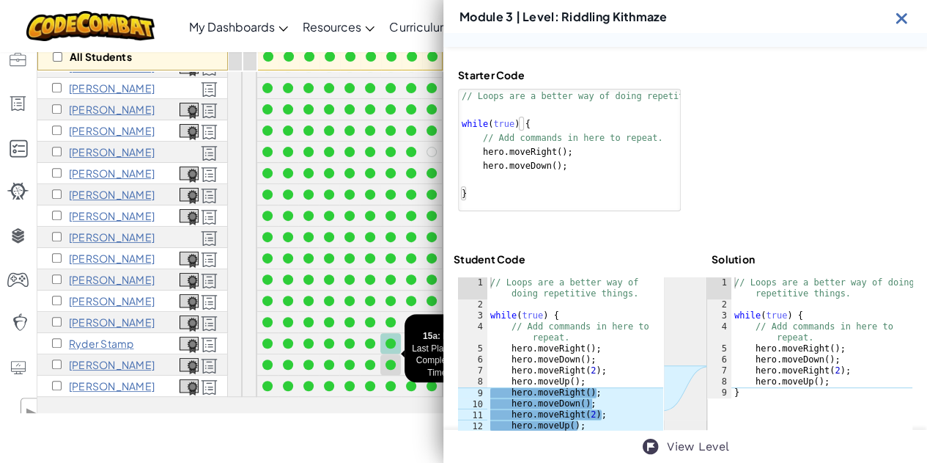
click at [391, 358] on div at bounding box center [391, 364] width 16 height 16
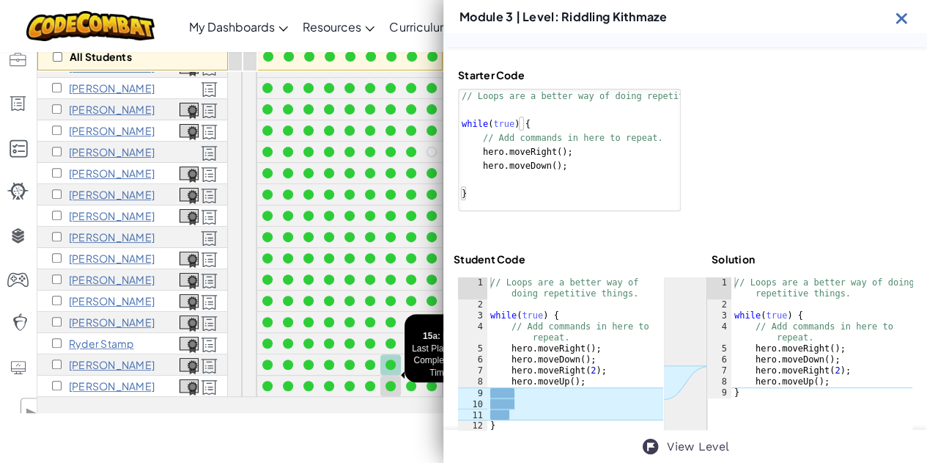
click at [391, 380] on div at bounding box center [391, 385] width 10 height 10
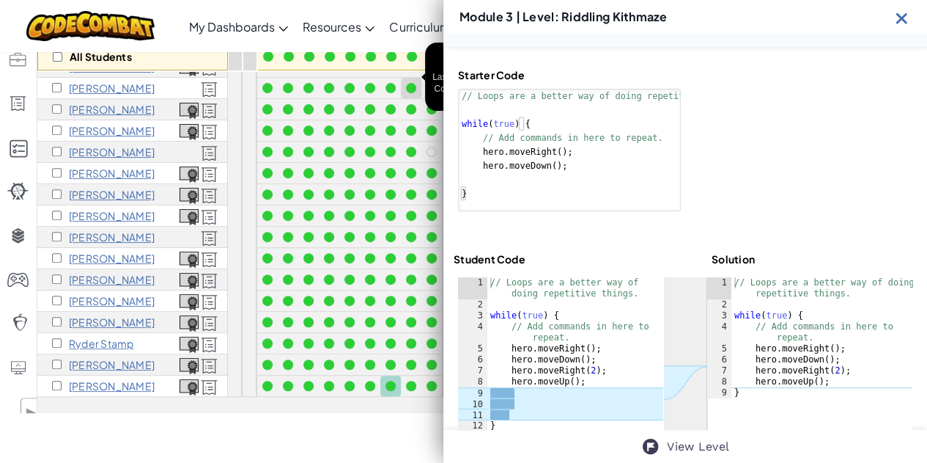
click at [408, 83] on div at bounding box center [411, 88] width 10 height 10
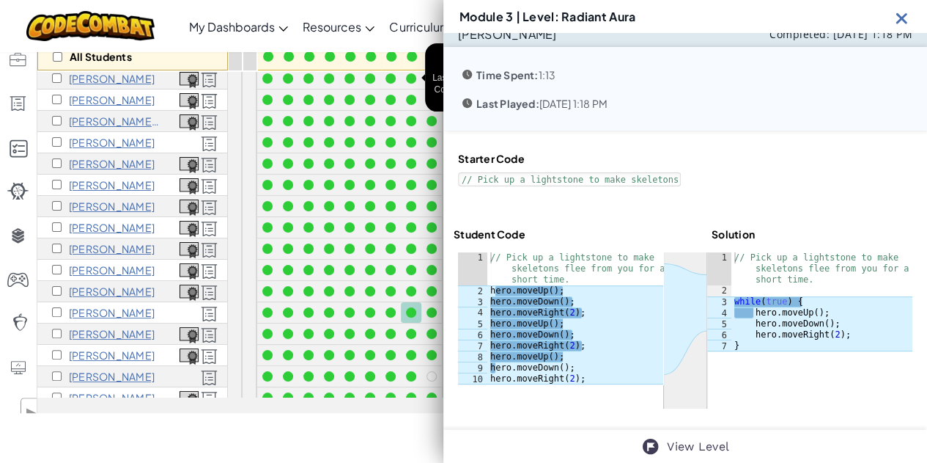
scroll to position [0, 0]
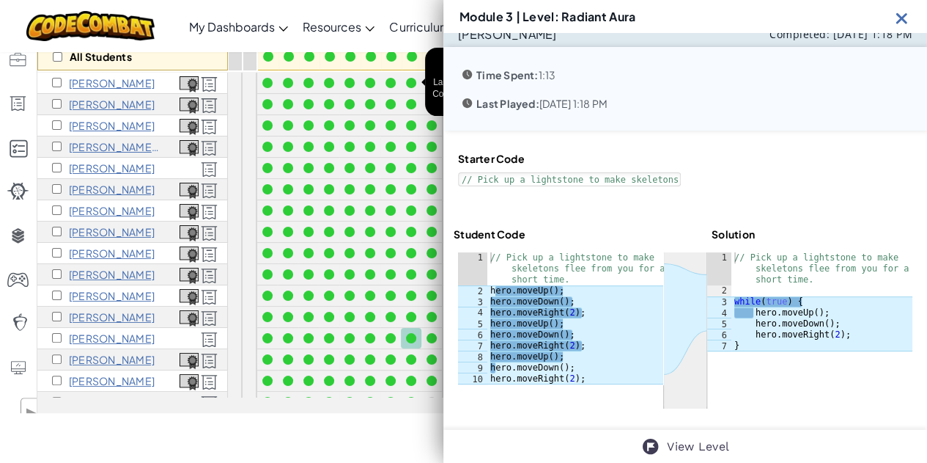
click at [408, 80] on div at bounding box center [411, 83] width 10 height 10
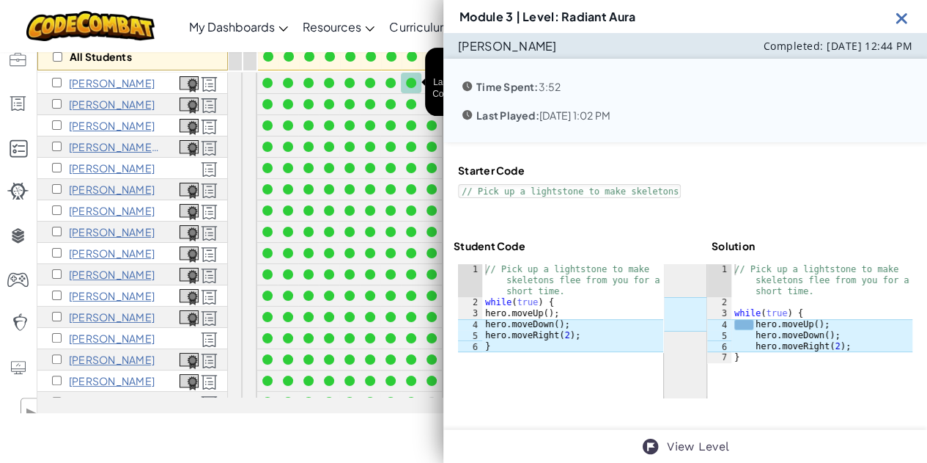
click at [408, 80] on div at bounding box center [411, 83] width 10 height 10
click at [411, 99] on div at bounding box center [411, 104] width 10 height 10
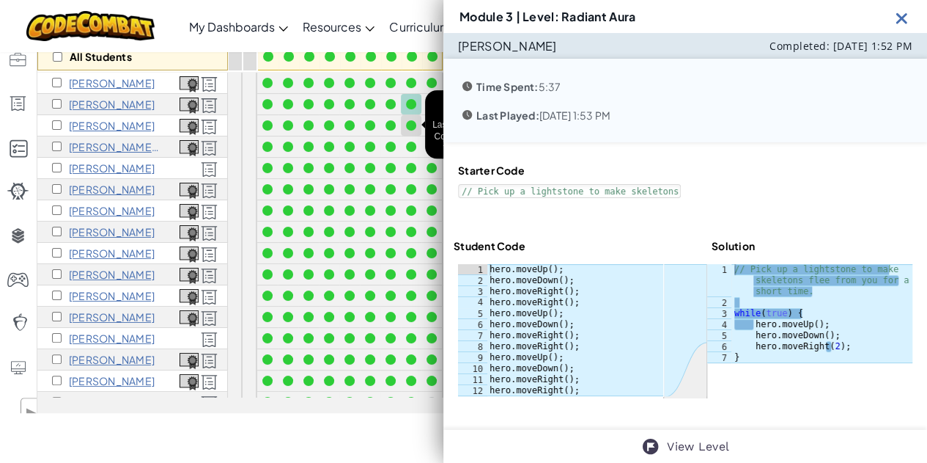
click at [411, 120] on div at bounding box center [411, 125] width 10 height 10
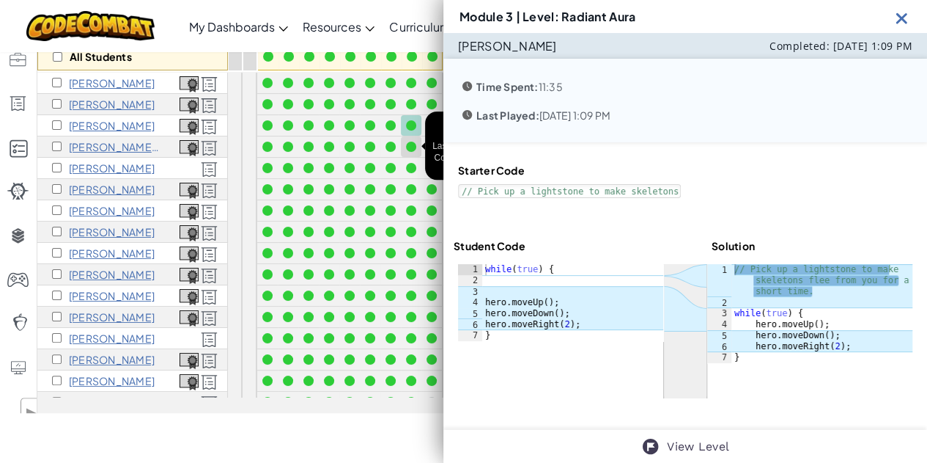
click at [411, 139] on div at bounding box center [411, 147] width 16 height 16
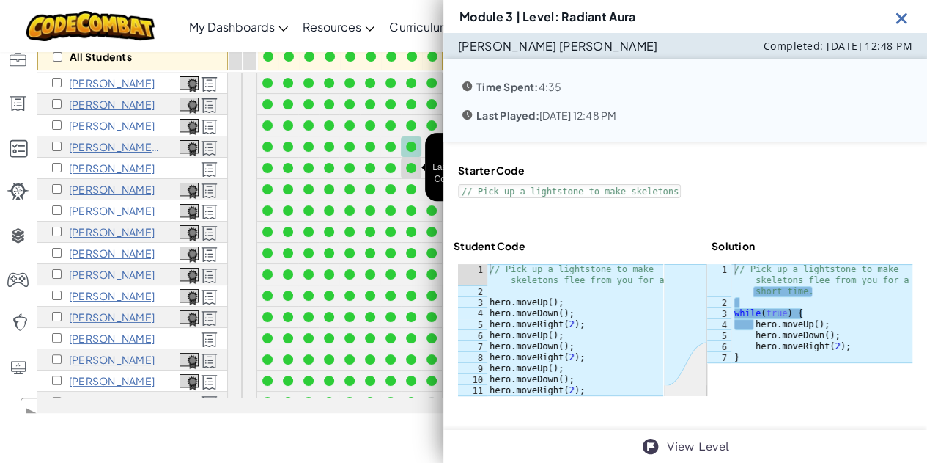
click at [413, 166] on div at bounding box center [411, 168] width 10 height 10
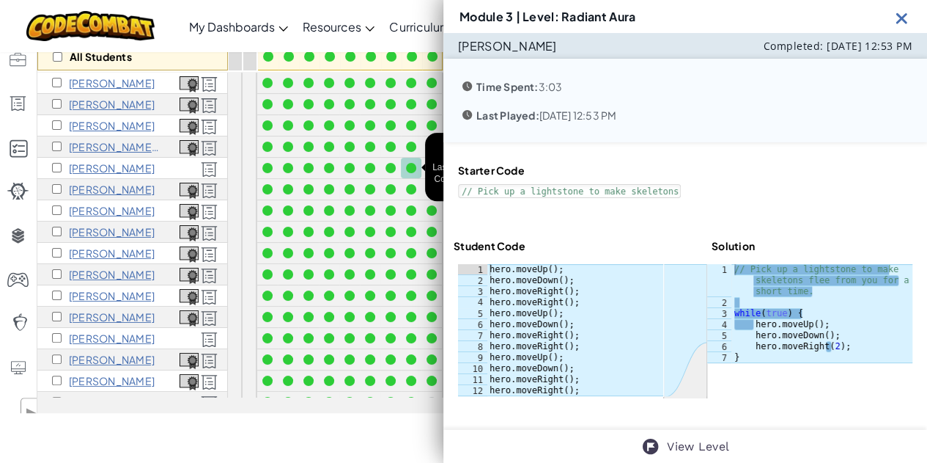
click at [411, 168] on div at bounding box center [411, 168] width 10 height 10
click at [410, 188] on div at bounding box center [411, 189] width 10 height 10
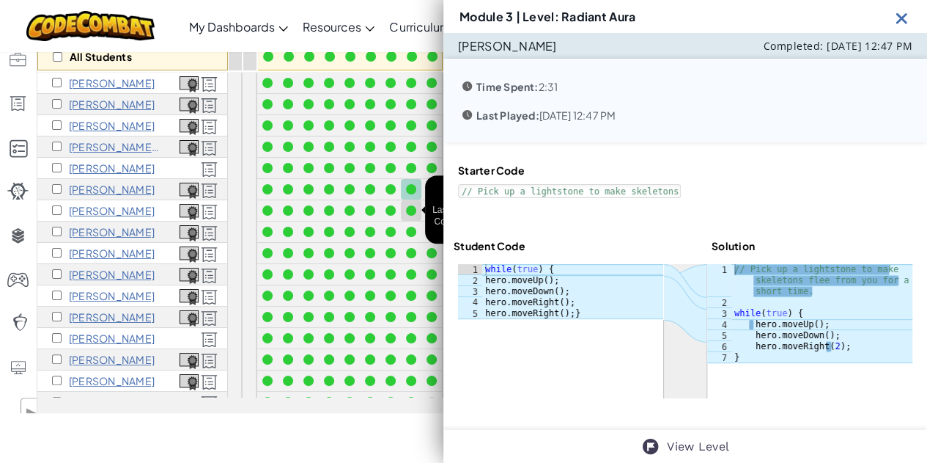
click at [411, 208] on div at bounding box center [411, 210] width 10 height 10
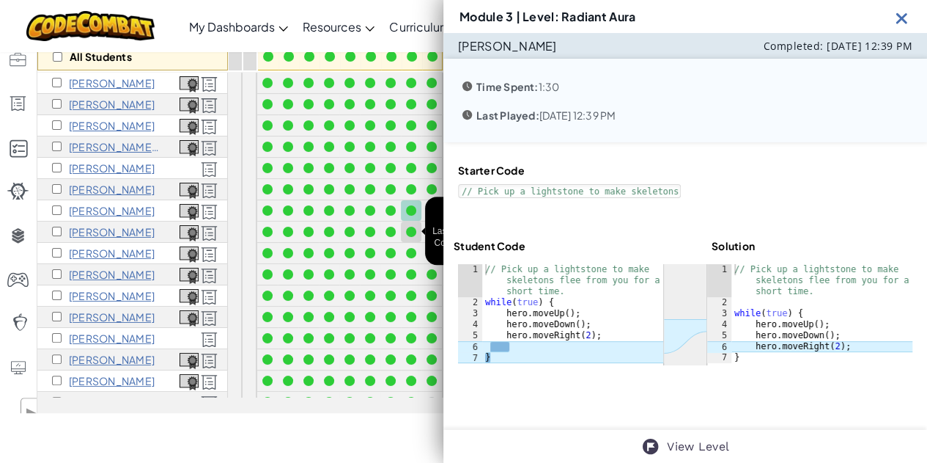
click at [413, 224] on div at bounding box center [411, 232] width 16 height 16
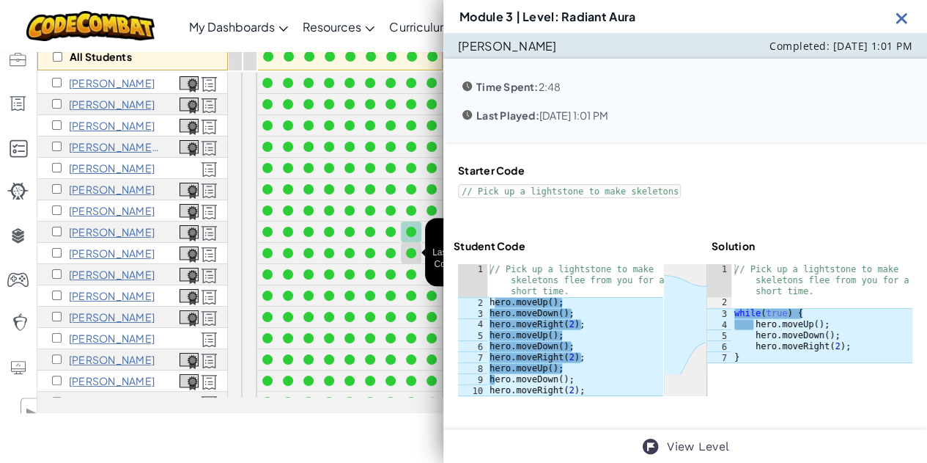
click at [413, 251] on div at bounding box center [411, 253] width 10 height 10
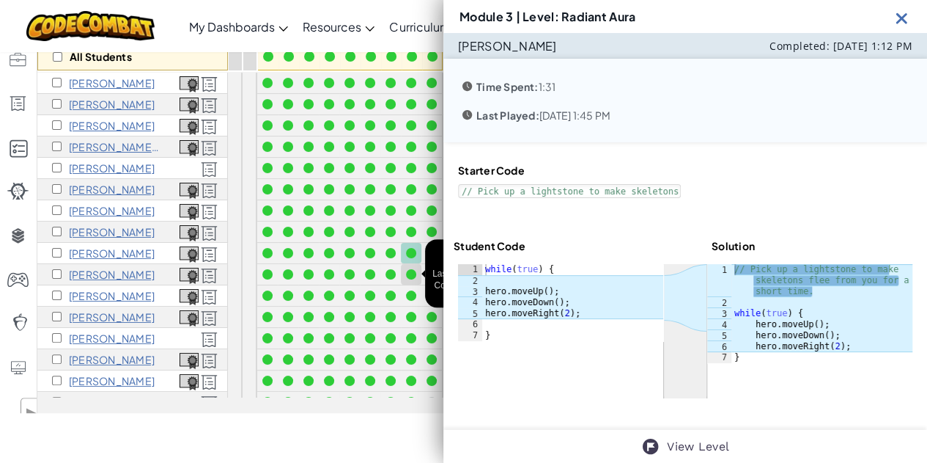
click at [413, 273] on div at bounding box center [411, 274] width 10 height 10
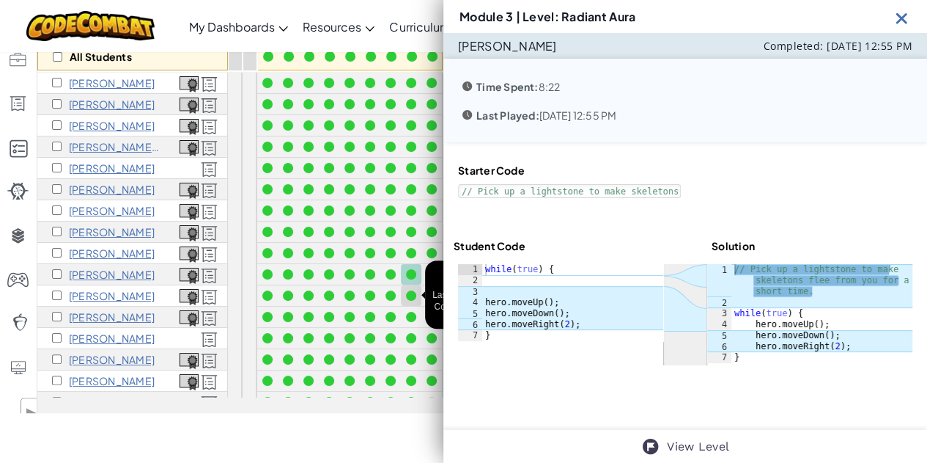
click at [413, 291] on div at bounding box center [411, 295] width 10 height 10
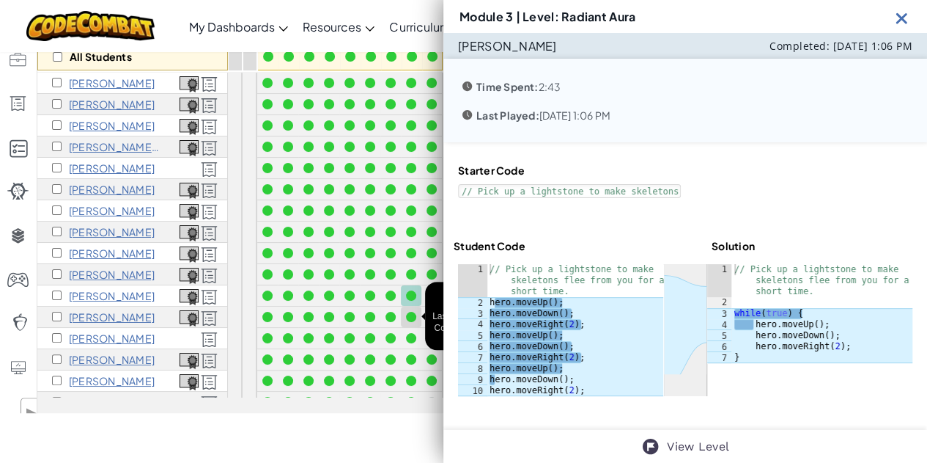
click at [414, 312] on div at bounding box center [411, 317] width 10 height 10
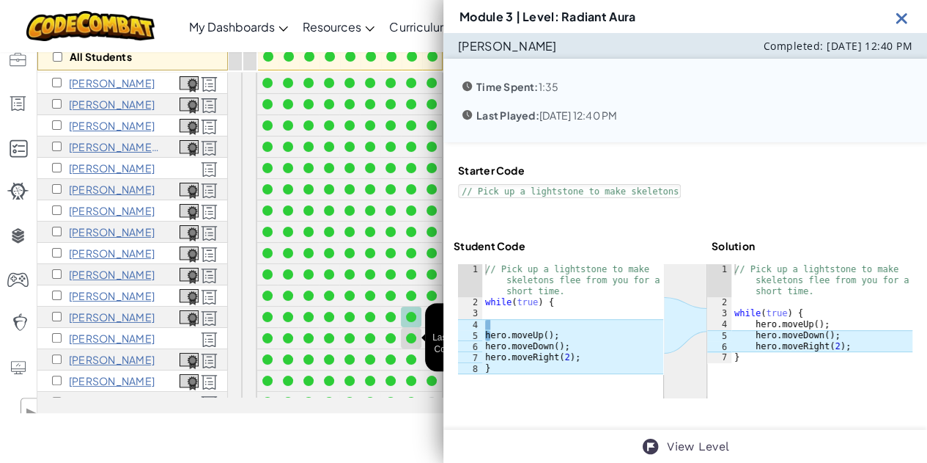
click at [414, 332] on div at bounding box center [411, 338] width 16 height 16
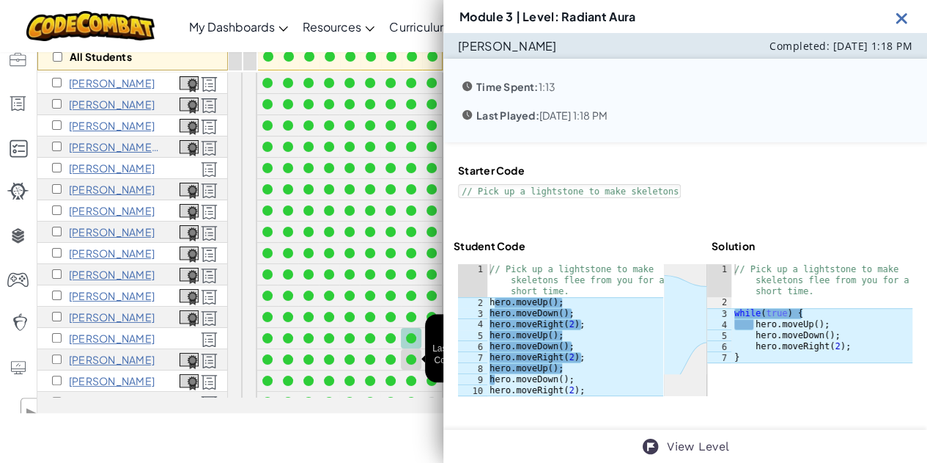
click at [412, 356] on div at bounding box center [411, 359] width 10 height 10
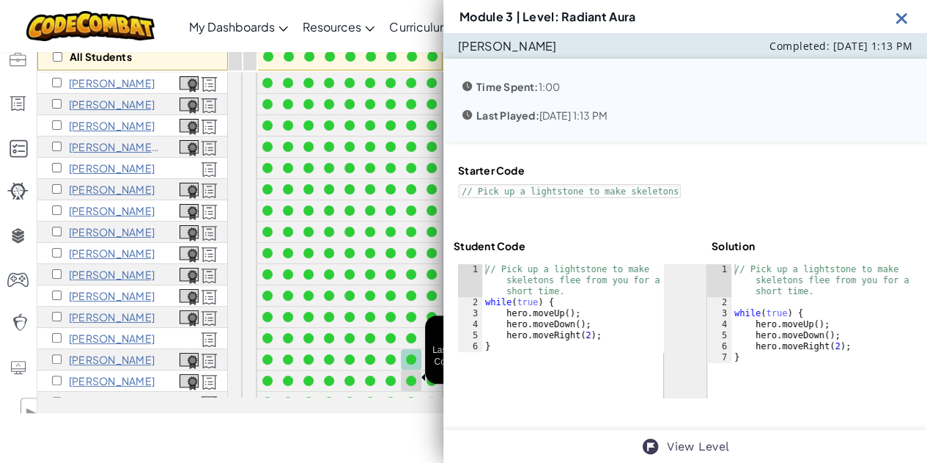
click at [413, 375] on div at bounding box center [411, 380] width 10 height 10
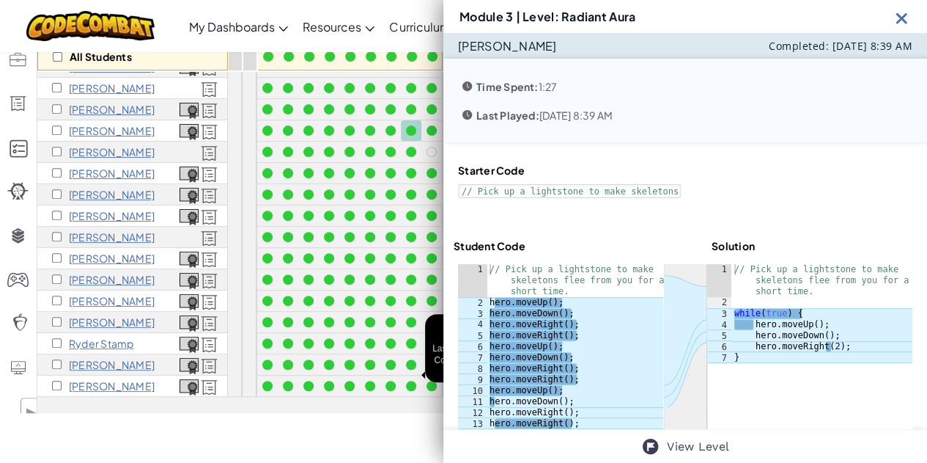
scroll to position [235, 0]
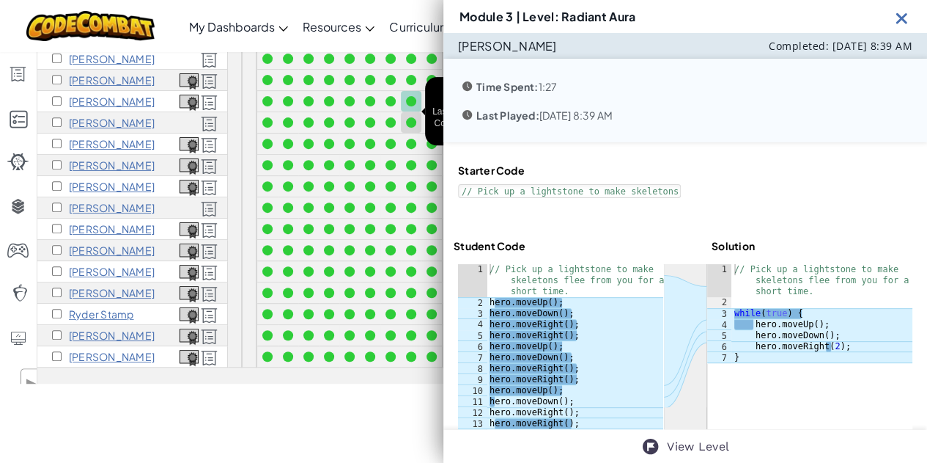
click at [410, 117] on div at bounding box center [411, 122] width 10 height 10
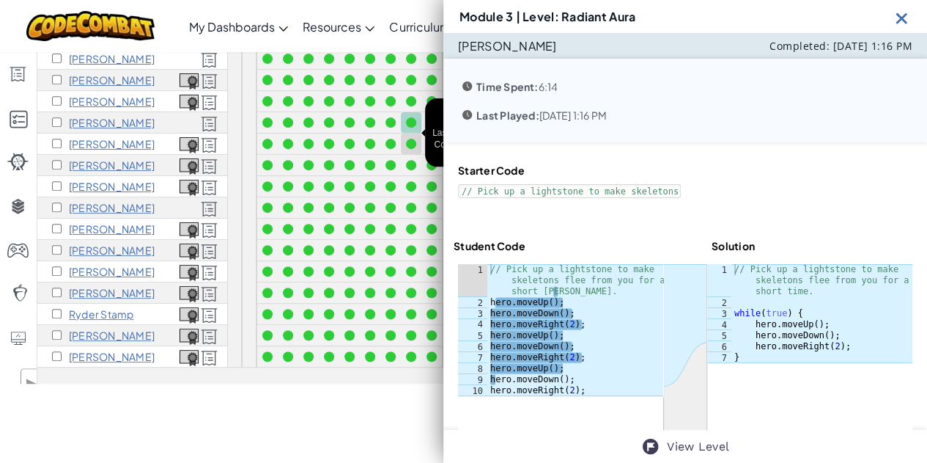
click at [410, 139] on div at bounding box center [411, 144] width 10 height 10
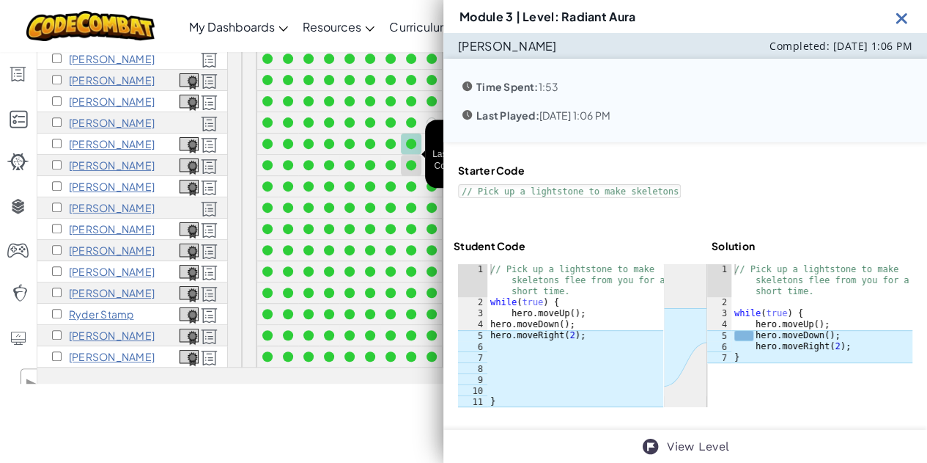
click at [410, 160] on div at bounding box center [411, 165] width 10 height 10
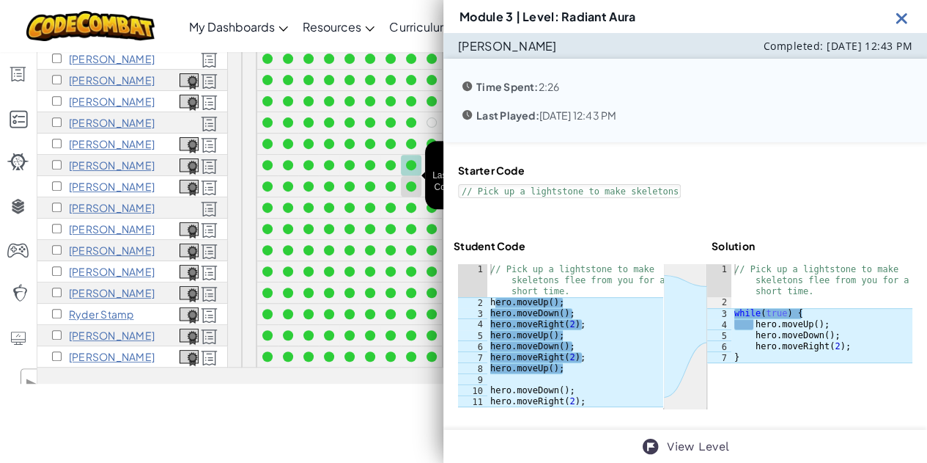
click at [412, 178] on div at bounding box center [411, 186] width 16 height 16
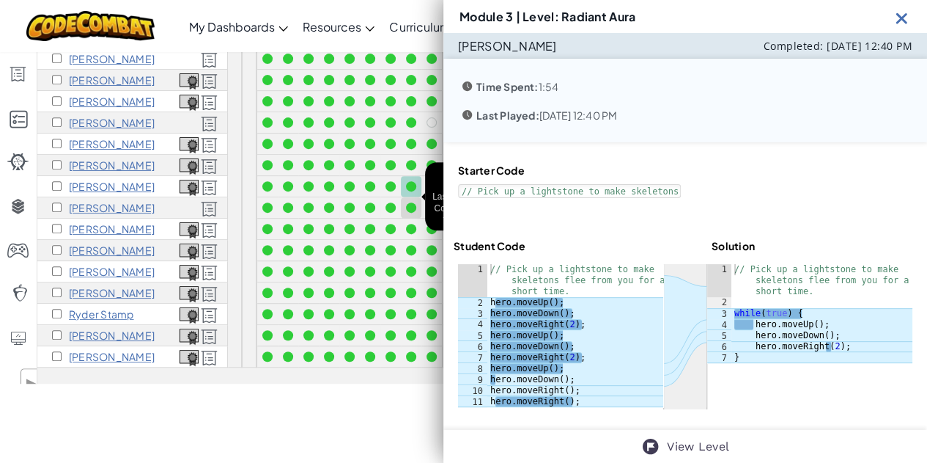
click at [412, 202] on div at bounding box center [411, 207] width 10 height 10
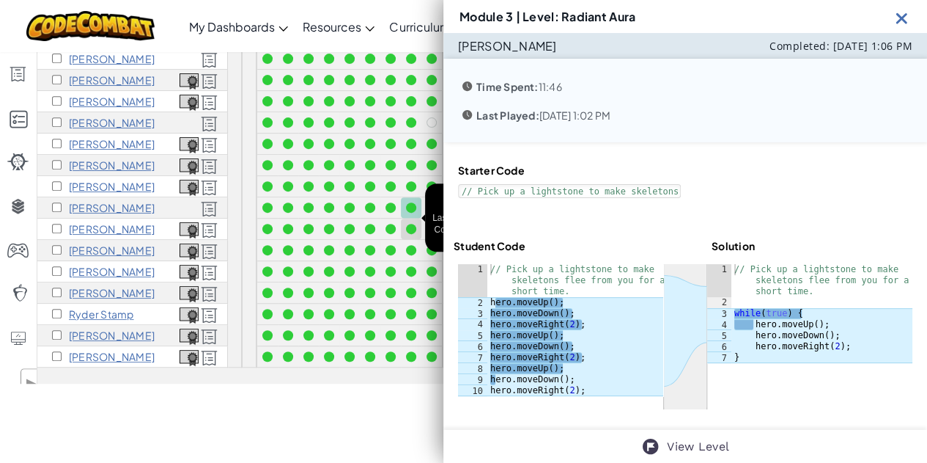
click at [413, 224] on div at bounding box center [411, 229] width 10 height 10
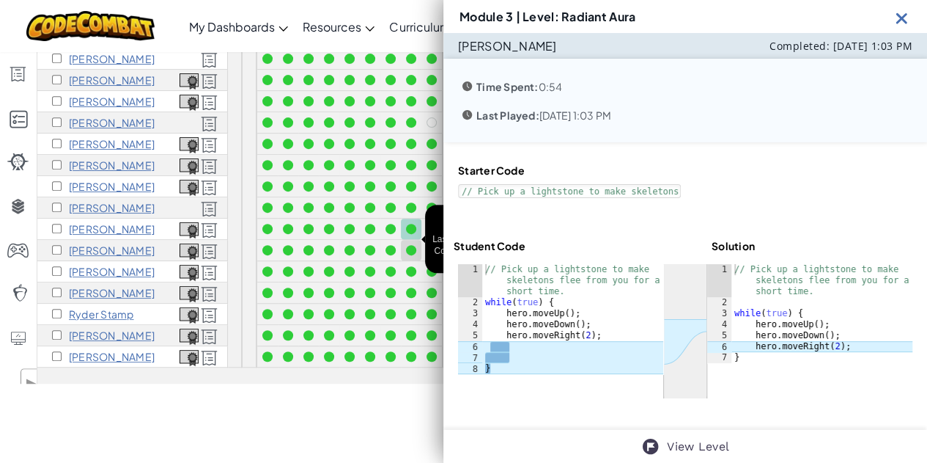
click at [413, 245] on div at bounding box center [411, 250] width 10 height 10
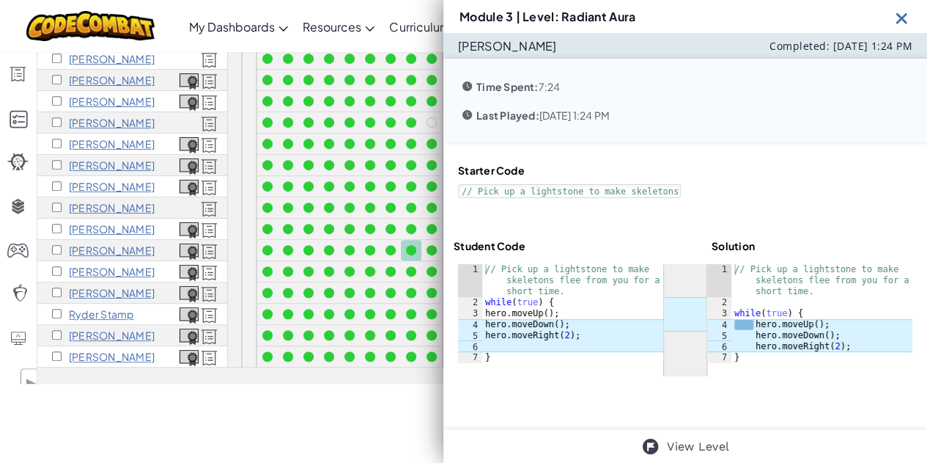
click at [413, 245] on div at bounding box center [411, 250] width 10 height 10
click at [413, 263] on div at bounding box center [411, 271] width 16 height 16
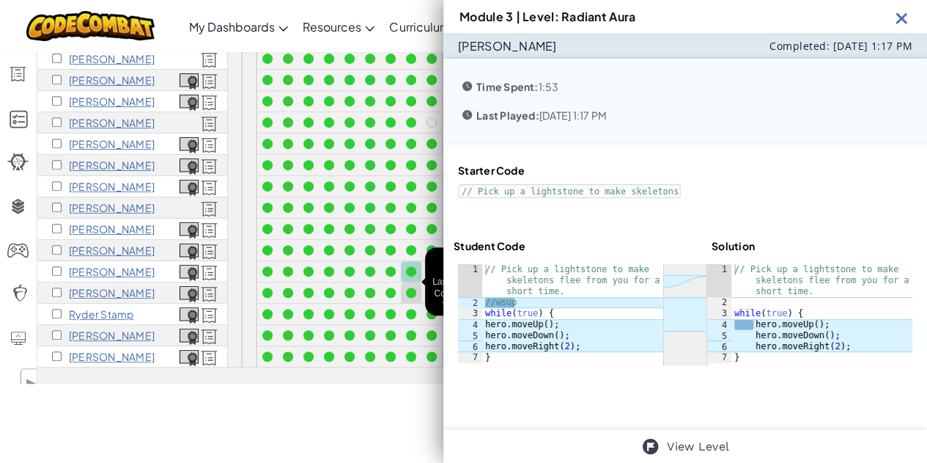
click at [413, 284] on div at bounding box center [411, 292] width 16 height 16
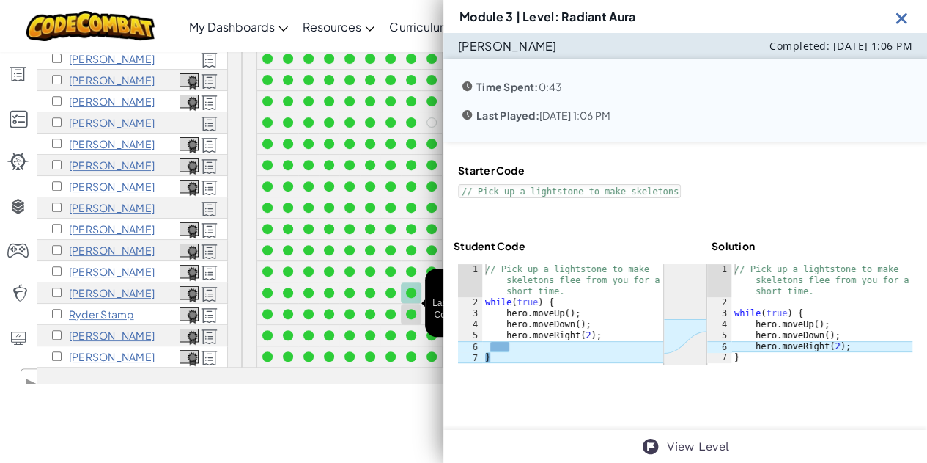
click at [415, 306] on div at bounding box center [411, 314] width 16 height 16
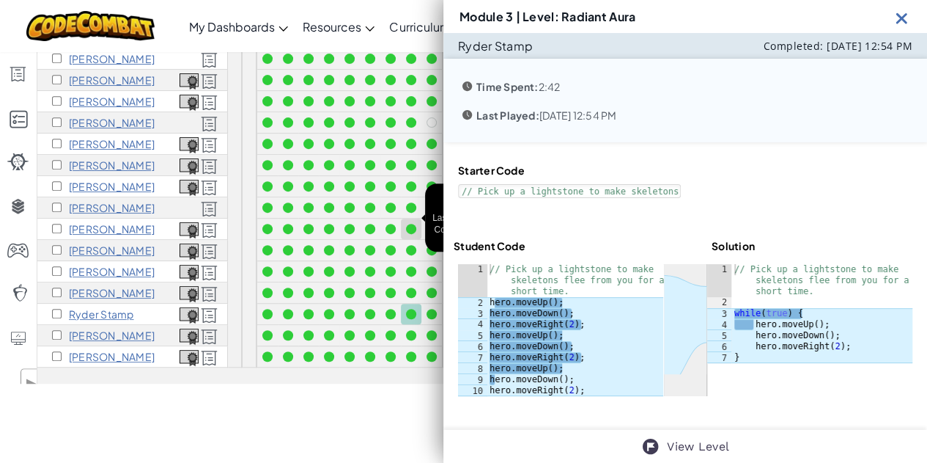
click at [413, 224] on div at bounding box center [411, 229] width 10 height 10
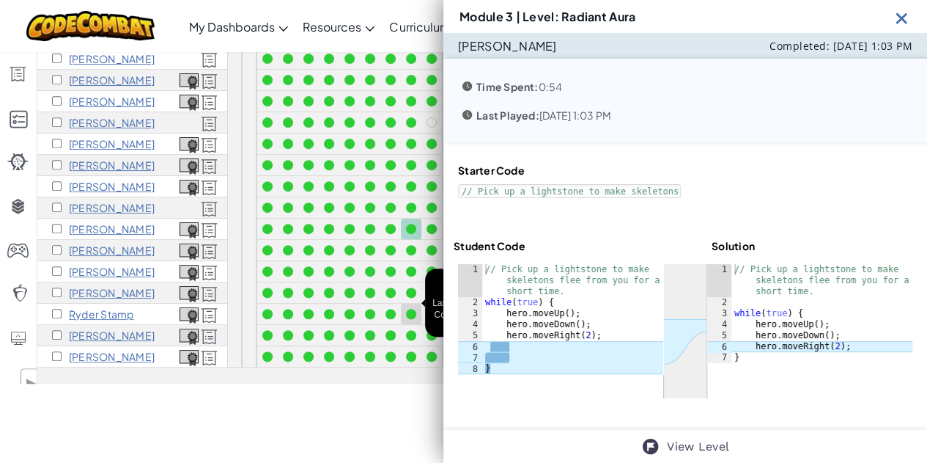
click at [408, 309] on div at bounding box center [411, 314] width 10 height 10
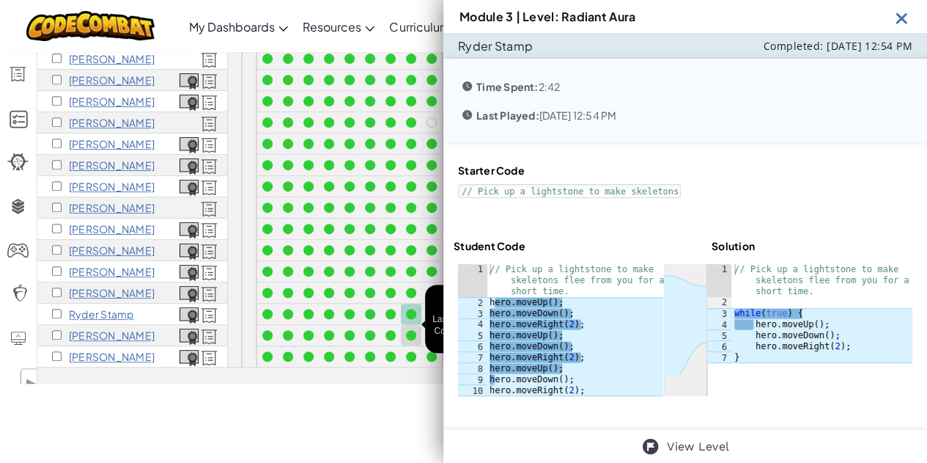
click at [409, 330] on div at bounding box center [411, 335] width 10 height 10
click at [411, 351] on div at bounding box center [411, 356] width 10 height 10
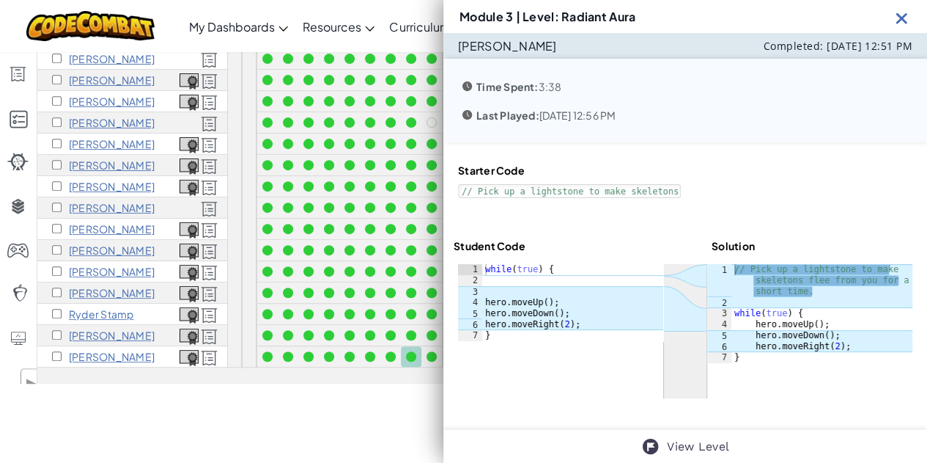
click at [903, 13] on img at bounding box center [902, 18] width 18 height 18
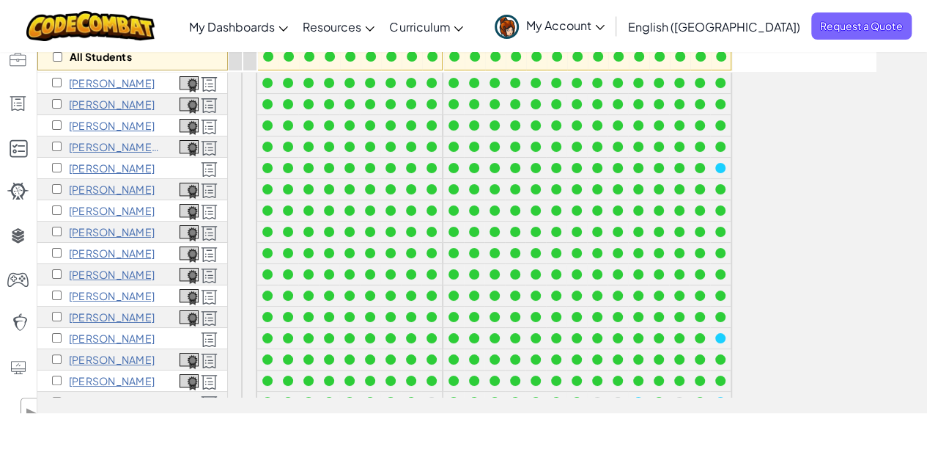
scroll to position [200, 0]
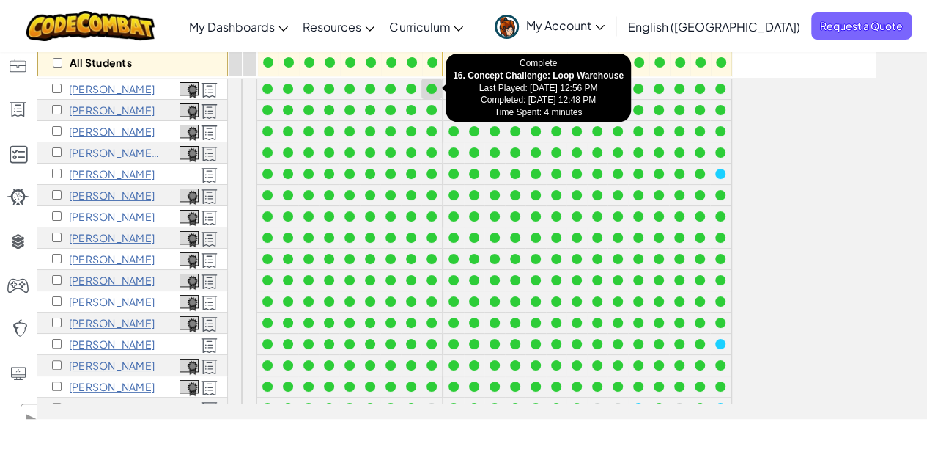
click at [433, 84] on div at bounding box center [432, 89] width 10 height 10
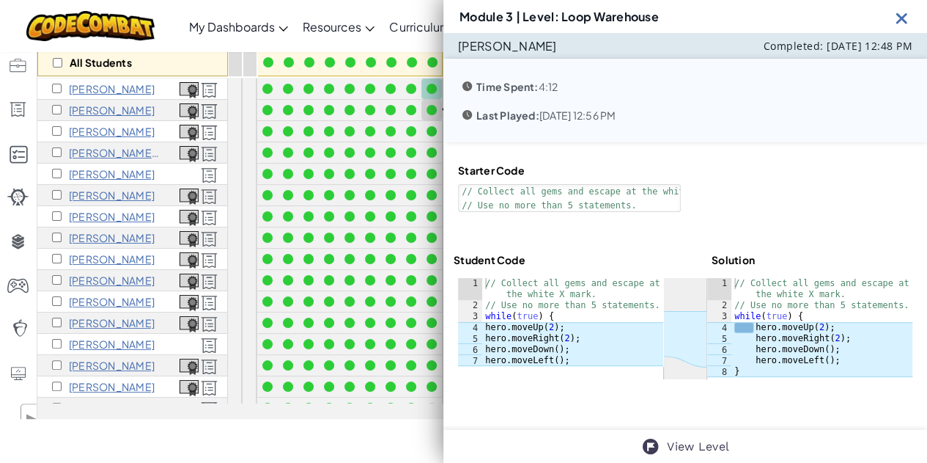
click at [434, 109] on div at bounding box center [432, 110] width 10 height 10
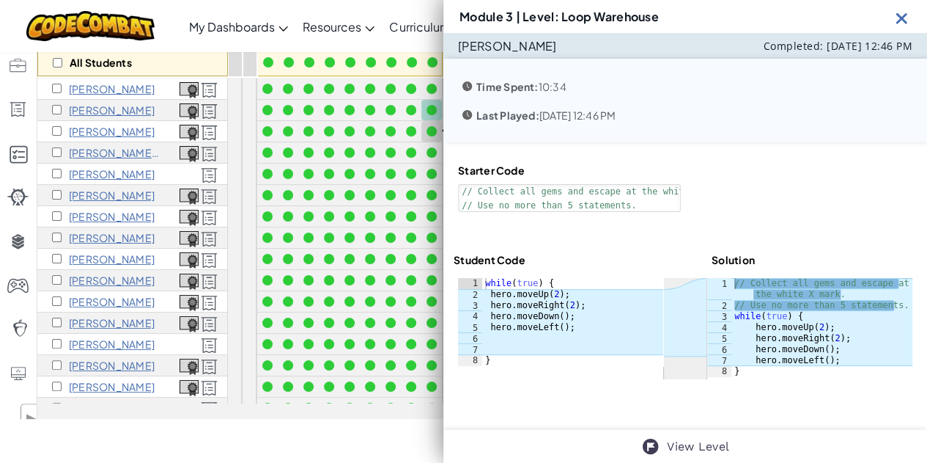
click at [430, 126] on div at bounding box center [432, 131] width 10 height 10
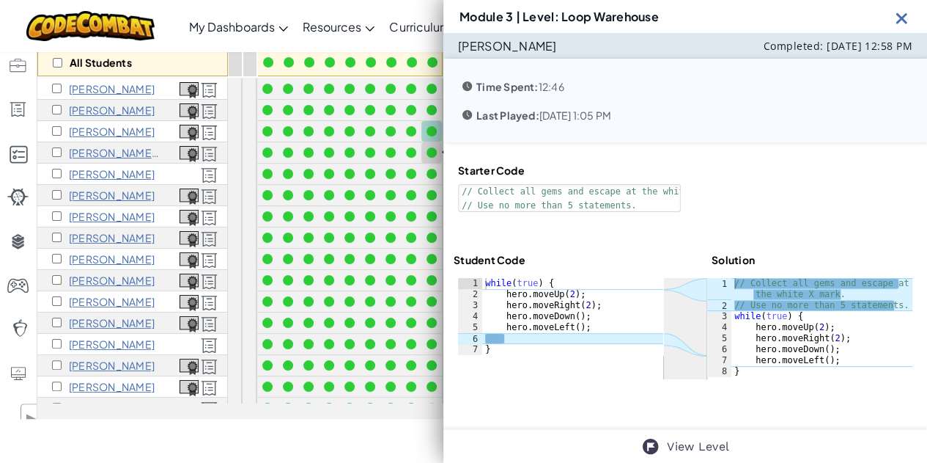
click at [430, 147] on div at bounding box center [432, 152] width 10 height 10
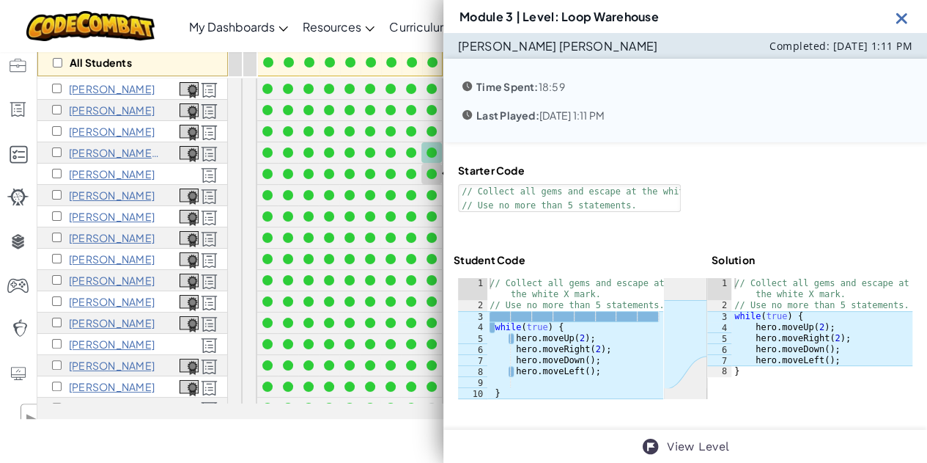
click at [431, 166] on div at bounding box center [432, 174] width 16 height 16
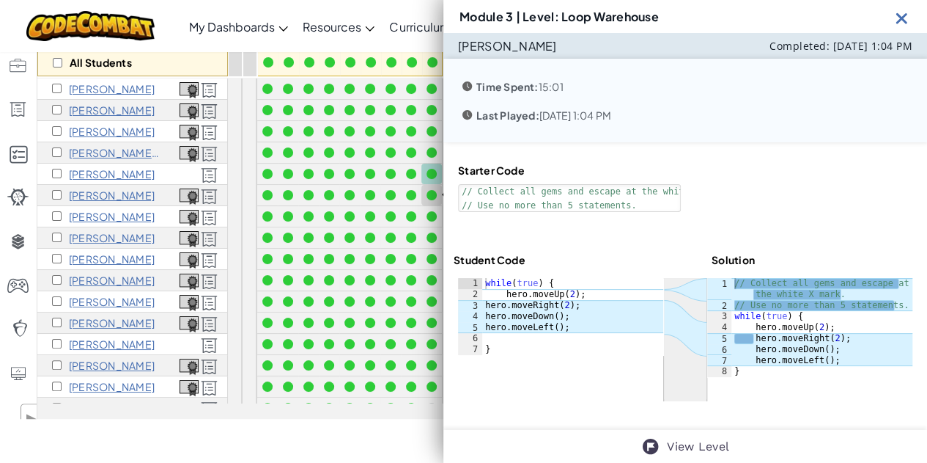
click at [431, 192] on div at bounding box center [432, 195] width 10 height 10
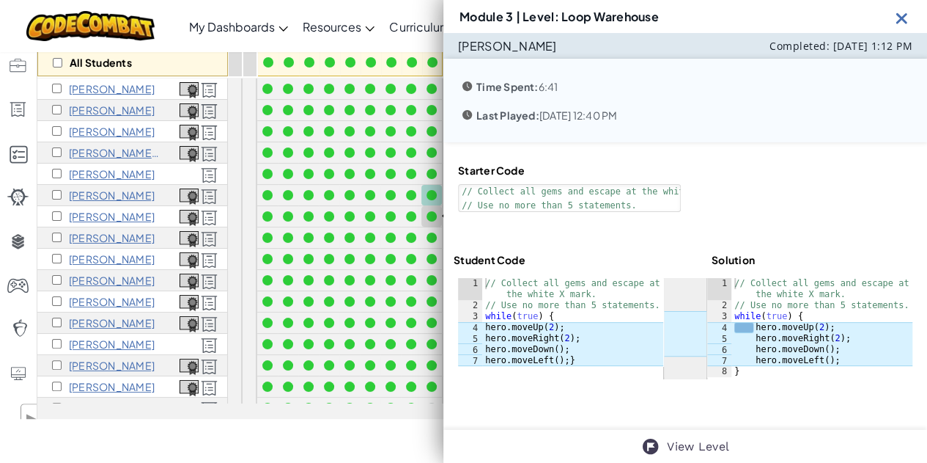
click at [433, 215] on div at bounding box center [432, 216] width 10 height 10
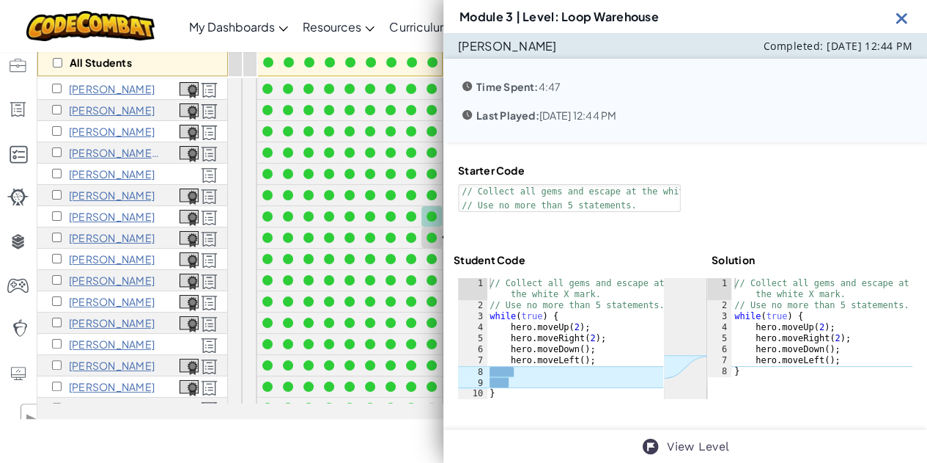
click at [433, 230] on div at bounding box center [432, 237] width 16 height 16
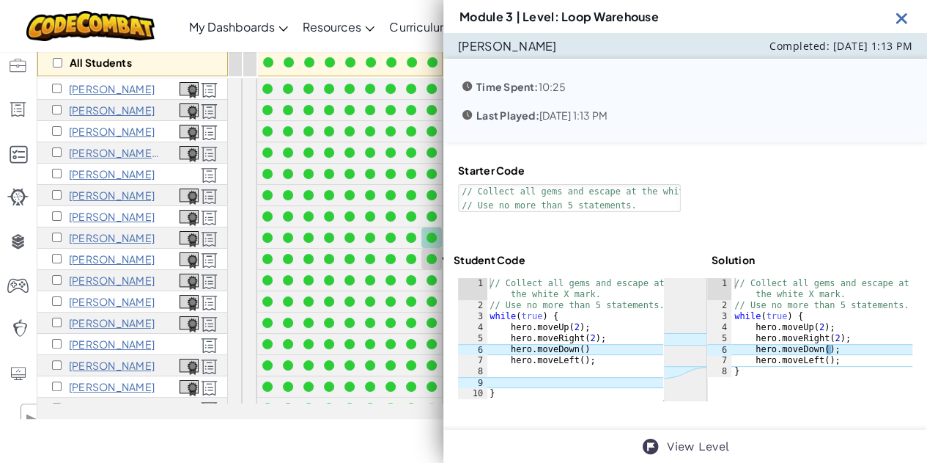
click at [433, 257] on div at bounding box center [432, 259] width 10 height 10
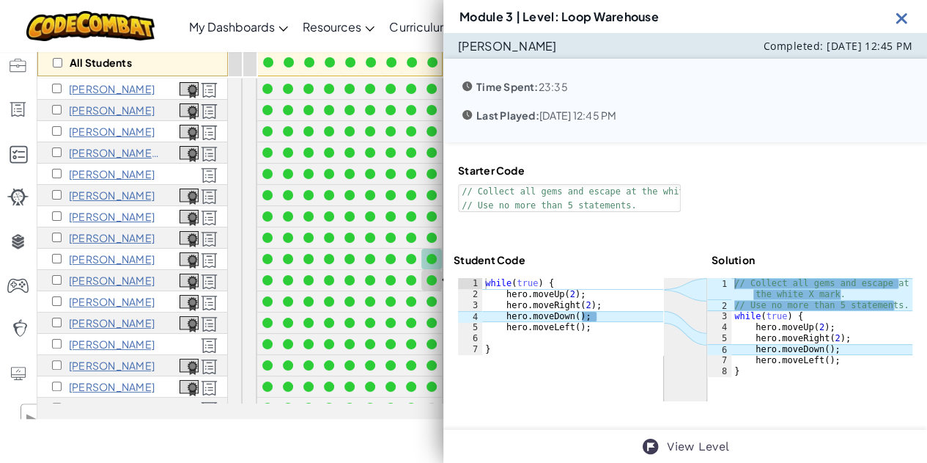
click at [433, 276] on div at bounding box center [432, 280] width 10 height 10
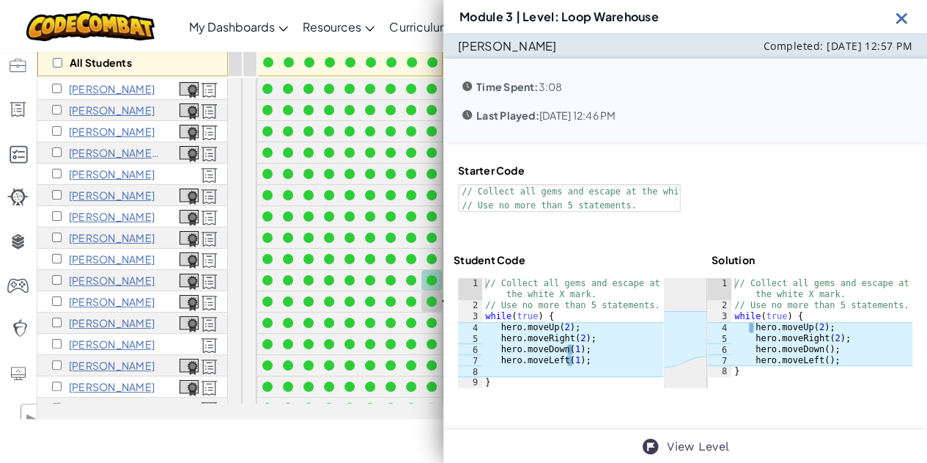
click at [428, 296] on div at bounding box center [432, 301] width 10 height 10
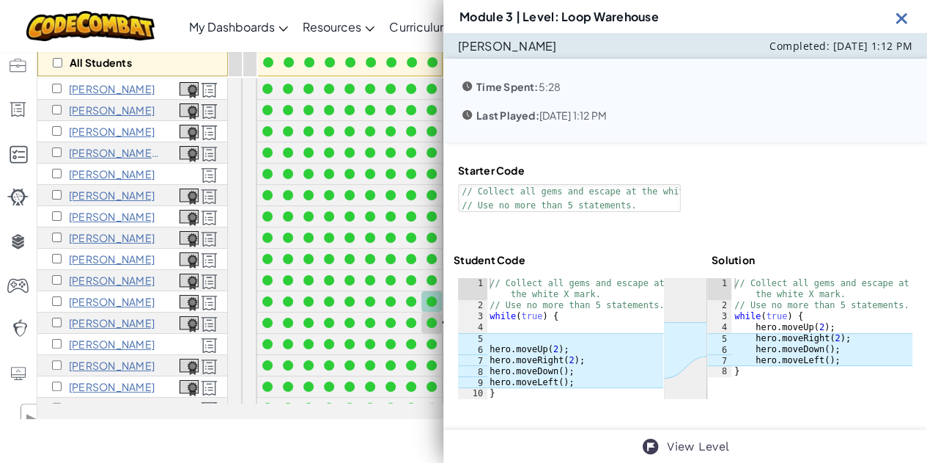
click at [428, 323] on div at bounding box center [432, 322] width 10 height 10
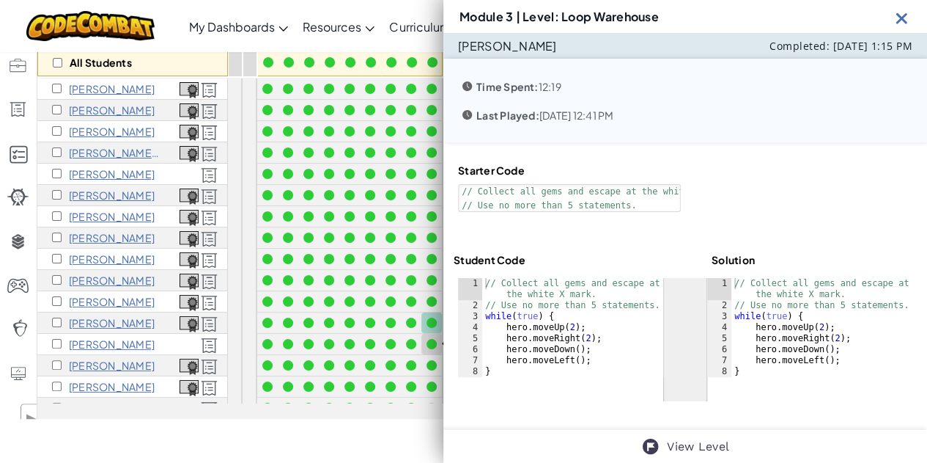
click at [430, 339] on div at bounding box center [432, 344] width 10 height 10
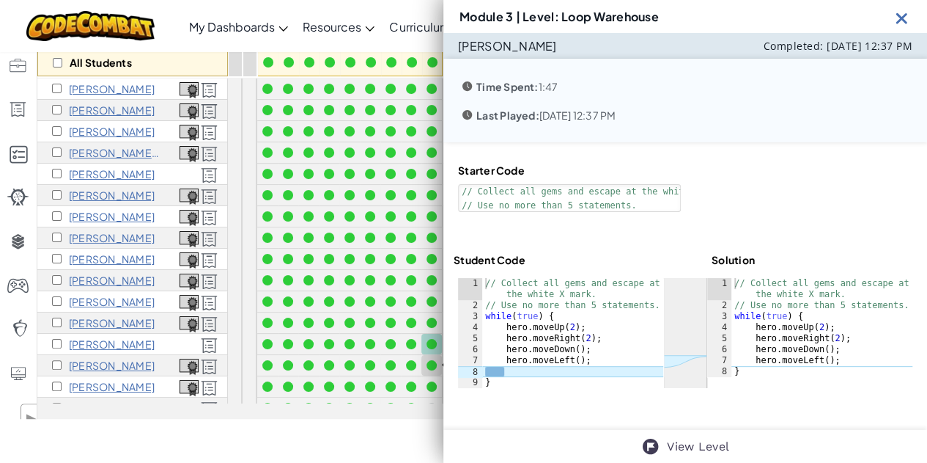
click at [433, 364] on div at bounding box center [432, 365] width 10 height 10
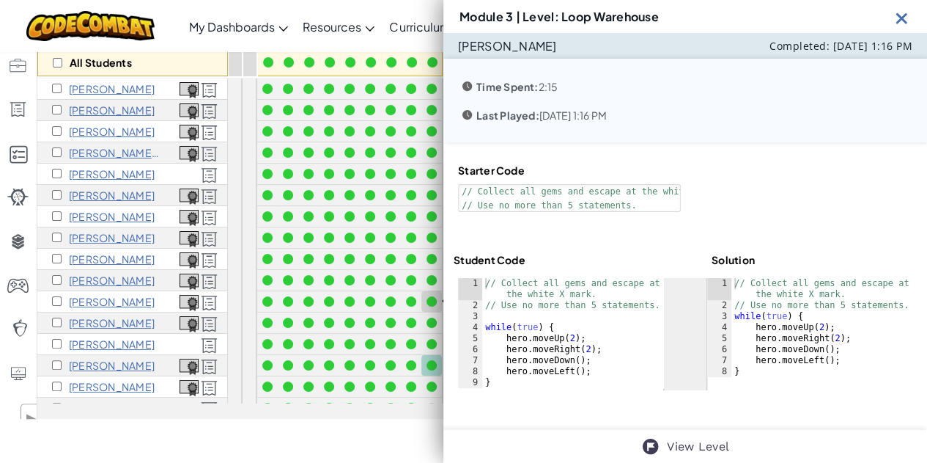
click at [430, 305] on div at bounding box center [432, 301] width 16 height 16
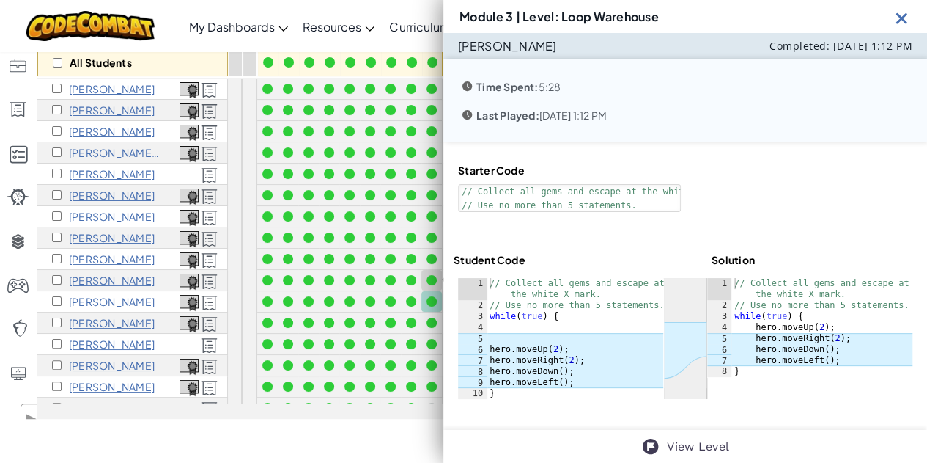
click at [433, 275] on div at bounding box center [432, 280] width 10 height 10
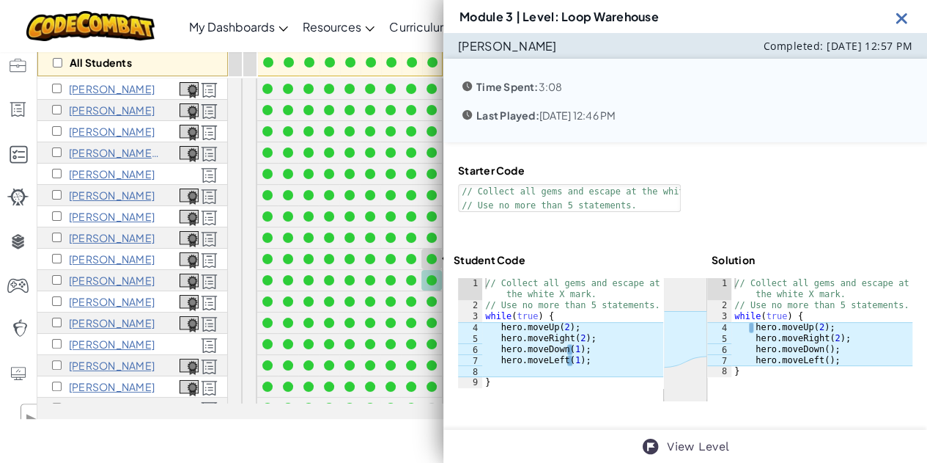
click at [428, 258] on div at bounding box center [432, 259] width 10 height 10
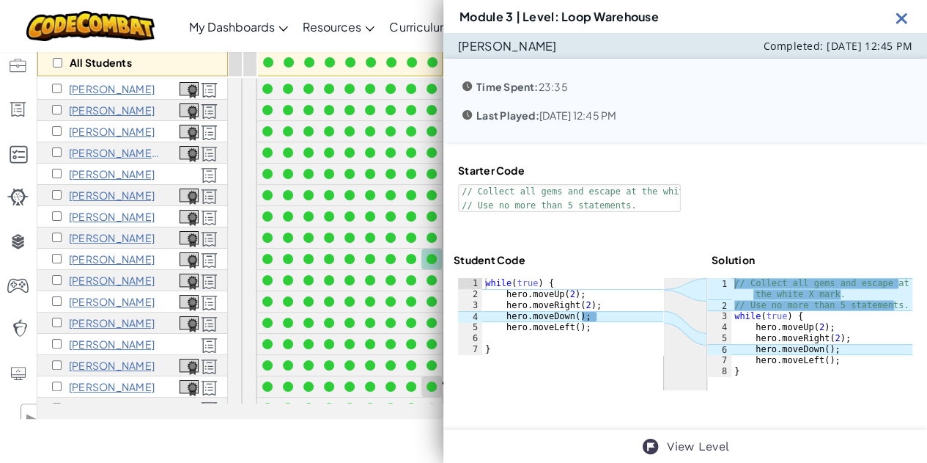
click at [431, 383] on div at bounding box center [432, 386] width 10 height 10
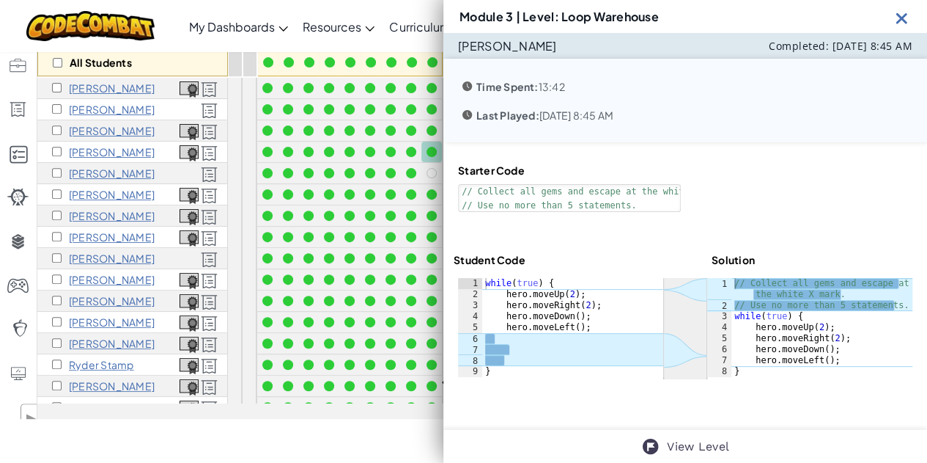
scroll to position [260, 0]
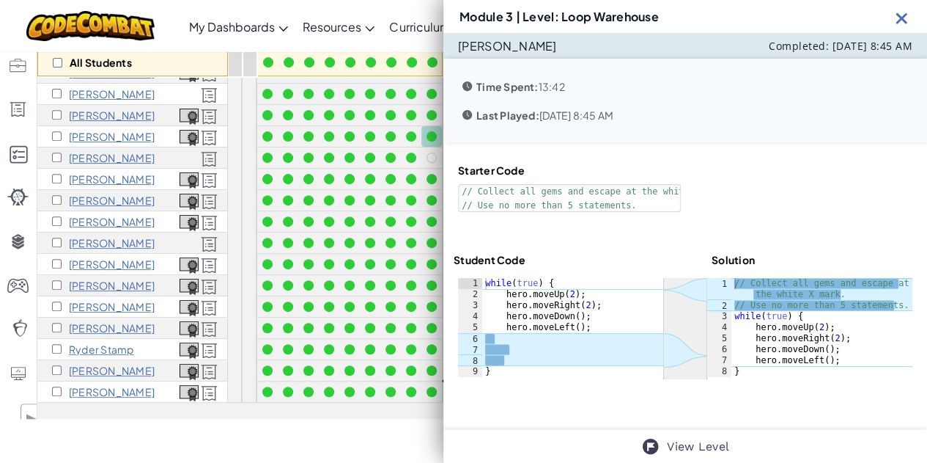
click at [431, 386] on div at bounding box center [432, 391] width 10 height 10
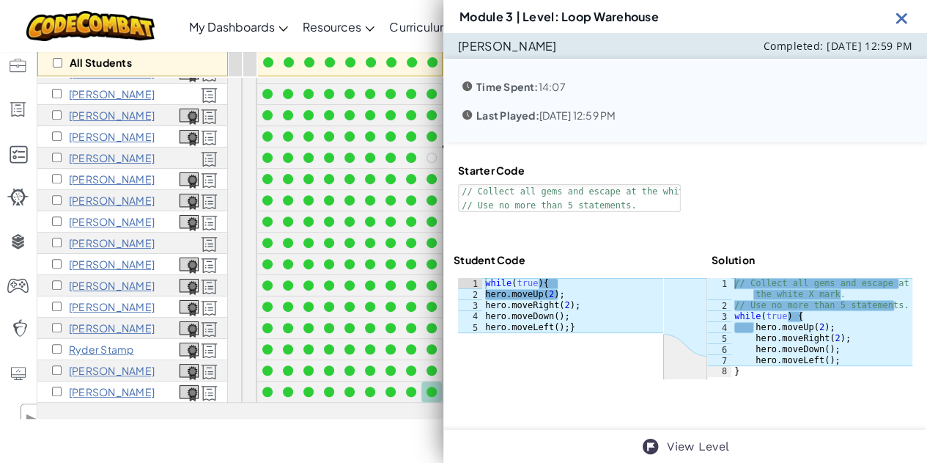
click at [433, 152] on div at bounding box center [432, 157] width 10 height 10
click at [434, 174] on div at bounding box center [432, 179] width 10 height 10
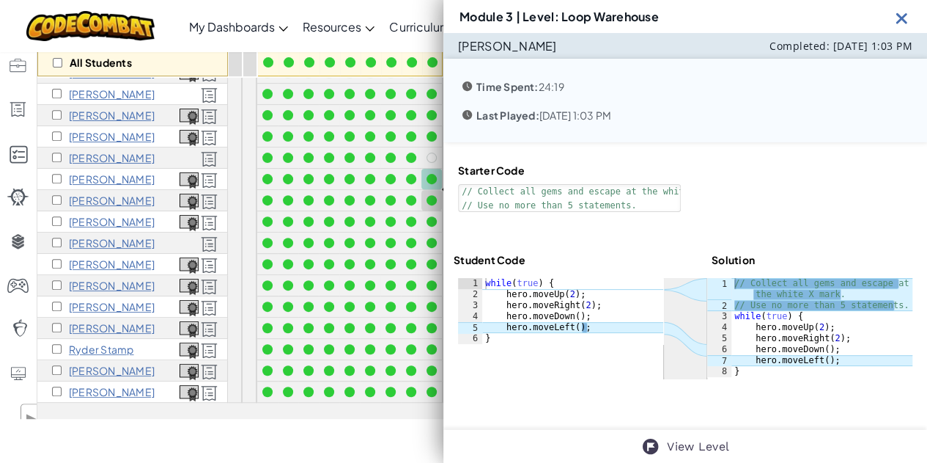
click at [434, 195] on div at bounding box center [432, 200] width 10 height 10
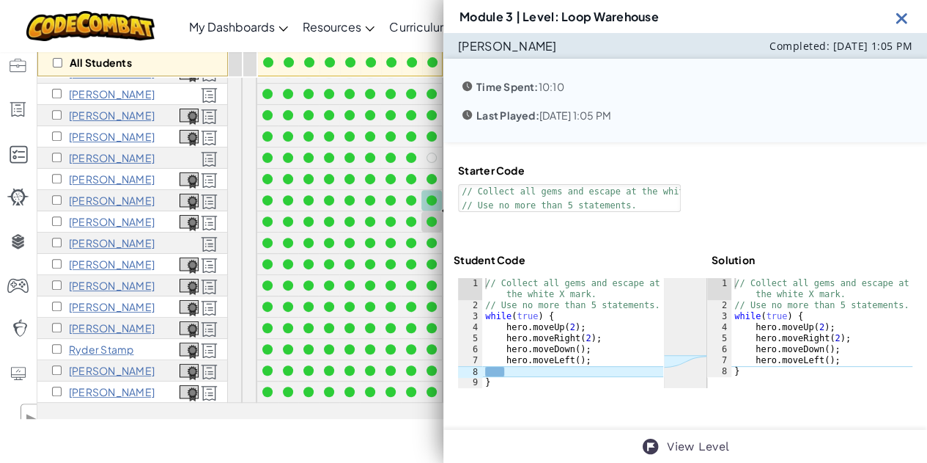
click at [434, 216] on div at bounding box center [432, 221] width 10 height 10
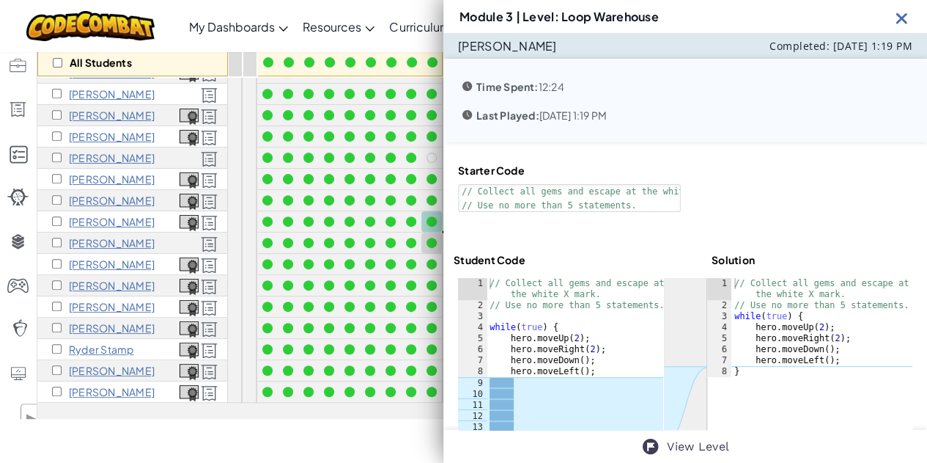
click at [434, 238] on div at bounding box center [432, 243] width 10 height 10
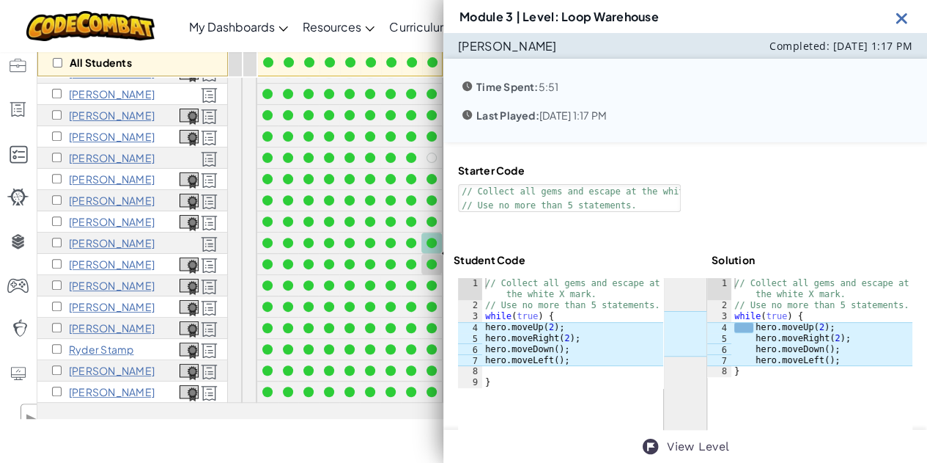
click at [433, 259] on div at bounding box center [432, 264] width 10 height 10
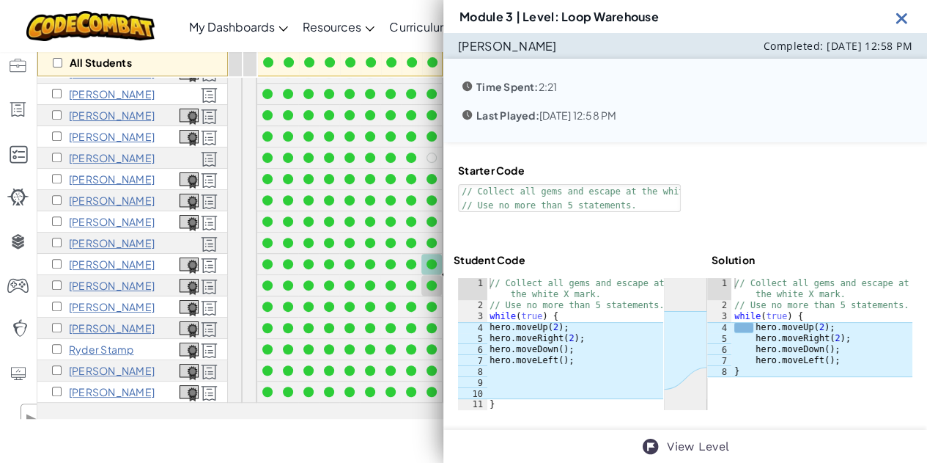
click at [433, 277] on div at bounding box center [432, 285] width 16 height 16
click at [433, 301] on div at bounding box center [432, 306] width 10 height 10
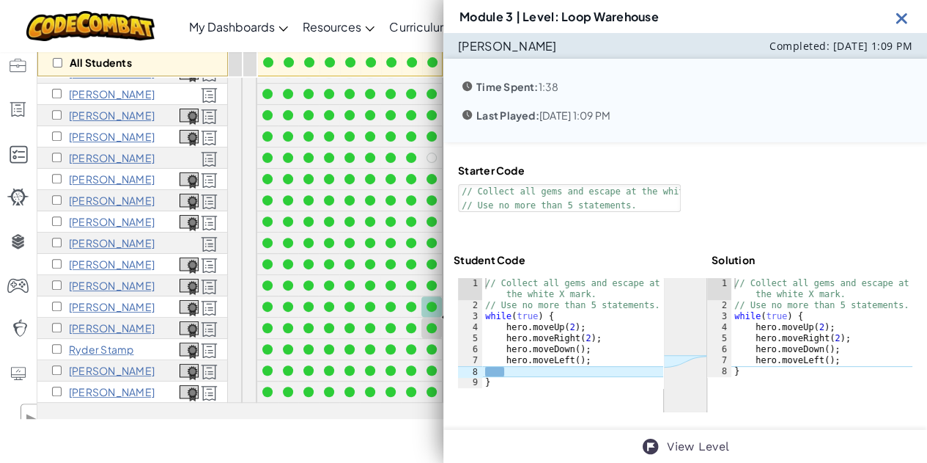
click at [433, 320] on div at bounding box center [432, 328] width 16 height 16
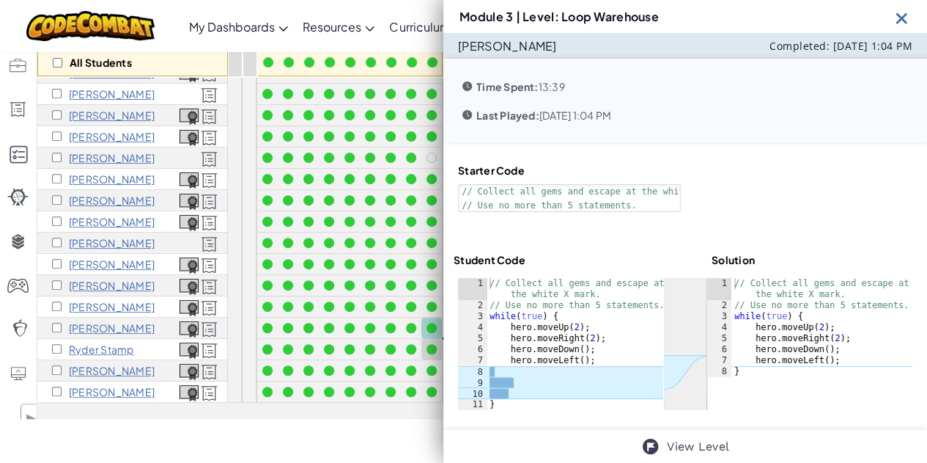
click at [431, 344] on div at bounding box center [432, 349] width 10 height 10
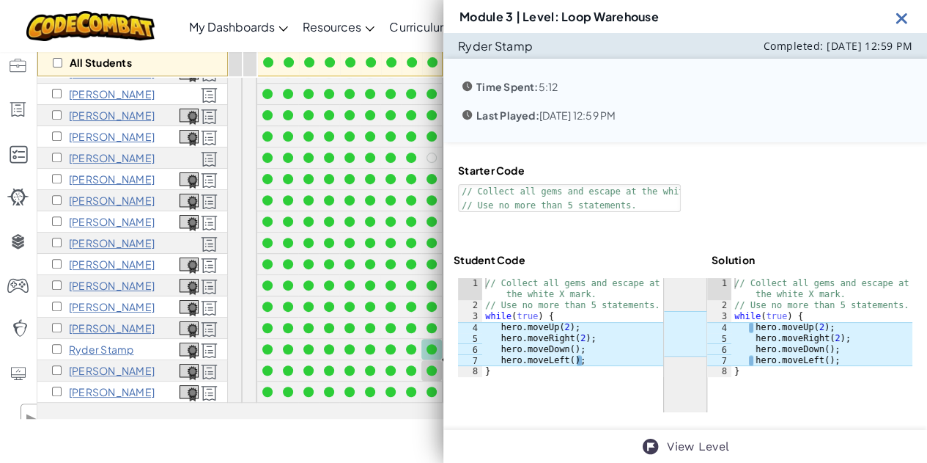
click at [431, 365] on div at bounding box center [432, 370] width 10 height 10
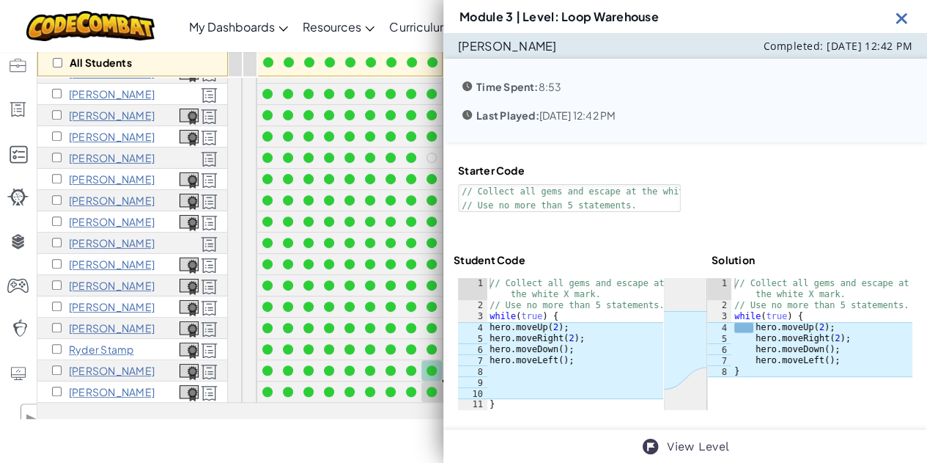
click at [431, 386] on div at bounding box center [432, 391] width 10 height 10
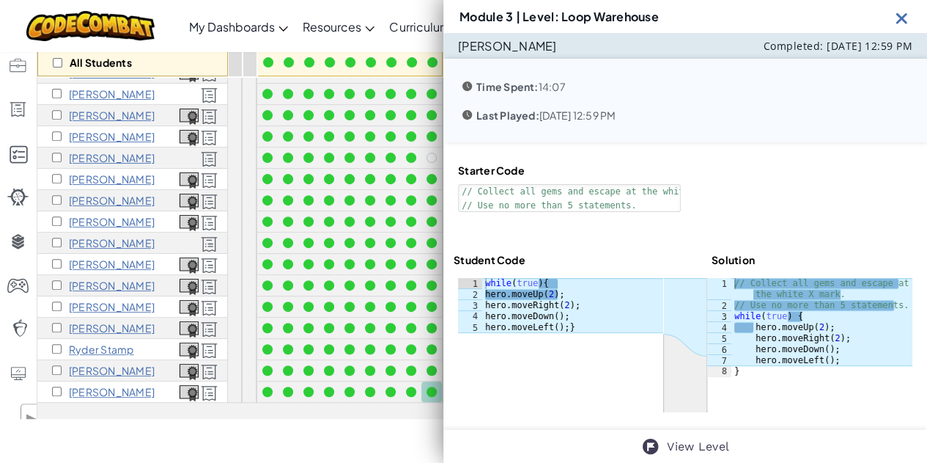
click at [900, 16] on img at bounding box center [902, 18] width 18 height 18
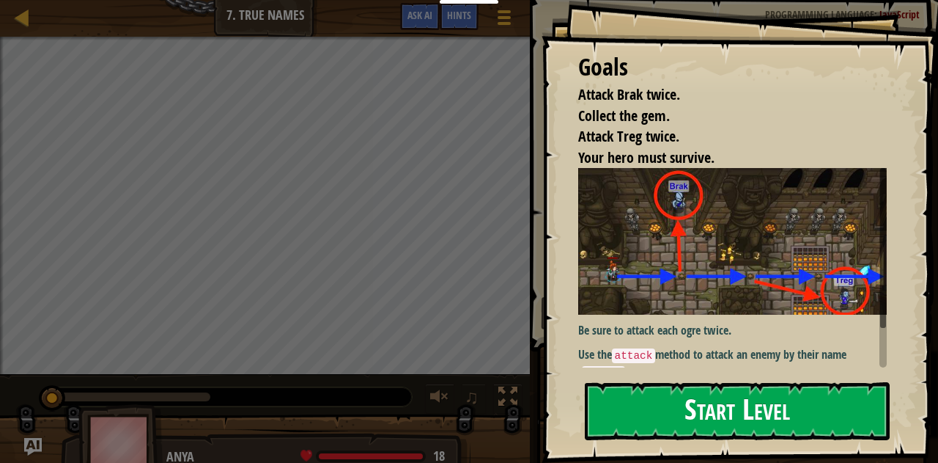
click at [743, 413] on button "Start Level" at bounding box center [738, 411] width 306 height 58
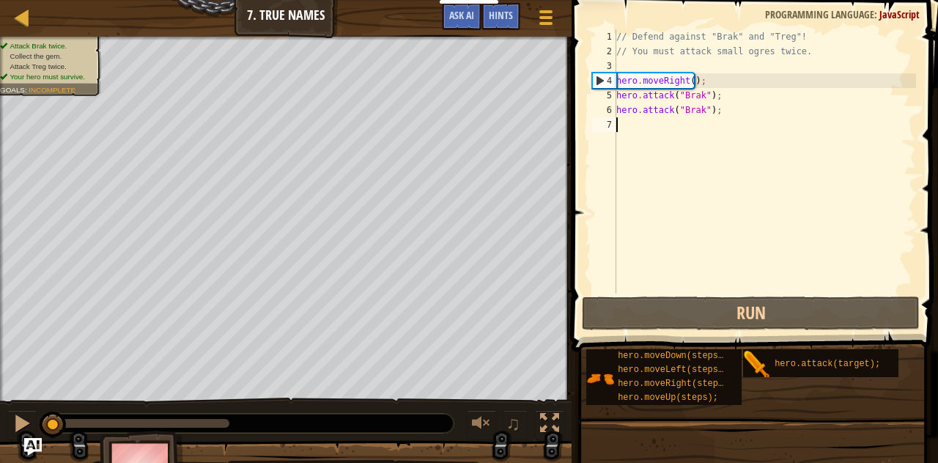
click at [645, 147] on div "// Defend against "Brak" and "Treg"! // You must attack small ogres twice. hero…" at bounding box center [786, 175] width 345 height 293
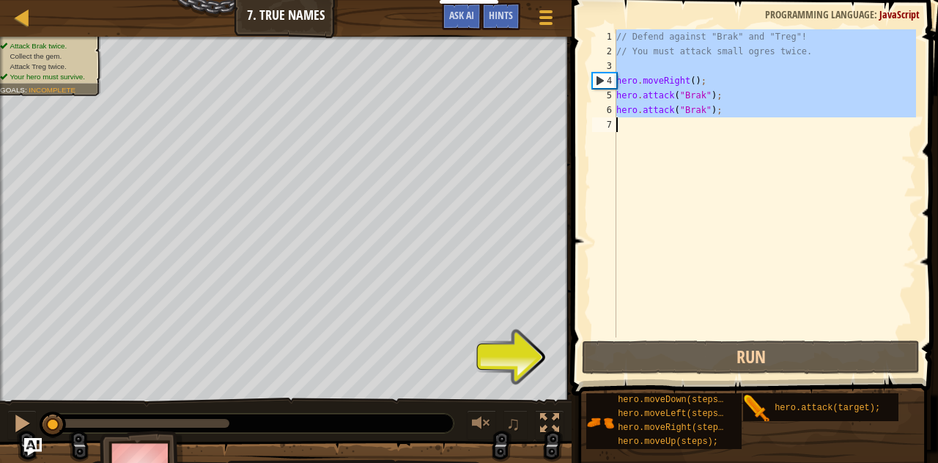
type textarea "hero.attack("Treg");"
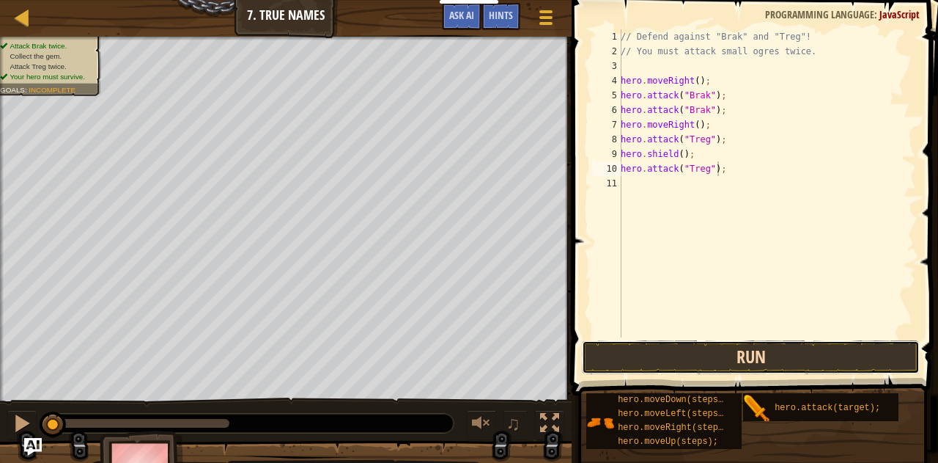
click at [771, 358] on button "Run" at bounding box center [751, 357] width 339 height 34
